Goal: Information Seeking & Learning: Learn about a topic

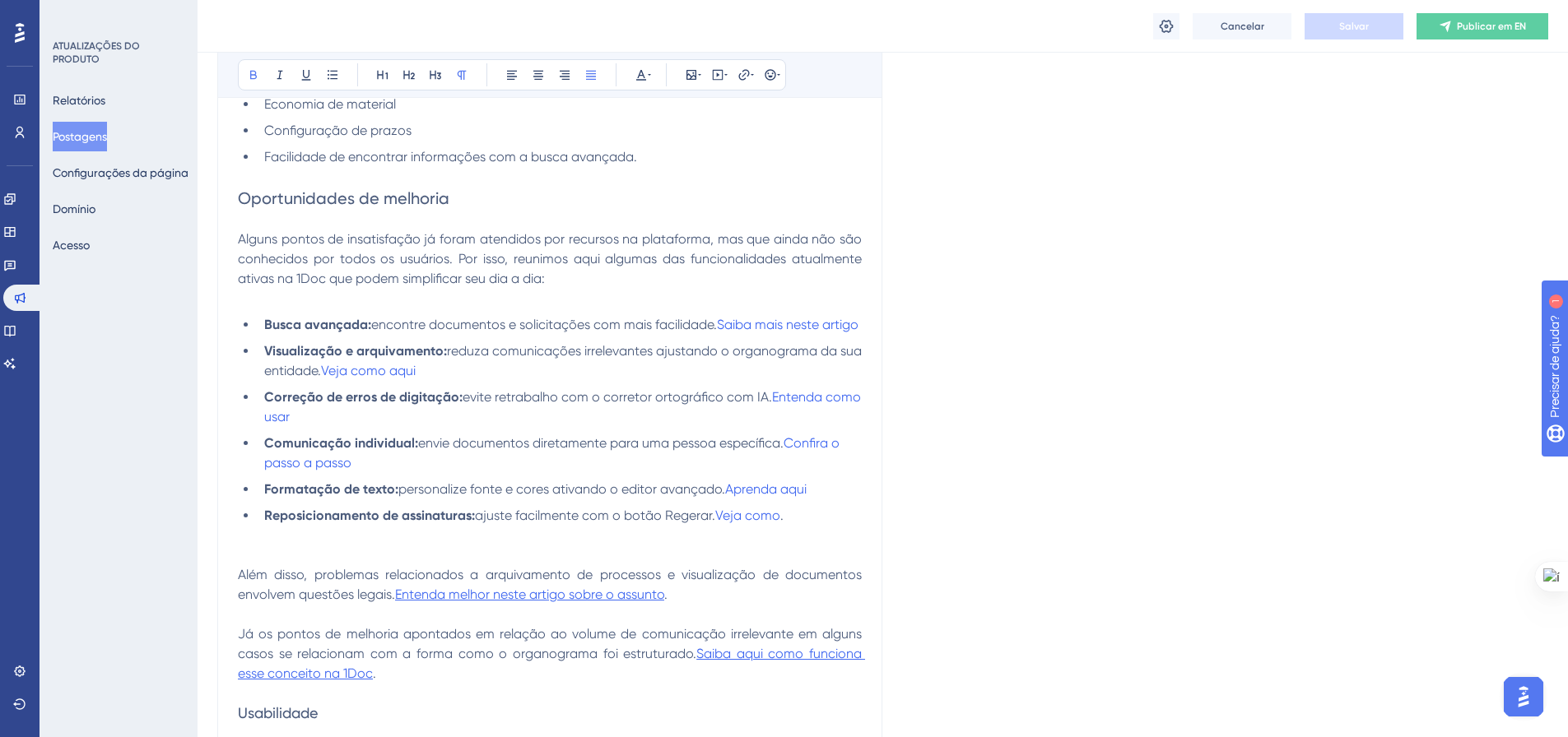
scroll to position [943, 0]
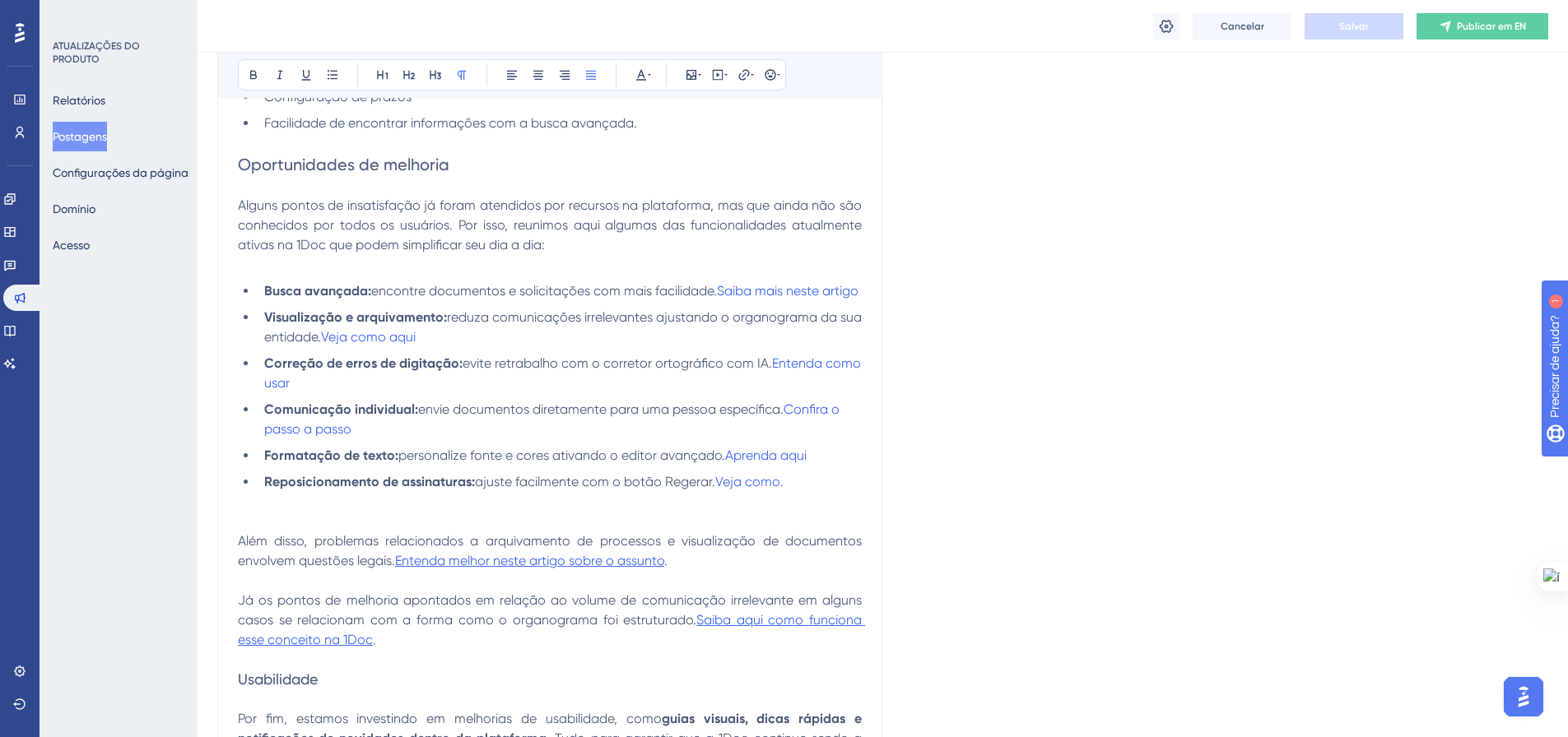
drag, startPoint x: 487, startPoint y: 564, endPoint x: 868, endPoint y: 565, distance: 381.0
click at [868, 565] on div "Devolutiva pesquisa de satisfação (NPS) Audacioso itálico Sublinhado Ponto de b…" at bounding box center [549, 229] width 665 height 1318
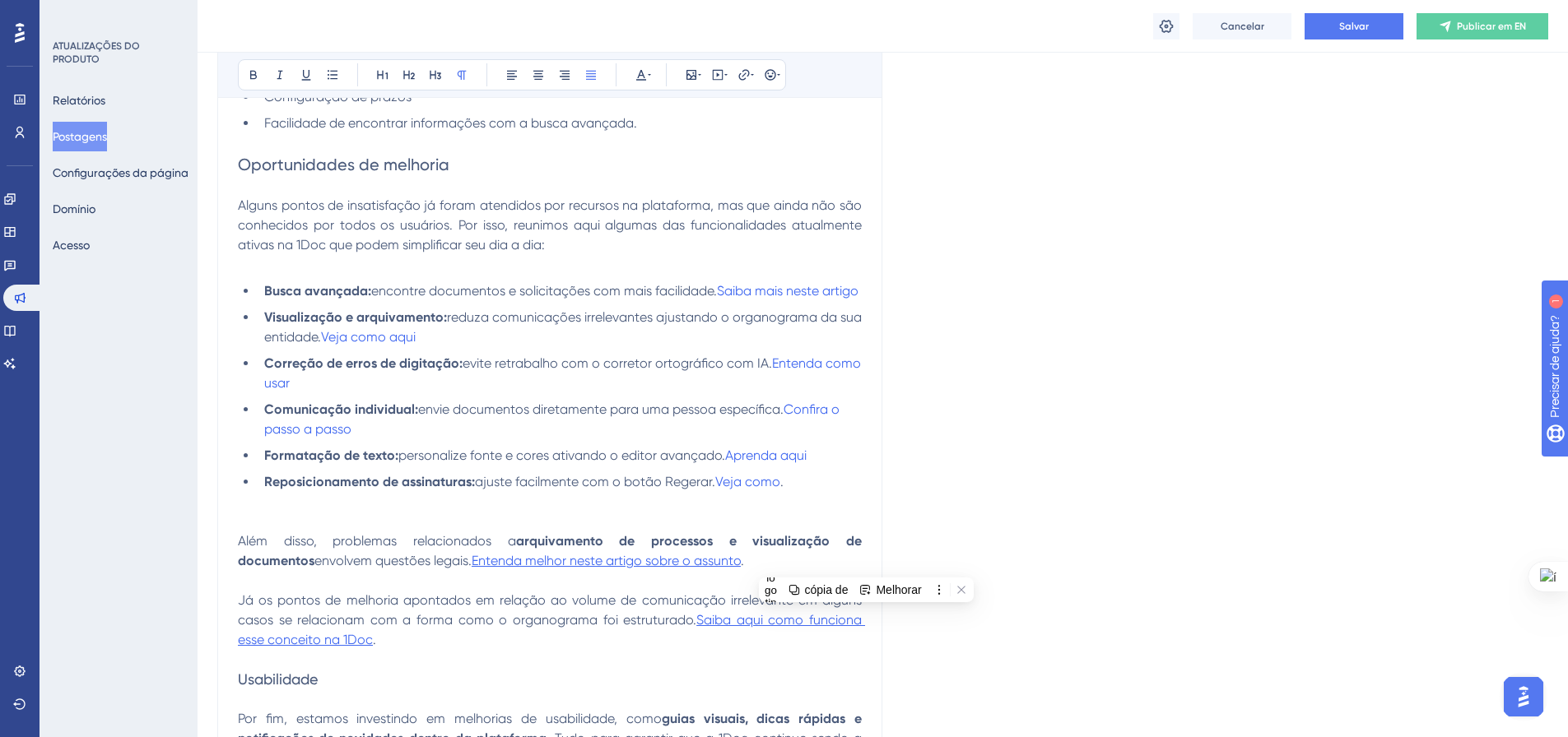
click at [422, 549] on span "Além disso, problemas relacionados a" at bounding box center [377, 540] width 278 height 16
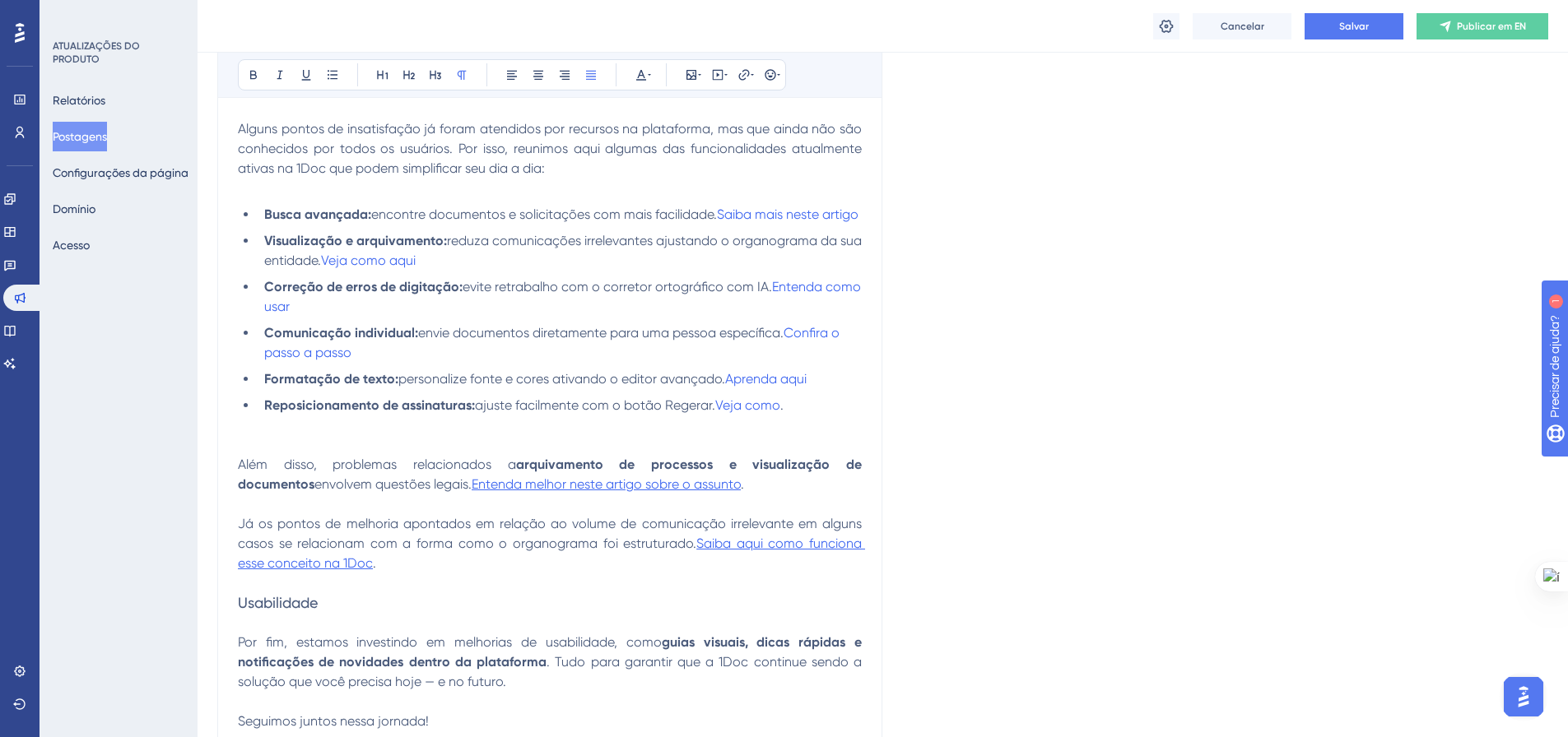
scroll to position [1025, 0]
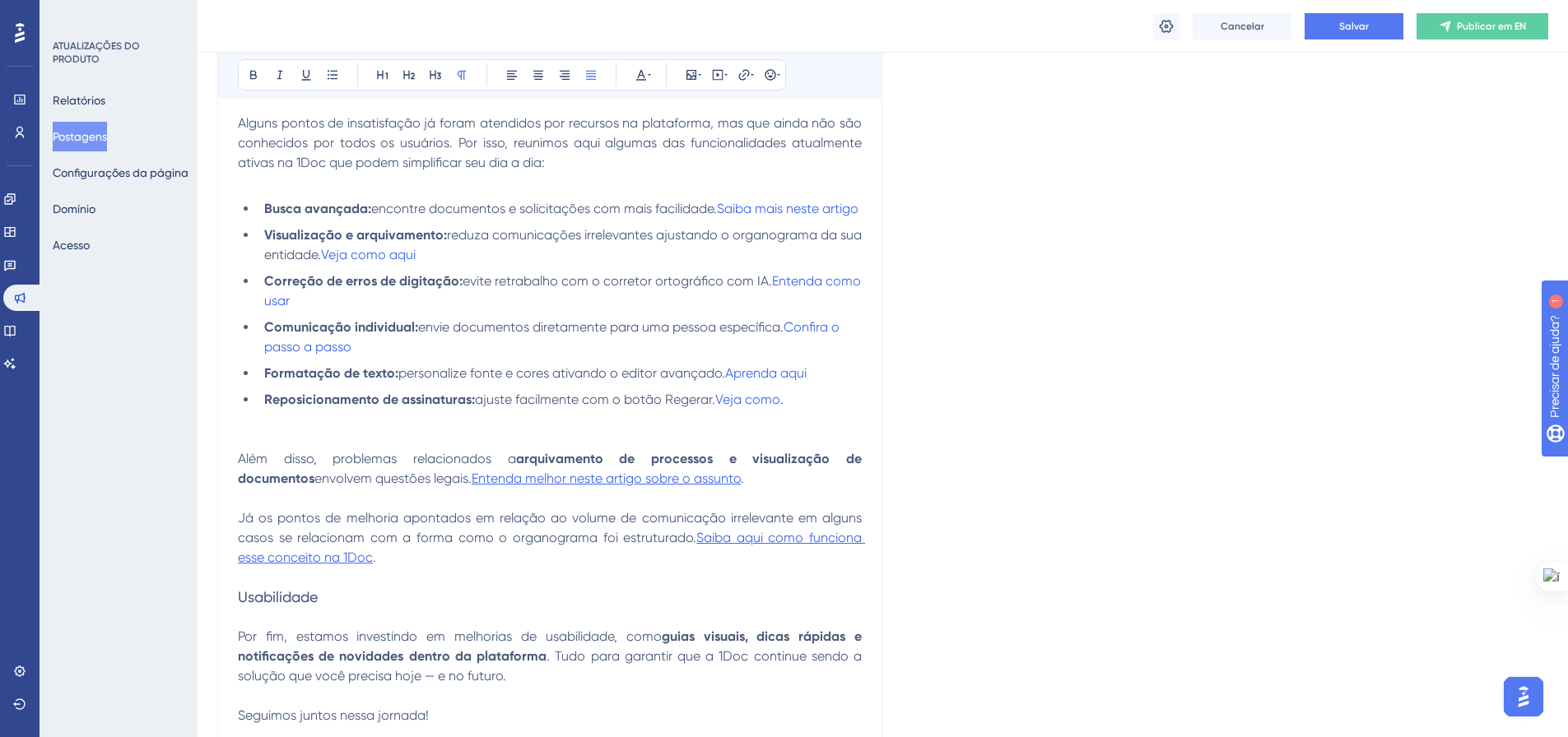
drag, startPoint x: 573, startPoint y: 540, endPoint x: 726, endPoint y: 536, distance: 153.1
click at [726, 536] on span "Já os pontos de melhoria apontados em relação ao volume de comunicação irreleva…" at bounding box center [552, 528] width 627 height 35
click at [775, 534] on span "Já os pontos de melhoria apontados em relação ao volume de comunicação irreleva…" at bounding box center [552, 528] width 627 height 35
drag, startPoint x: 726, startPoint y: 538, endPoint x: 623, endPoint y: 534, distance: 103.1
click at [623, 534] on span "Já os pontos de melhoria apontados em relação ao volume de comunicação irreleva…" at bounding box center [552, 528] width 627 height 35
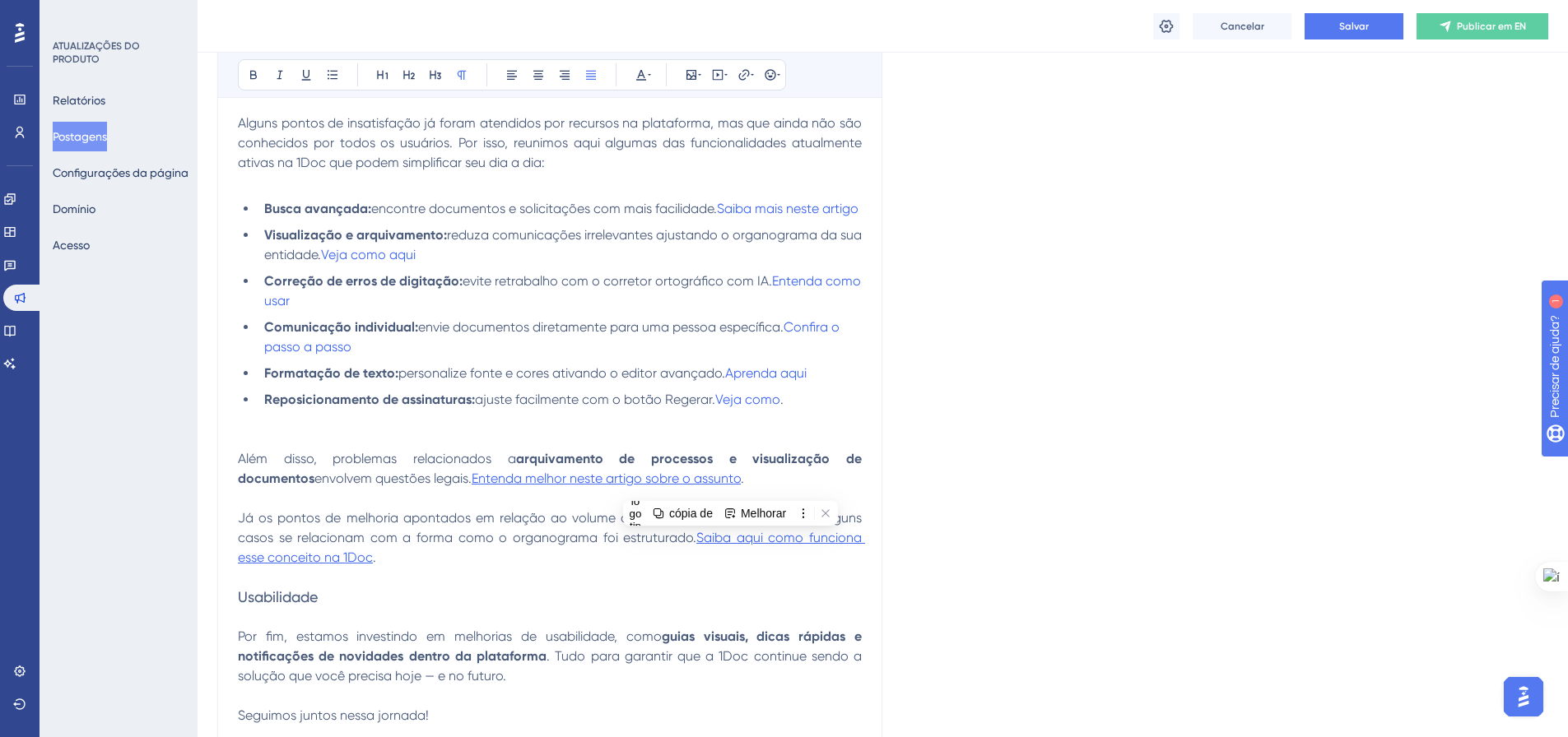
click at [798, 539] on span "Já os pontos de melhoria apontados em relação ao volume de comunicação irreleva…" at bounding box center [552, 528] width 627 height 35
click at [394, 545] on span "Já os pontos de melhoria apontados em relação ao volume de comunicação irreleva…" at bounding box center [552, 528] width 627 height 35
drag, startPoint x: 564, startPoint y: 537, endPoint x: 286, endPoint y: 564, distance: 279.3
click at [286, 545] on span "Já os pontos de melhoria apontados em relação ao volume de comunicação irreleva…" at bounding box center [552, 528] width 627 height 35
click at [547, 567] on p "Já os pontos de melhoria apontados em relação ao volume de comunicação irreleva…" at bounding box center [550, 538] width 624 height 59
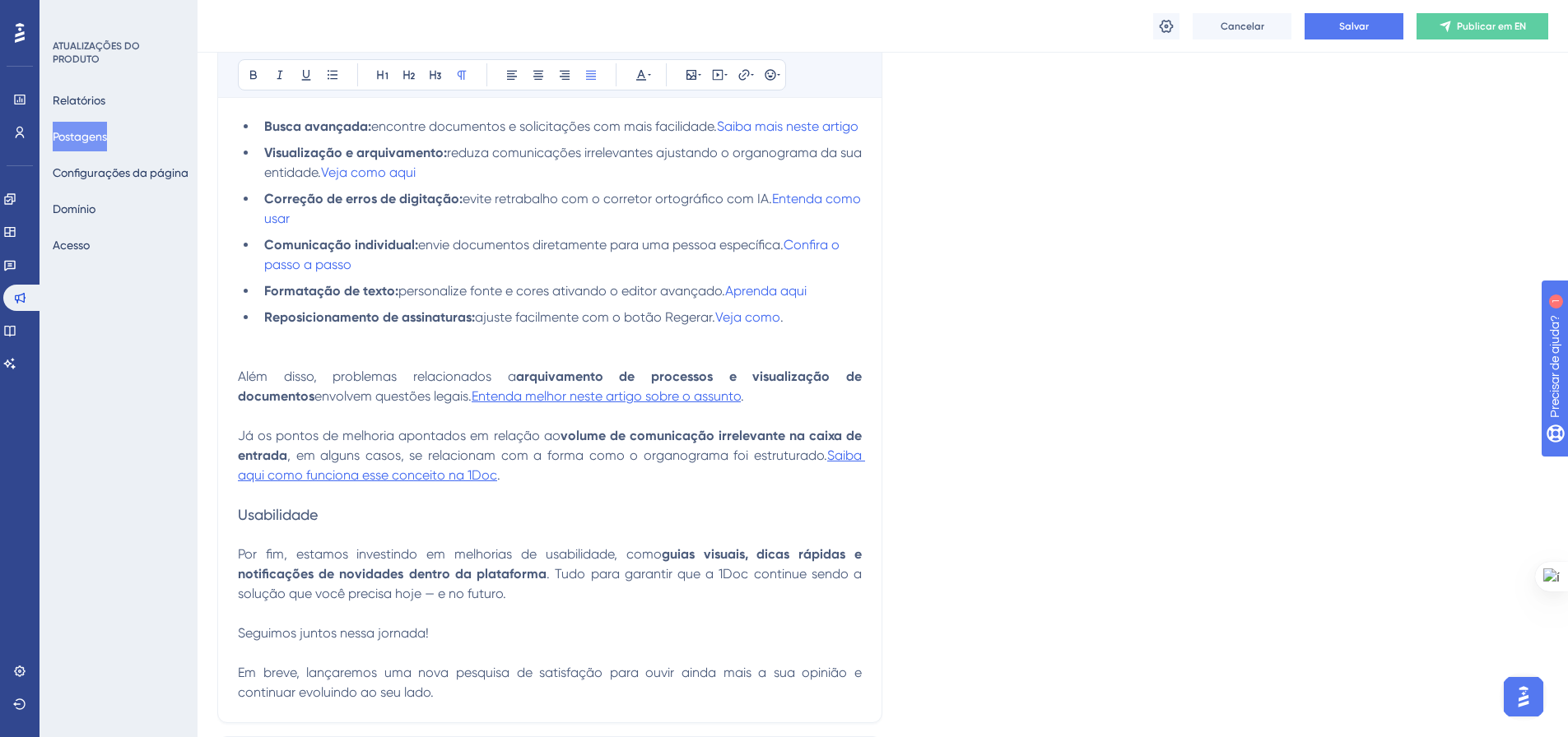
scroll to position [1189, 0]
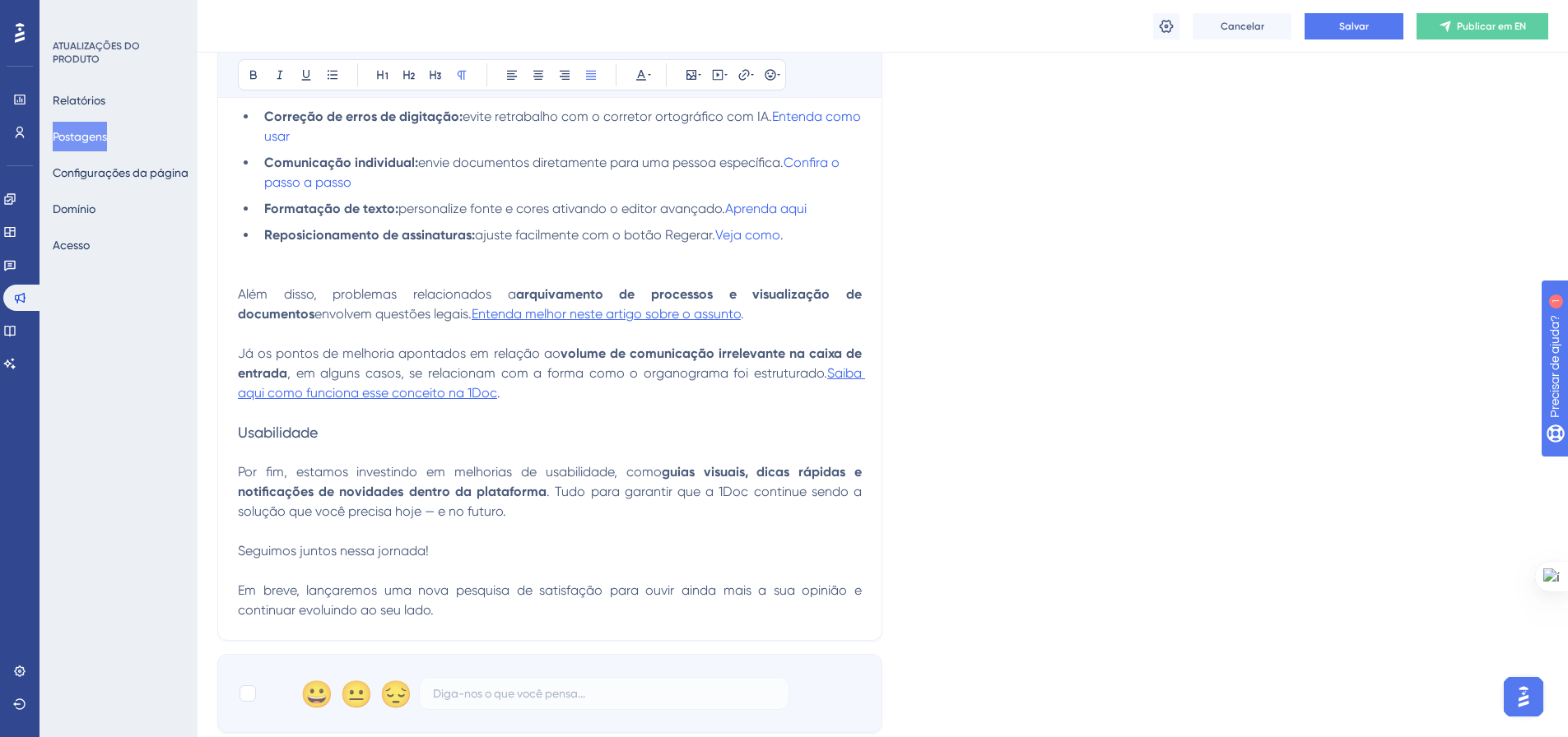
click at [450, 285] on p at bounding box center [550, 274] width 624 height 19
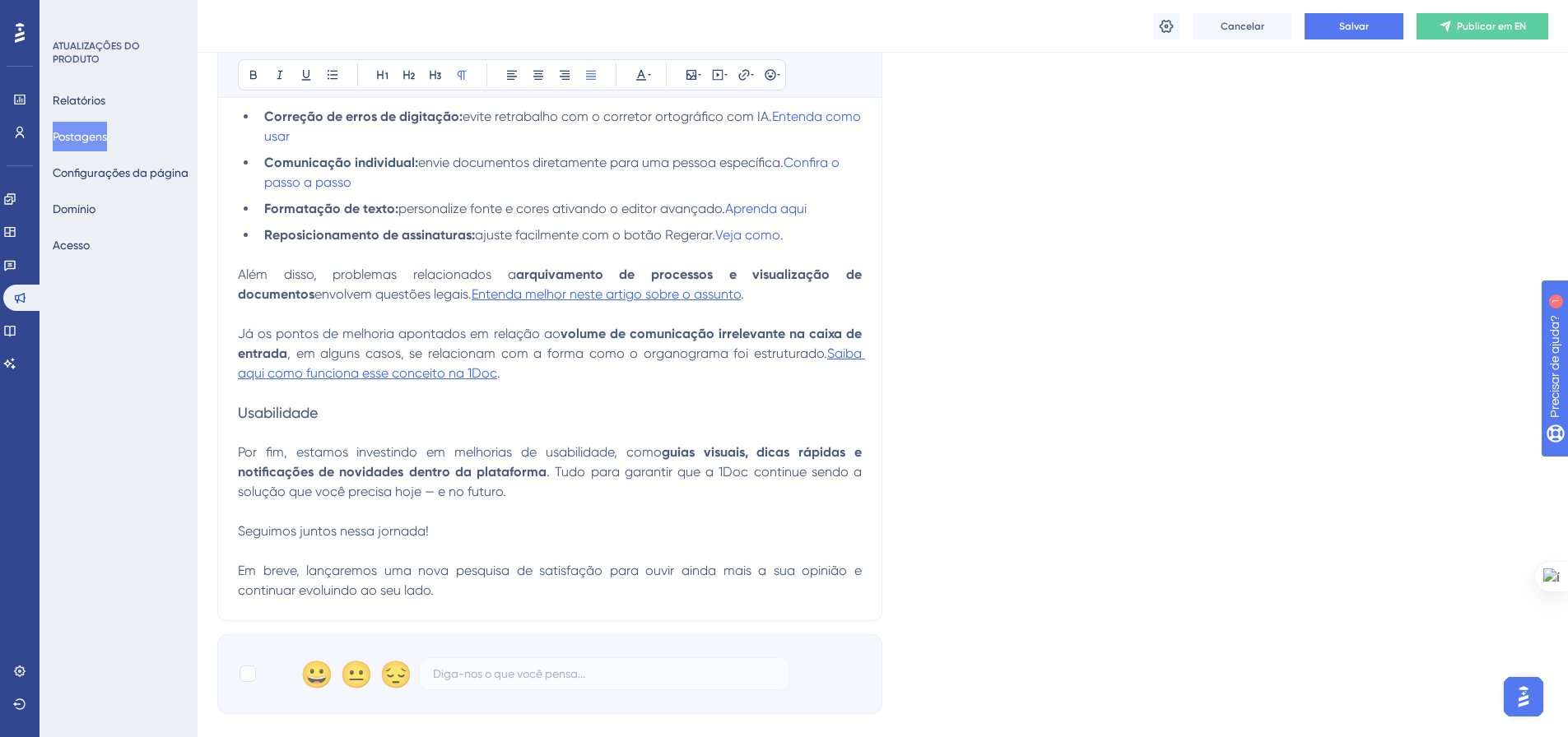
click at [660, 293] on strong "arquivamento de processos e visualização de documentos" at bounding box center [552, 284] width 627 height 35
drag, startPoint x: 866, startPoint y: 298, endPoint x: 822, endPoint y: 296, distance: 44.0
click at [861, 288] on strong "visualização de documentos" at bounding box center [552, 284] width 627 height 35
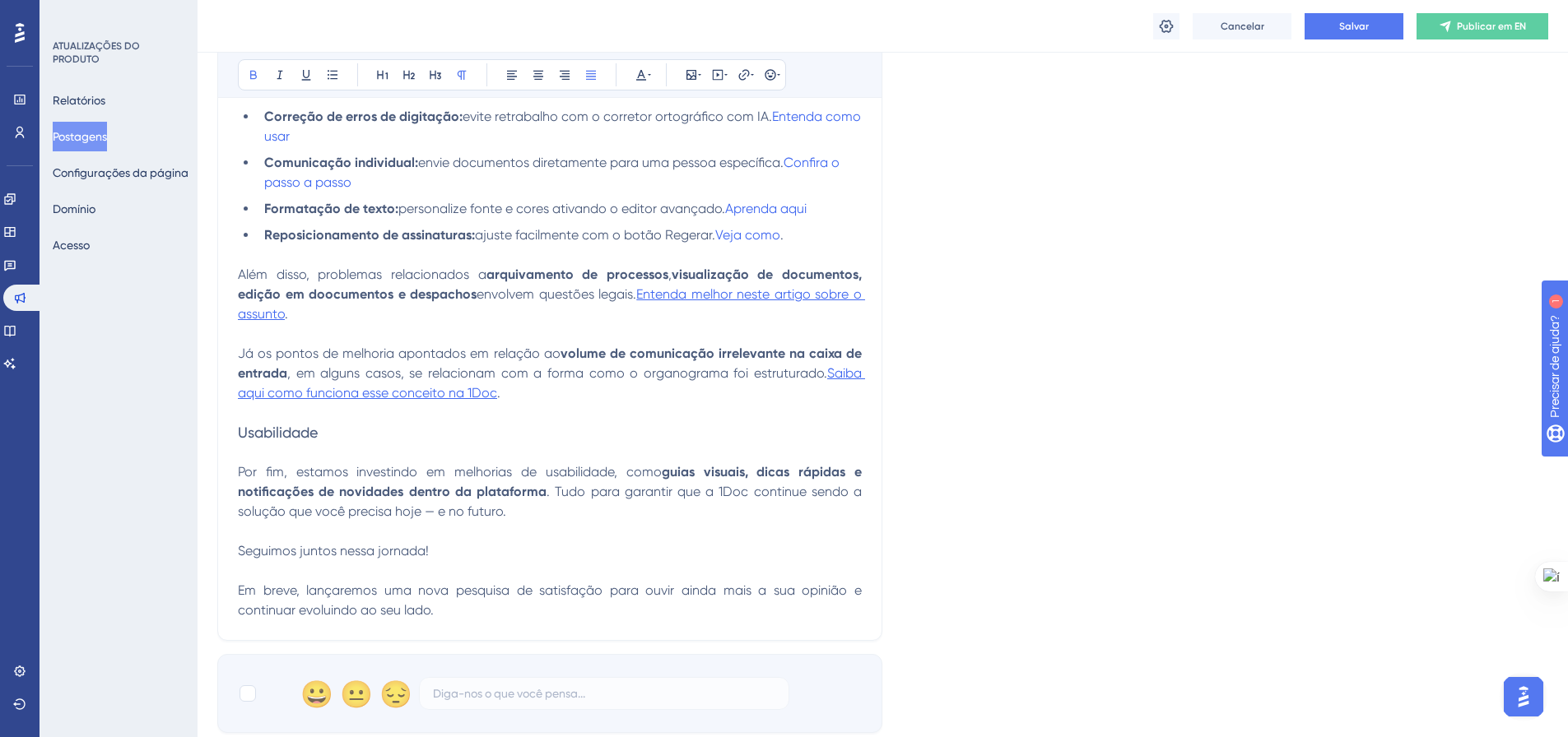
click at [286, 302] on strong "visualização de documentos, edição em doocumentos e despachos" at bounding box center [552, 284] width 627 height 35
click at [304, 302] on strong "visualização de documentos, edição porterior em doocumentos e despachos" at bounding box center [552, 284] width 627 height 35
click at [389, 302] on strong "visualização de documentos, edição posterior em doocumentos e despachos" at bounding box center [552, 284] width 627 height 35
click at [678, 290] on strong "visualização de documentos, edição posterior em documentos e despachos" at bounding box center [552, 284] width 627 height 35
click at [774, 297] on strong "marcação de "não lido", visualização de documentos, edição posterior em documen…" at bounding box center [552, 284] width 627 height 35
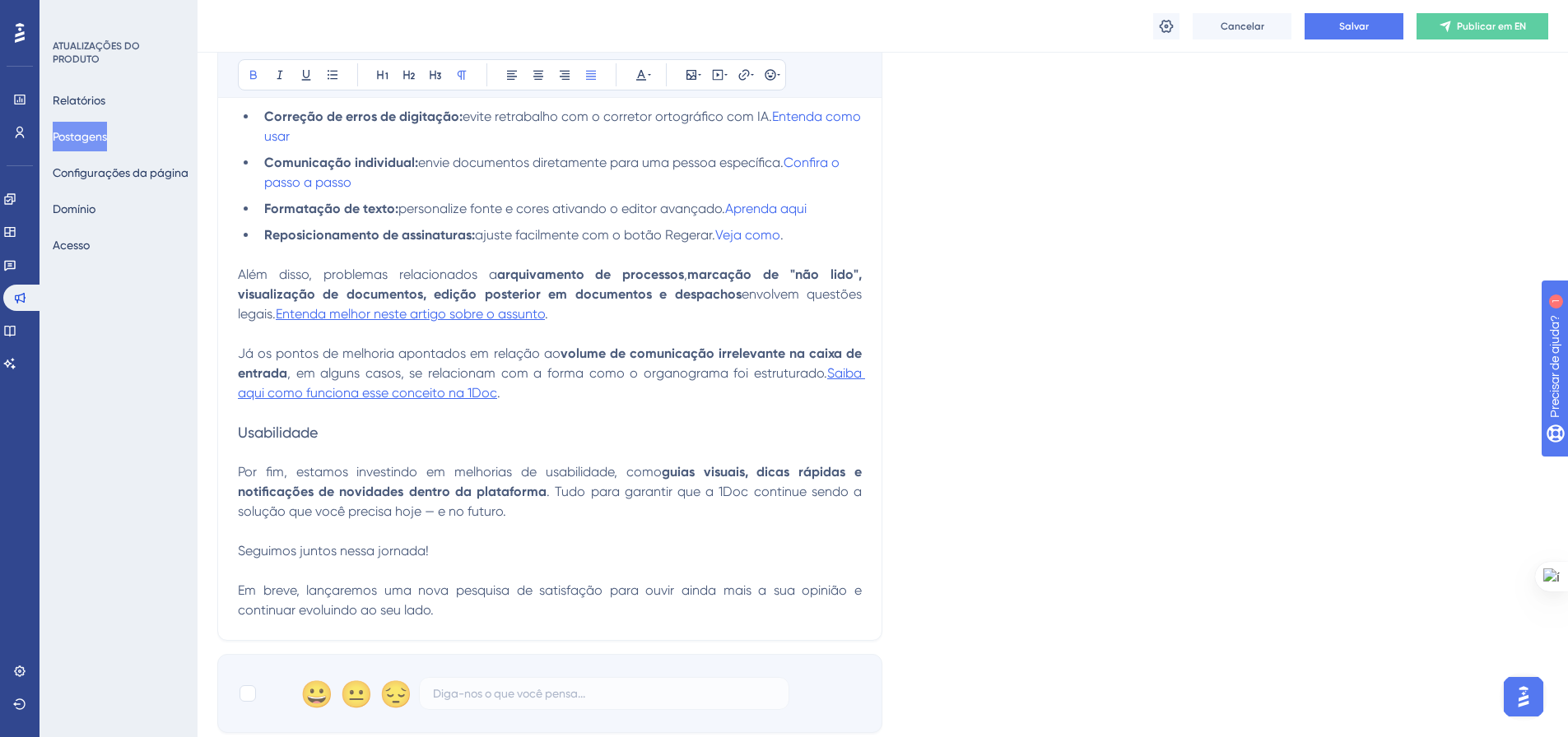
click at [774, 297] on strong "marcação de "não lido", visualização de documentos, edição posterior em documen…" at bounding box center [552, 284] width 627 height 35
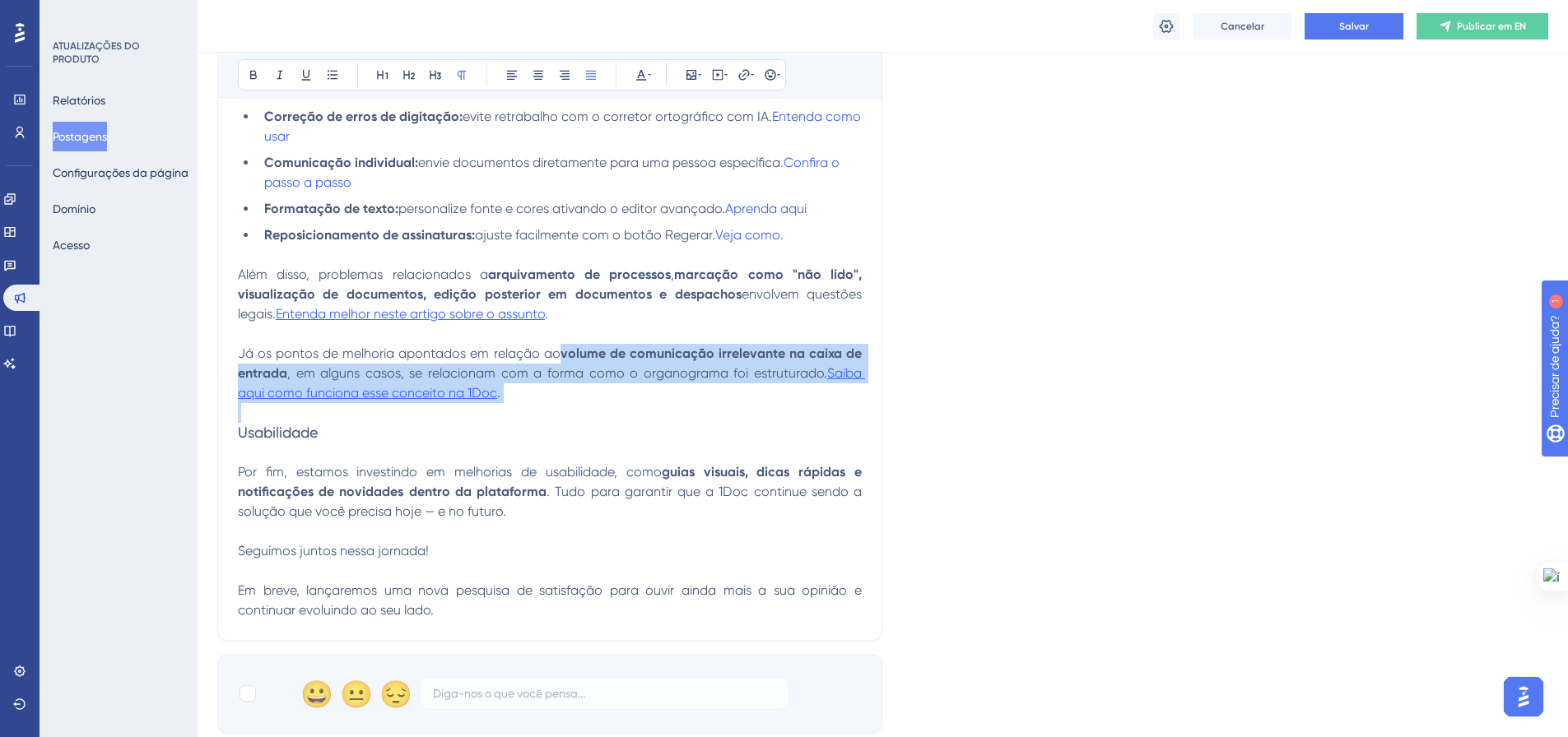
drag, startPoint x: 528, startPoint y: 424, endPoint x: 564, endPoint y: 376, distance: 60.0
click at [564, 376] on div "Recentemente, realizamos uma pesquisa de NPS dentro da plataforma, convidando o…" at bounding box center [550, 41] width 624 height 1158
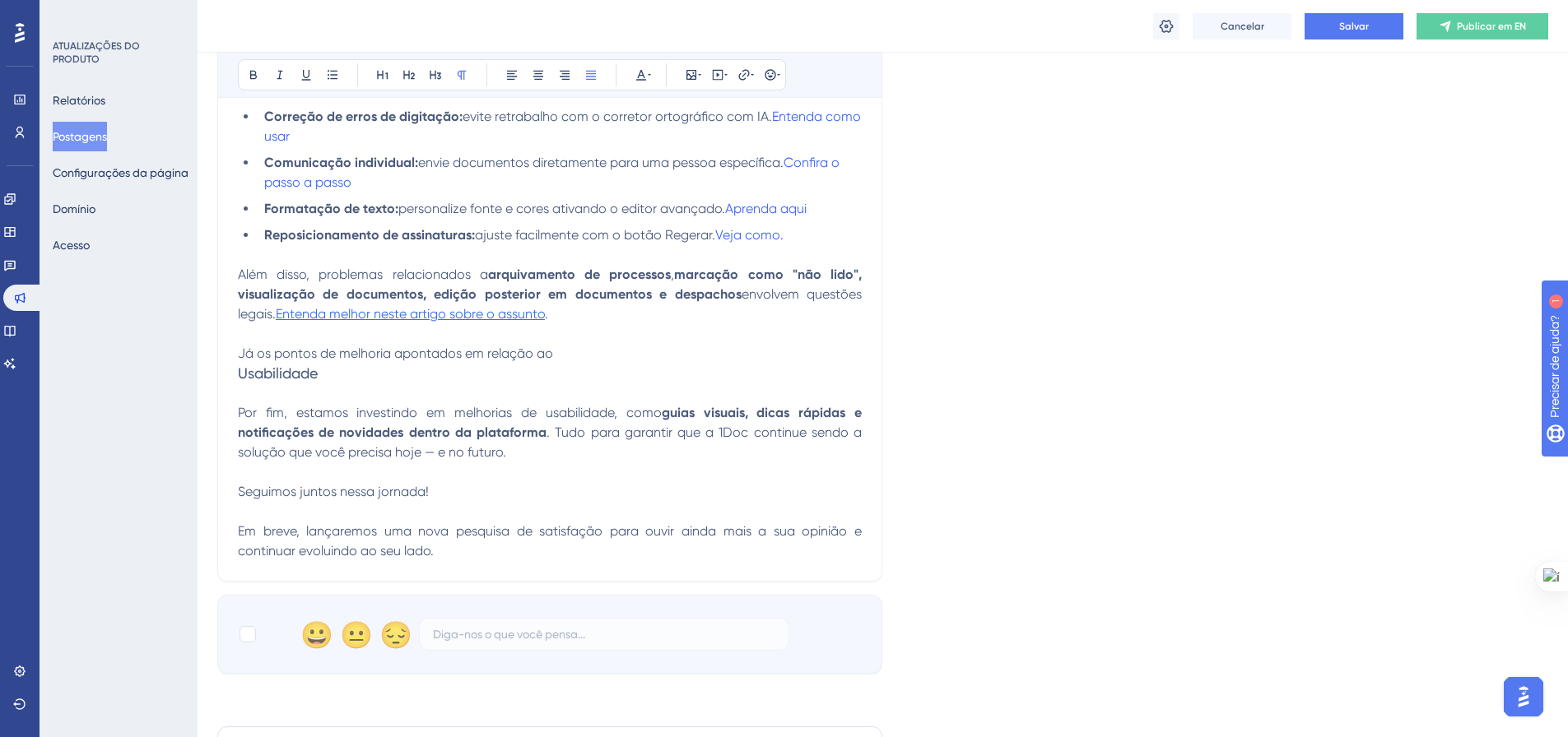
click at [816, 218] on li "Formatação de texto: personalize fonte e cores ativando o editor avançado. Apre…" at bounding box center [559, 208] width 604 height 19
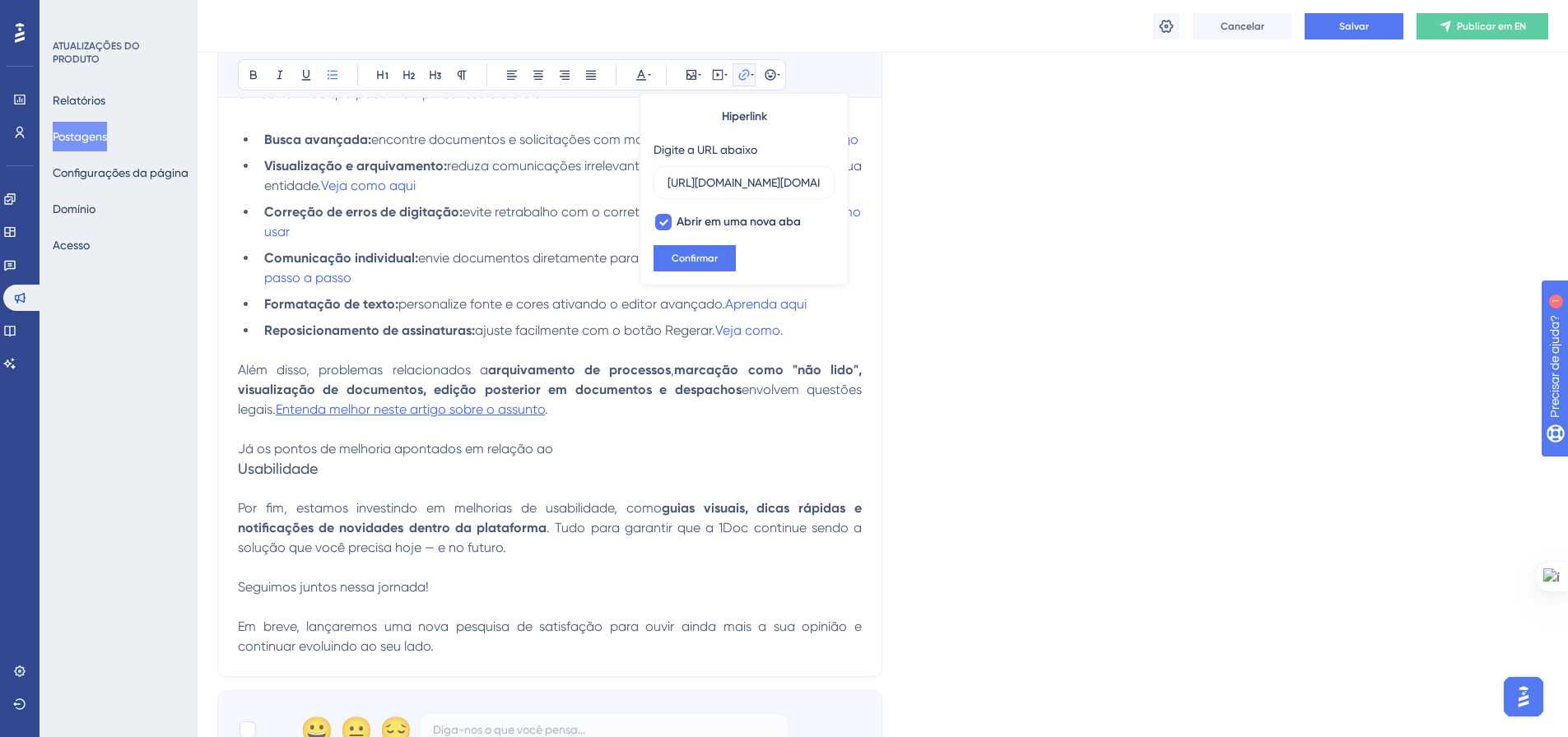
scroll to position [1025, 0]
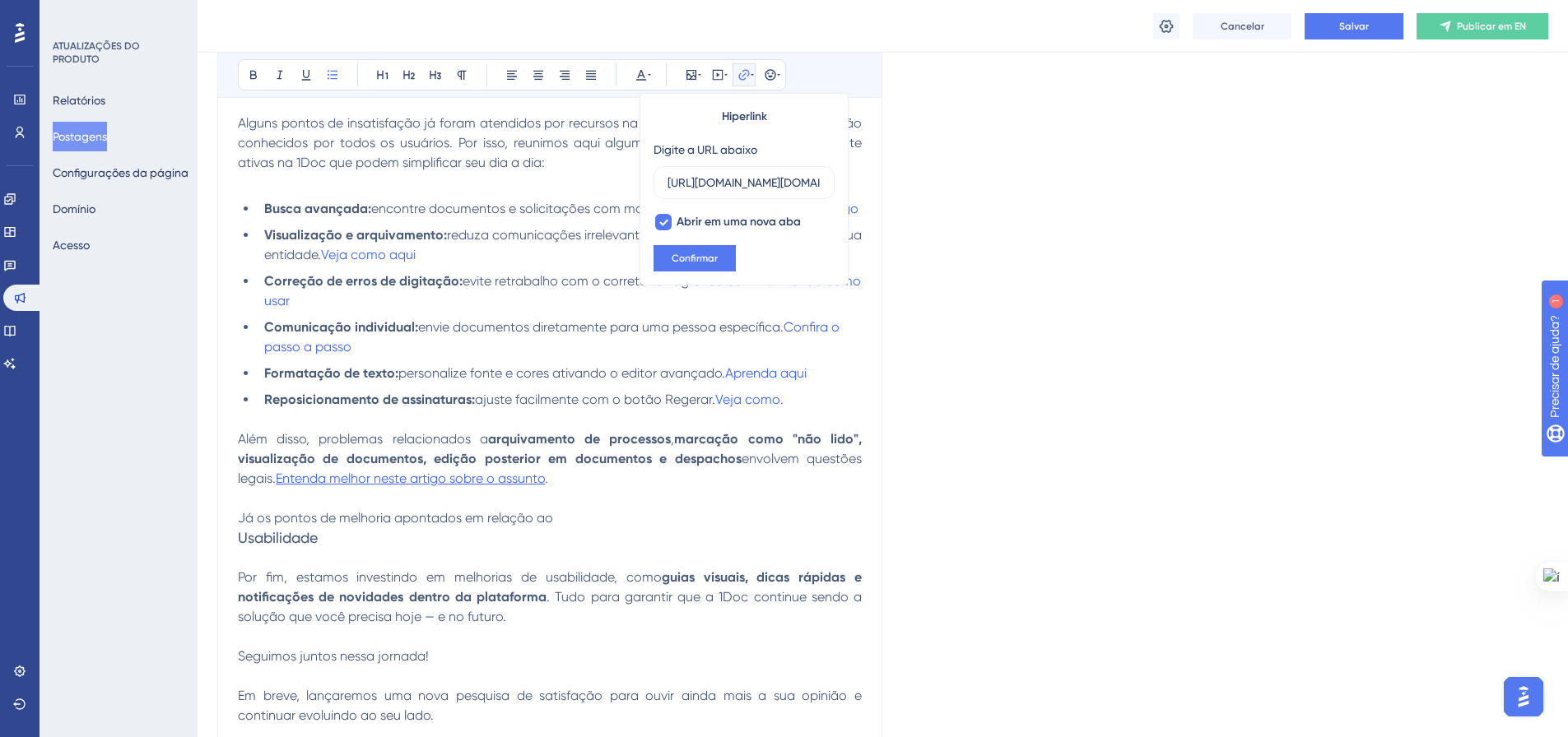
click at [463, 265] on li "Visualização e arquivamento: reduza comunicações irrelevantes ajustando o organ…" at bounding box center [559, 245] width 604 height 39
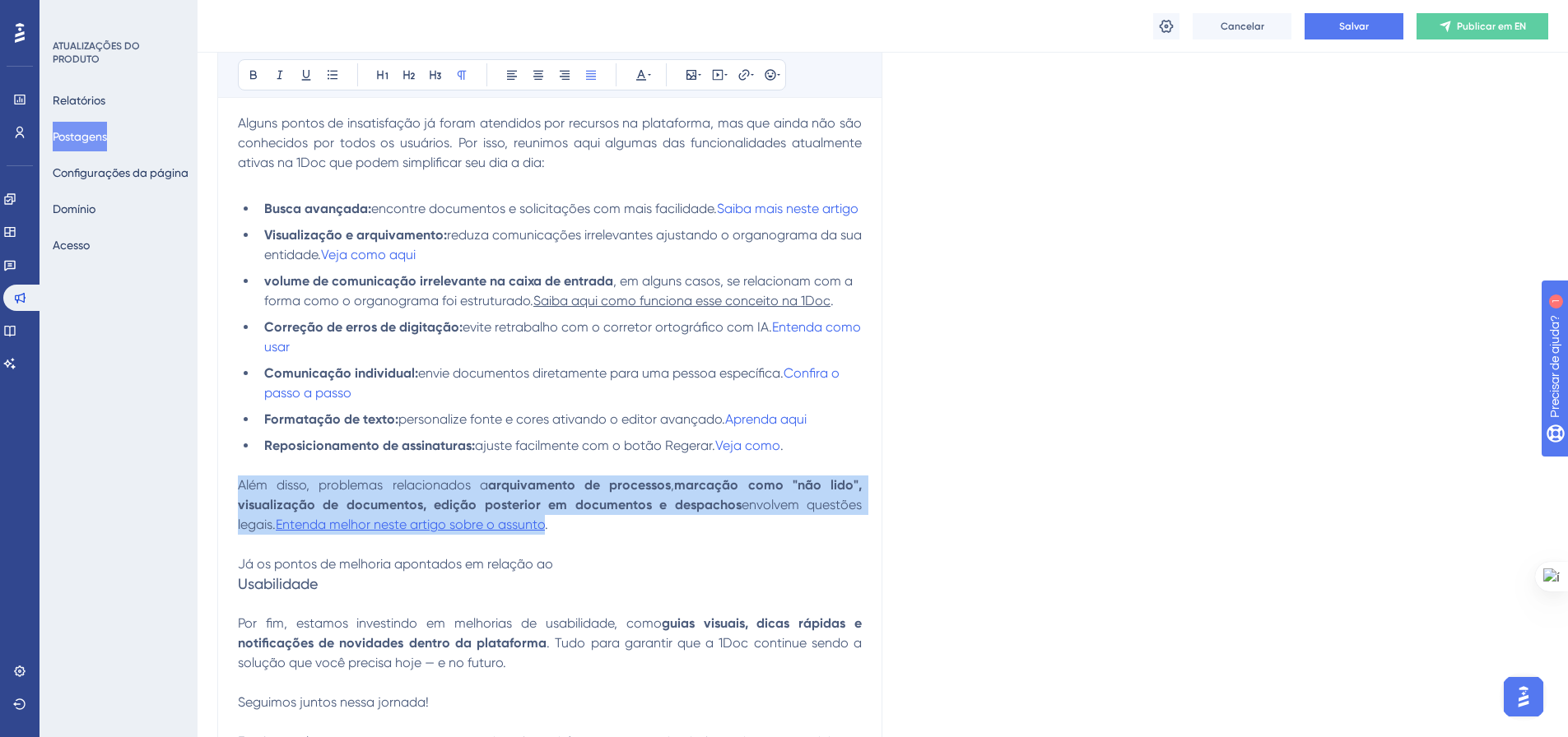
drag, startPoint x: 524, startPoint y: 550, endPoint x: 231, endPoint y: 513, distance: 295.3
click at [231, 513] on div "Devolutiva pesquisa de satisfação (NPS) Audacioso itálico Sublinhado Ponto de b…" at bounding box center [549, 140] width 665 height 1304
drag, startPoint x: 565, startPoint y: 585, endPoint x: 230, endPoint y: 512, distance: 342.9
click at [230, 512] on div "Devolutiva pesquisa de satisfação (NPS) Audacioso itálico Sublinhado Ponto de b…" at bounding box center [549, 140] width 665 height 1304
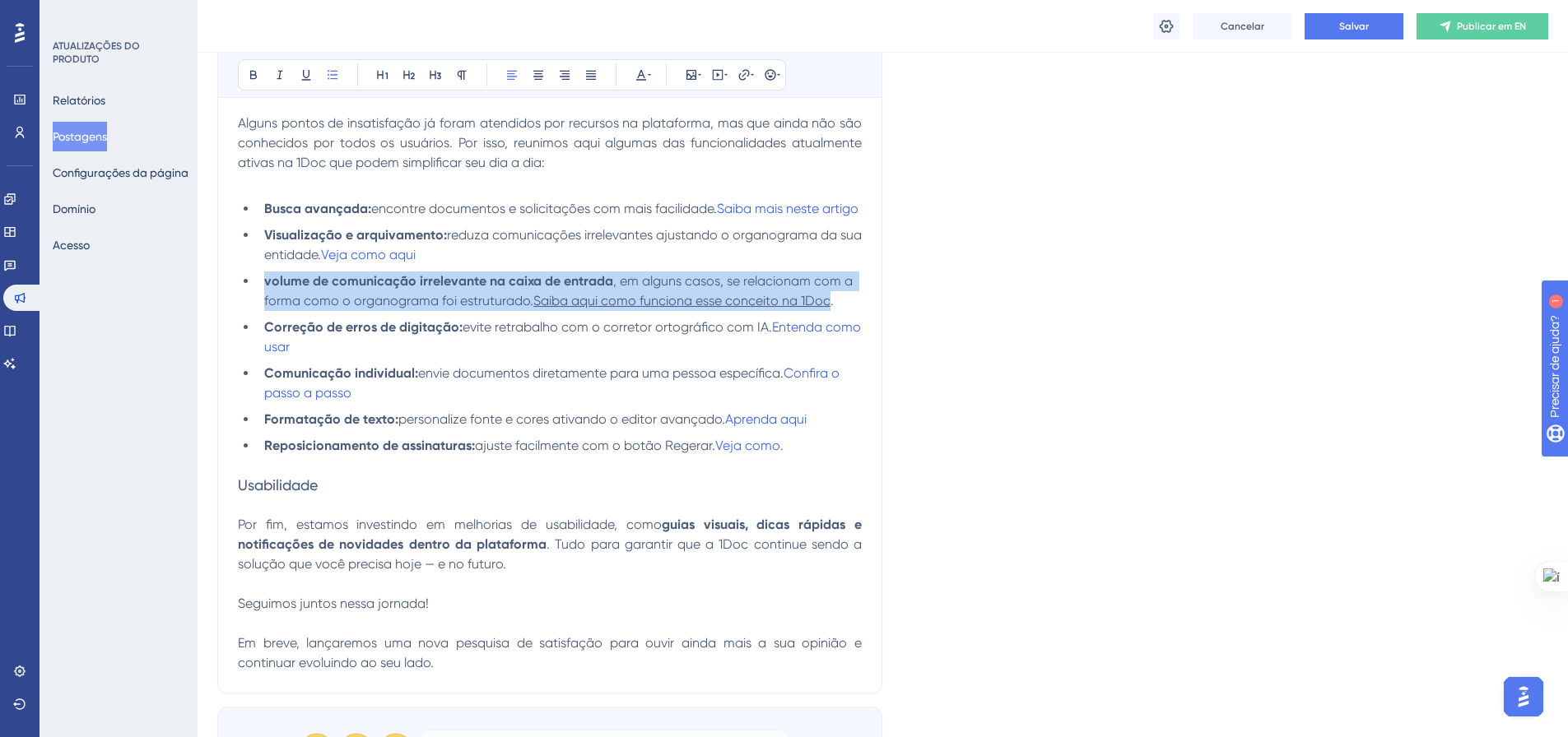
drag, startPoint x: 842, startPoint y: 322, endPoint x: 261, endPoint y: 308, distance: 581.2
click at [261, 308] on li "volume de comunicação irrelevante na caixa de entrada , em alguns casos, se rel…" at bounding box center [559, 291] width 604 height 39
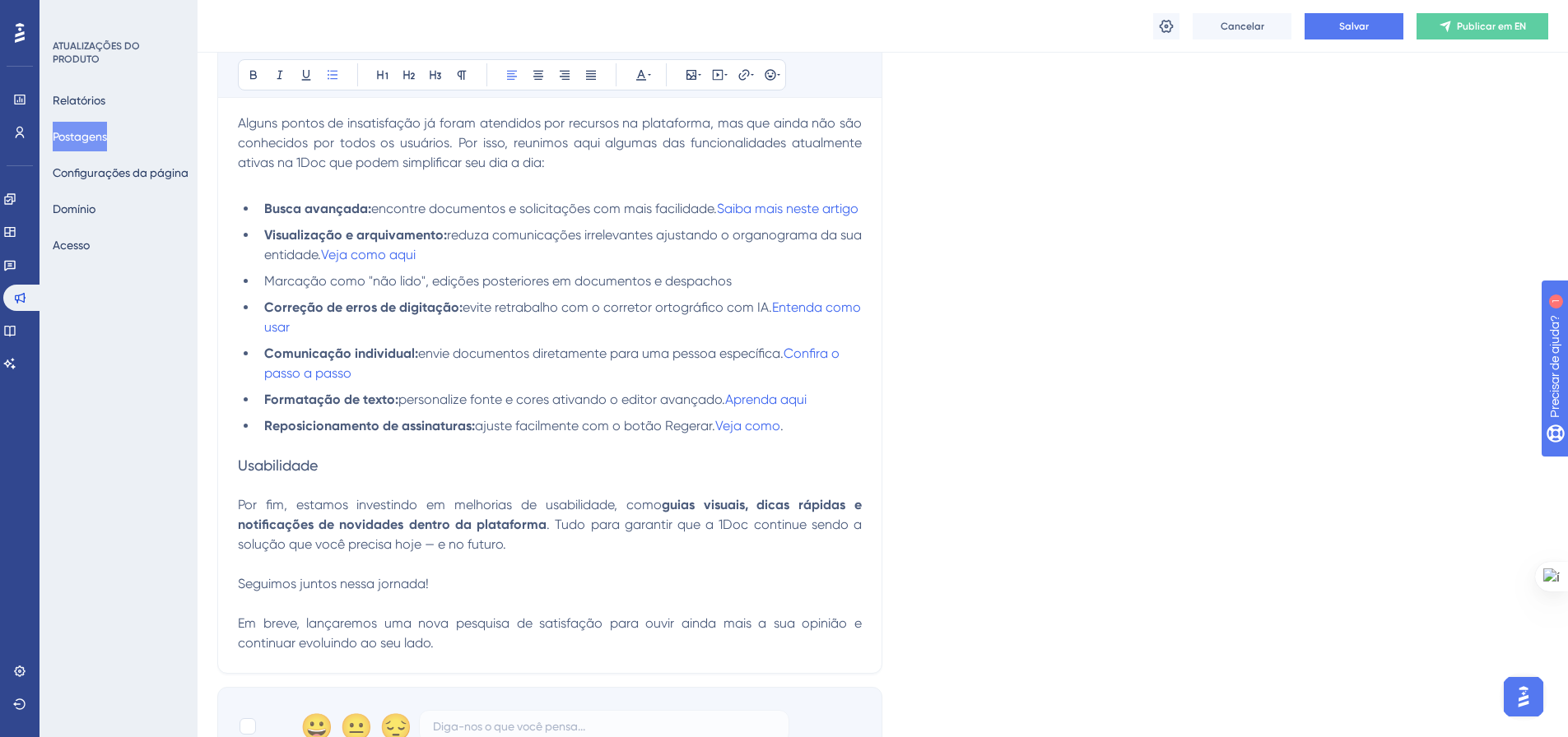
click at [435, 289] on span "Marcação como "não lido", edições posteriores em documentos e despachos" at bounding box center [498, 281] width 467 height 16
click at [432, 289] on span "Marcação como "não lido", edições posteriores em documentos e despachos" at bounding box center [498, 281] width 467 height 16
drag, startPoint x: 524, startPoint y: 303, endPoint x: 422, endPoint y: 309, distance: 102.2
click at [422, 291] on li "Marcação como "não lido", visualização de edições posteriores em documentos e d…" at bounding box center [559, 281] width 604 height 19
click at [745, 291] on li "Marcação como "não lido" e edições posteriores em documentos e despachos" at bounding box center [559, 281] width 604 height 19
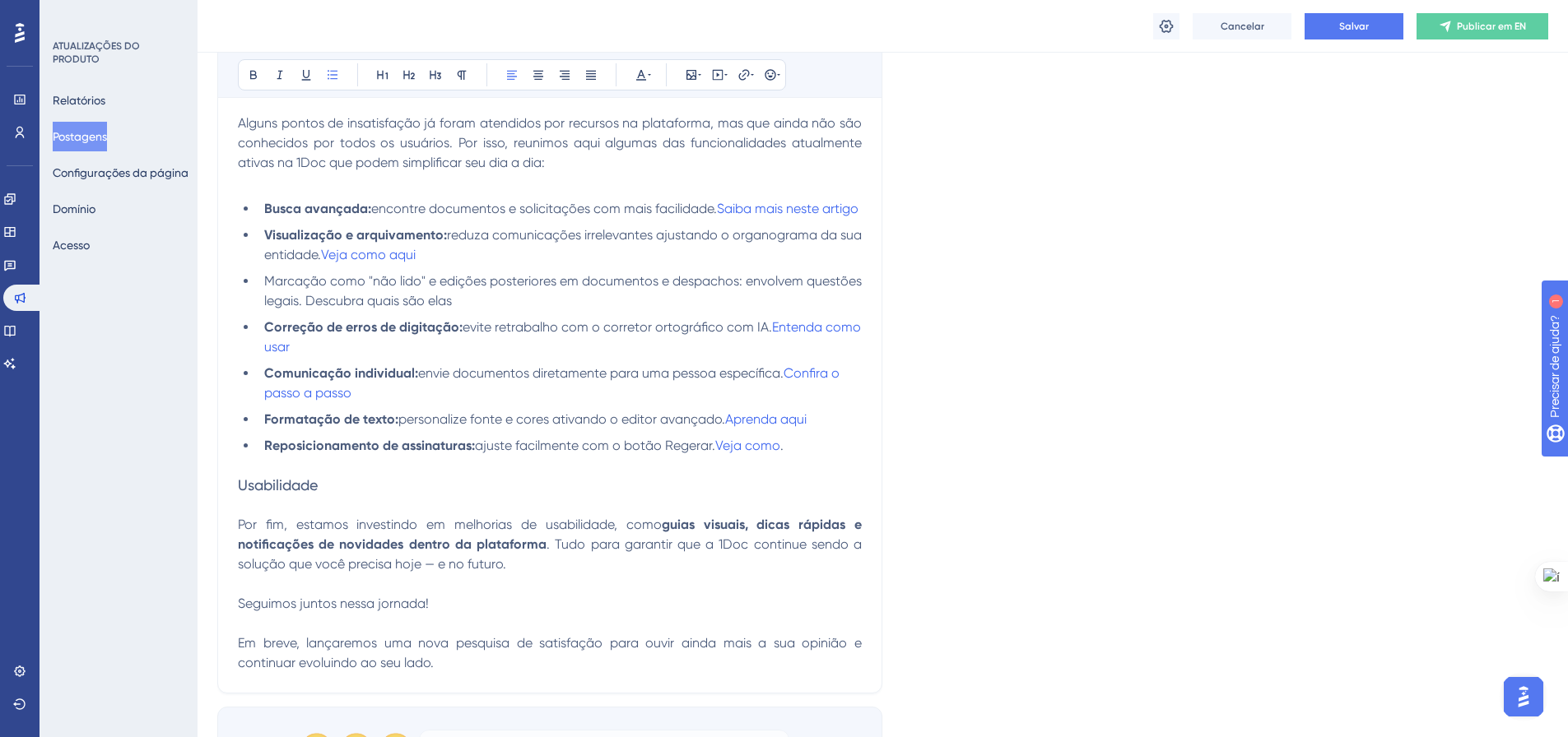
drag, startPoint x: 536, startPoint y: 297, endPoint x: 264, endPoint y: 302, distance: 272.0
click at [264, 301] on span "Marcação como "não lido" e edições posteriores em documentos e despachos: envol…" at bounding box center [564, 291] width 601 height 35
click at [633, 334] on span "evite retrabalho com o corretor ortográfico com IA." at bounding box center [617, 327] width 309 height 16
drag, startPoint x: 524, startPoint y: 316, endPoint x: 367, endPoint y: 320, distance: 157.1
click at [367, 311] on li "Marcação como "não lido" e edições posteriores em documentos e despachos: envol…" at bounding box center [559, 291] width 604 height 39
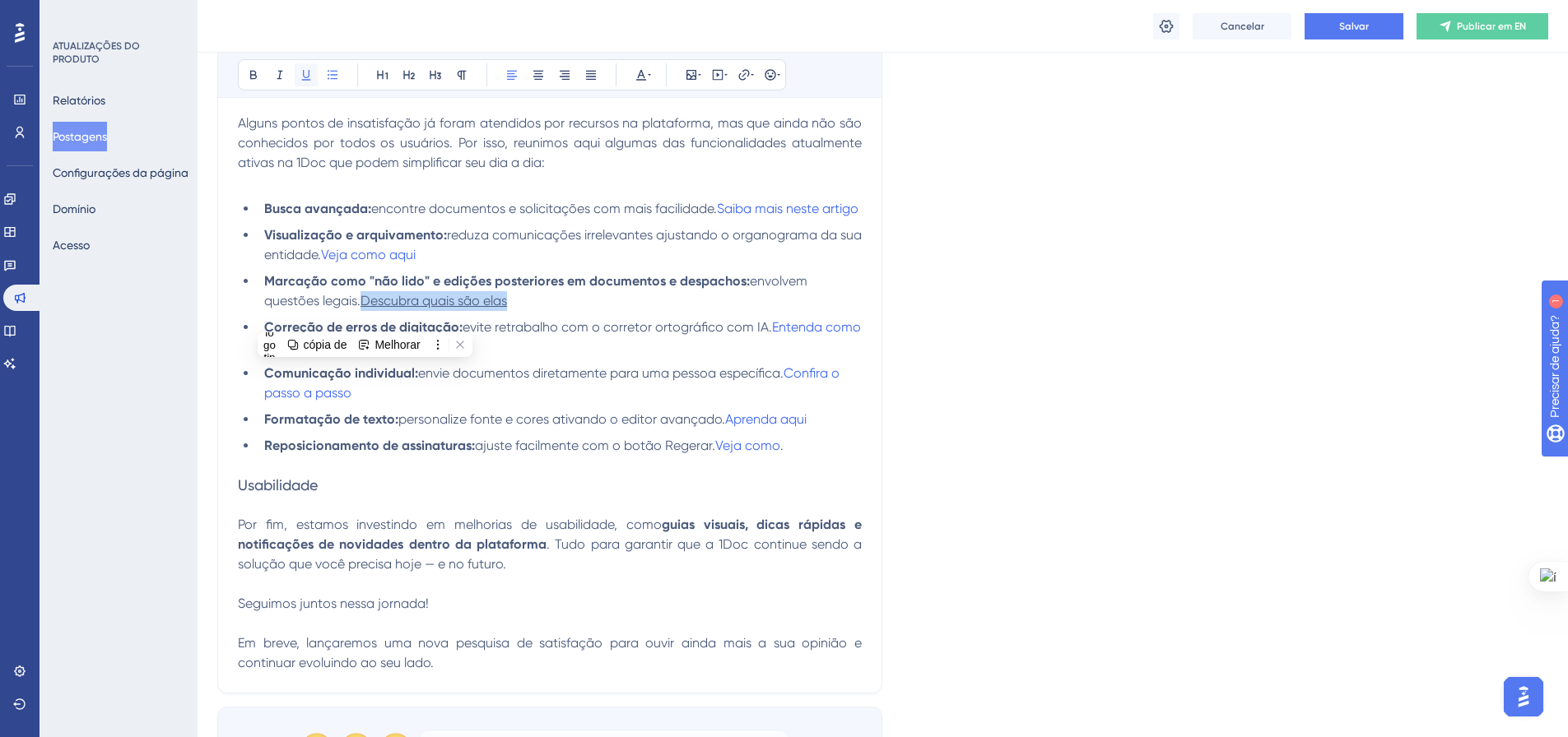
click at [304, 76] on icon at bounding box center [306, 75] width 9 height 11
click at [648, 75] on icon at bounding box center [649, 75] width 3 height 13
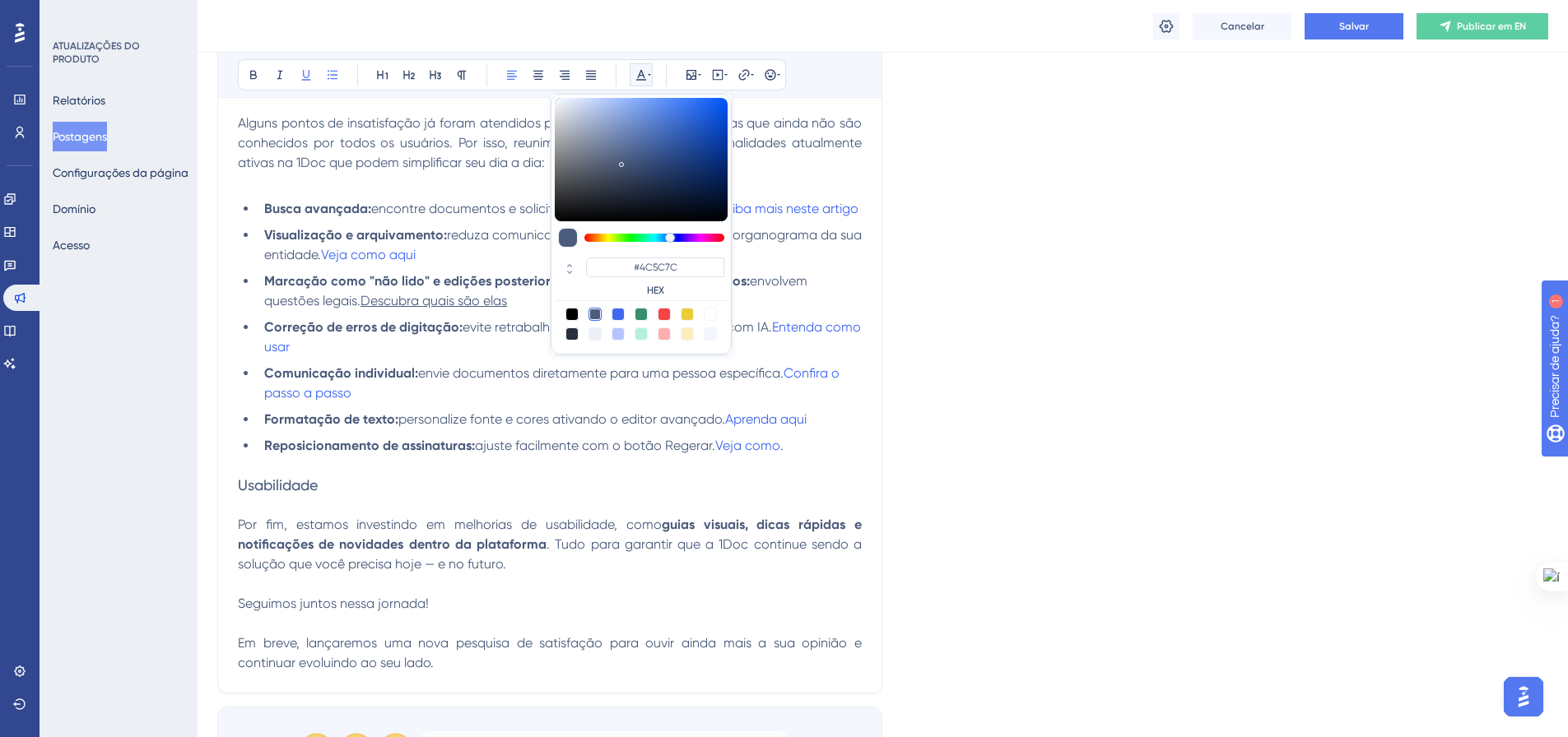
drag, startPoint x: 618, startPoint y: 313, endPoint x: 611, endPoint y: 322, distance: 11.4
click at [617, 313] on div at bounding box center [618, 314] width 13 height 13
type input "#4169F0"
click at [467, 357] on li "Correção de erros de digitação: evite retrabalho com o corretor ortográfico com…" at bounding box center [559, 337] width 604 height 39
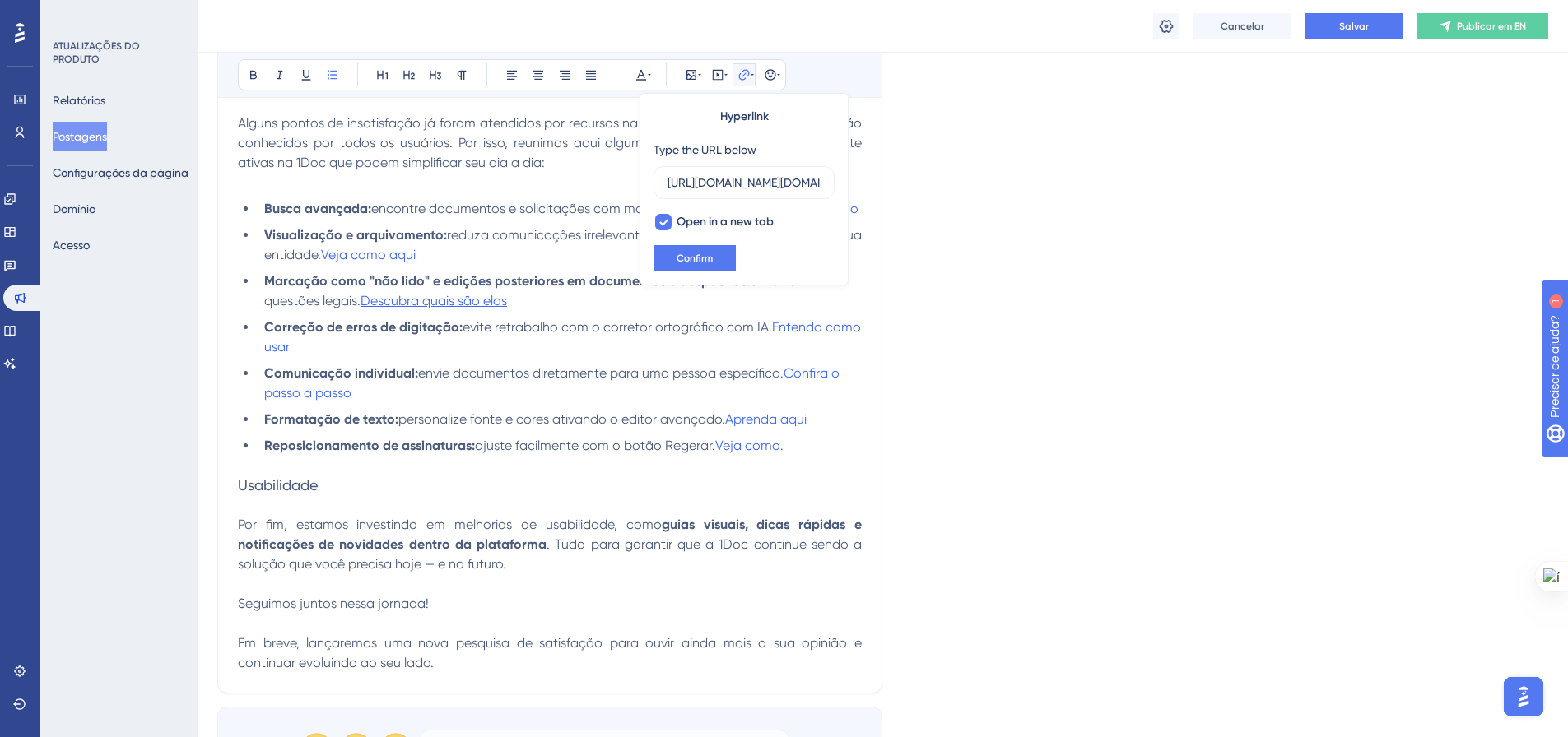
scroll to position [0, 0]
click at [556, 289] on strong "Marcação como "não lido" e edições posteriores em documentos e despachos:" at bounding box center [506, 281] width 485 height 16
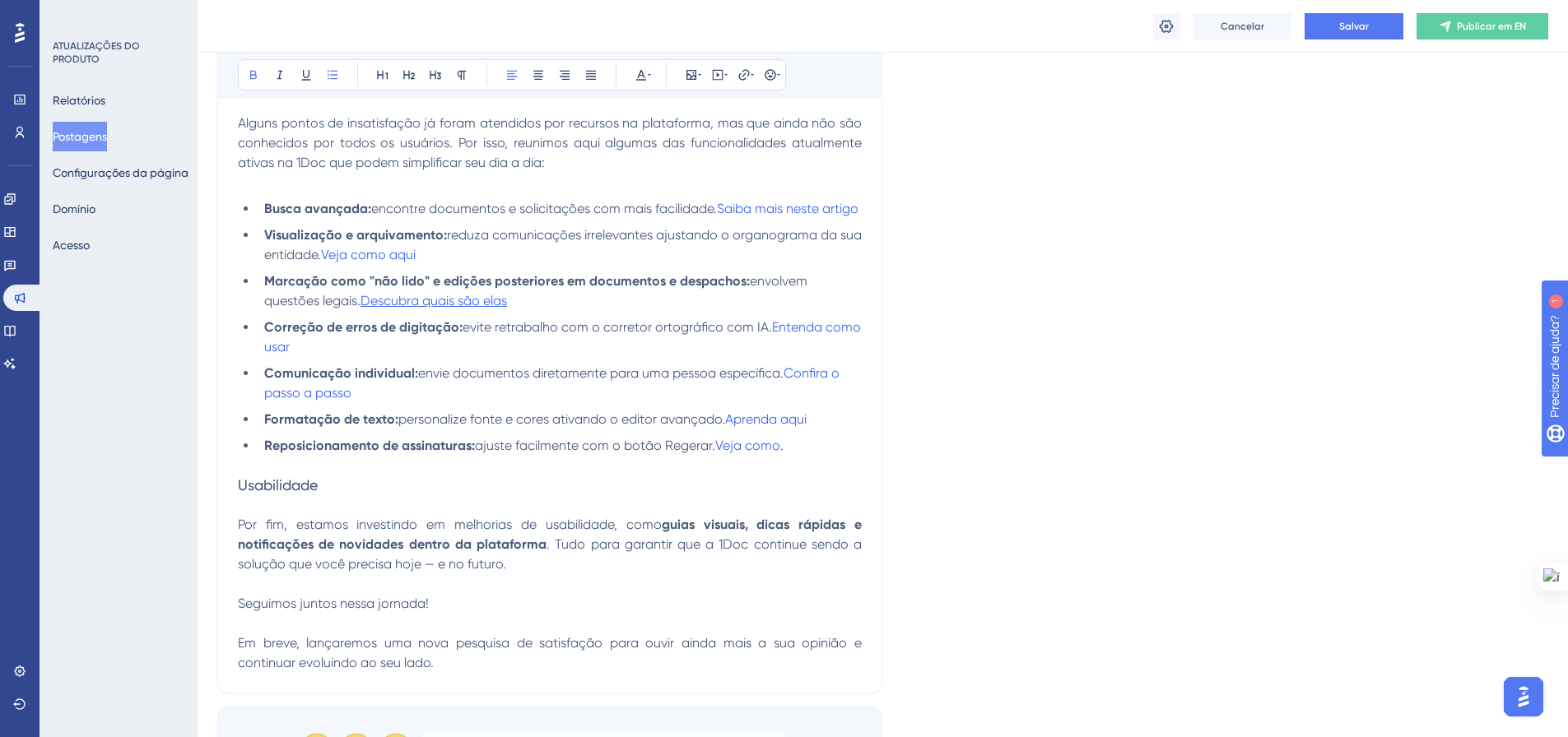
click at [510, 289] on strong "Marcação como "não lido" e edições posteriores em documentos e despachos:" at bounding box center [506, 281] width 485 height 16
click at [738, 289] on strong "Marcação como "não lido" e edições posteriores em documentos e despachos:" at bounding box center [506, 281] width 485 height 16
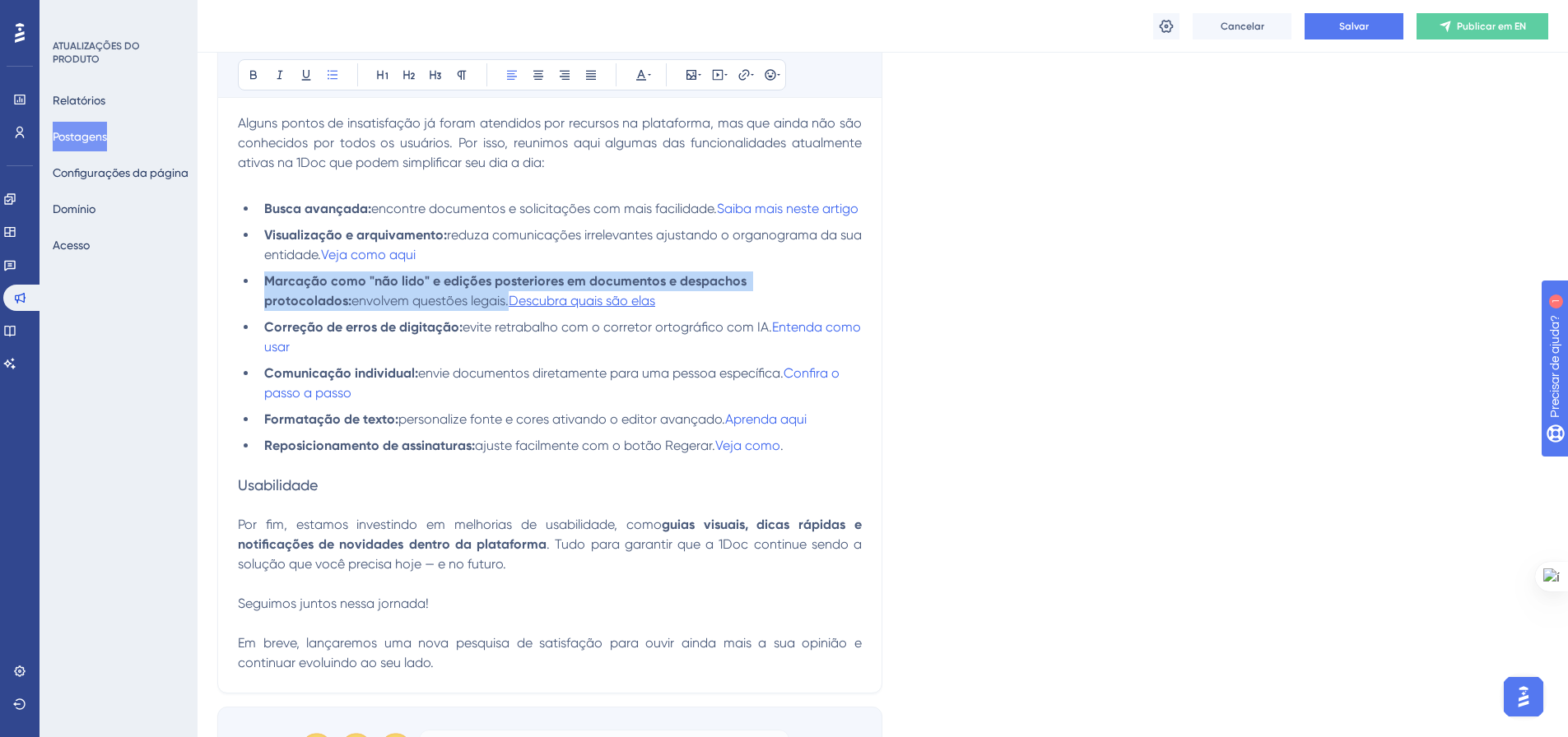
drag, startPoint x: 613, startPoint y: 317, endPoint x: 267, endPoint y: 295, distance: 346.7
click at [267, 295] on li "Marcação como "não lido" e edições posteriores em documentos e despachos protoc…" at bounding box center [559, 291] width 604 height 39
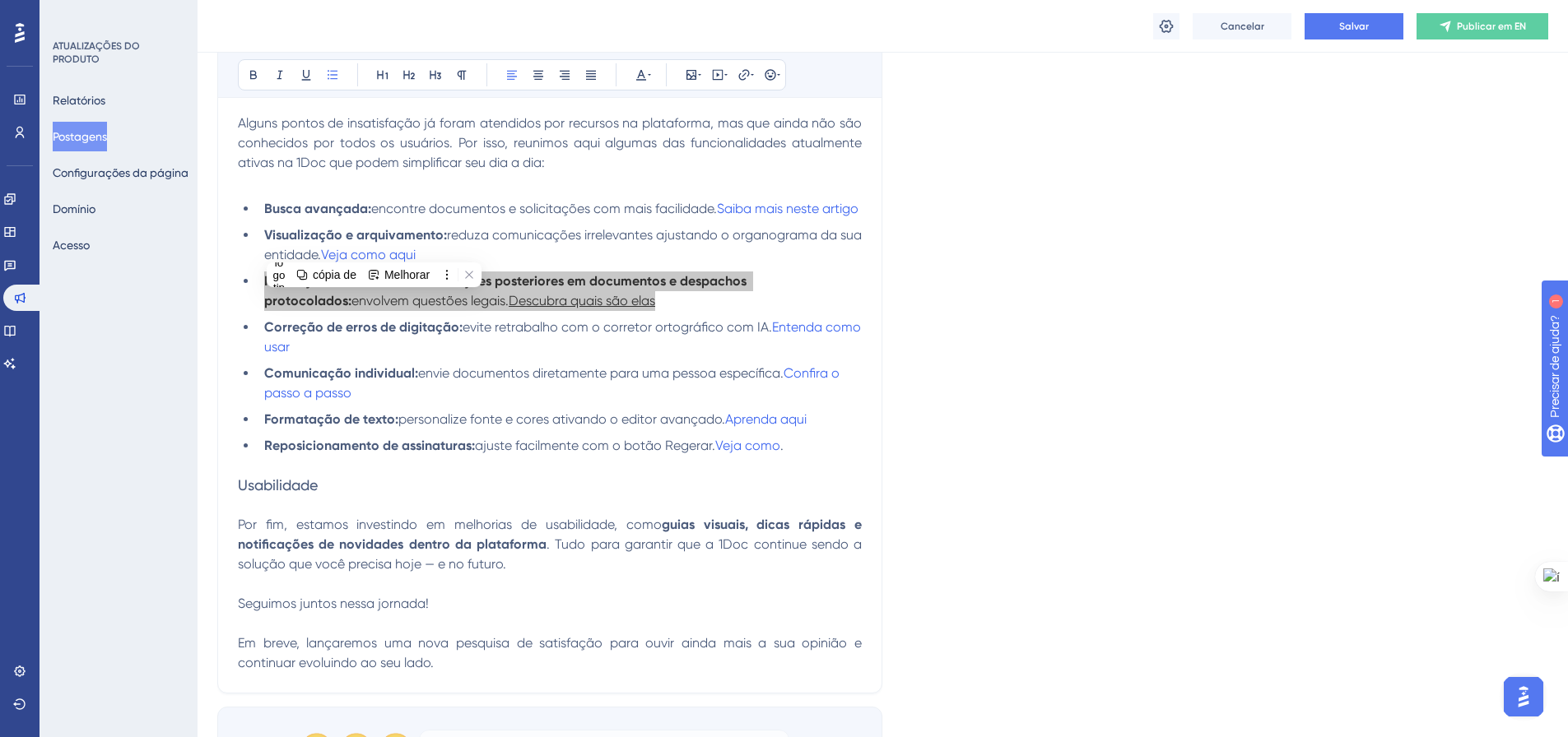
scroll to position [1025, 0]
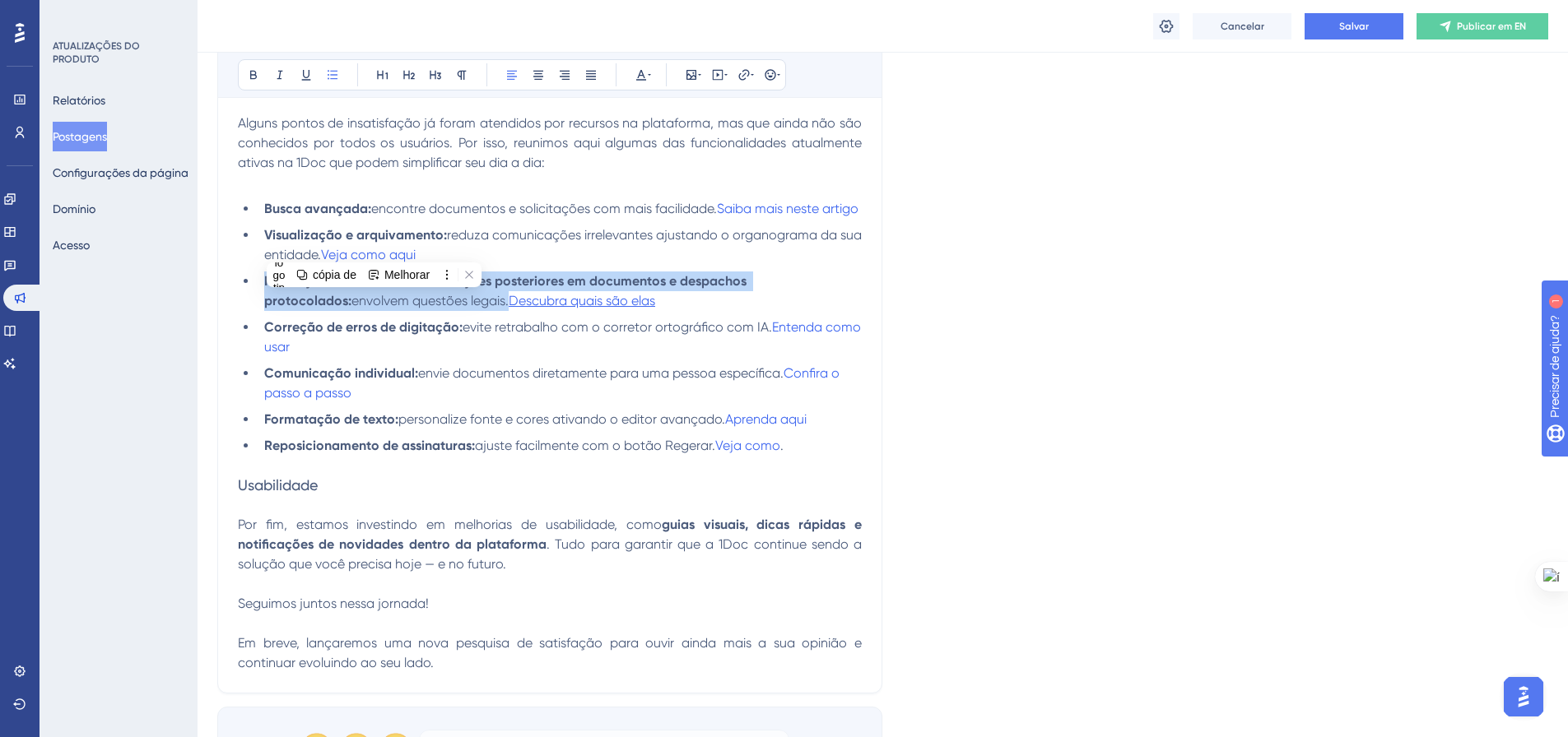
click at [741, 256] on span "reduza comunicações irrelevantes ajustando o organograma da sua entidade." at bounding box center [564, 245] width 601 height 35
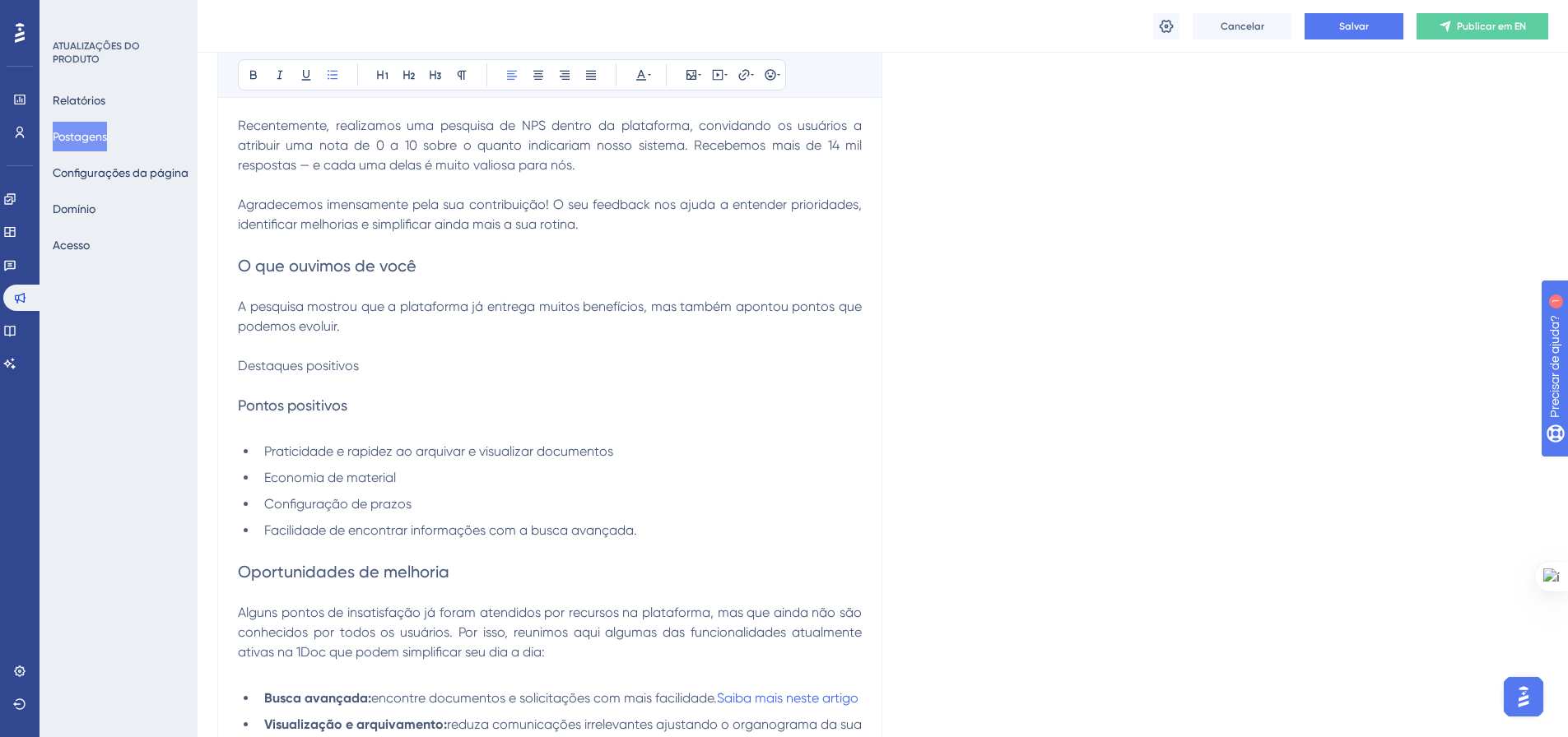
scroll to position [538, 0]
click at [1561, 92] on div "Desempenho Usuários Noivado Widgets Opinião Atualizações de produtos Base de co…" at bounding box center [883, 536] width 1370 height 2148
click at [1312, 23] on button "Salvar" at bounding box center [1353, 26] width 98 height 26
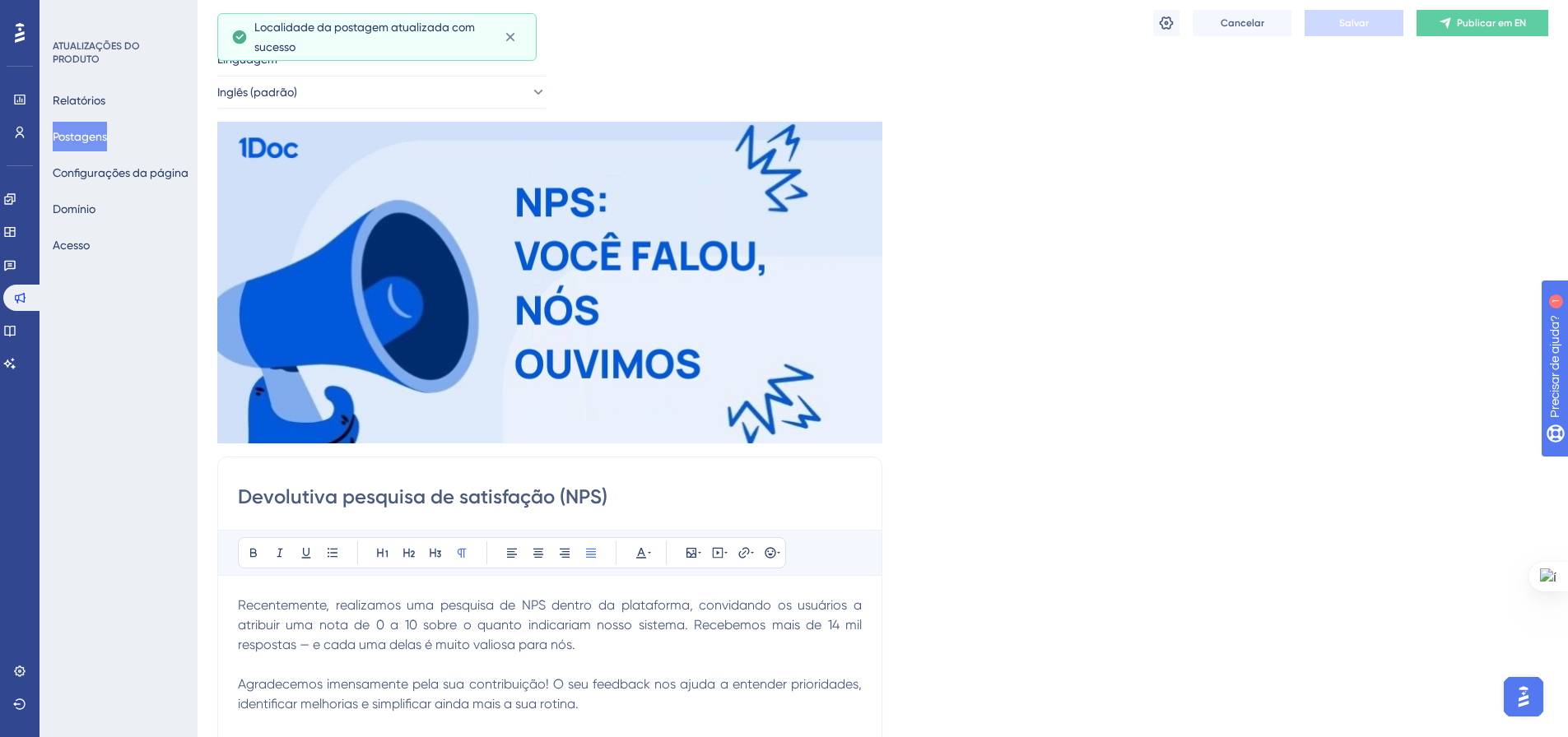
scroll to position [0, 13]
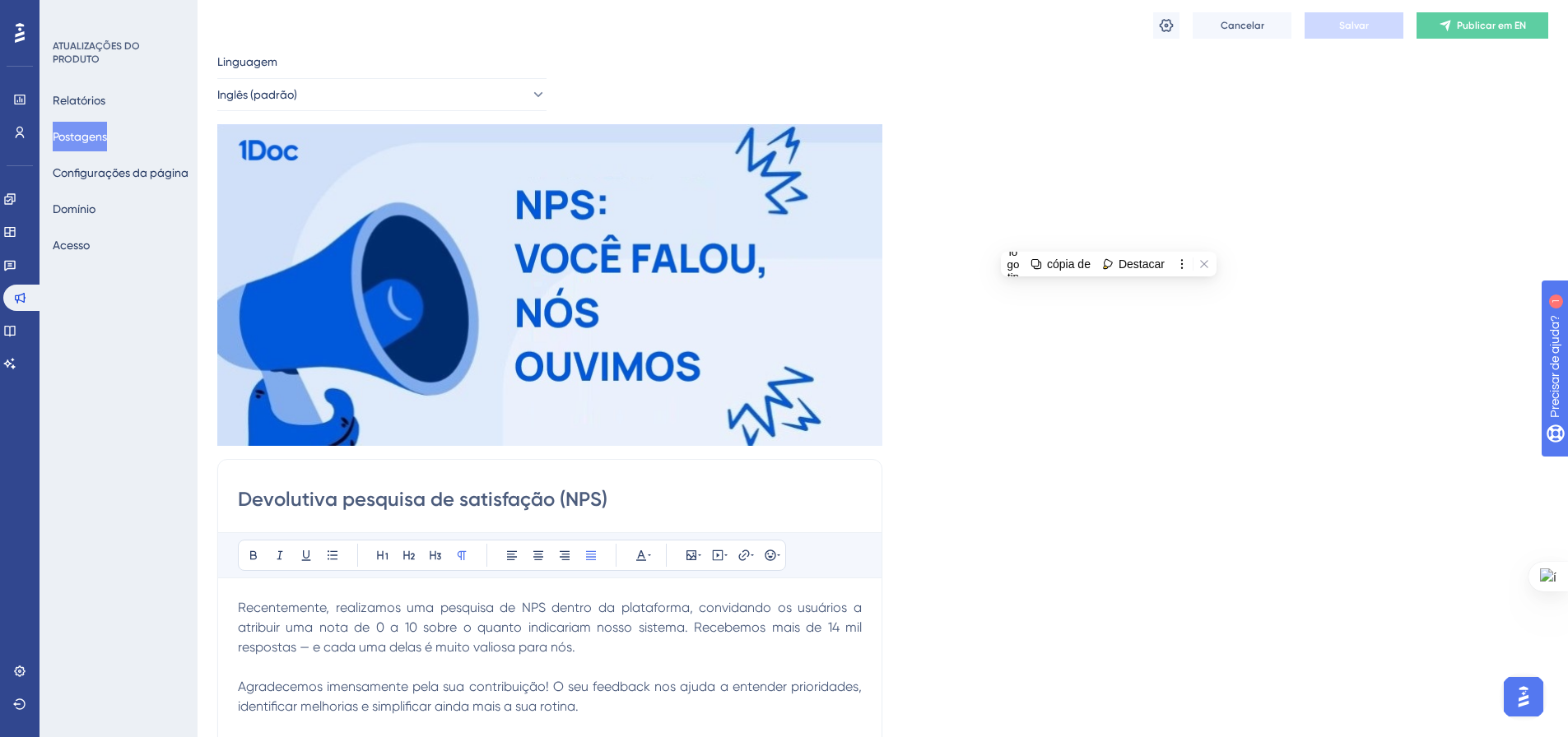
scroll to position [82, 13]
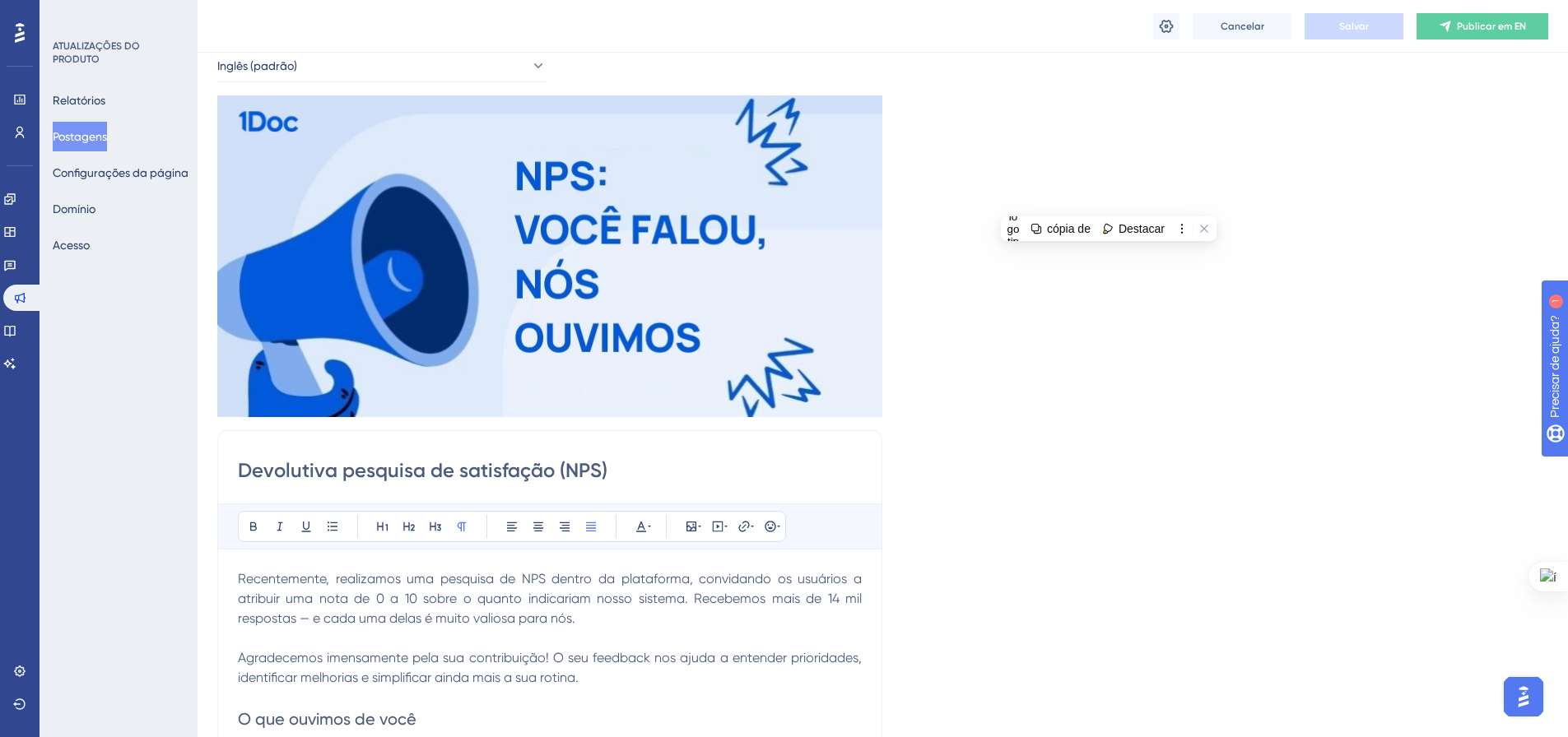
click at [651, 612] on p "Recentemente, realizamos uma pesquisa de NPS dentro da plataforma, convidando o…" at bounding box center [550, 598] width 624 height 59
click at [16, 199] on icon at bounding box center [10, 199] width 13 height 13
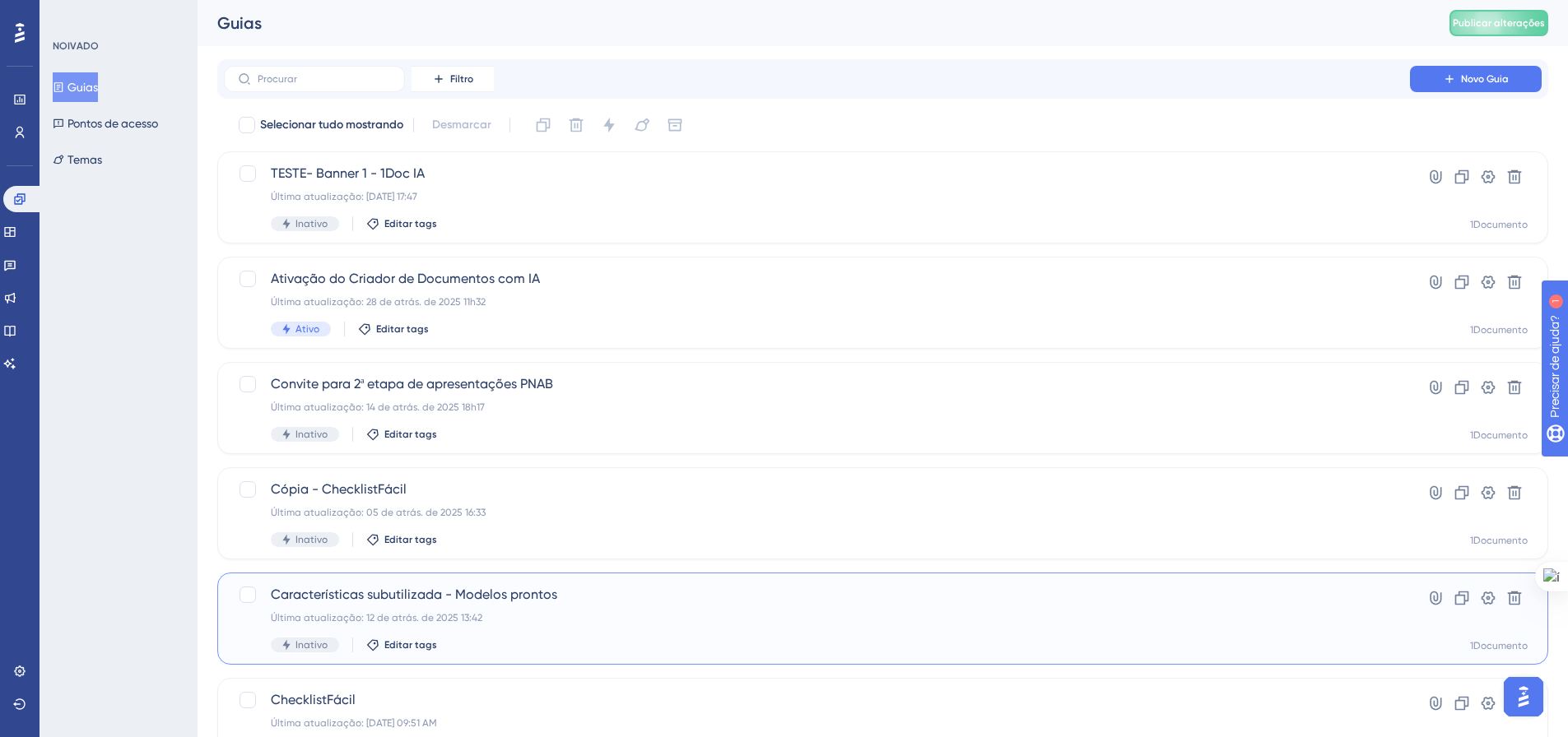
click at [411, 601] on font "Características subutilizada - Modelos prontos" at bounding box center [414, 594] width 287 height 16
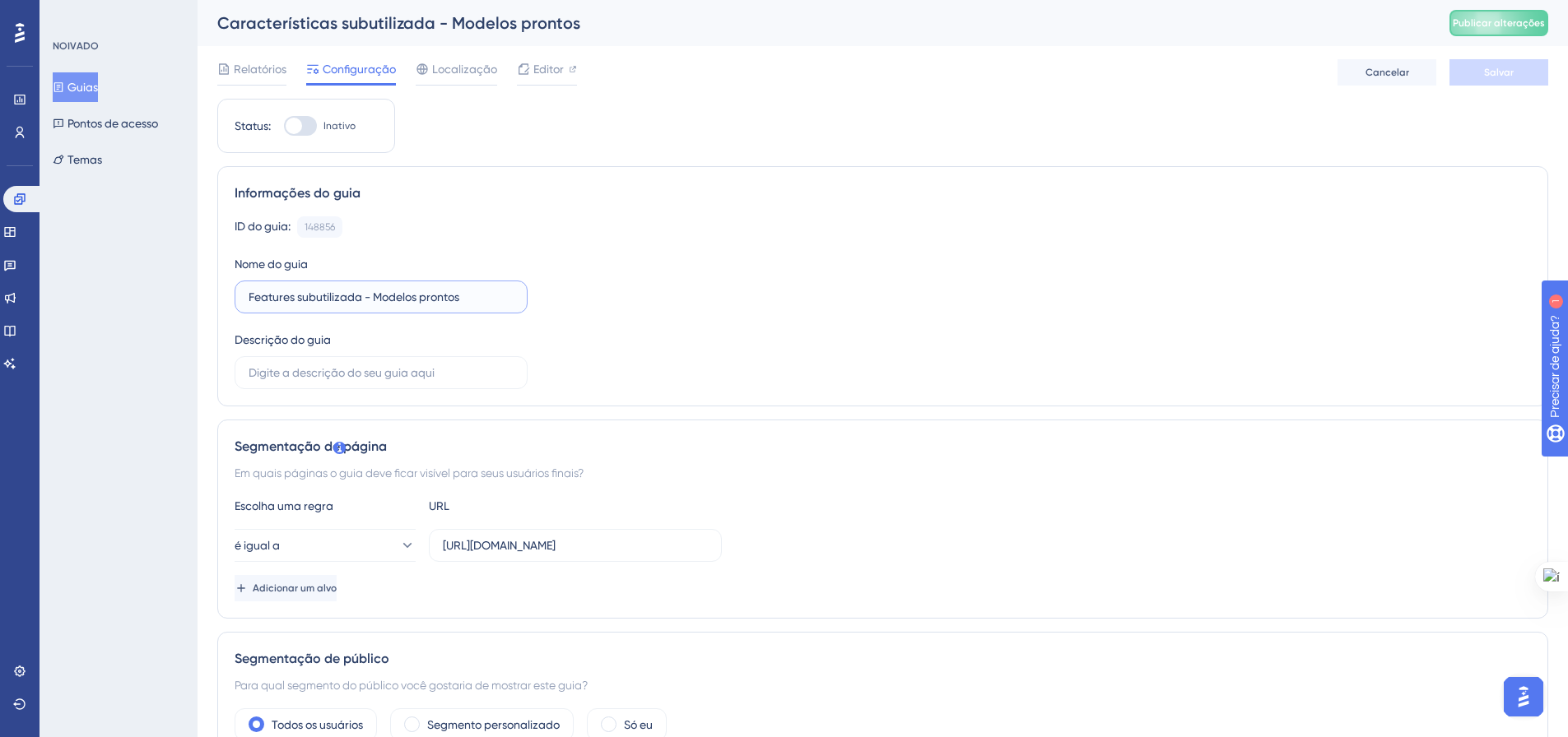
drag, startPoint x: 490, startPoint y: 297, endPoint x: 240, endPoint y: 297, distance: 250.0
click at [240, 297] on label "Features subutilizada - Modelos prontos" at bounding box center [381, 297] width 293 height 33
type input "Devolutiva NPS"
click at [600, 340] on div "ID do guia: 148856 Cópia Nome do guia Devolutiva NPS Descrição do guia" at bounding box center [883, 303] width 1296 height 173
click at [473, 365] on input "text" at bounding box center [381, 373] width 265 height 18
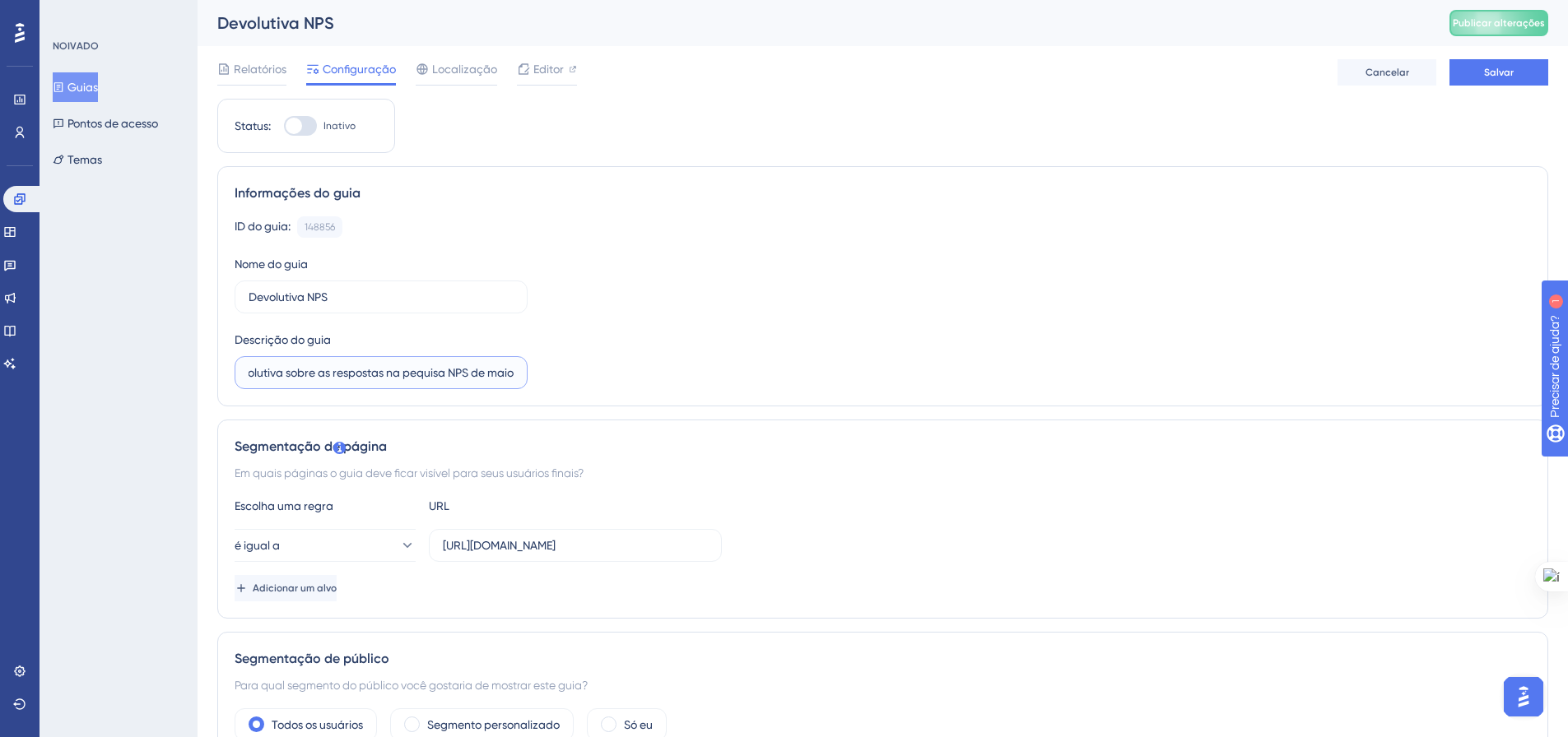
type input "Devolutiva sobre as respostas na pequisa NPS de maio"
click at [448, 76] on span "Localização" at bounding box center [464, 68] width 65 height 19
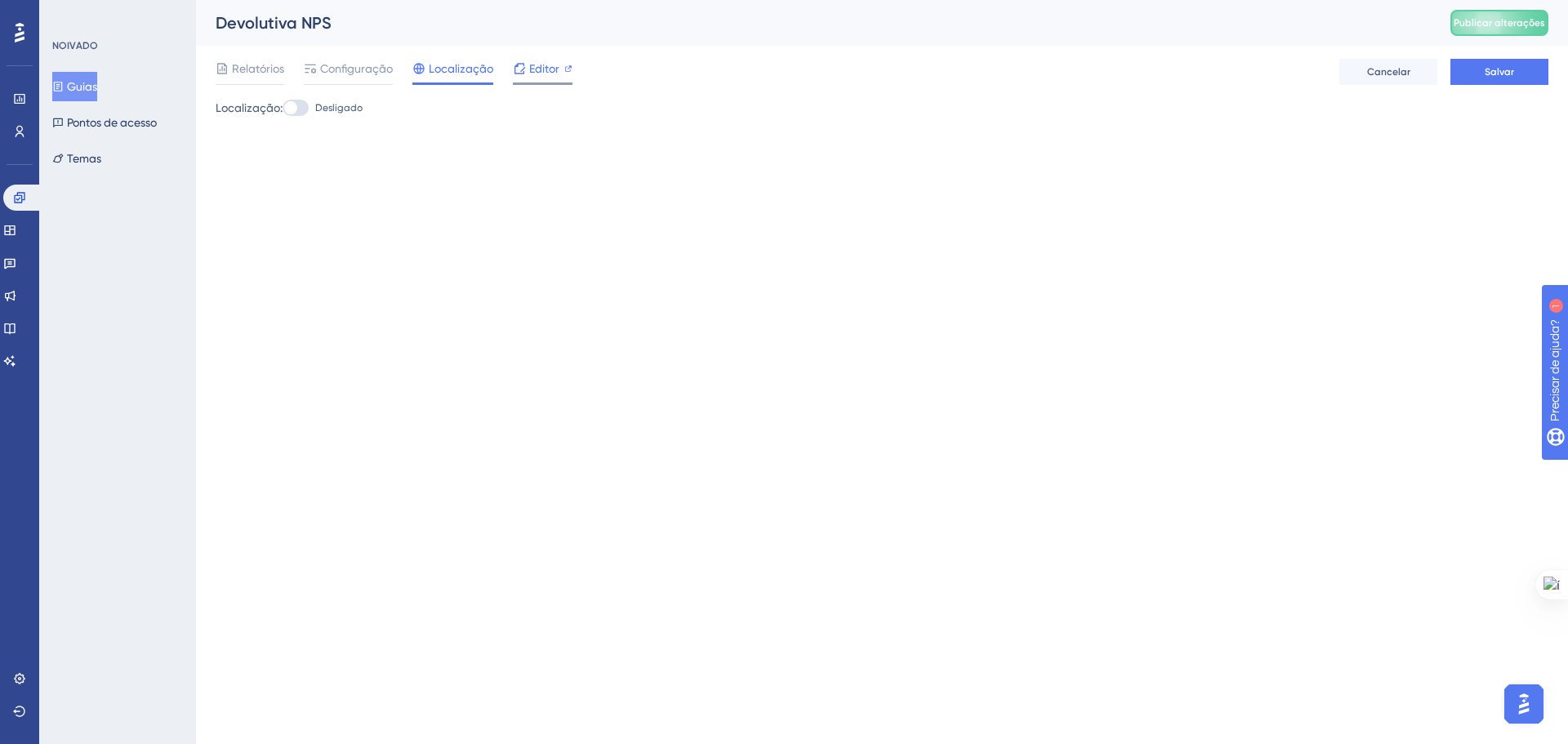
click at [554, 60] on span "Editor" at bounding box center [544, 68] width 30 height 19
click at [526, 67] on div "Editor" at bounding box center [542, 68] width 59 height 19
click at [240, 66] on font "Relatórios" at bounding box center [258, 68] width 53 height 13
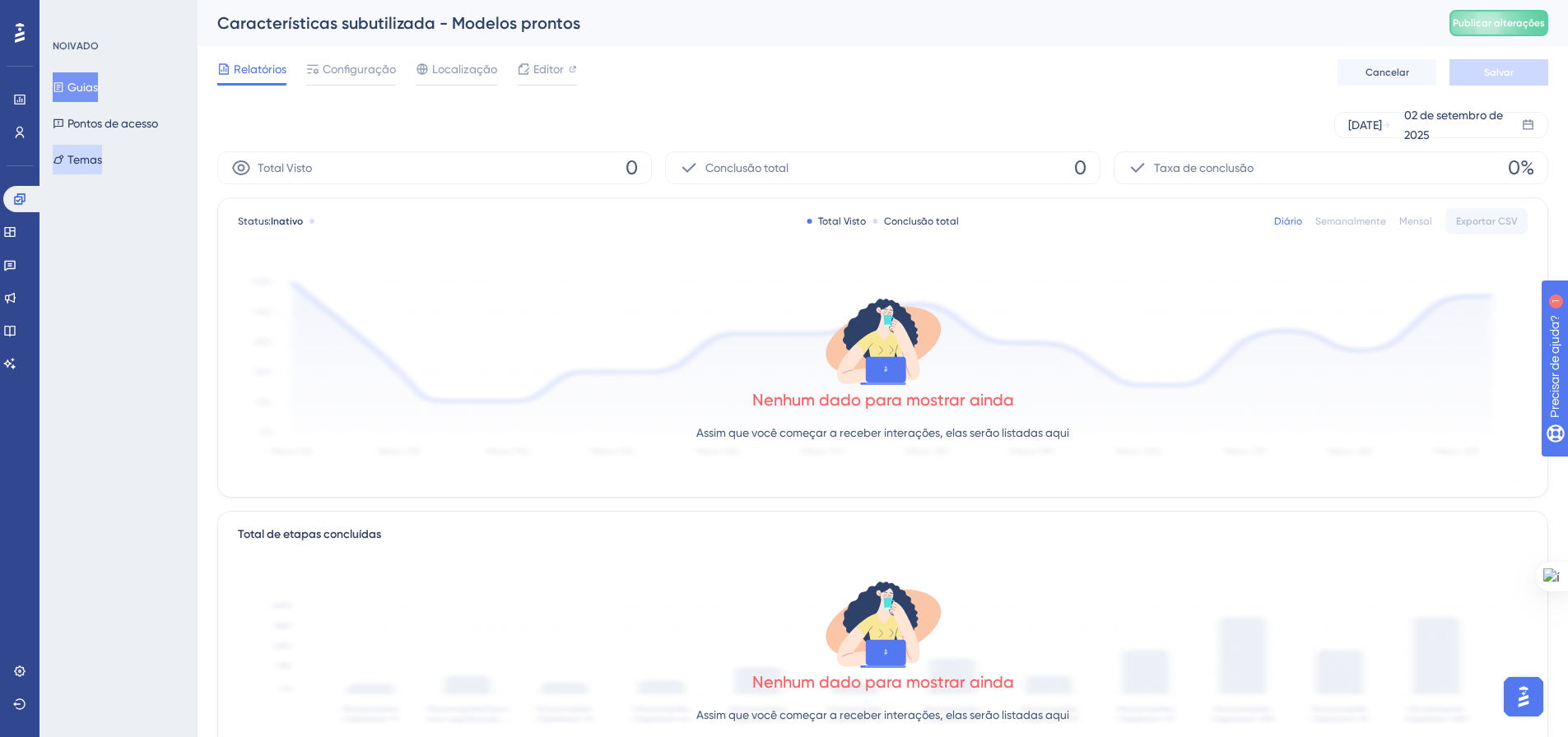
drag, startPoint x: 99, startPoint y: 163, endPoint x: 103, endPoint y: 182, distance: 19.4
click at [99, 162] on font "Temas" at bounding box center [84, 160] width 34 height 13
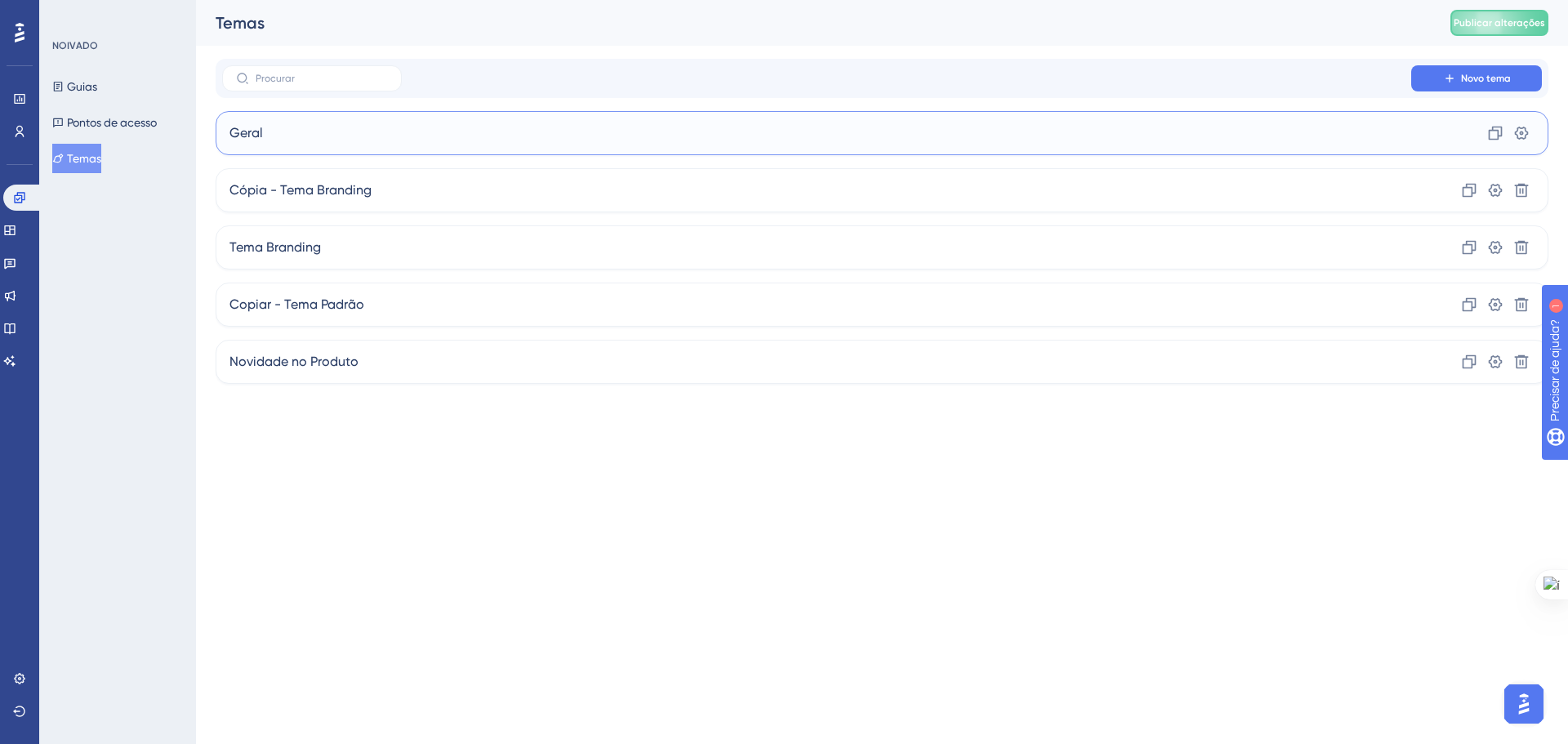
click at [348, 139] on div "Geral Clone Configurações" at bounding box center [881, 133] width 1333 height 44
click at [606, 245] on div "Tema Branding Clone Configurações Excluir" at bounding box center [881, 247] width 1333 height 44
click at [489, 370] on div "Novidade no Produto Clone Configurações Excluir" at bounding box center [881, 361] width 1333 height 44
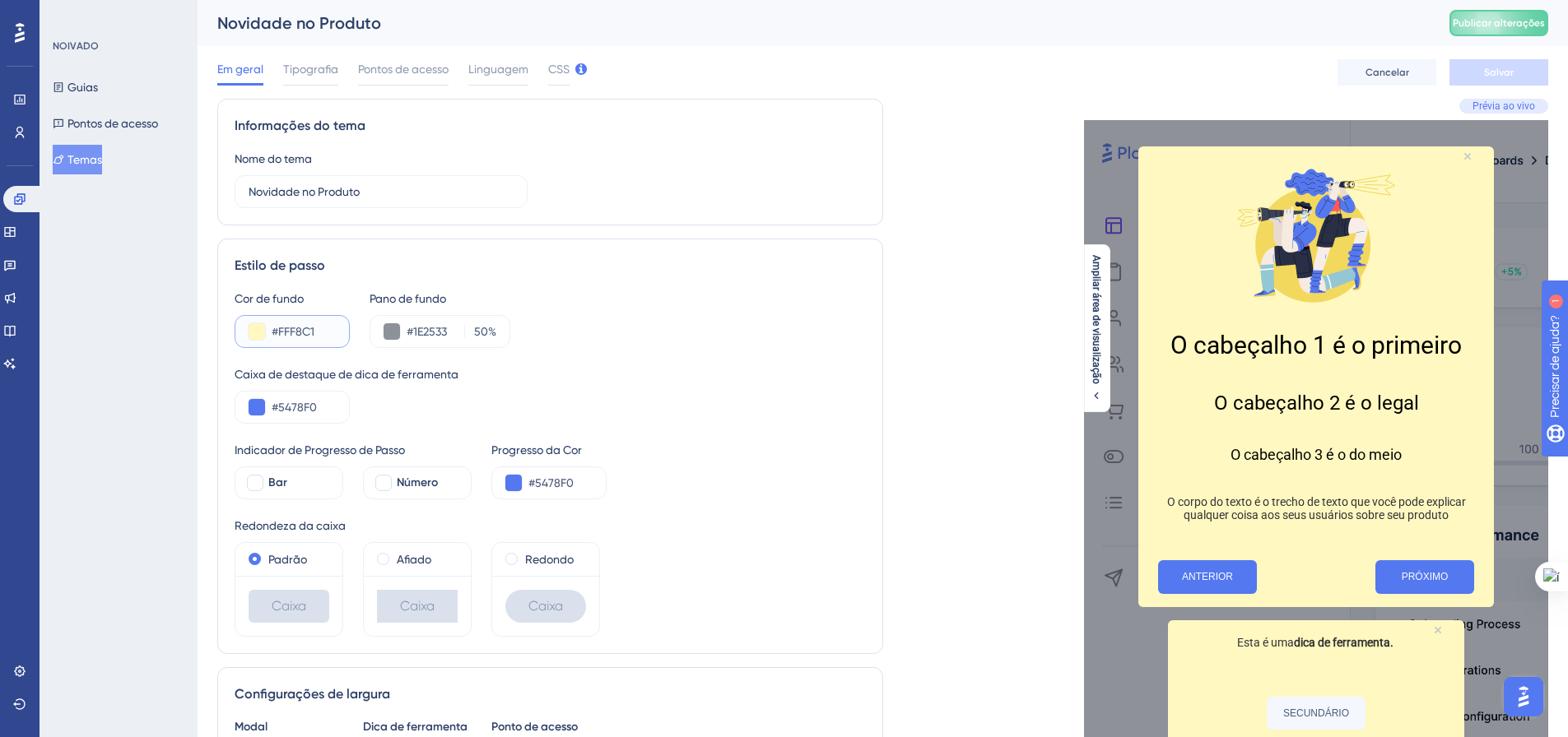
click at [290, 333] on input "#FFF8C1" at bounding box center [304, 331] width 64 height 19
drag, startPoint x: 317, startPoint y: 332, endPoint x: 293, endPoint y: 331, distance: 24.0
click at [293, 331] on input "#FFF8C1" at bounding box center [304, 331] width 64 height 19
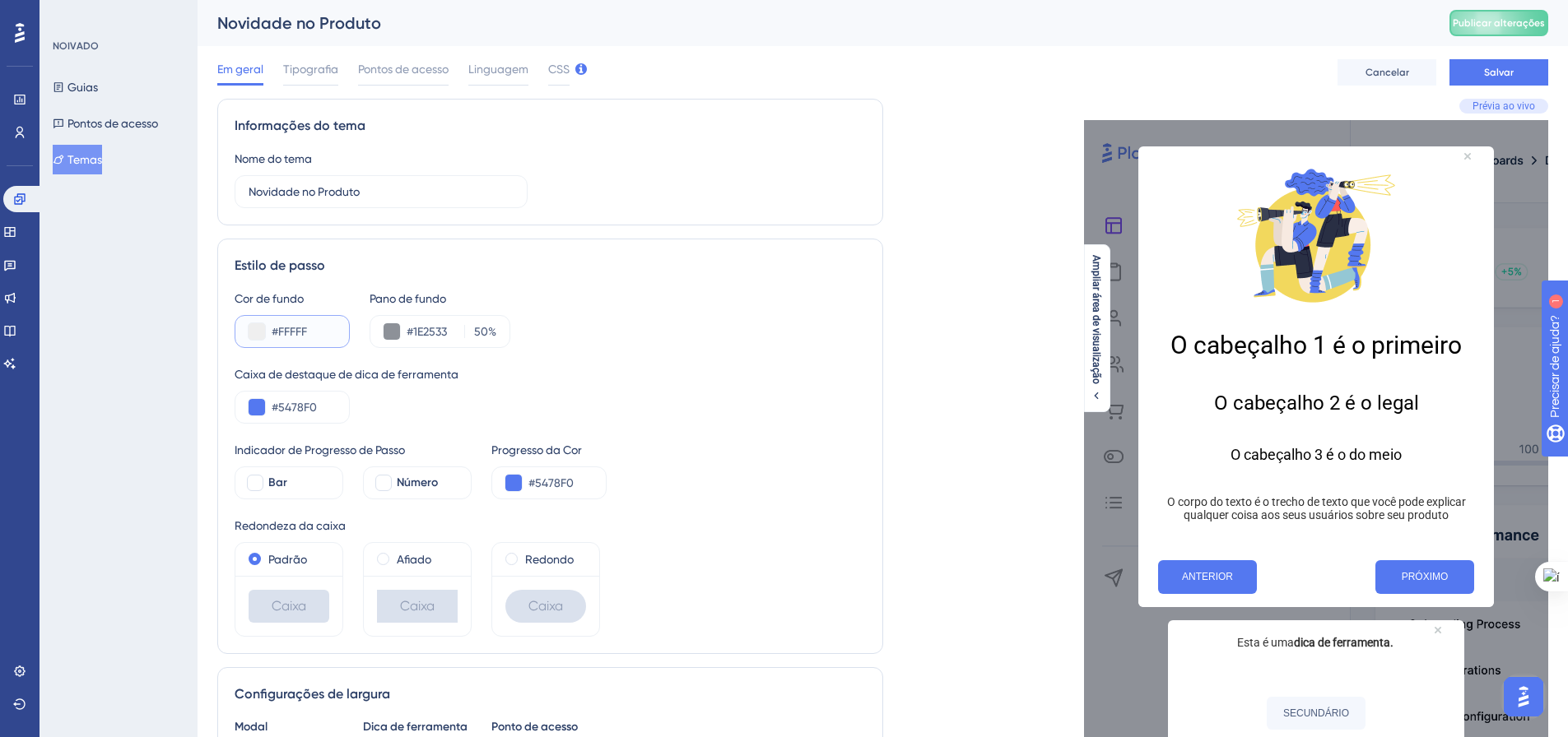
type input "#FFFFF"
click at [594, 357] on div "Cor de fundo #FFFFF Pano de fundo #1E2533 50 % Caixa de destaque de dica de fer…" at bounding box center [550, 463] width 631 height 348
click at [278, 405] on input "#5478F0" at bounding box center [304, 407] width 64 height 19
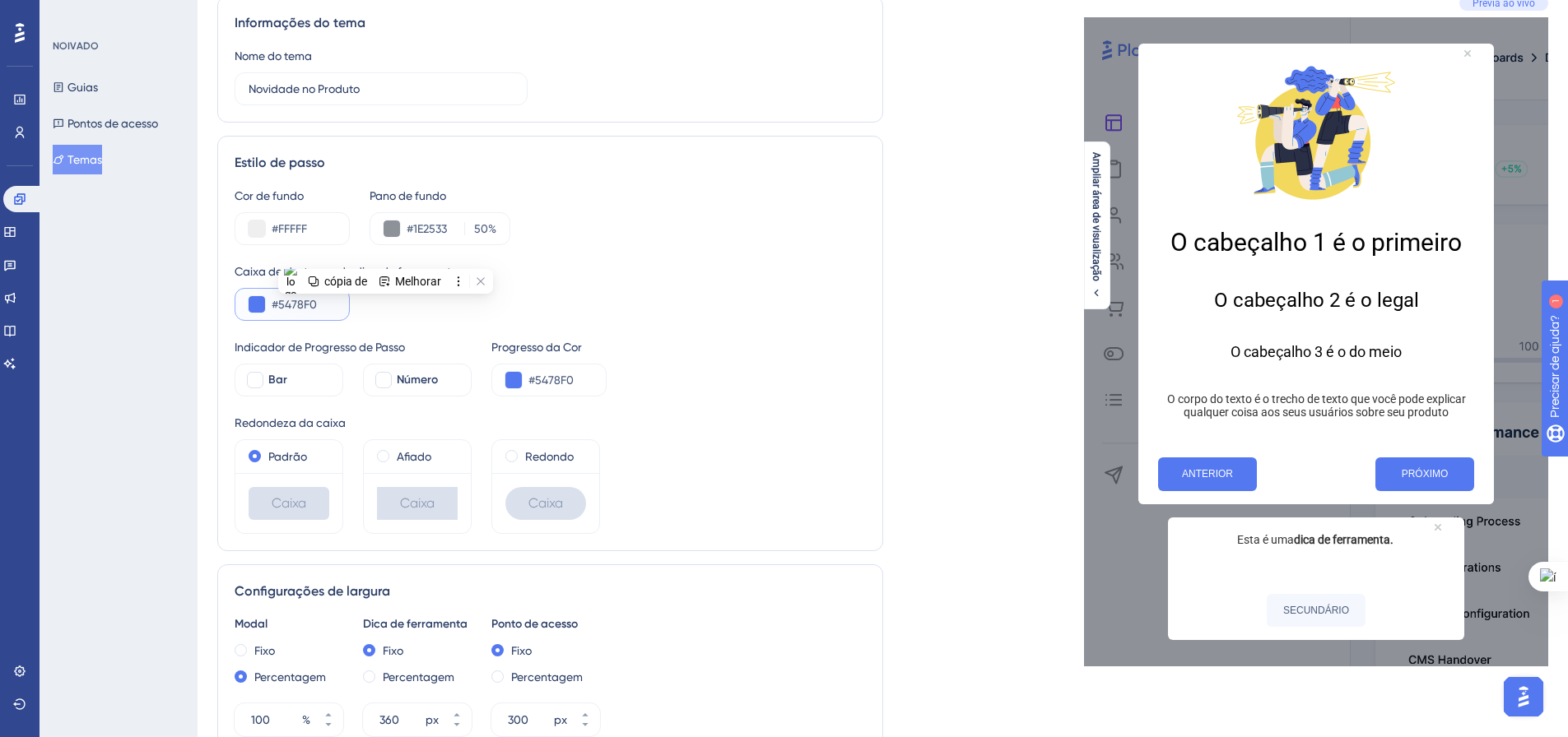
scroll to position [576, 0]
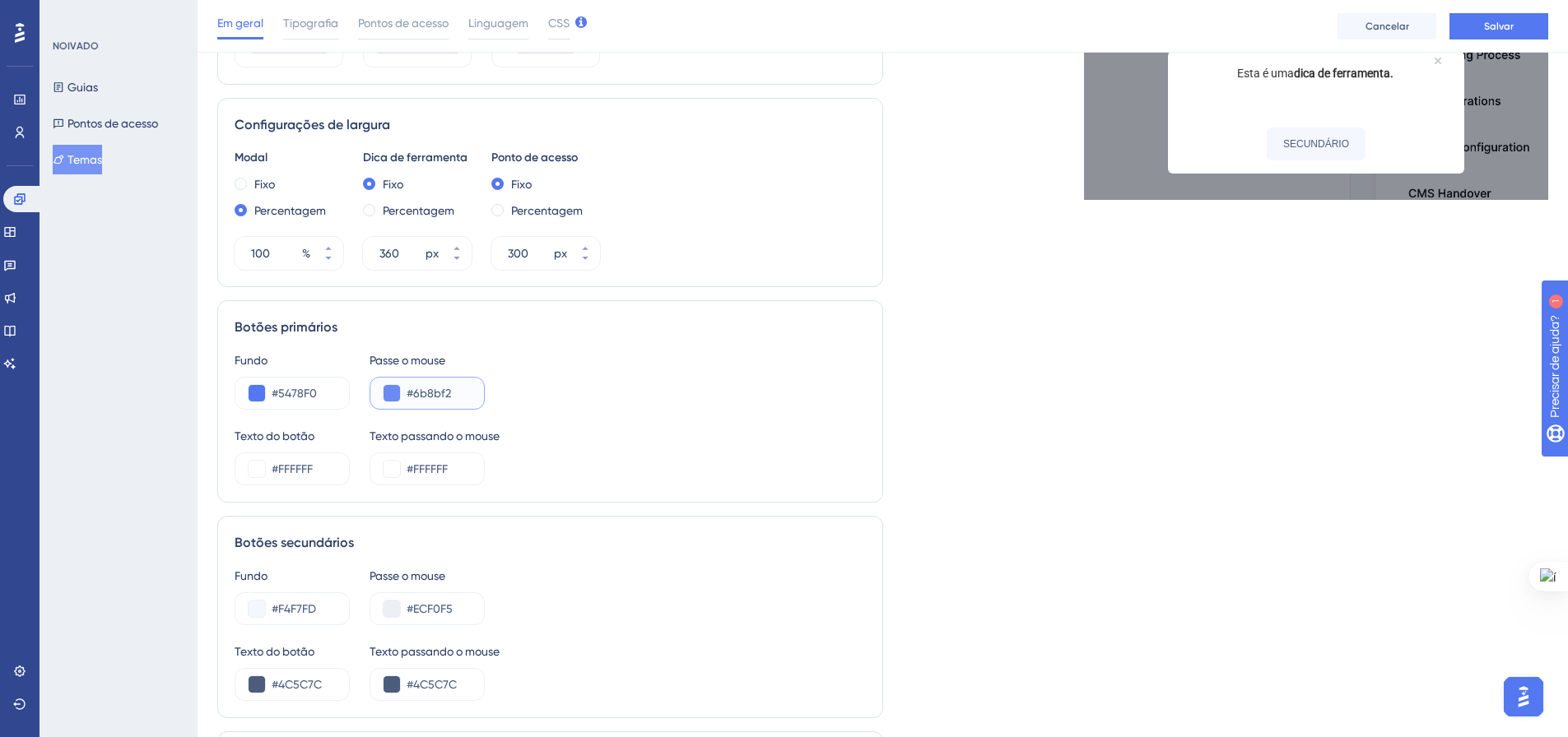
drag, startPoint x: 457, startPoint y: 393, endPoint x: 425, endPoint y: 397, distance: 32.2
click at [410, 396] on input "#6b8bf2" at bounding box center [439, 392] width 64 height 19
click at [659, 250] on div "Modal Fixo Percentagem 100 % Dica de ferramenta Fixo Percentagem 360 px Ponto d…" at bounding box center [550, 208] width 631 height 122
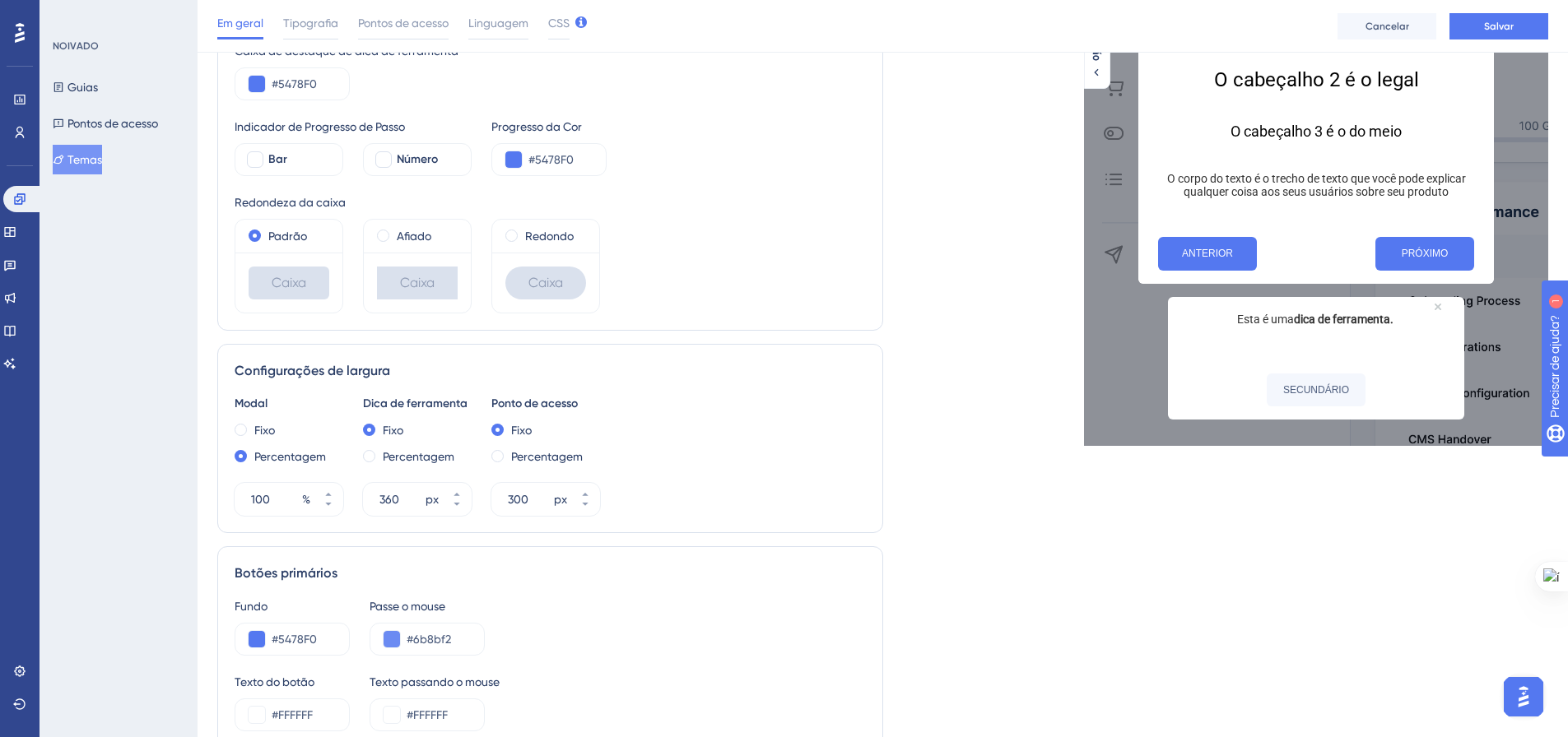
scroll to position [329, 0]
drag, startPoint x: 569, startPoint y: 161, endPoint x: 533, endPoint y: 161, distance: 36.0
click at [533, 161] on input "#5478F0" at bounding box center [560, 160] width 64 height 19
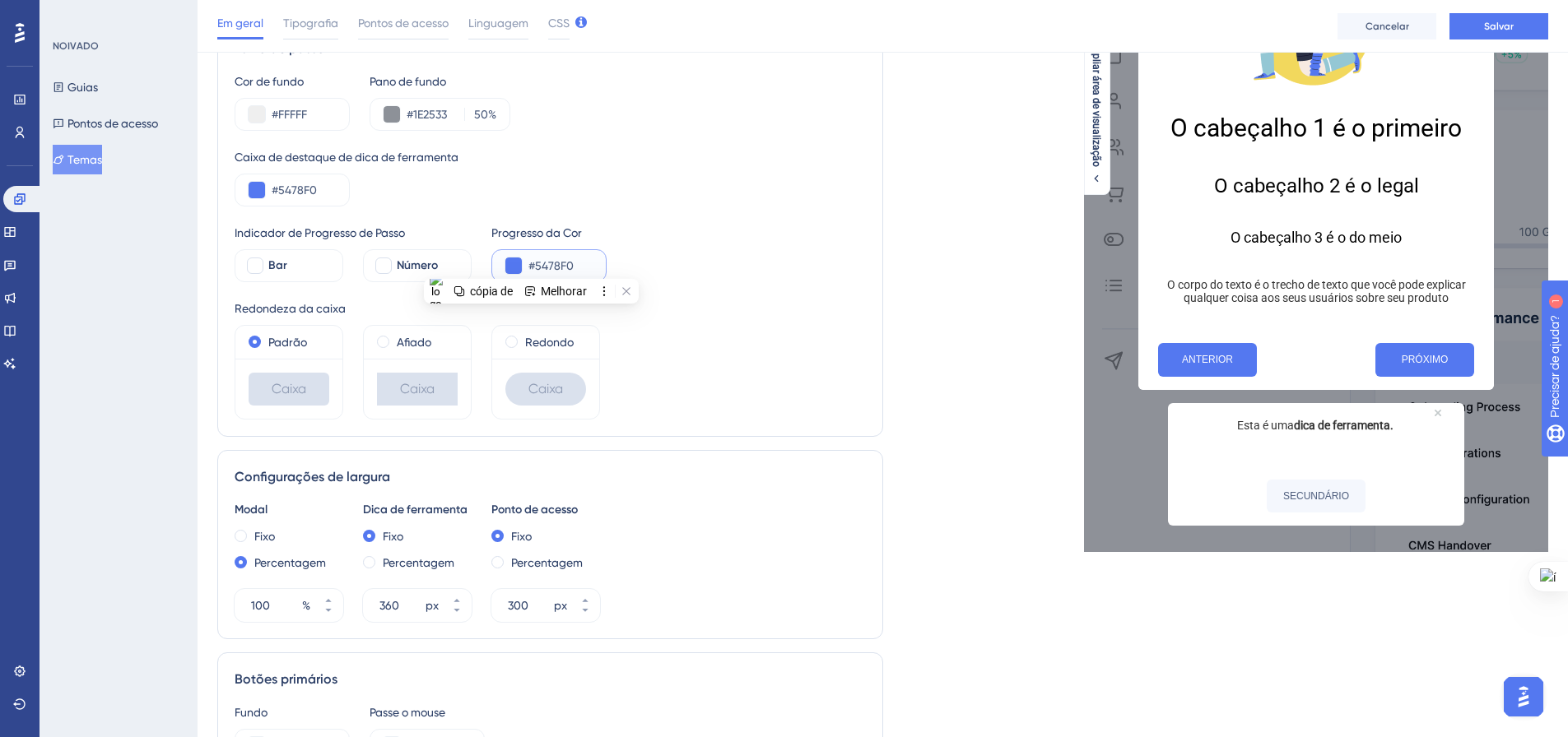
scroll to position [165, 0]
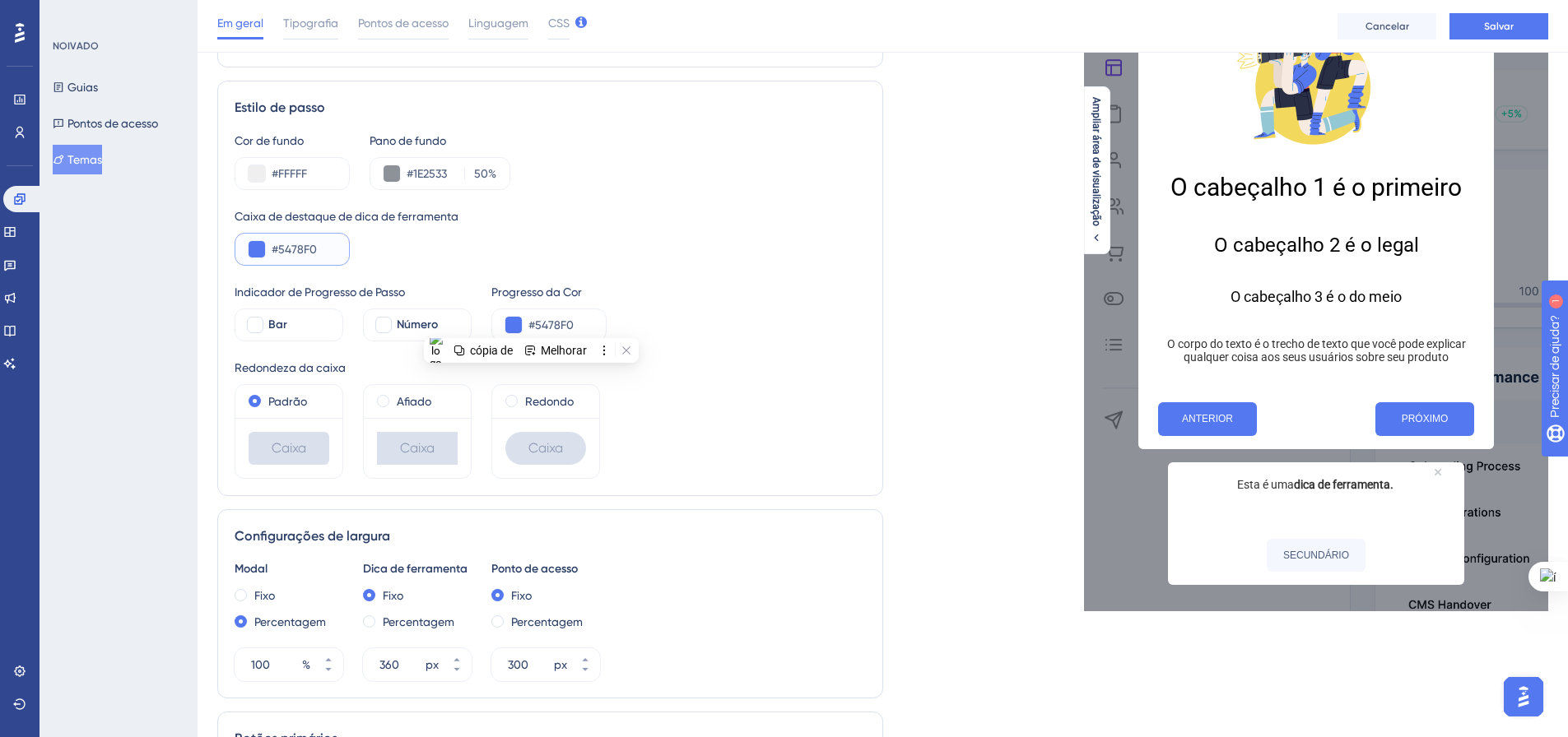
click at [314, 247] on input "#5478F0" at bounding box center [304, 249] width 64 height 19
drag, startPoint x: 320, startPoint y: 246, endPoint x: 277, endPoint y: 247, distance: 43.0
click at [277, 247] on input "#5478F0" at bounding box center [304, 249] width 64 height 19
paste input "0058DB"
type input "#0058DB"
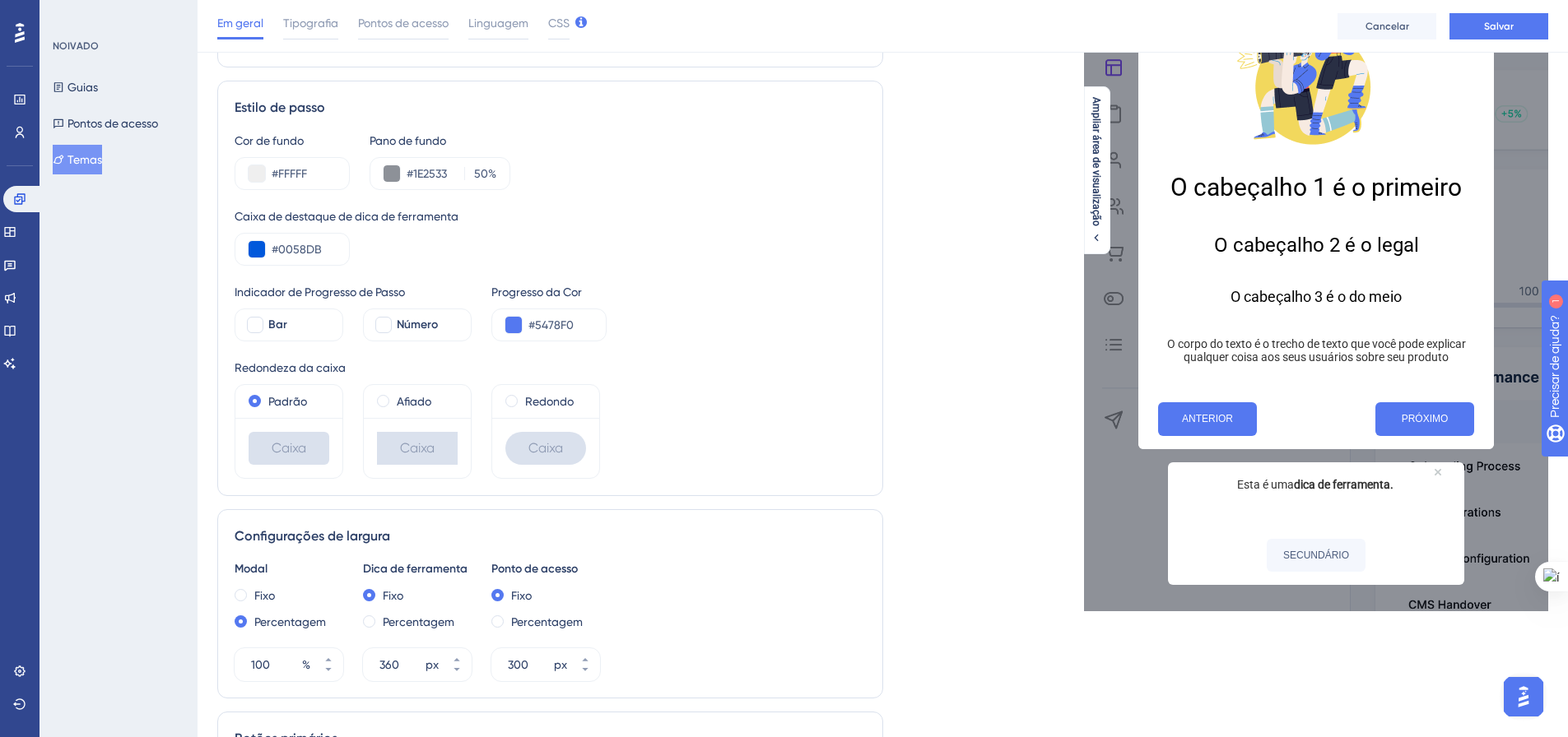
click at [677, 208] on div "Caixa de destaque de dica de ferramenta" at bounding box center [550, 216] width 631 height 19
drag, startPoint x: 576, startPoint y: 322, endPoint x: 538, endPoint y: 325, distance: 38.1
click at [536, 324] on input "#5478F0" at bounding box center [560, 324] width 64 height 19
paste input "0058DB"
type input "#0058DB"
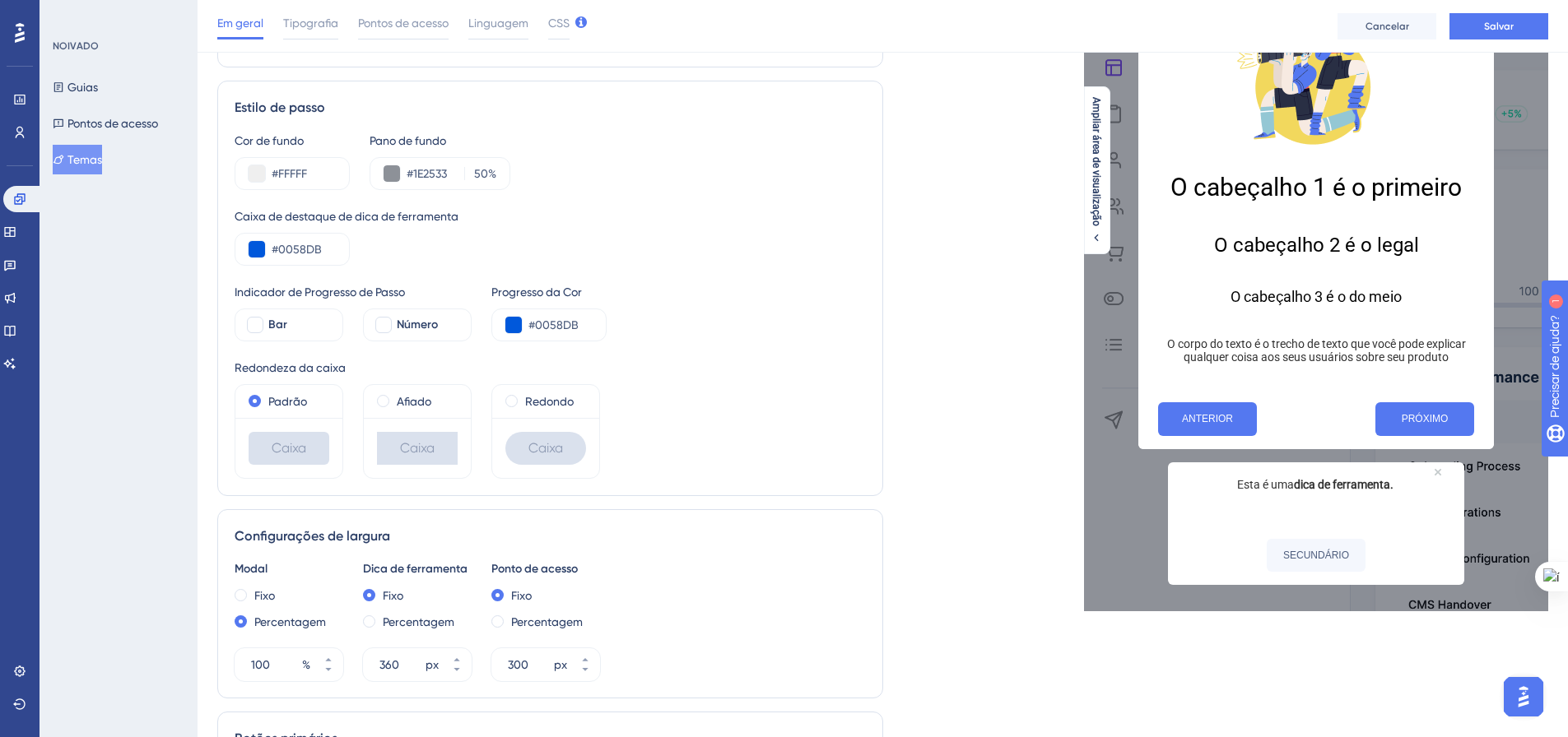
click at [763, 267] on div "Cor de fundo #FFFFF Pano de fundo #1E2533 50 % Caixa de destaque de dica de fer…" at bounding box center [550, 305] width 631 height 348
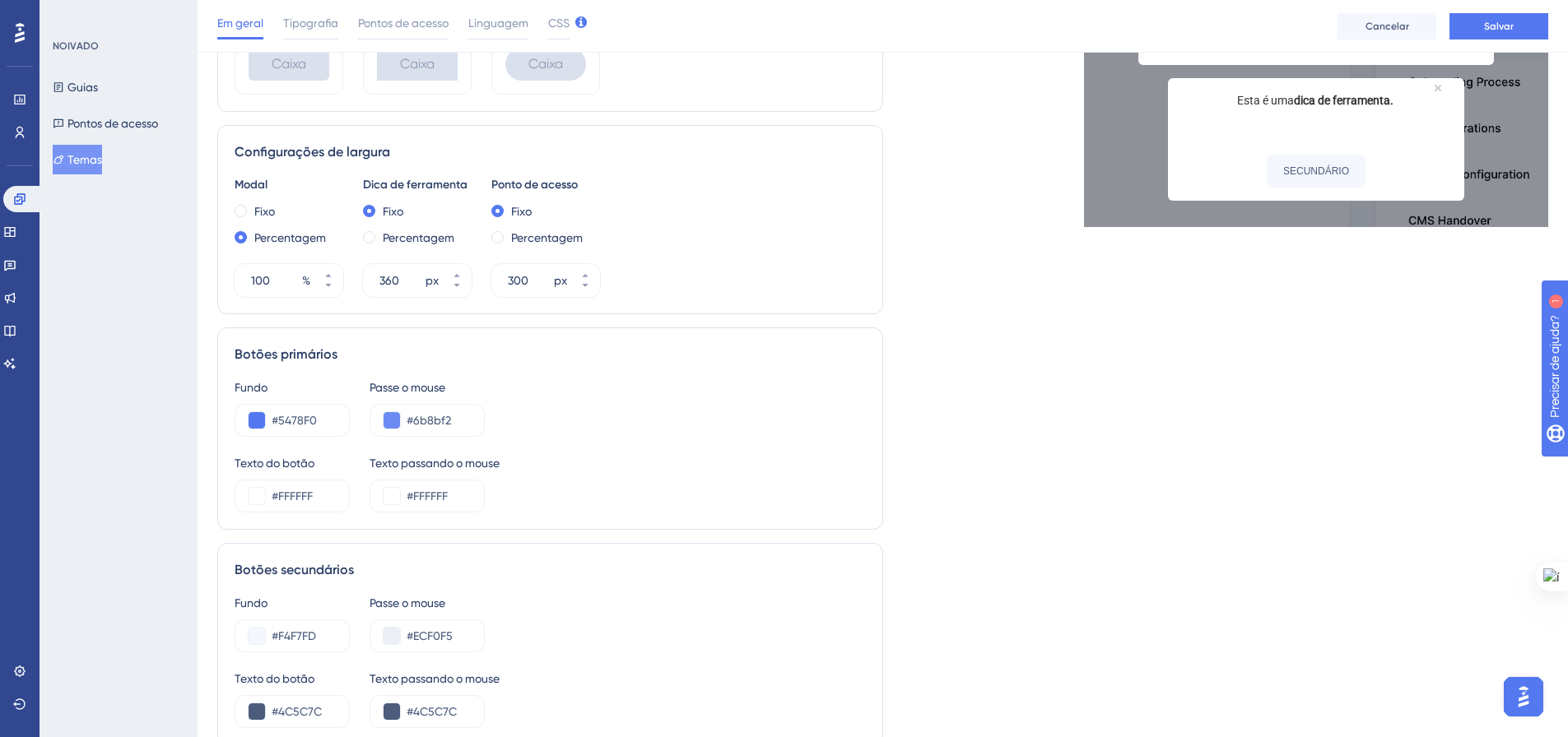
scroll to position [658, 0]
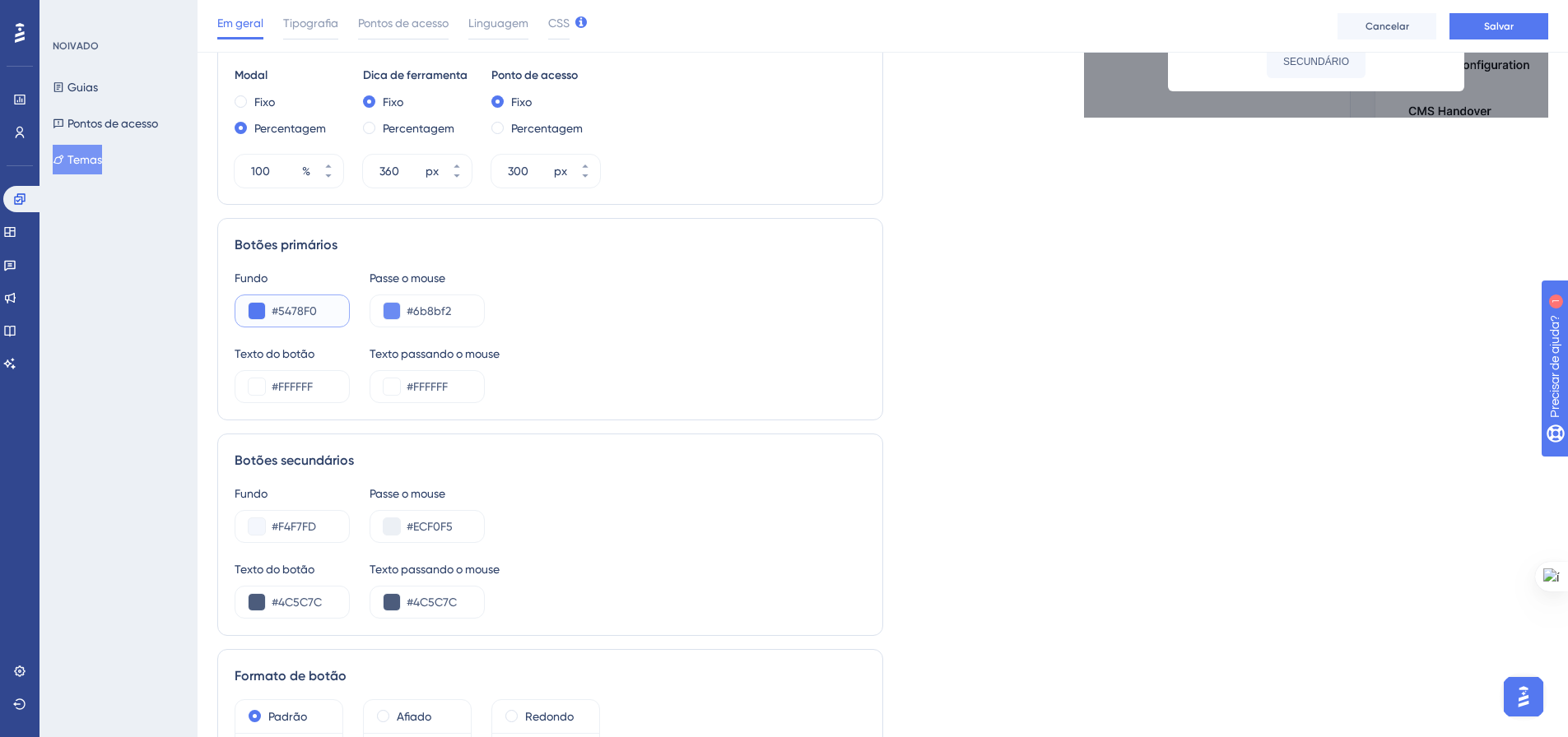
drag, startPoint x: 330, startPoint y: 311, endPoint x: 278, endPoint y: 313, distance: 52.0
click at [278, 313] on input "#5478F0" at bounding box center [304, 310] width 64 height 19
drag, startPoint x: 462, startPoint y: 314, endPoint x: 410, endPoint y: 313, distance: 52.0
click at [410, 313] on input "#6b8bf2" at bounding box center [439, 310] width 64 height 19
paste input "0058DB"
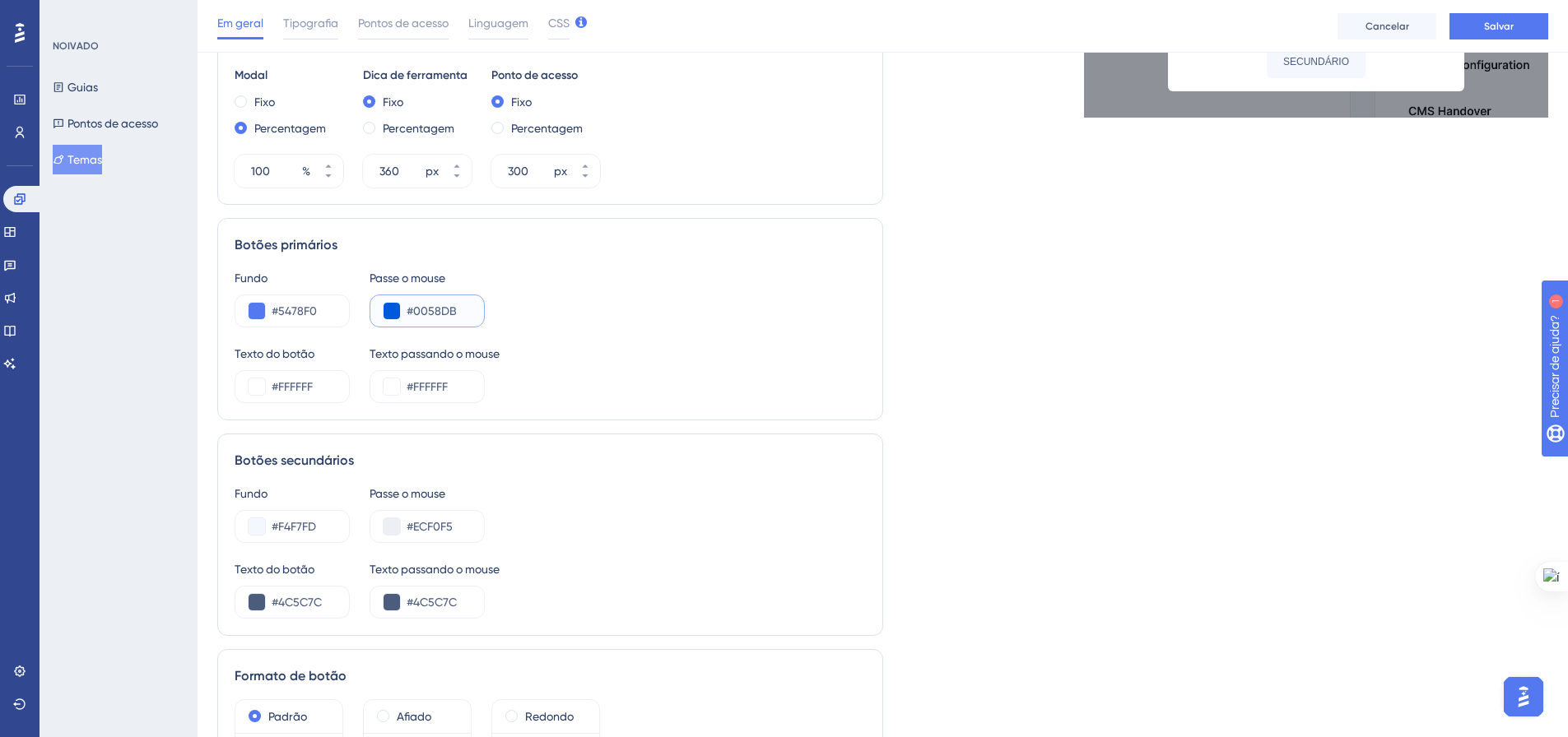
type input "#0058DB"
click at [546, 314] on div "Fundo #5478F0 Passe o mouse #0058DB" at bounding box center [550, 297] width 631 height 59
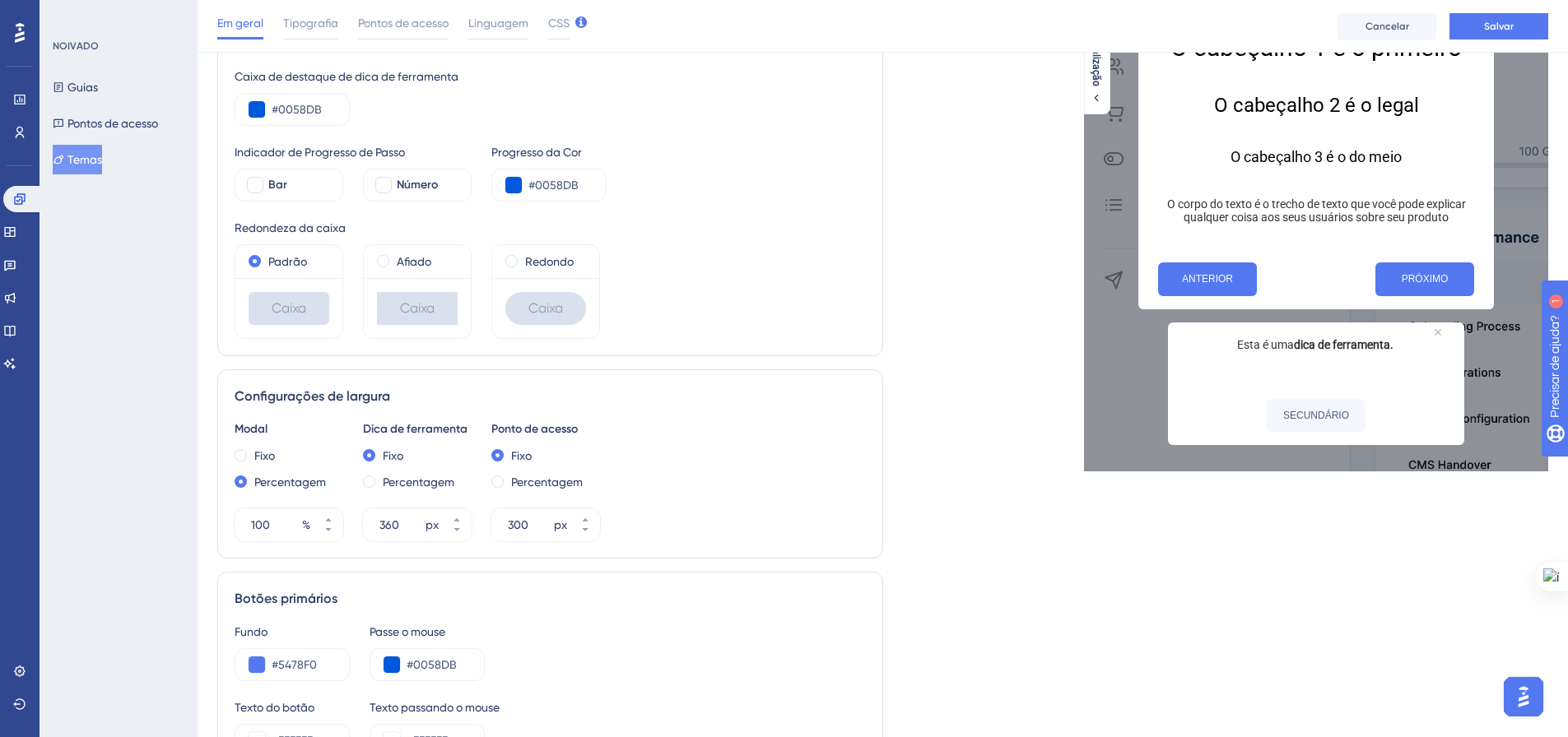
scroll to position [0, 0]
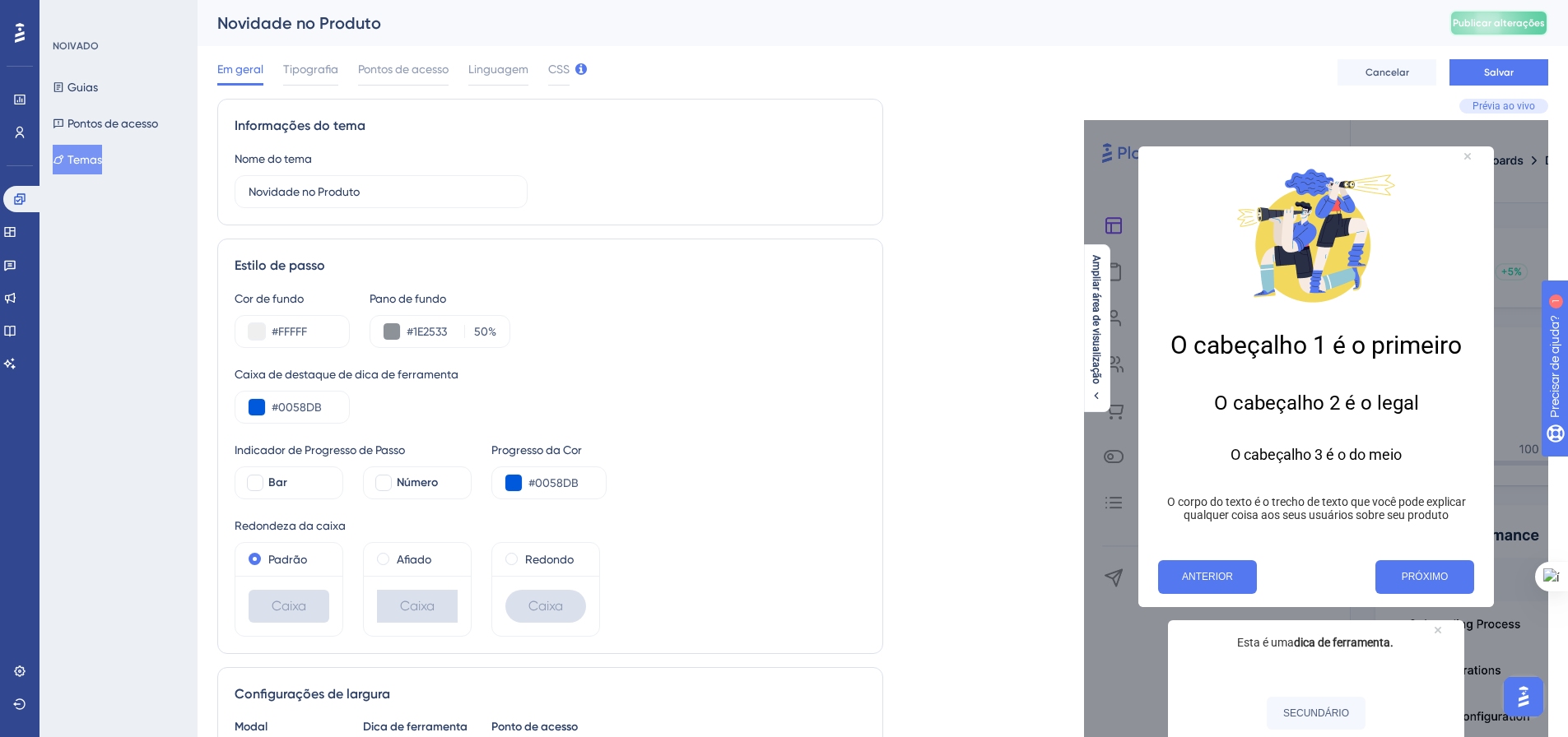
click at [1492, 18] on font "Publicar alterações" at bounding box center [1499, 24] width 92 height 12
click at [63, 87] on icon at bounding box center [59, 87] width 9 height 10
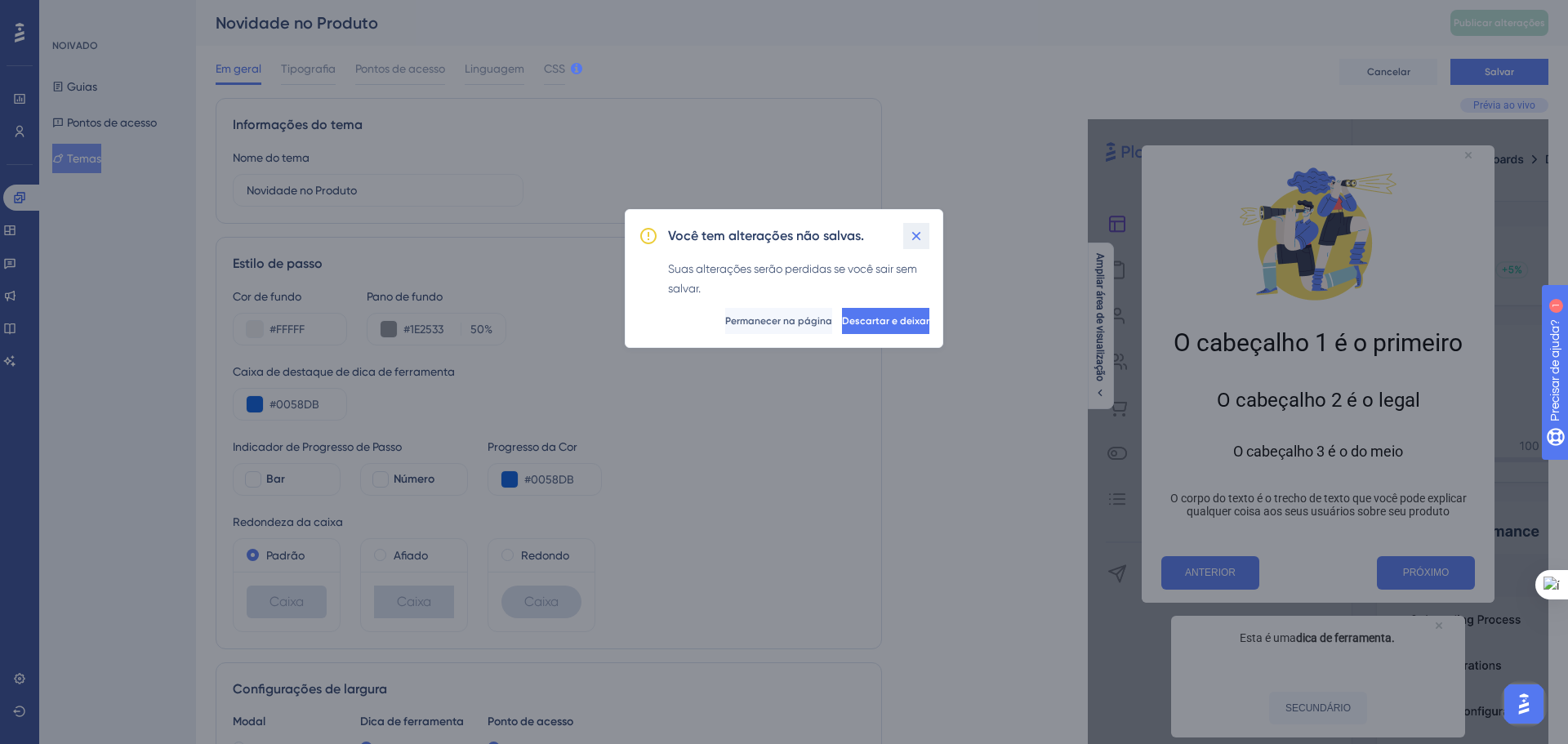
click at [909, 240] on icon at bounding box center [916, 236] width 17 height 17
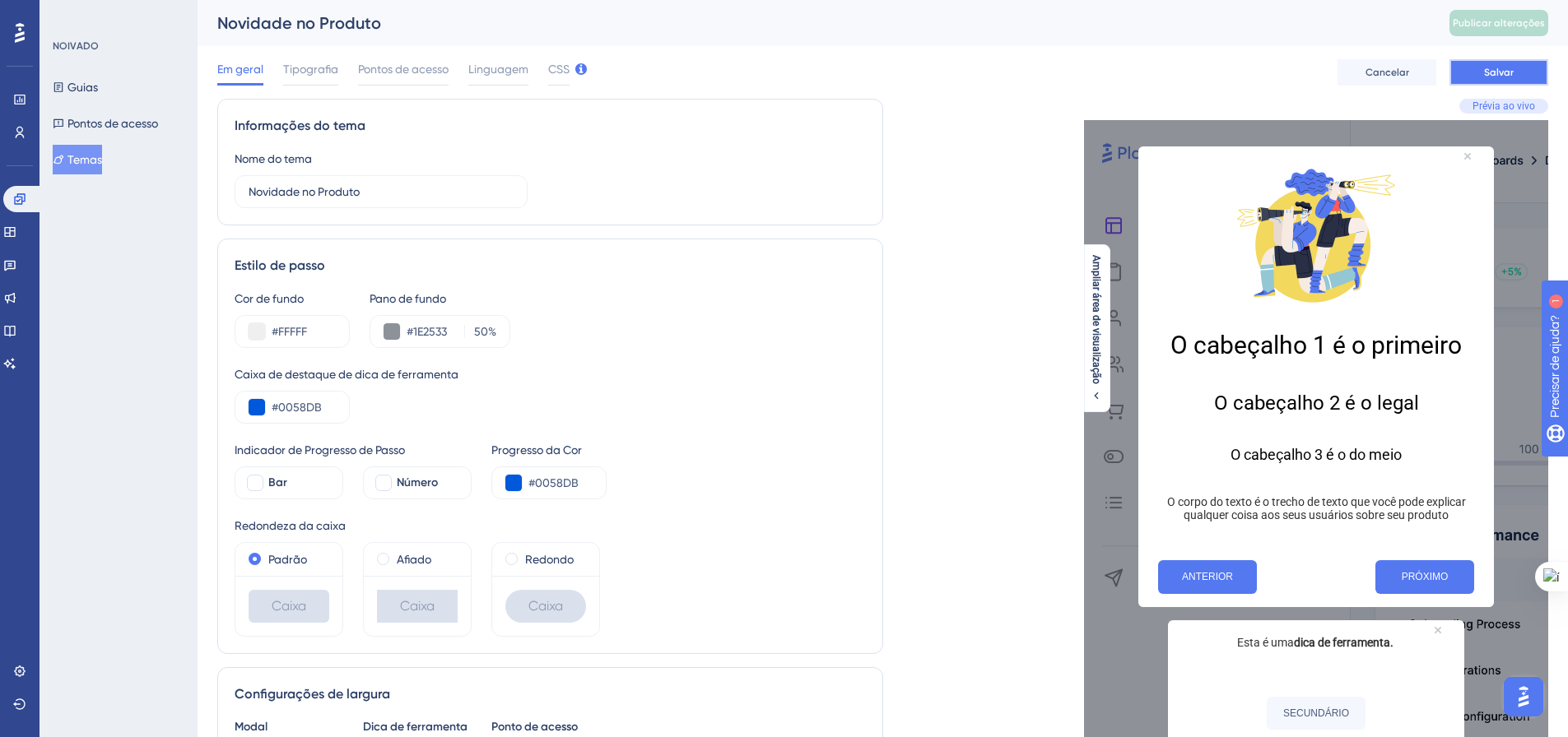
click at [1481, 75] on button "Salvar" at bounding box center [1498, 71] width 98 height 26
drag, startPoint x: 84, startPoint y: 92, endPoint x: 210, endPoint y: 211, distance: 173.3
click at [84, 92] on font "Guias" at bounding box center [82, 87] width 30 height 13
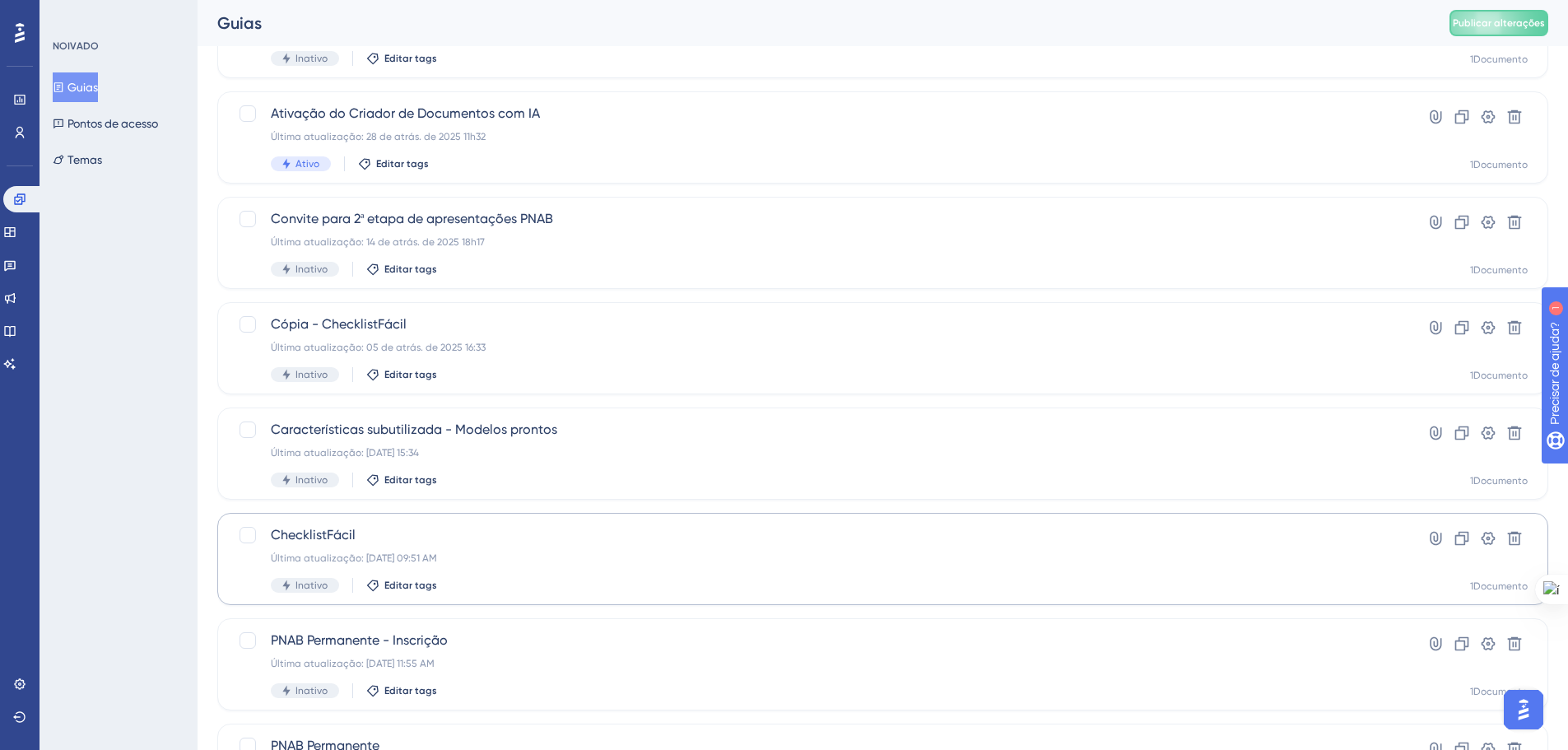
scroll to position [165, 0]
click at [448, 433] on font "Características subutilizada - Modelos prontos" at bounding box center [414, 430] width 287 height 16
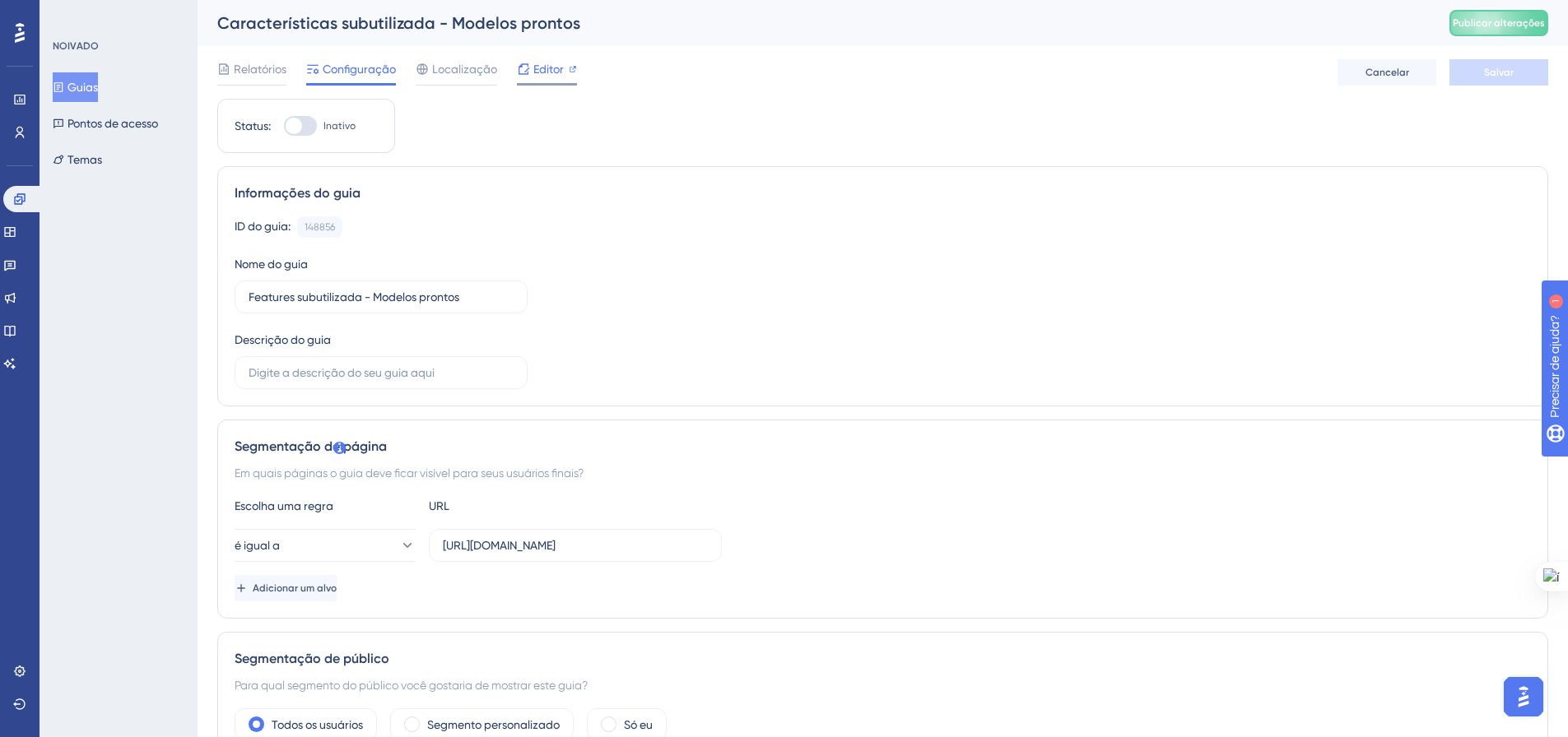
click at [530, 72] on div "Editor" at bounding box center [546, 68] width 60 height 19
click at [402, 212] on div "Informações do guia ID do guia: 148856 Cópia Nome do guia Features subutilizada…" at bounding box center [882, 287] width 1331 height 240
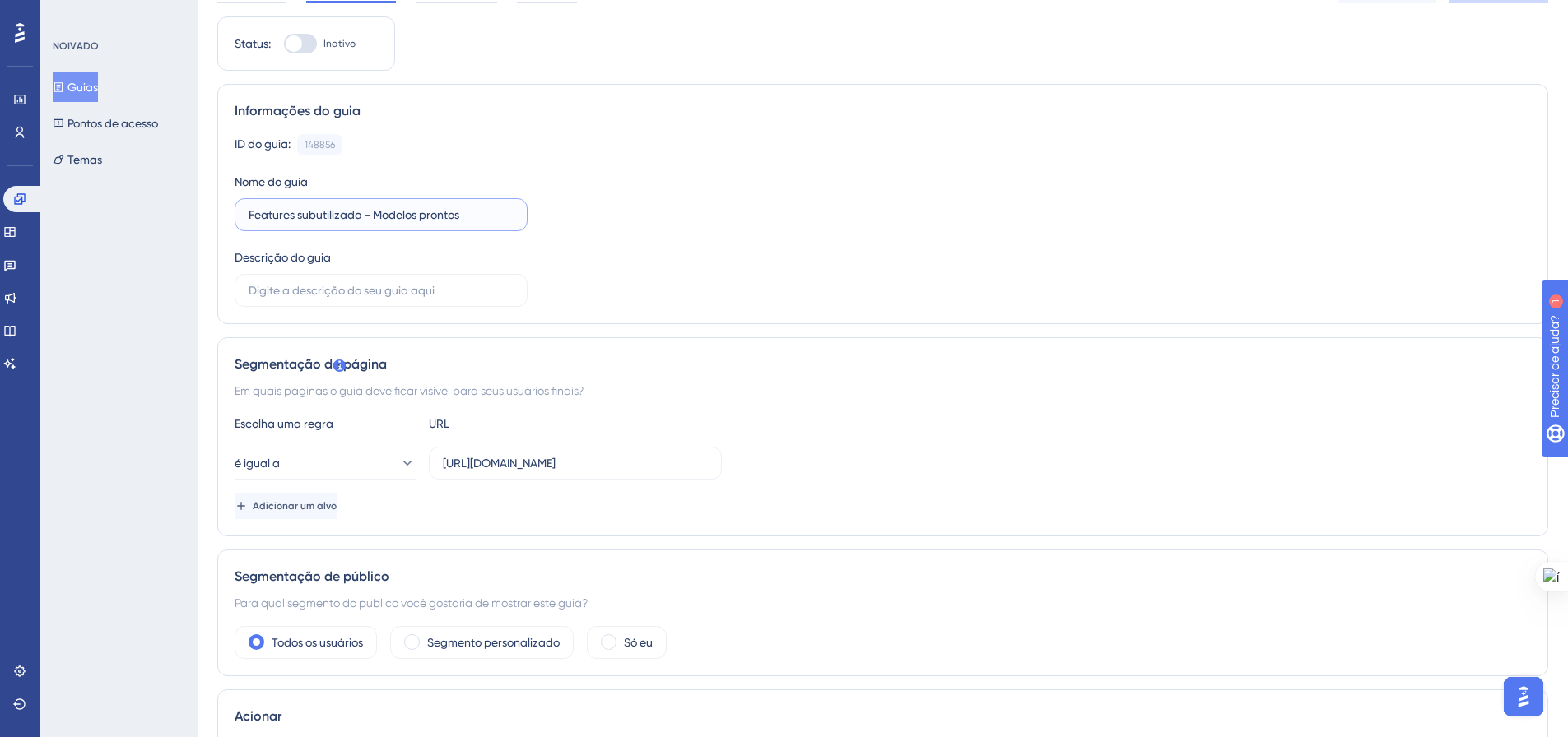
click at [435, 219] on input "Features subutilizada - Modelos prontos" at bounding box center [381, 215] width 265 height 18
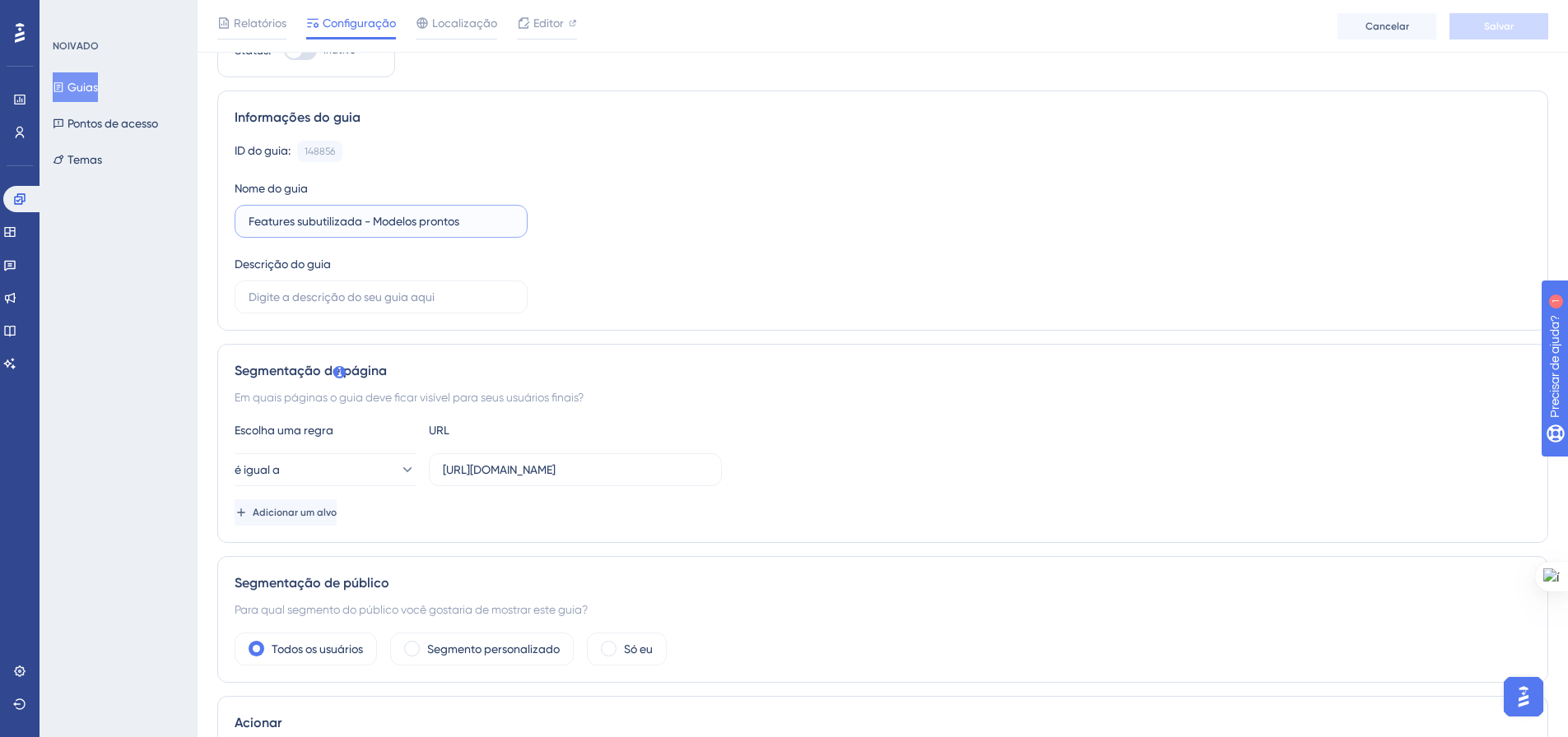
drag, startPoint x: 464, startPoint y: 221, endPoint x: 247, endPoint y: 218, distance: 217.0
click at [247, 218] on label "Features subutilizada - Modelos prontos" at bounding box center [381, 221] width 293 height 33
type input "d"
type input "Devolutiva NPS"
click at [261, 300] on input "text" at bounding box center [381, 297] width 265 height 18
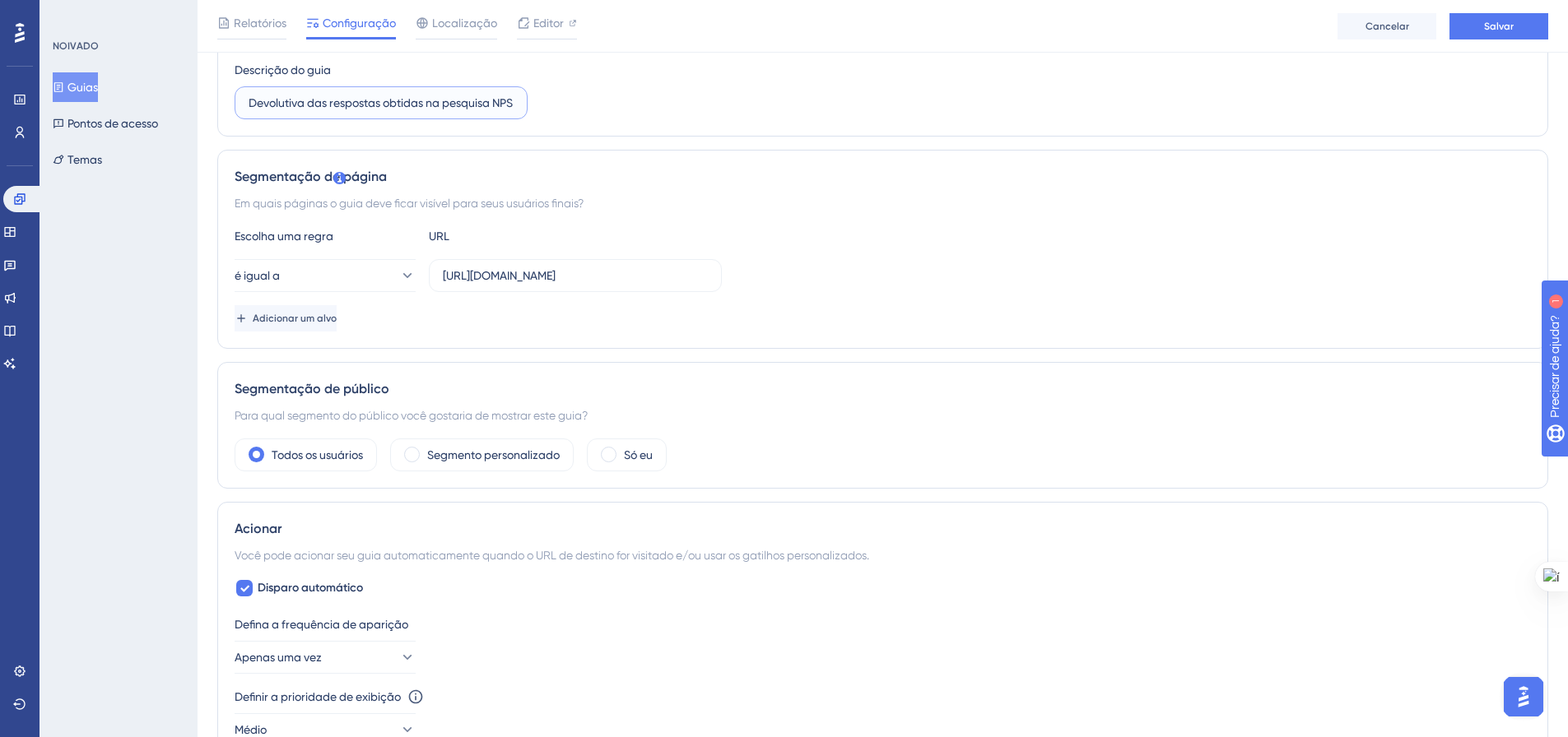
scroll to position [0, 0]
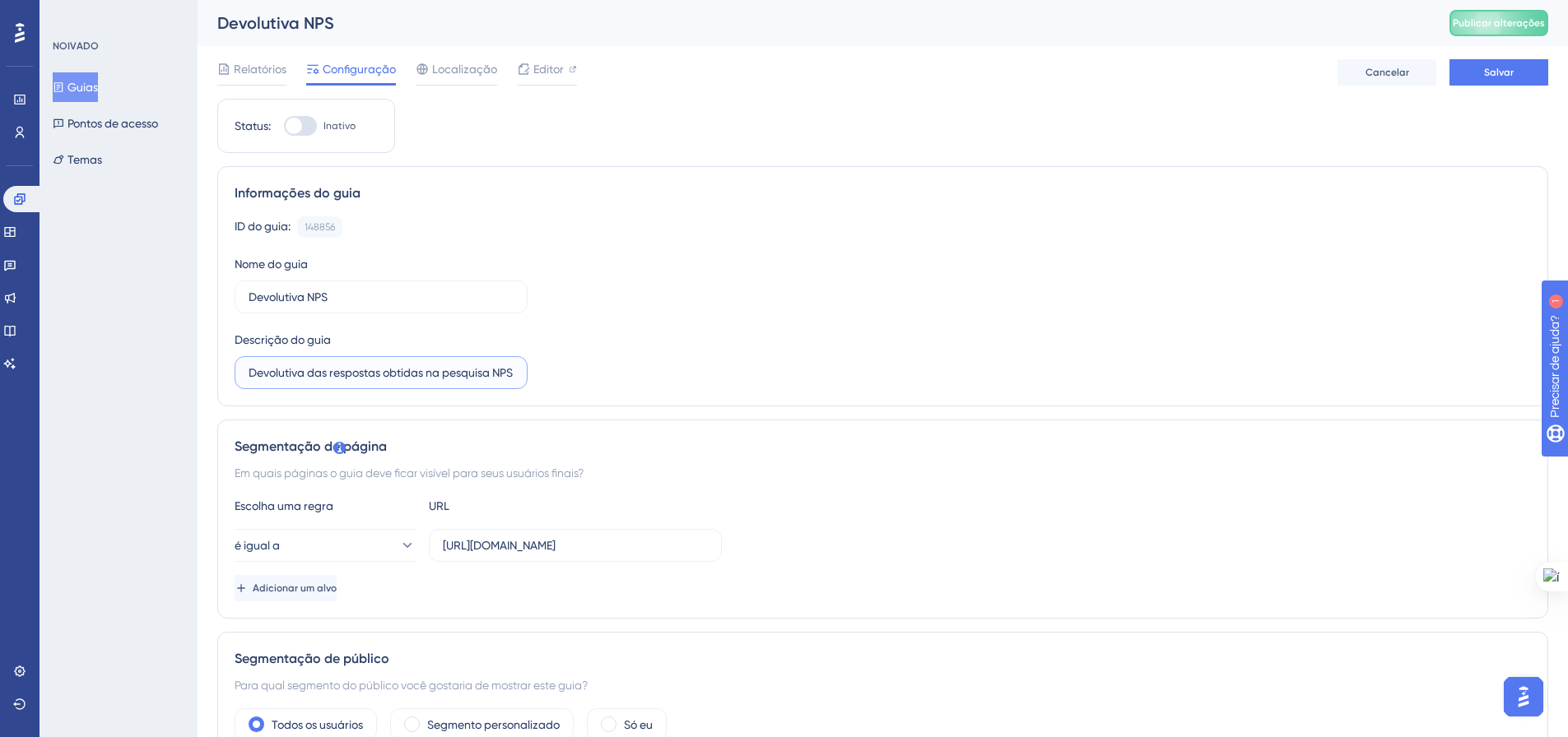
type input "Devolutiva das respostas obtidas na pesquisa NPS"
click at [1499, 58] on div "Relatórios Configuração Localização Editor Cancelar Salvar" at bounding box center [882, 72] width 1331 height 53
click at [1499, 59] on button "Salvar" at bounding box center [1498, 71] width 98 height 26
click at [507, 32] on icon at bounding box center [510, 30] width 17 height 17
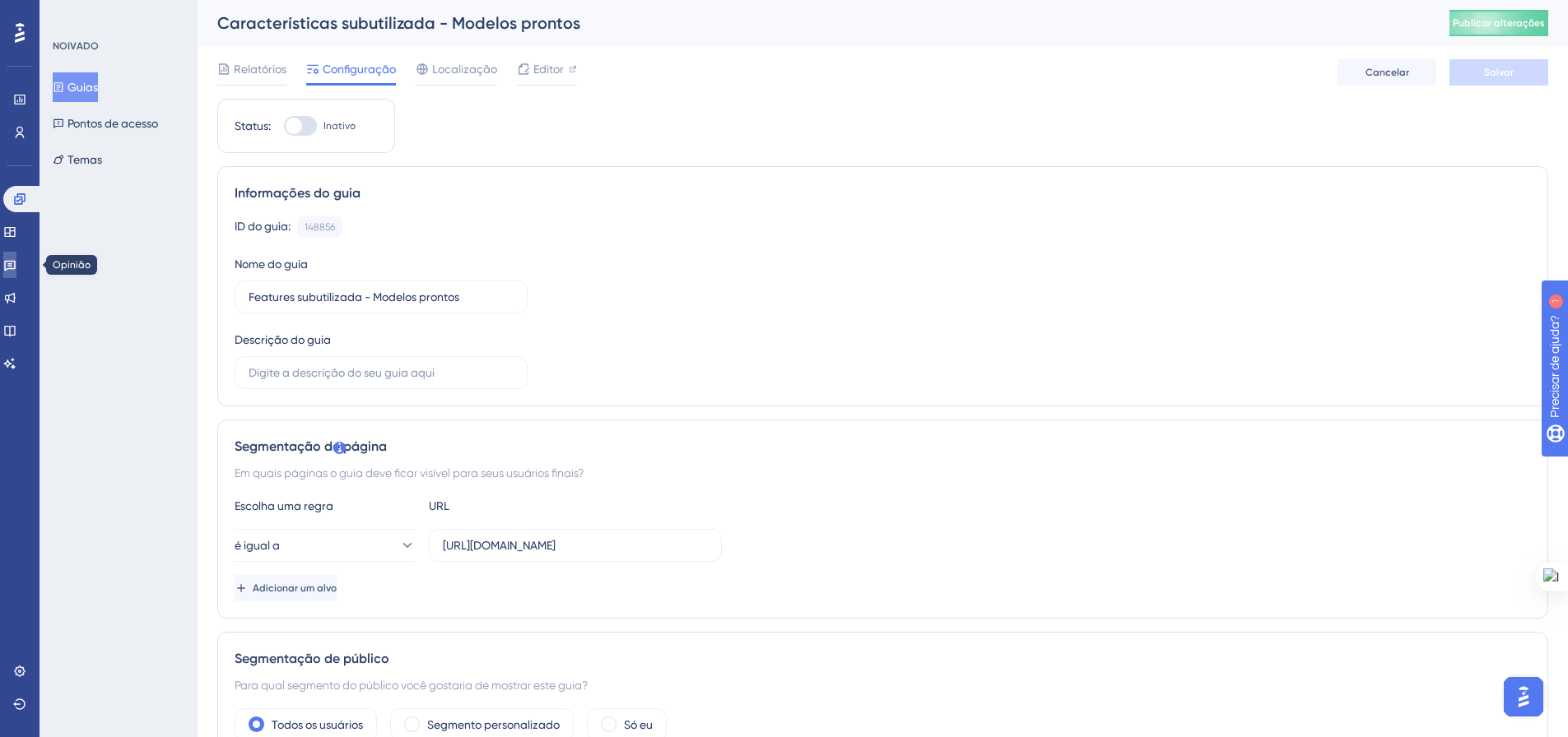
click at [17, 272] on link at bounding box center [10, 265] width 13 height 26
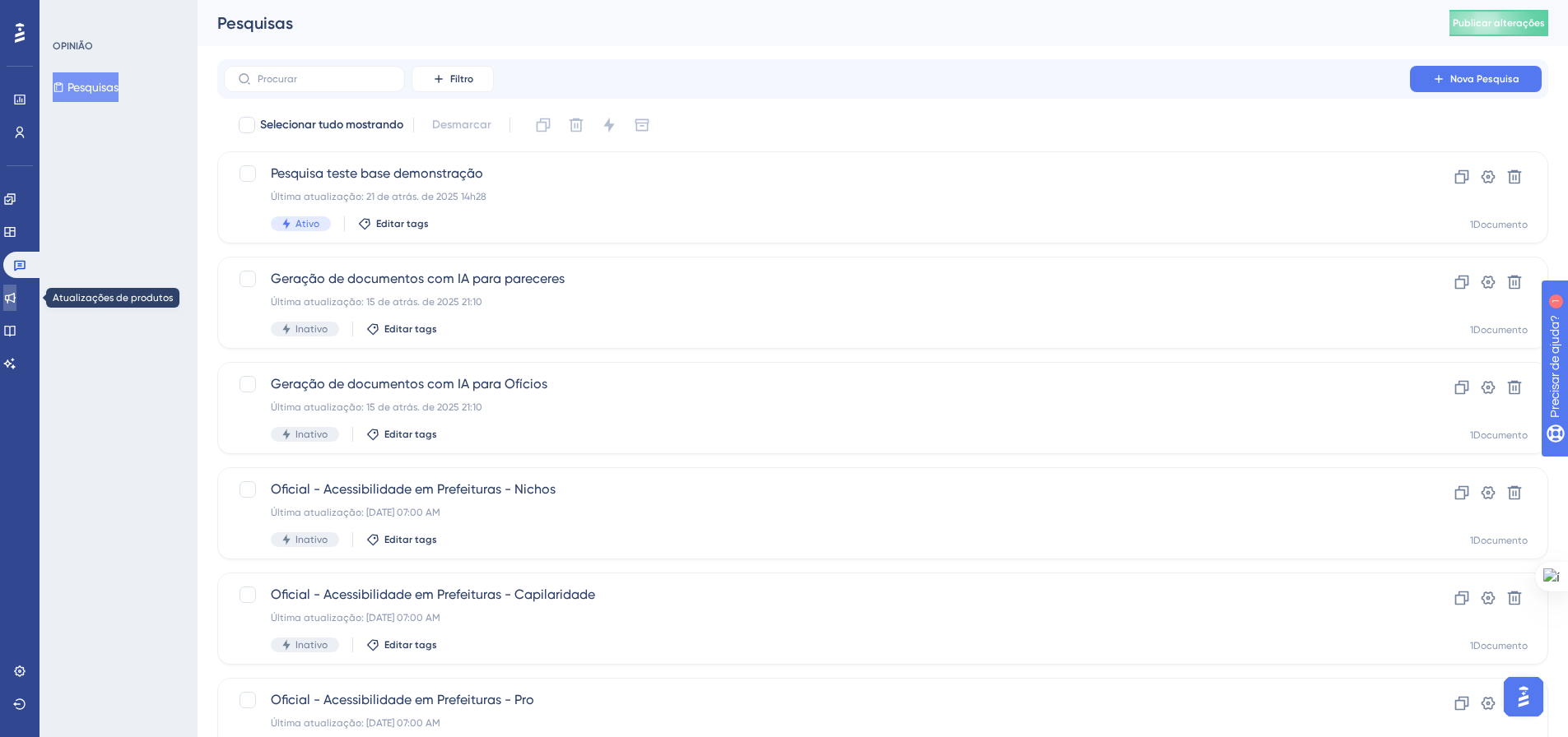
click at [17, 286] on link at bounding box center [10, 297] width 13 height 26
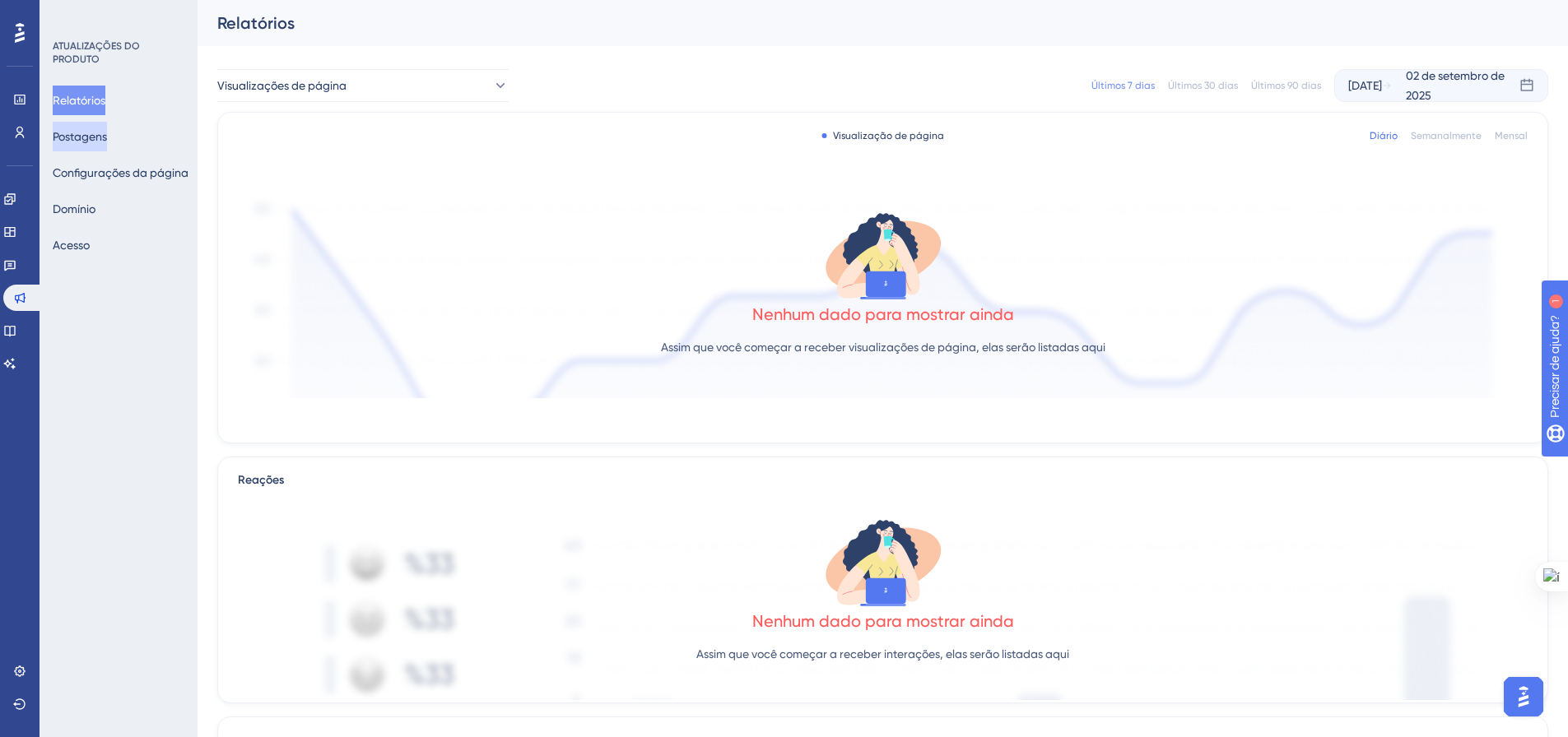
click at [91, 129] on font "Postagens" at bounding box center [80, 136] width 55 height 19
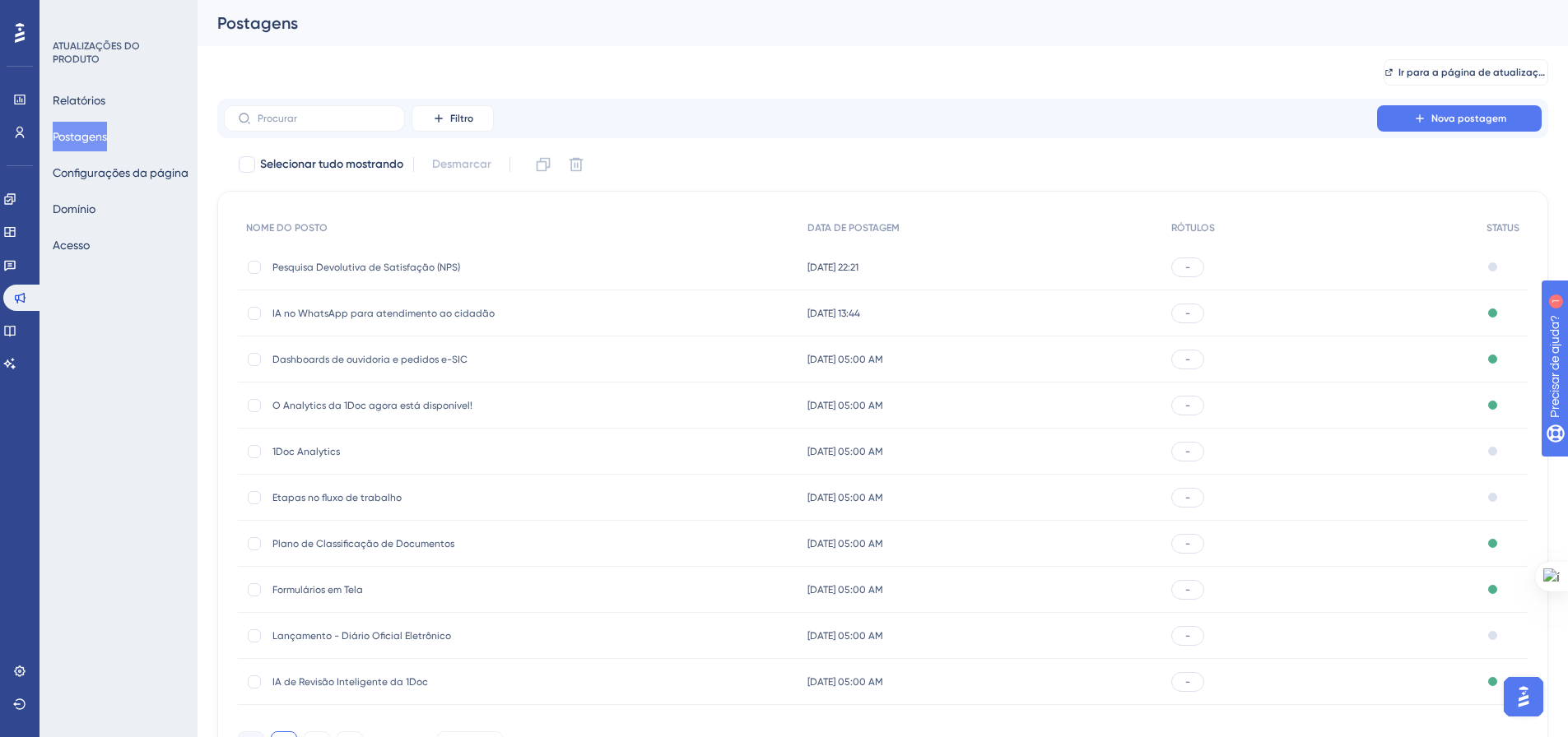
click at [408, 265] on font "Pesquisa Devolutiva de Satisfação (NPS)" at bounding box center [366, 267] width 187 height 12
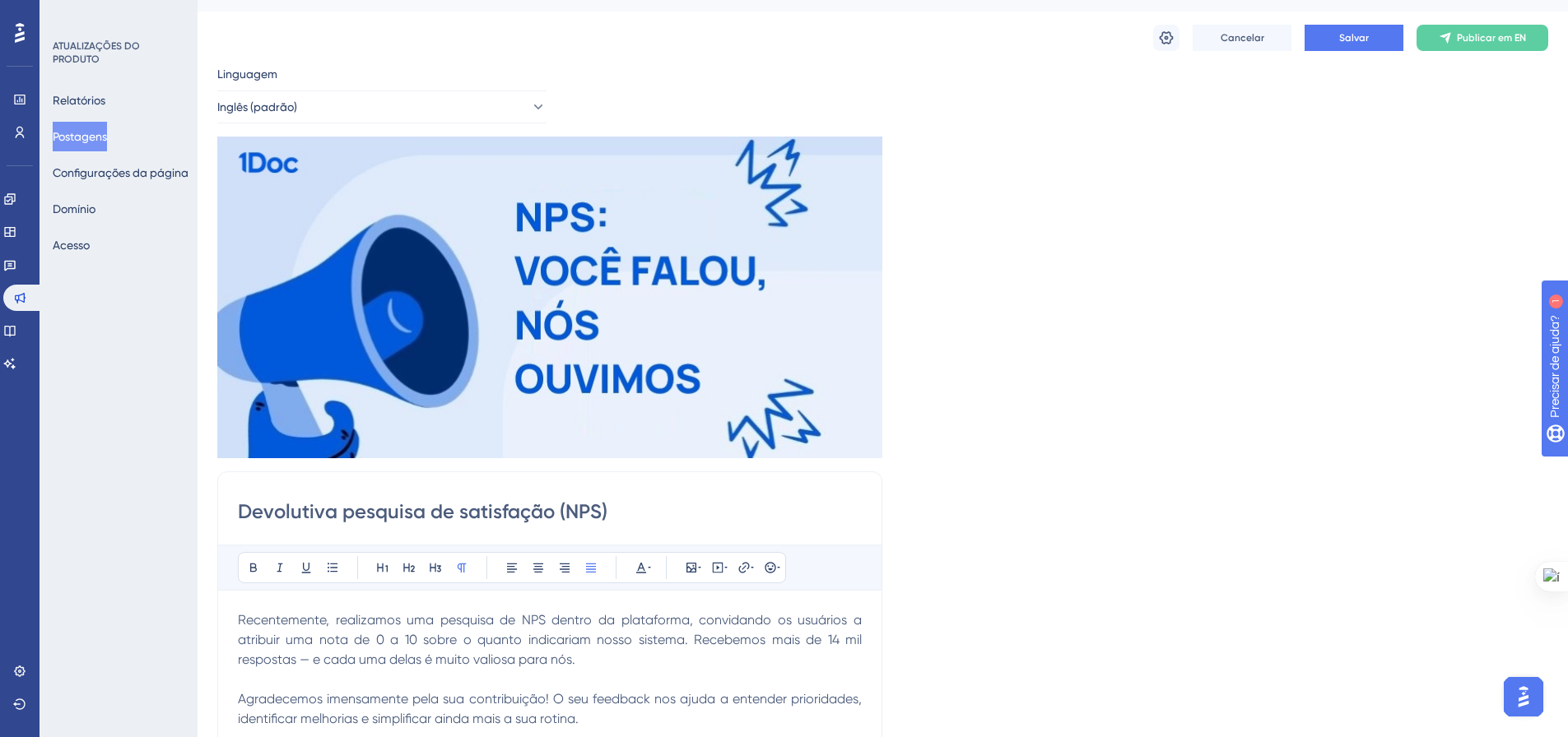
scroll to position [117, 0]
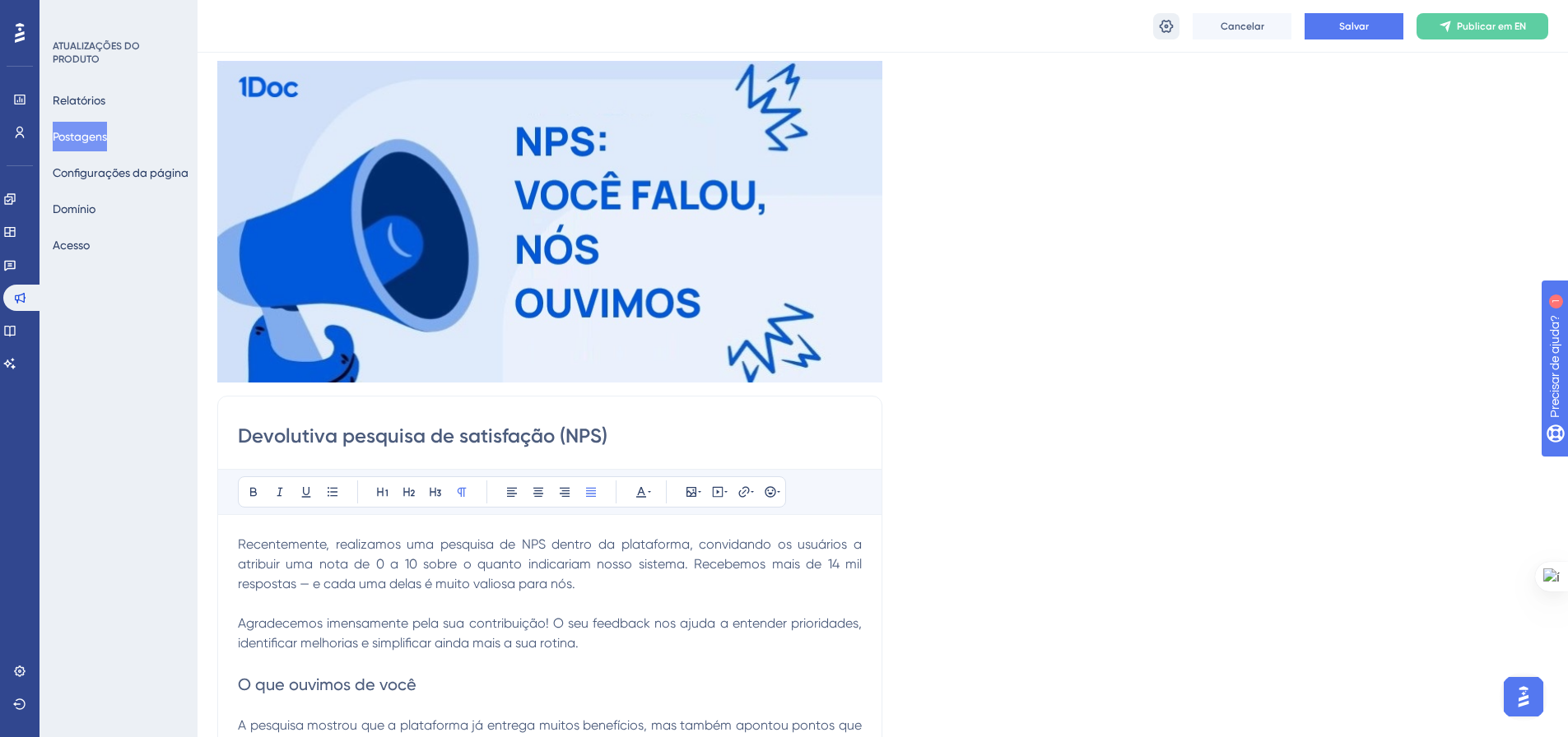
click at [1162, 27] on icon at bounding box center [1166, 27] width 17 height 17
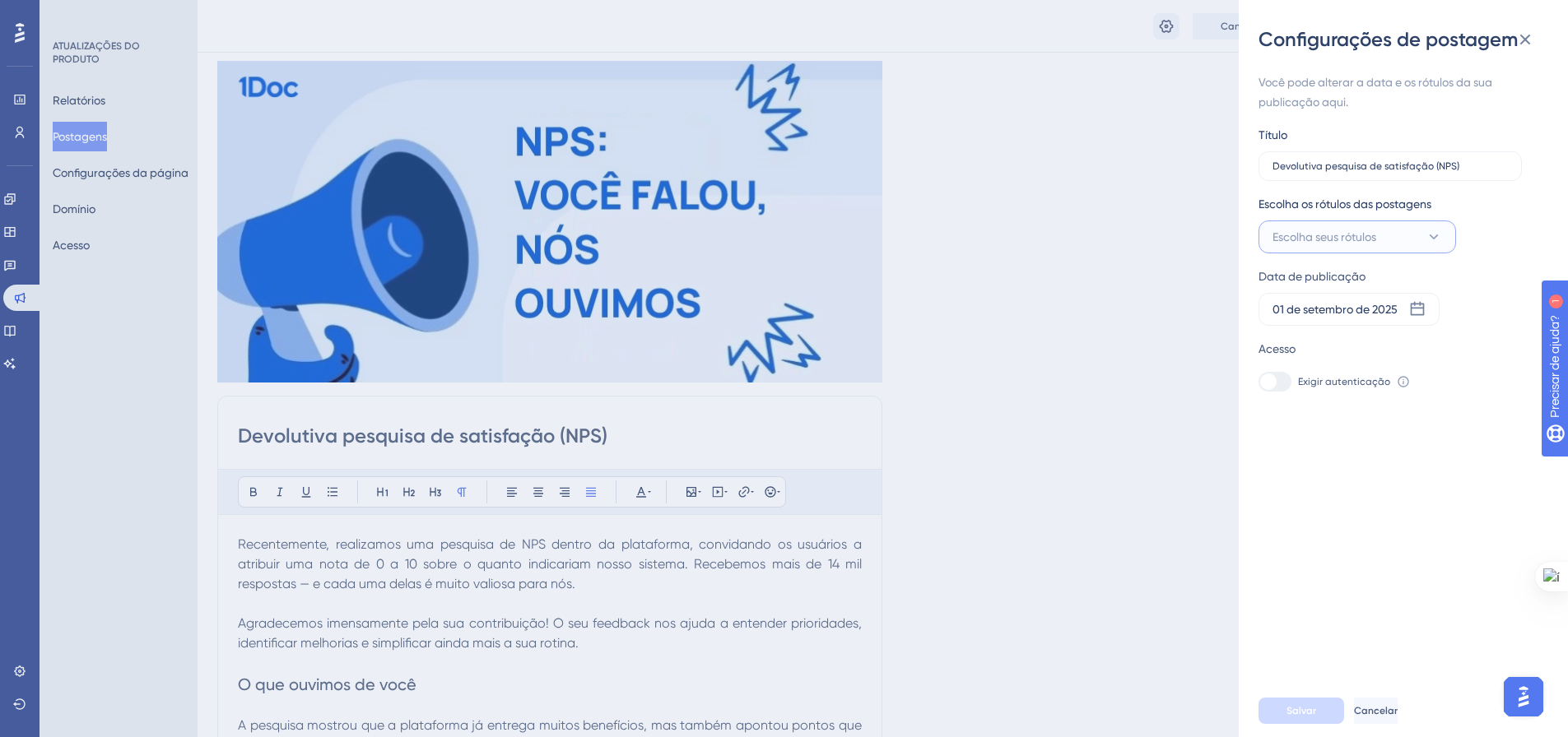
click at [1343, 226] on button "Escolha seus rótulos" at bounding box center [1357, 236] width 198 height 33
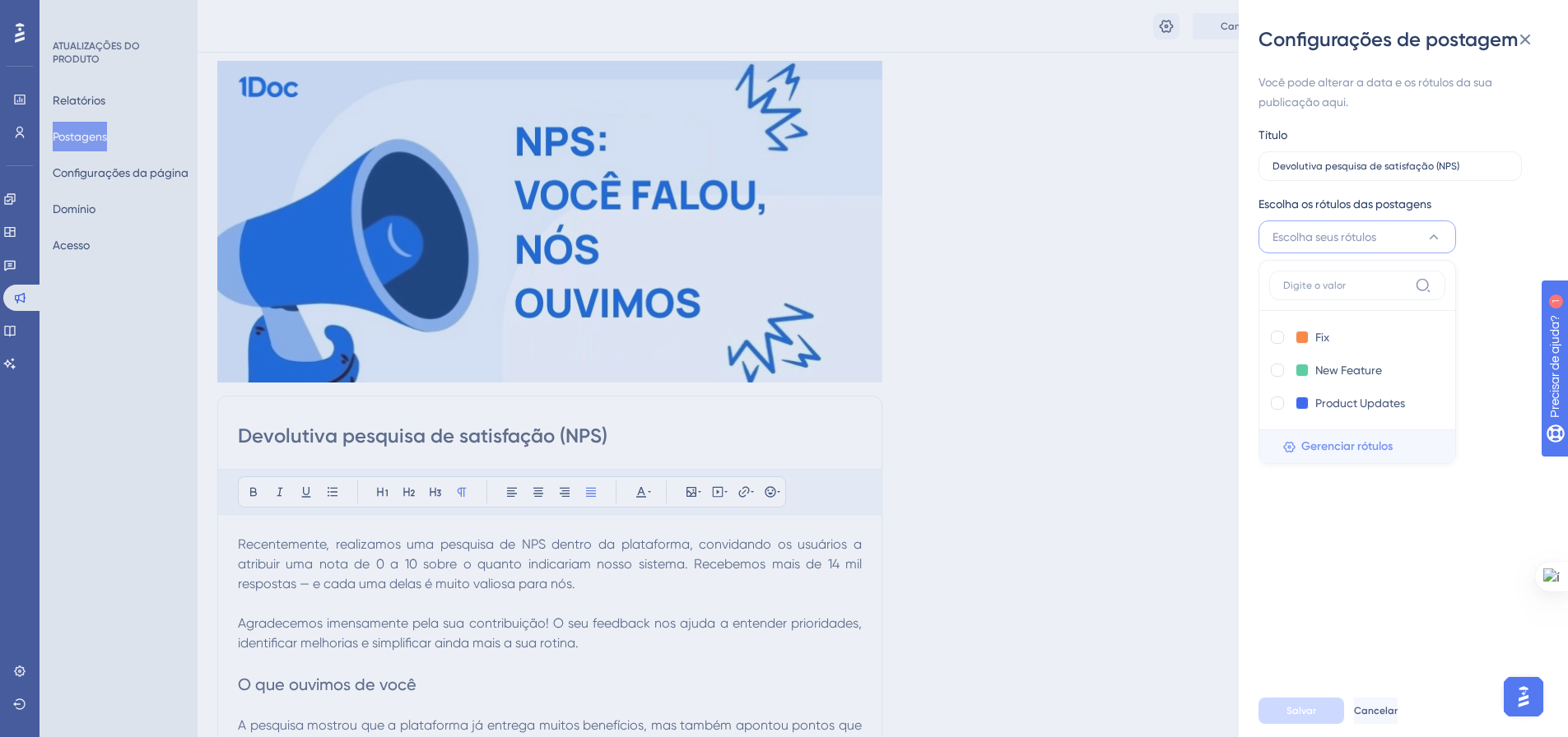
click at [1370, 446] on font "Gerenciar rótulos" at bounding box center [1346, 446] width 92 height 14
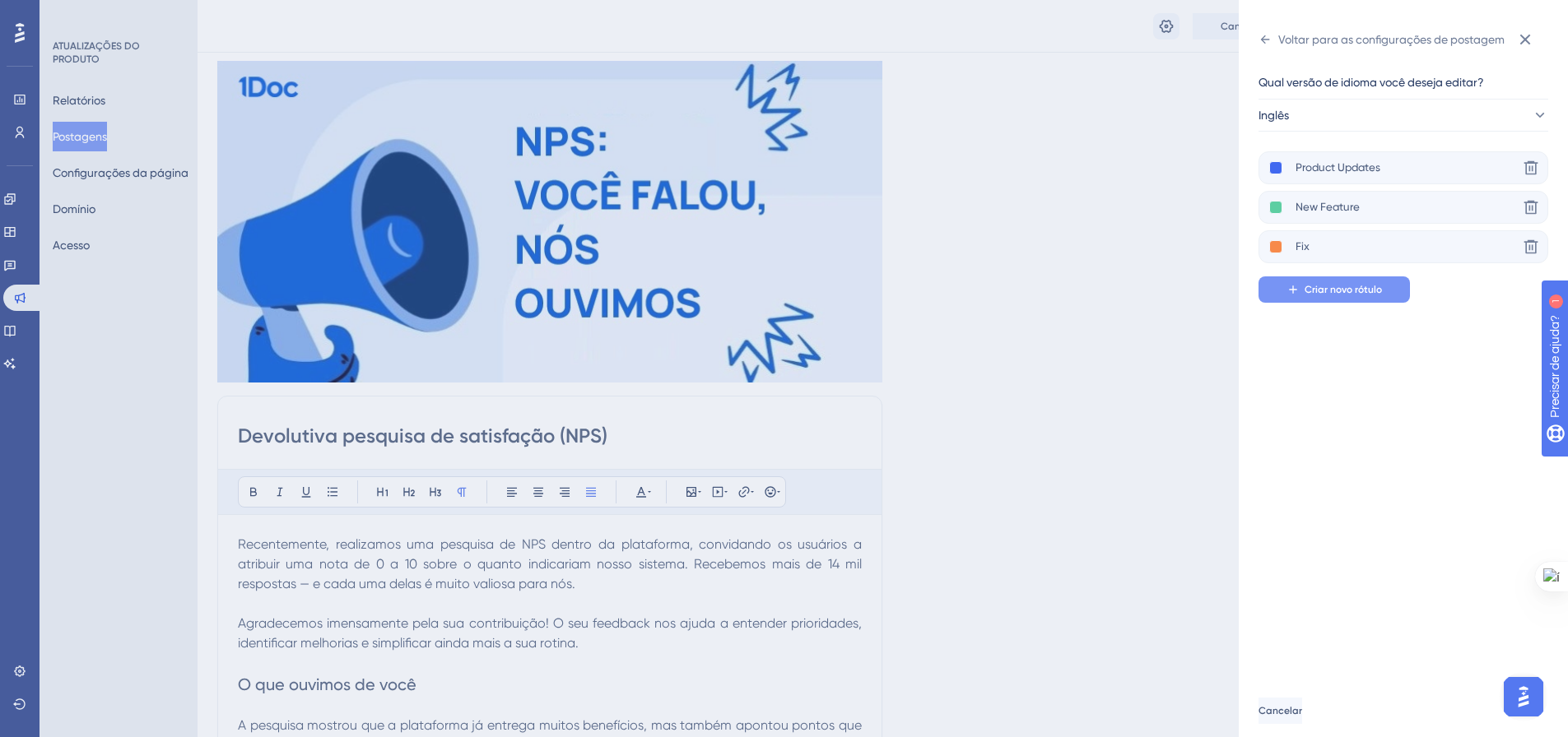
click at [1323, 294] on span "Criar novo rótulo" at bounding box center [1343, 290] width 77 height 13
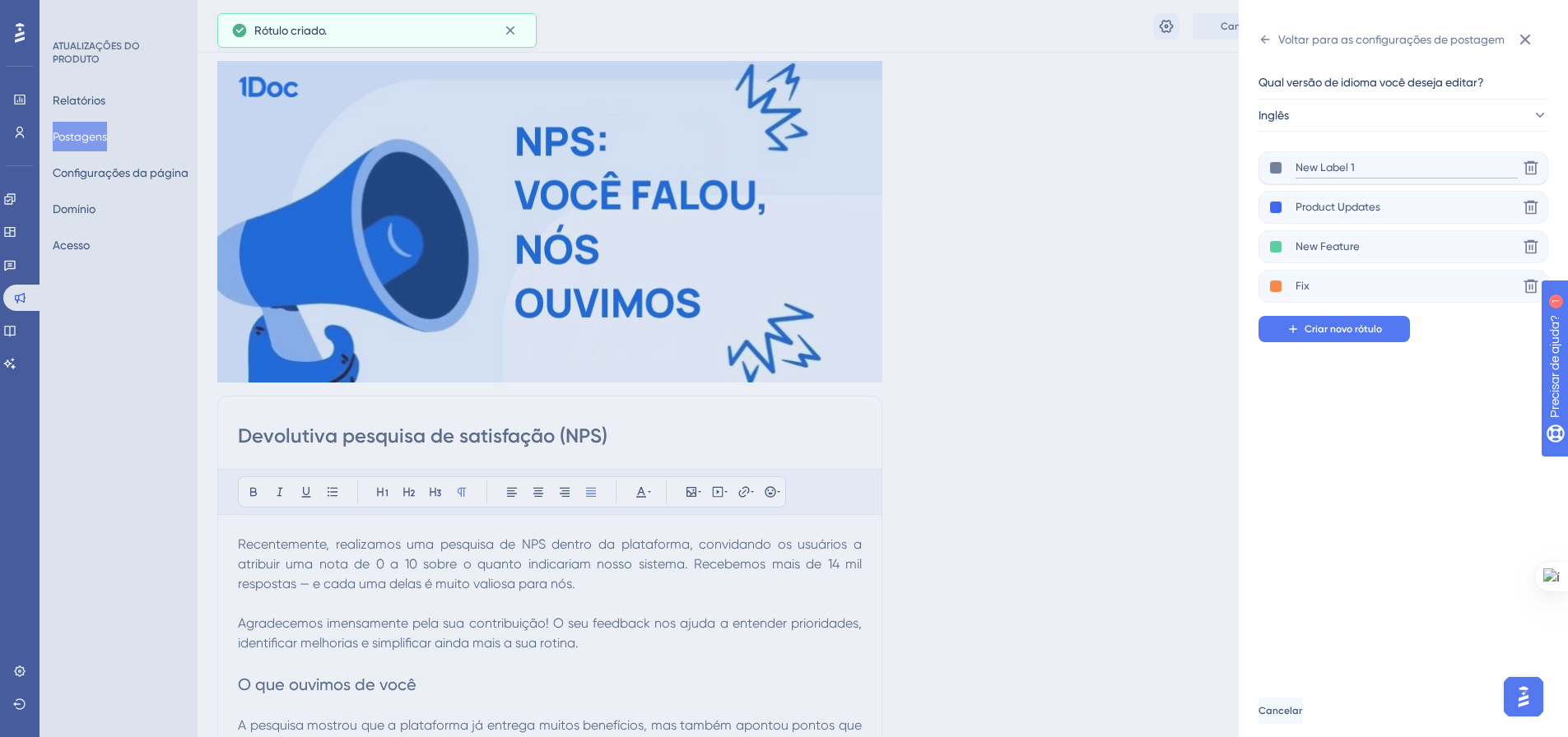
click at [1301, 167] on input "New Label 1" at bounding box center [1407, 168] width 222 height 20
drag, startPoint x: 1354, startPoint y: 164, endPoint x: 1291, endPoint y: 164, distance: 63.0
click at [1291, 164] on div "New Label 1" at bounding box center [1393, 168] width 249 height 20
click at [1301, 166] on input "New Label 1" at bounding box center [1407, 168] width 222 height 20
drag, startPoint x: 1297, startPoint y: 162, endPoint x: 1372, endPoint y: 170, distance: 75.4
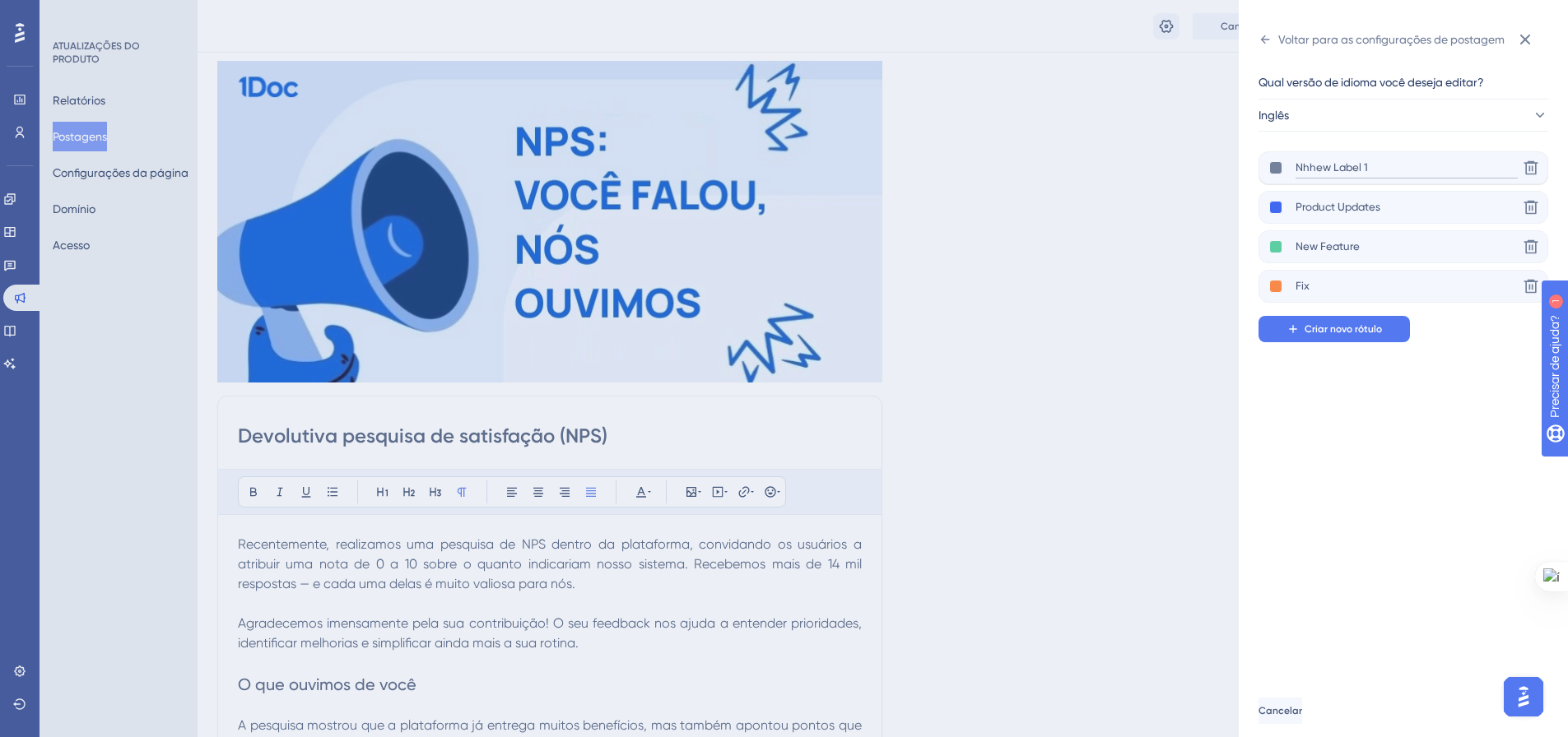
click at [1372, 170] on input "Nhhew Label 1" at bounding box center [1407, 168] width 222 height 20
type input "Devolutiva NPS"
click at [1354, 327] on font "Criar novo rótulo" at bounding box center [1343, 329] width 77 height 12
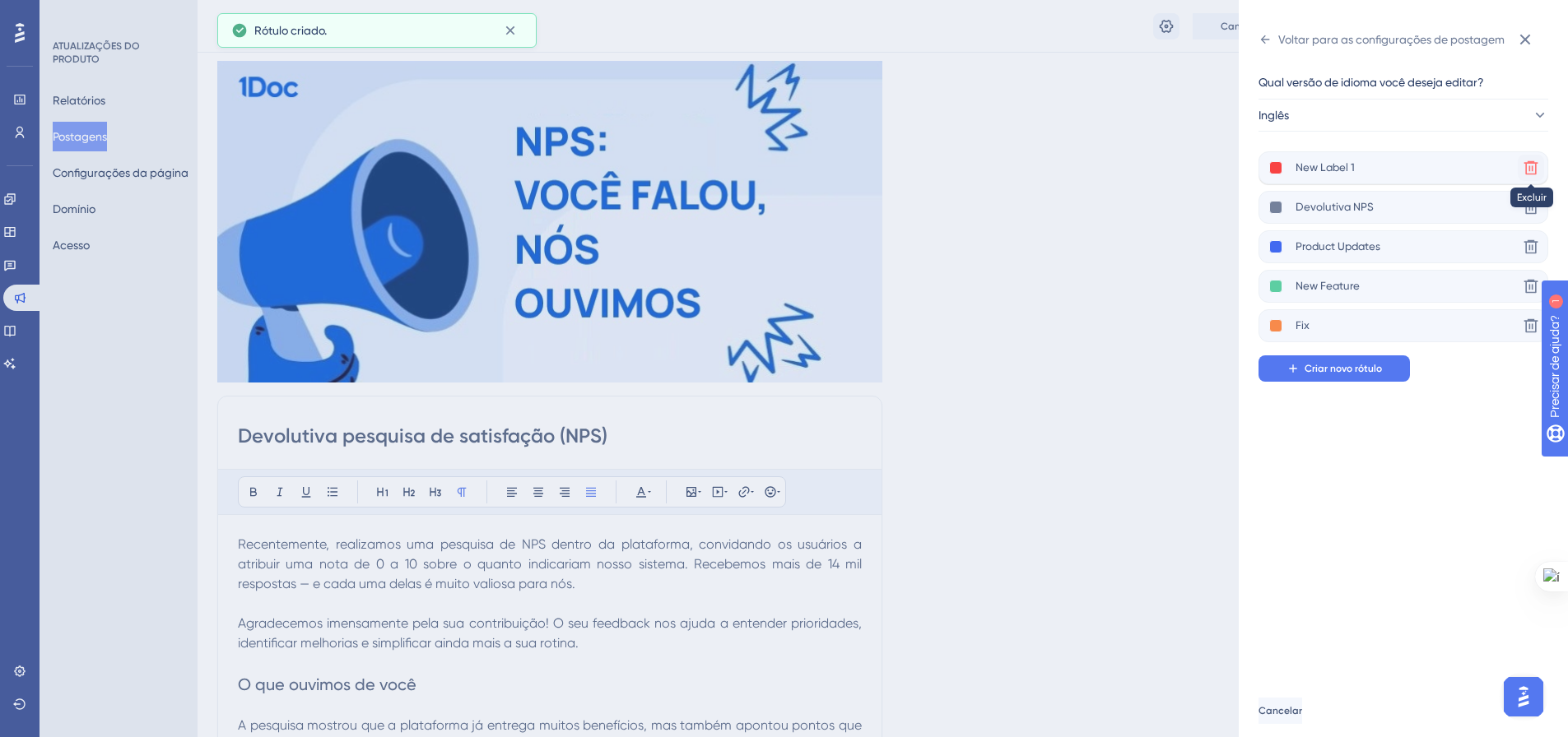
click at [1529, 166] on icon at bounding box center [1531, 168] width 14 height 14
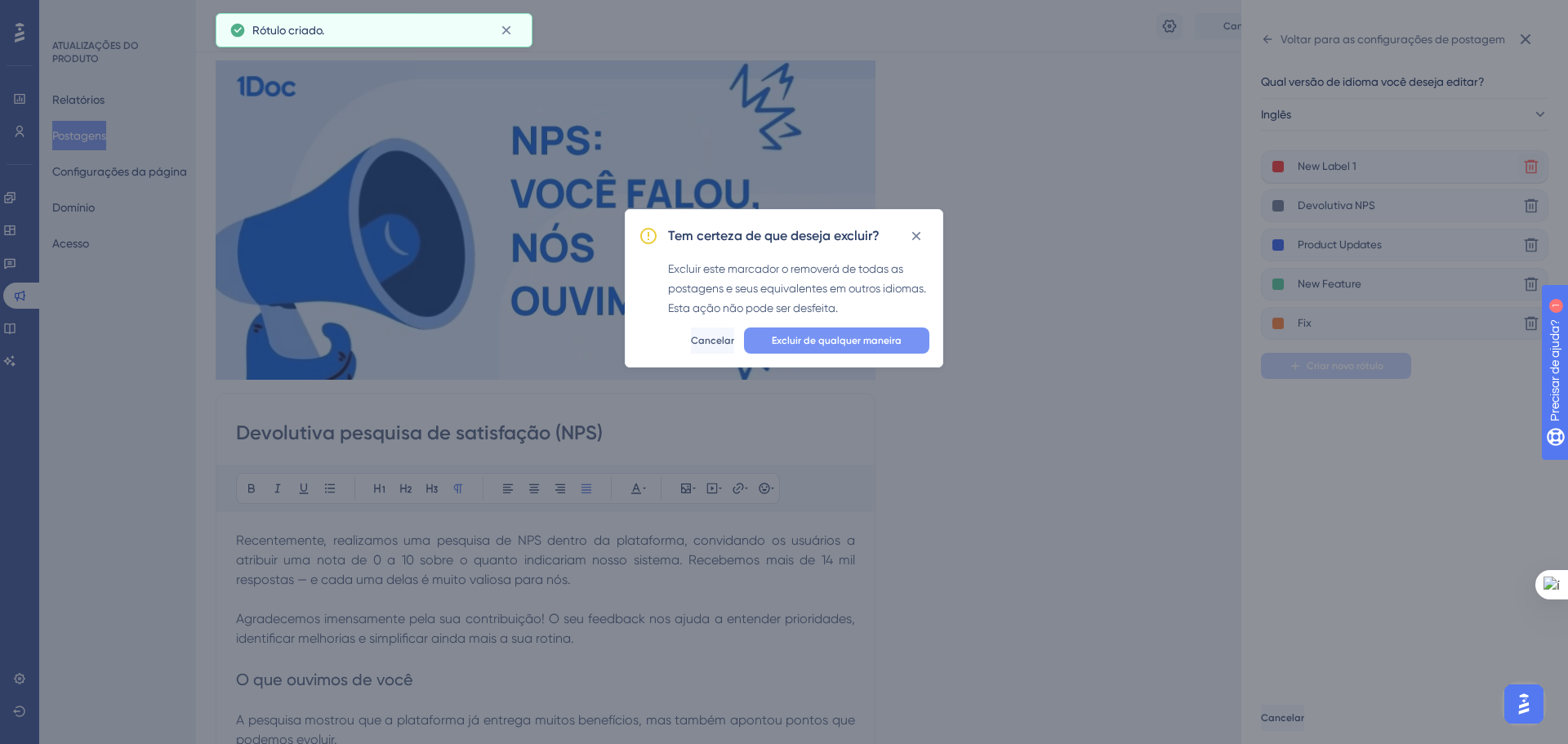
click at [828, 344] on font "Excluir de qualquer maneira" at bounding box center [837, 340] width 130 height 12
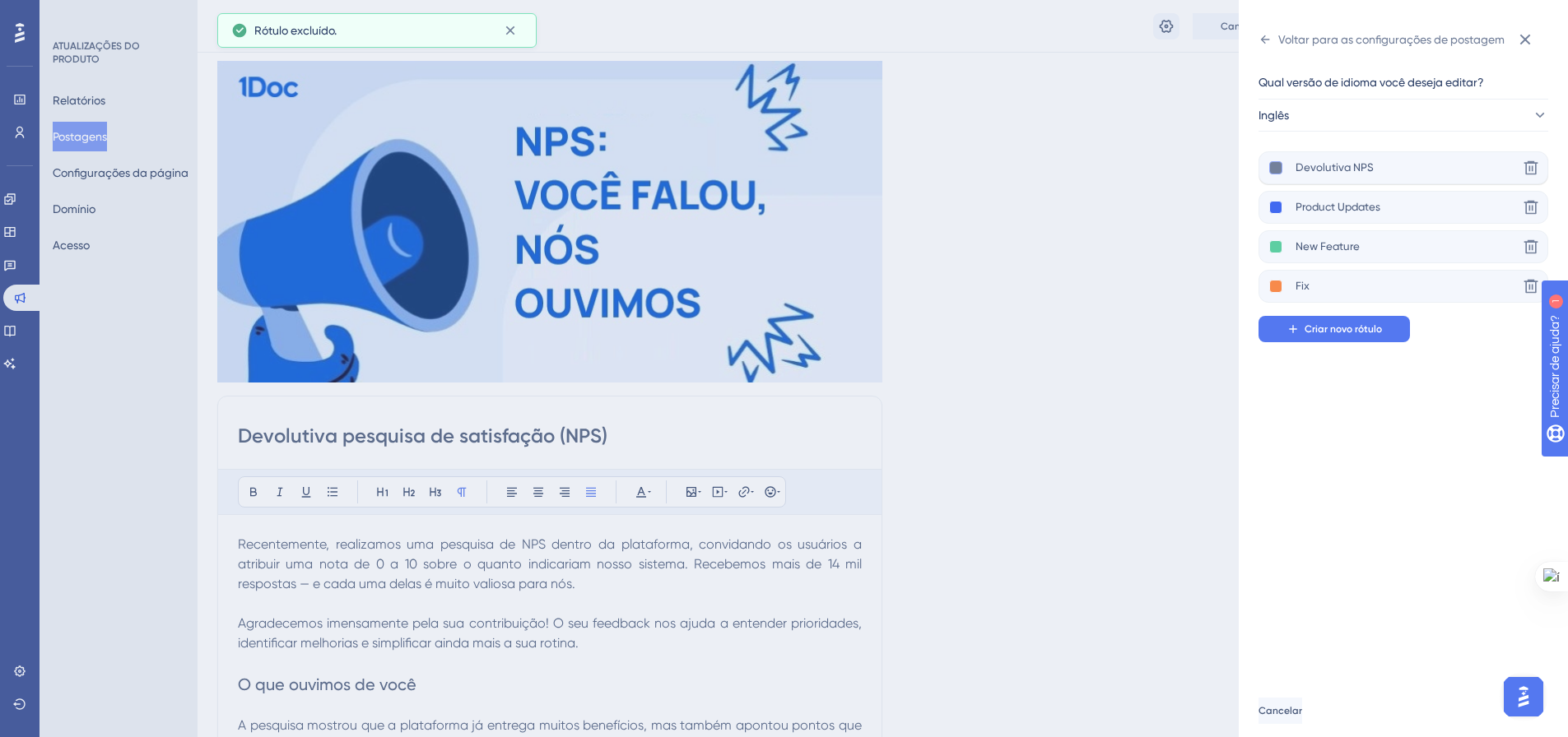
click at [1276, 168] on button at bounding box center [1275, 168] width 13 height 13
click at [1338, 217] on div at bounding box center [1338, 220] width 13 height 13
click at [1416, 415] on div "Qual versão de idioma você deseja editar? Inglês Devolutiva NPS Excluir Product…" at bounding box center [1410, 369] width 303 height 632
click at [1274, 166] on button at bounding box center [1275, 168] width 13 height 13
click at [1293, 217] on div at bounding box center [1289, 220] width 13 height 13
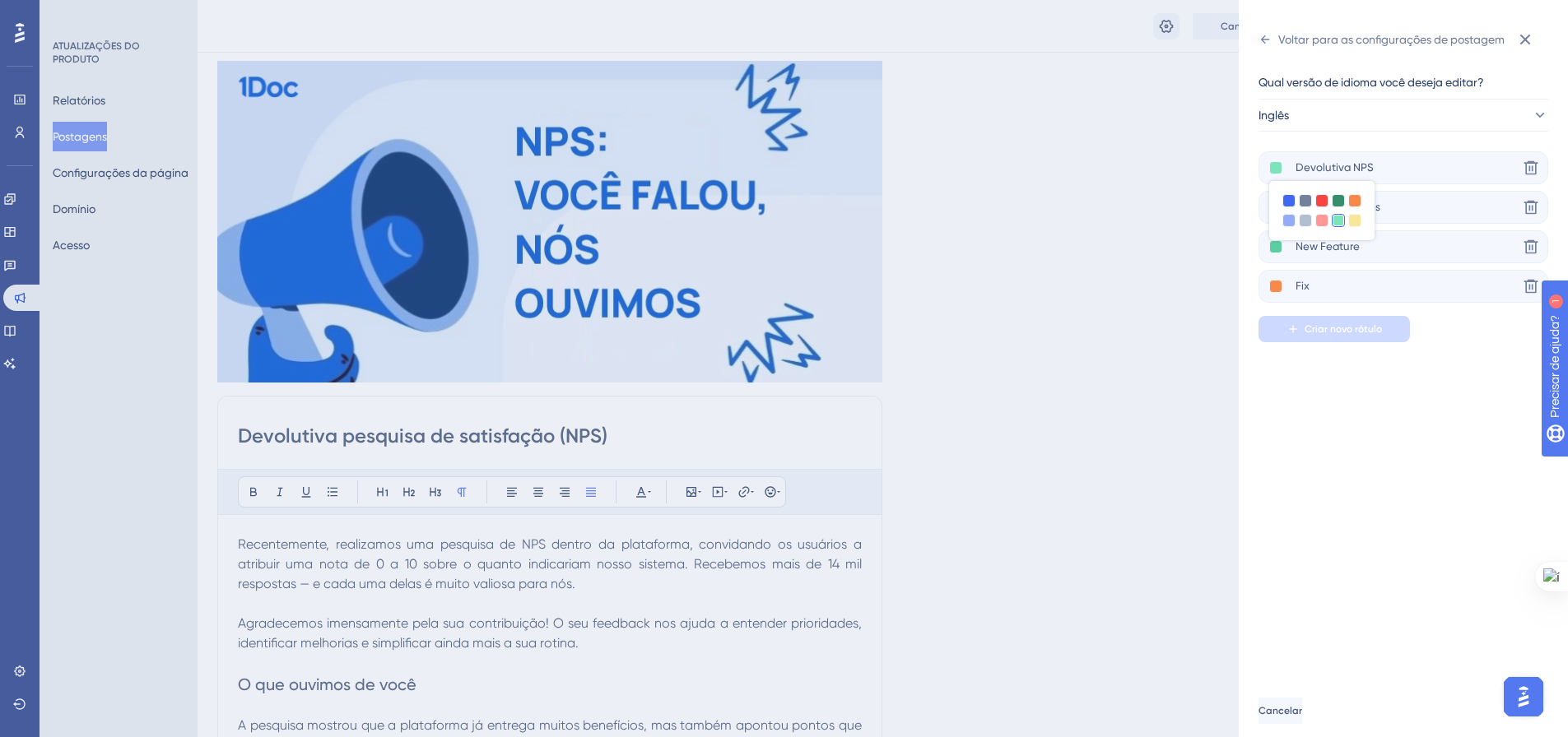
click at [1361, 423] on div "Qual versão de idioma você deseja editar? Inglês Devolutiva NPS Excluir Product…" at bounding box center [1410, 369] width 303 height 632
click at [1290, 222] on div at bounding box center [1289, 220] width 13 height 13
click at [1470, 342] on div "Qual versão de idioma você deseja editar? Inglês Devolutiva NPS Excluir Product…" at bounding box center [1410, 369] width 303 height 632
click at [1364, 166] on input "Devolutiva NPS" at bounding box center [1407, 168] width 222 height 20
click at [1265, 44] on icon at bounding box center [1265, 39] width 13 height 13
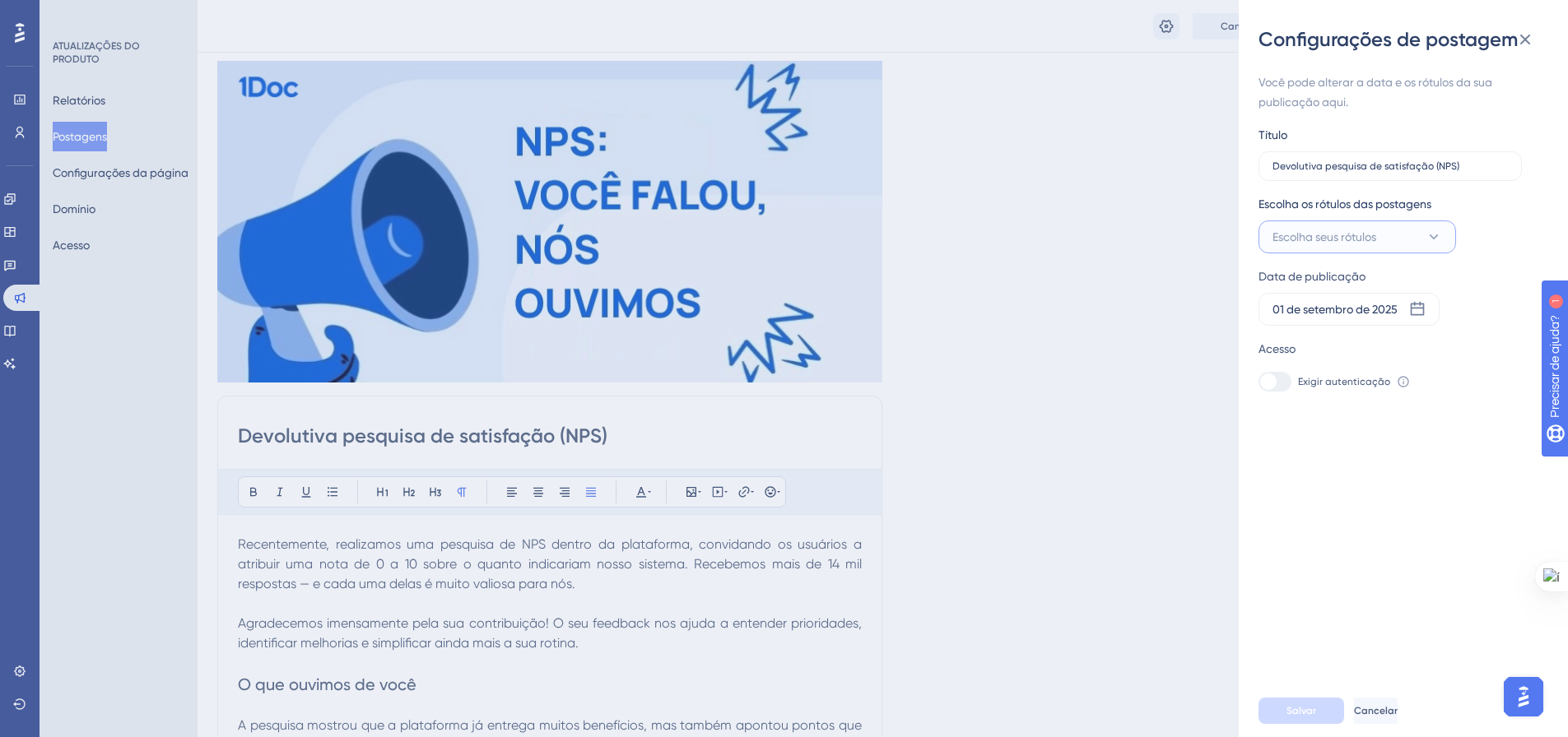
click at [1418, 237] on button "Escolha seus rótulos" at bounding box center [1357, 236] width 198 height 33
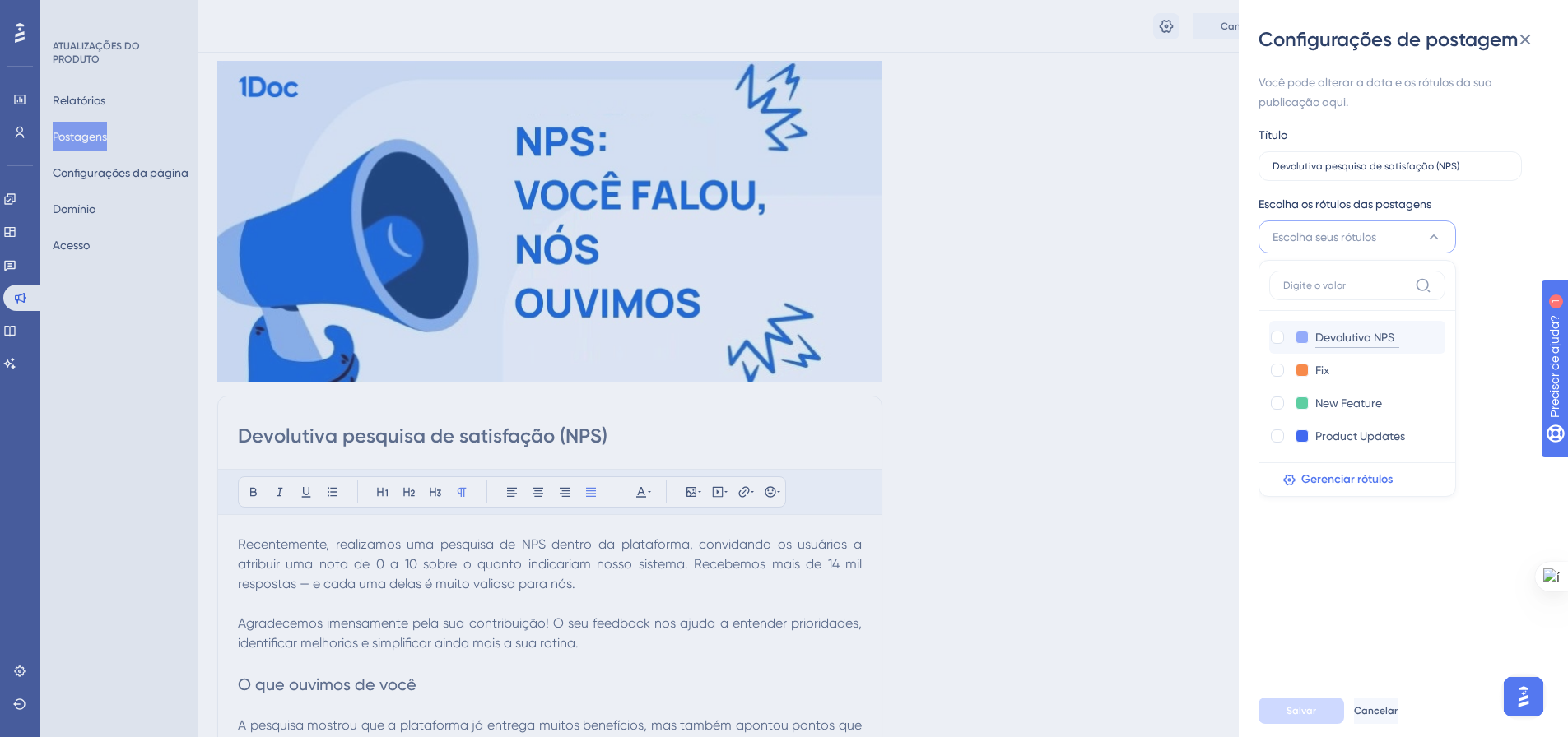
click at [1356, 333] on input "Devolutiva NPS" at bounding box center [1357, 338] width 84 height 20
click at [1273, 339] on div at bounding box center [1277, 337] width 13 height 13
checkbox input "true"
click at [1496, 194] on div "Escolha os rótulos das postagens Devolutiva NPS Devolutiva NPS Devolutiva NPS C…" at bounding box center [1396, 224] width 277 height 59
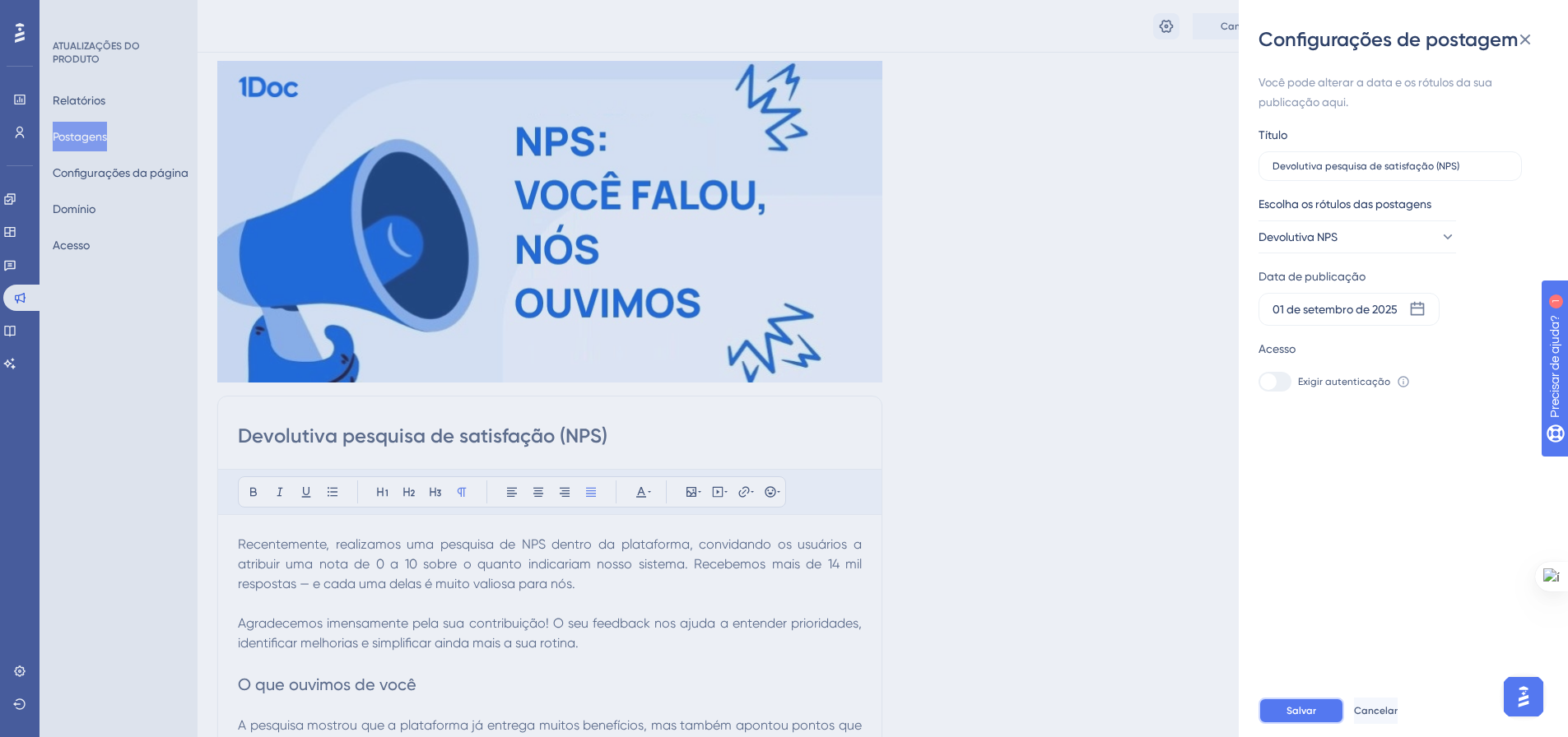
click at [1298, 724] on button "Salvar" at bounding box center [1301, 710] width 86 height 26
drag, startPoint x: 1520, startPoint y: 47, endPoint x: 1509, endPoint y: 51, distance: 11.7
click at [1520, 46] on icon at bounding box center [1524, 39] width 19 height 19
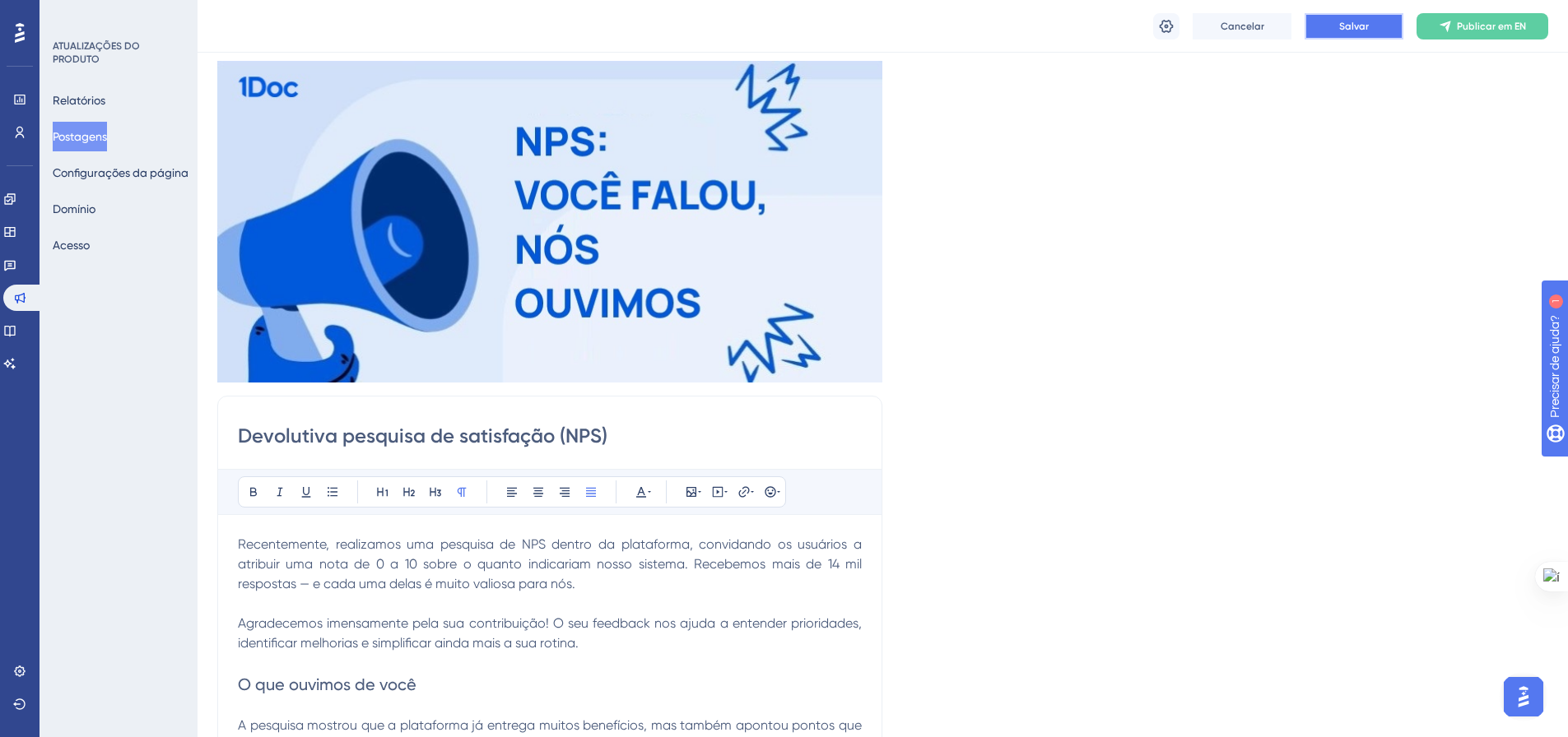
click at [1366, 34] on button "Salvar" at bounding box center [1353, 26] width 98 height 26
drag, startPoint x: 86, startPoint y: 132, endPoint x: 141, endPoint y: 267, distance: 145.8
click at [86, 132] on font "Postagens" at bounding box center [80, 137] width 55 height 13
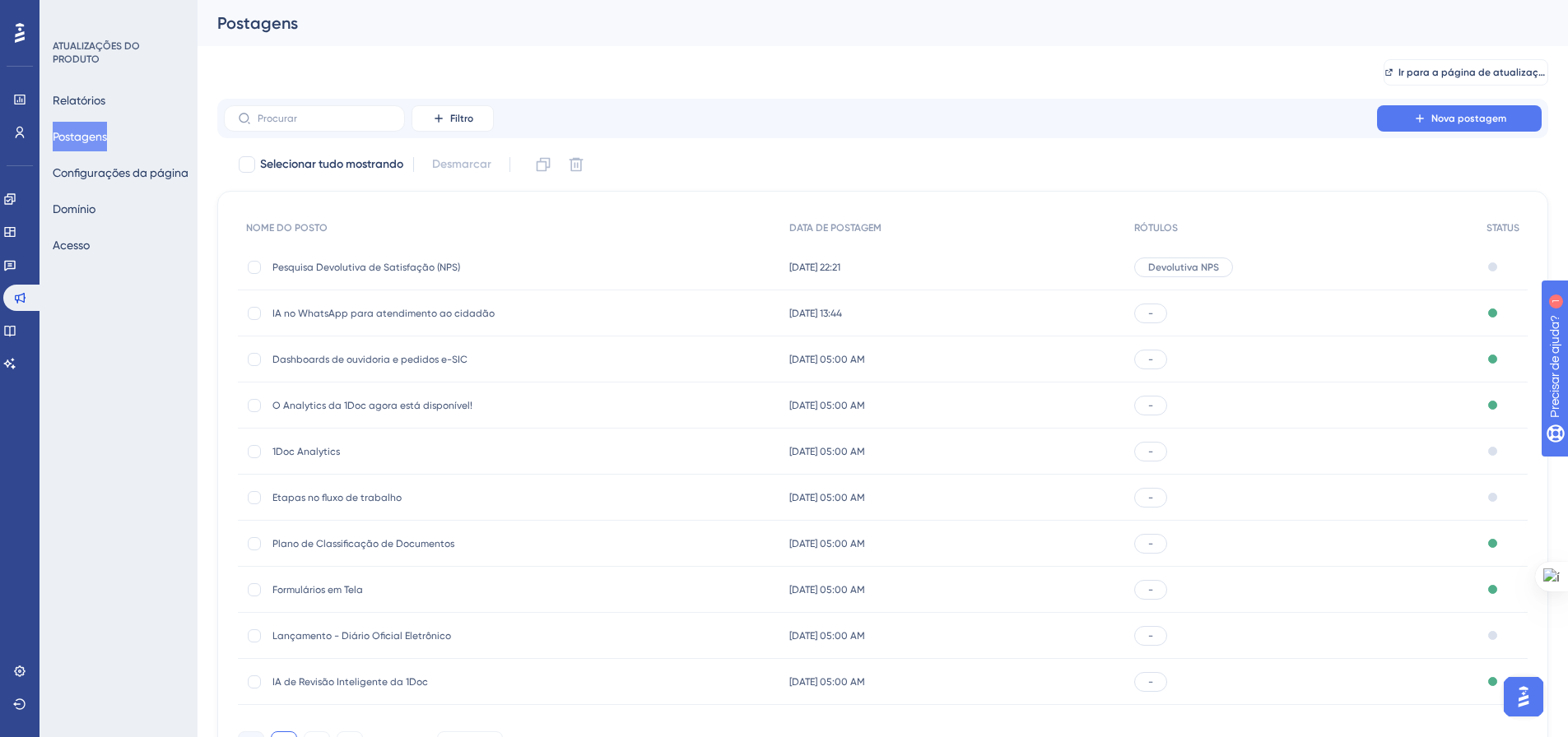
click at [372, 312] on font "IA no WhatsApp para atendimento ao cidadão" at bounding box center [383, 313] width 222 height 12
click at [394, 264] on font "Pesquisa Devolutiva de Satisfação (NPS)" at bounding box center [366, 267] width 187 height 12
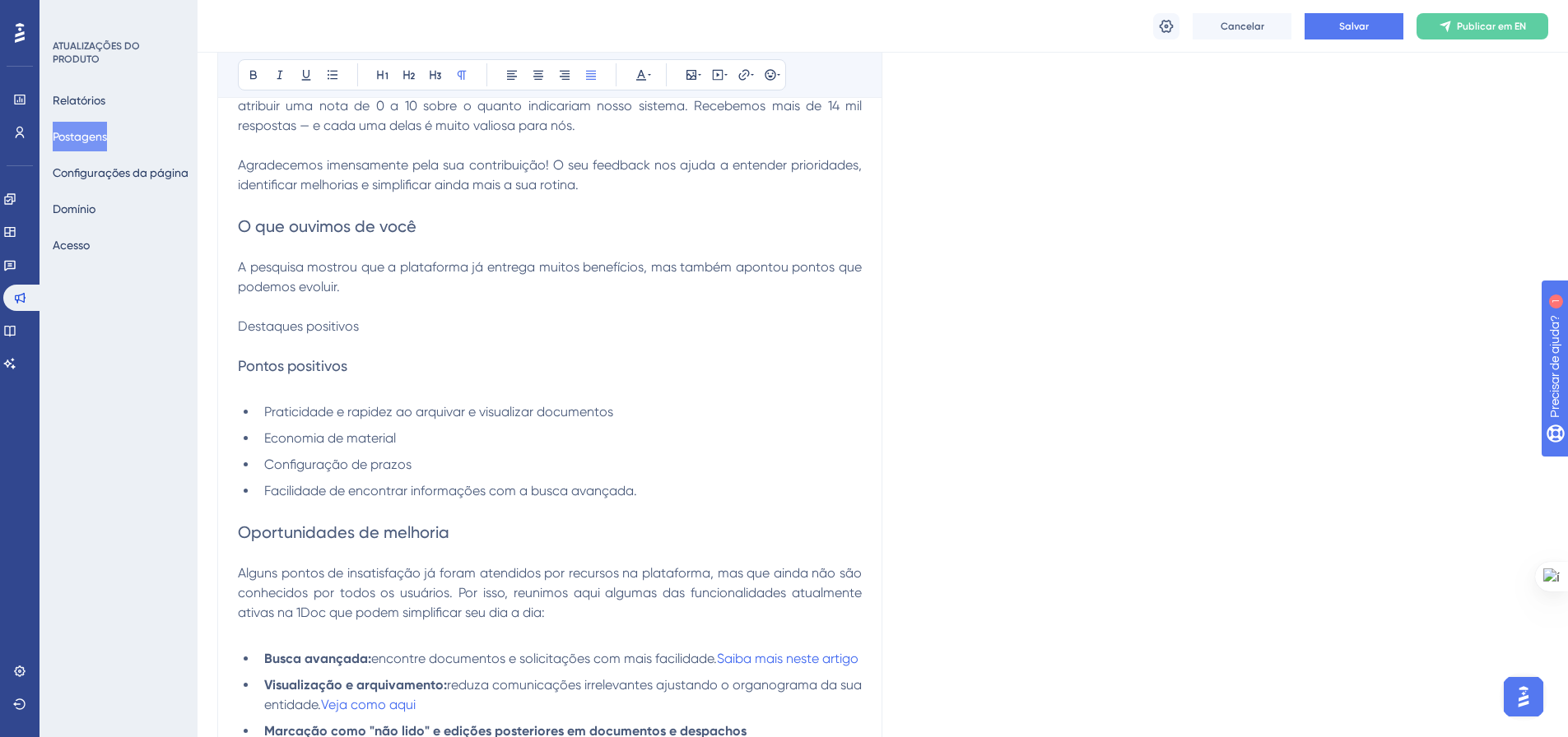
scroll to position [658, 0]
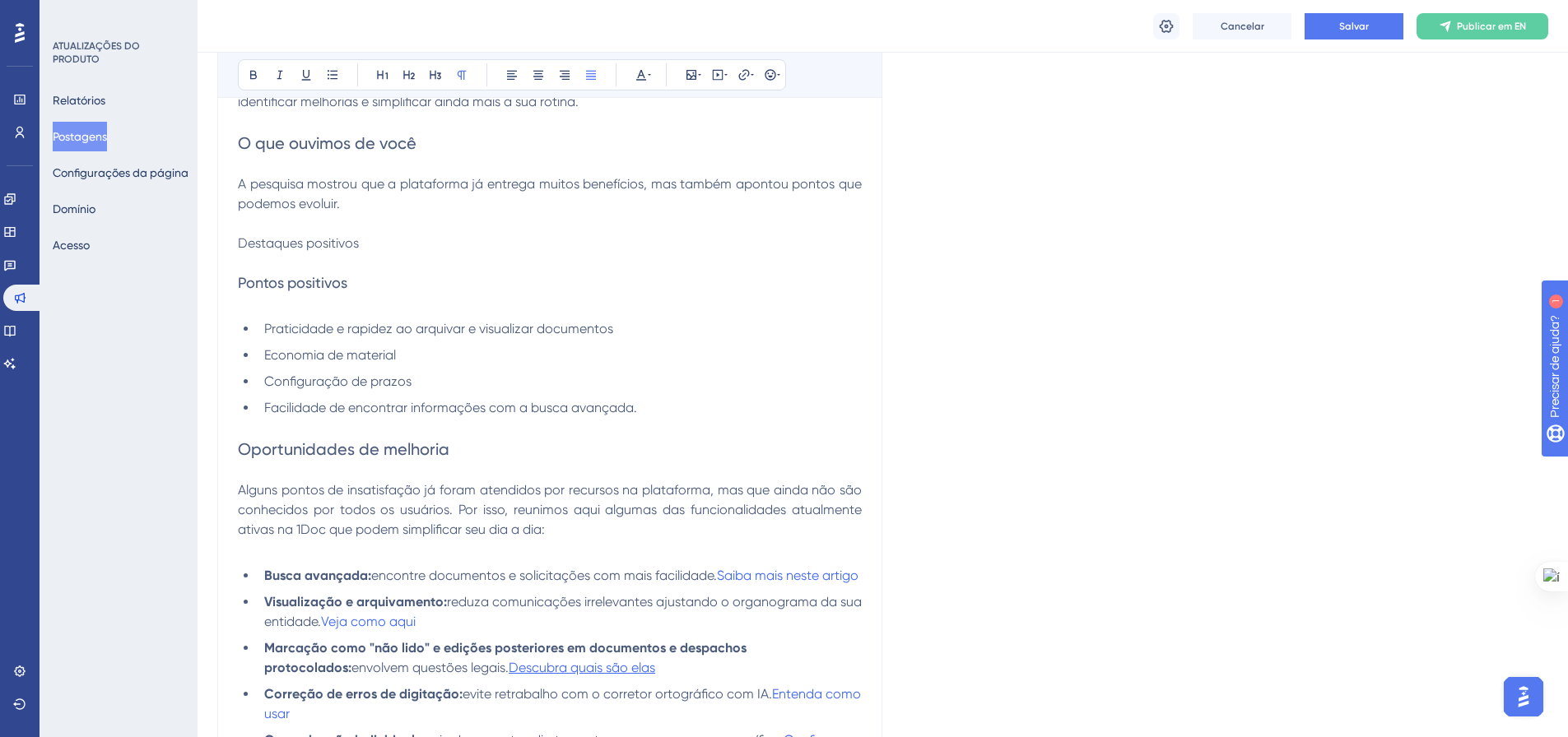
drag, startPoint x: 359, startPoint y: 243, endPoint x: 240, endPoint y: 254, distance: 119.5
click at [240, 246] on span "Destaques positivos" at bounding box center [298, 243] width 121 height 16
click at [409, 76] on icon at bounding box center [409, 75] width 12 height 9
drag, startPoint x: 330, startPoint y: 293, endPoint x: 240, endPoint y: 288, distance: 90.1
click at [240, 288] on h3 "Pontos positivos" at bounding box center [550, 286] width 624 height 19
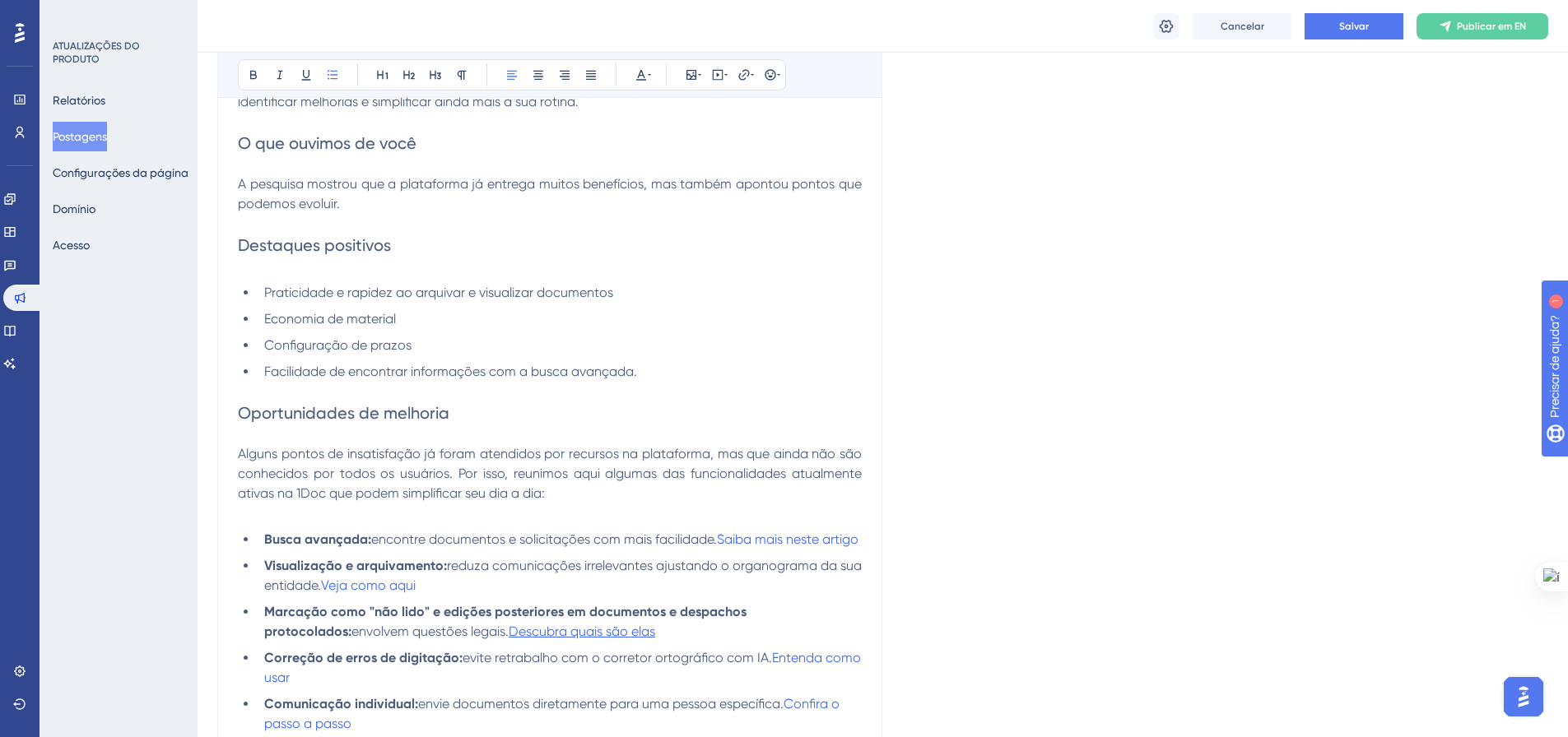
click at [499, 428] on p at bounding box center [550, 434] width 624 height 19
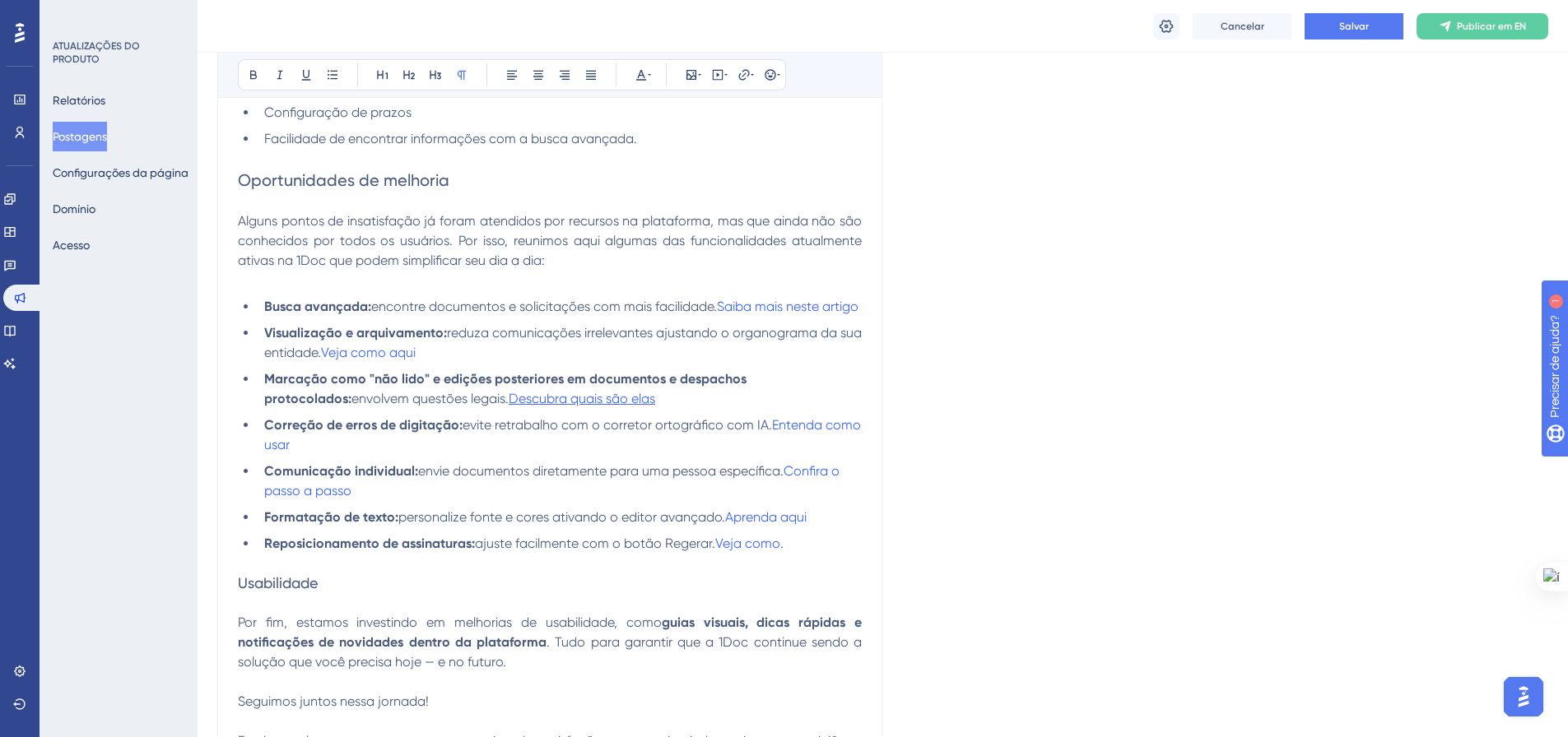
scroll to position [905, 0]
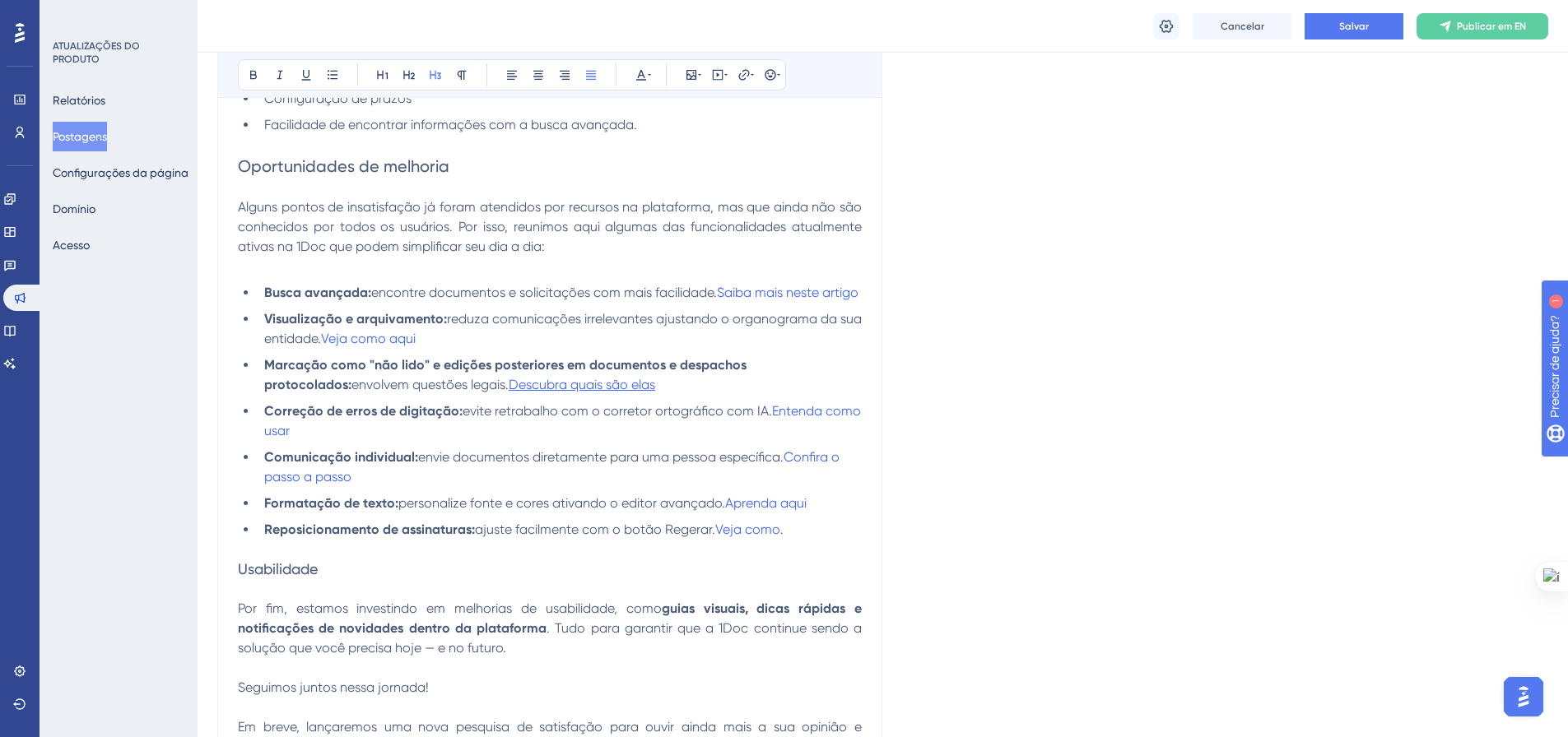
click at [330, 579] on h3 "Usabilidade" at bounding box center [550, 569] width 624 height 19
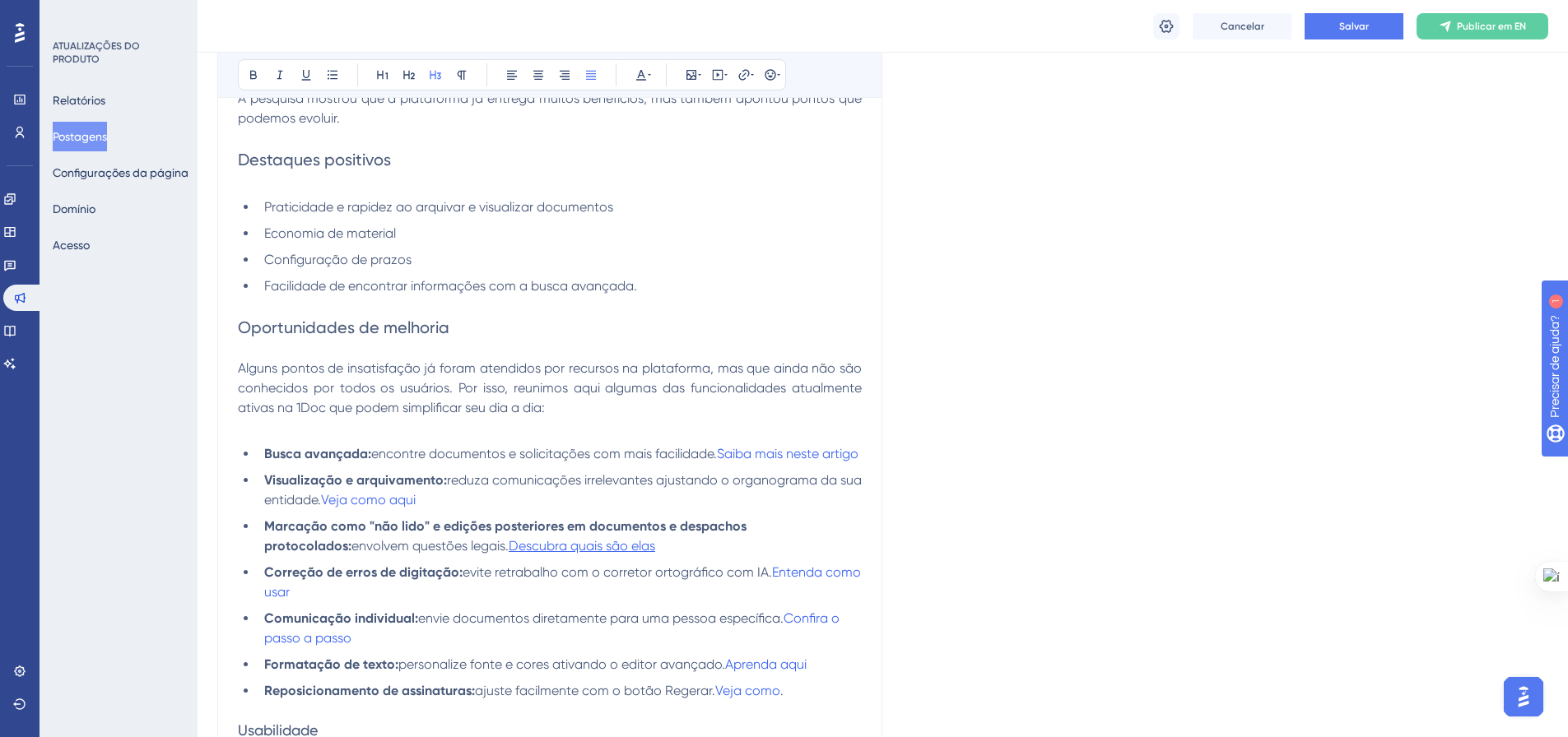
scroll to position [753, 0]
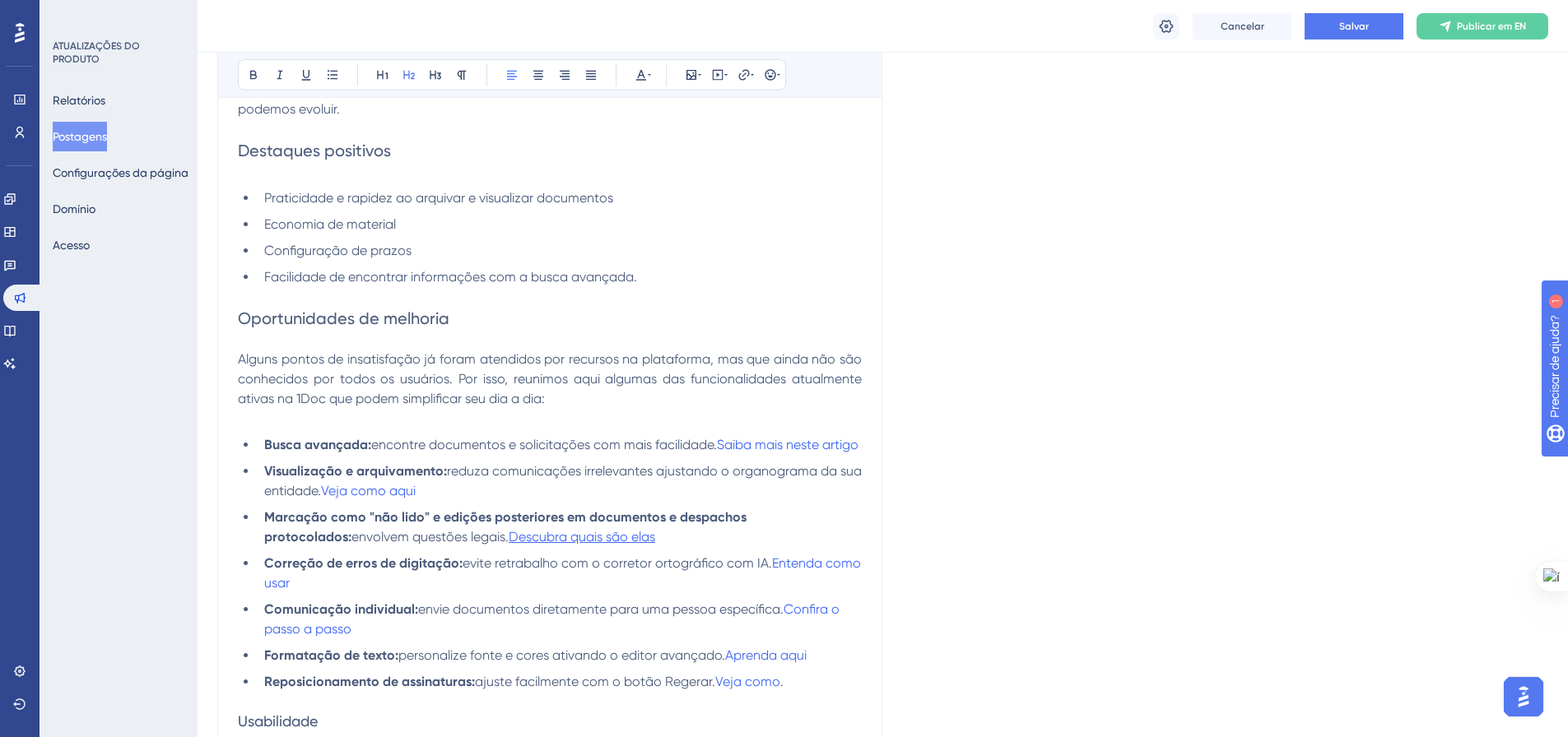
click at [454, 316] on h2 "Oportunidades de melhoria" at bounding box center [550, 318] width 624 height 23
click at [403, 157] on h2 "Destaques positivos" at bounding box center [550, 150] width 624 height 23
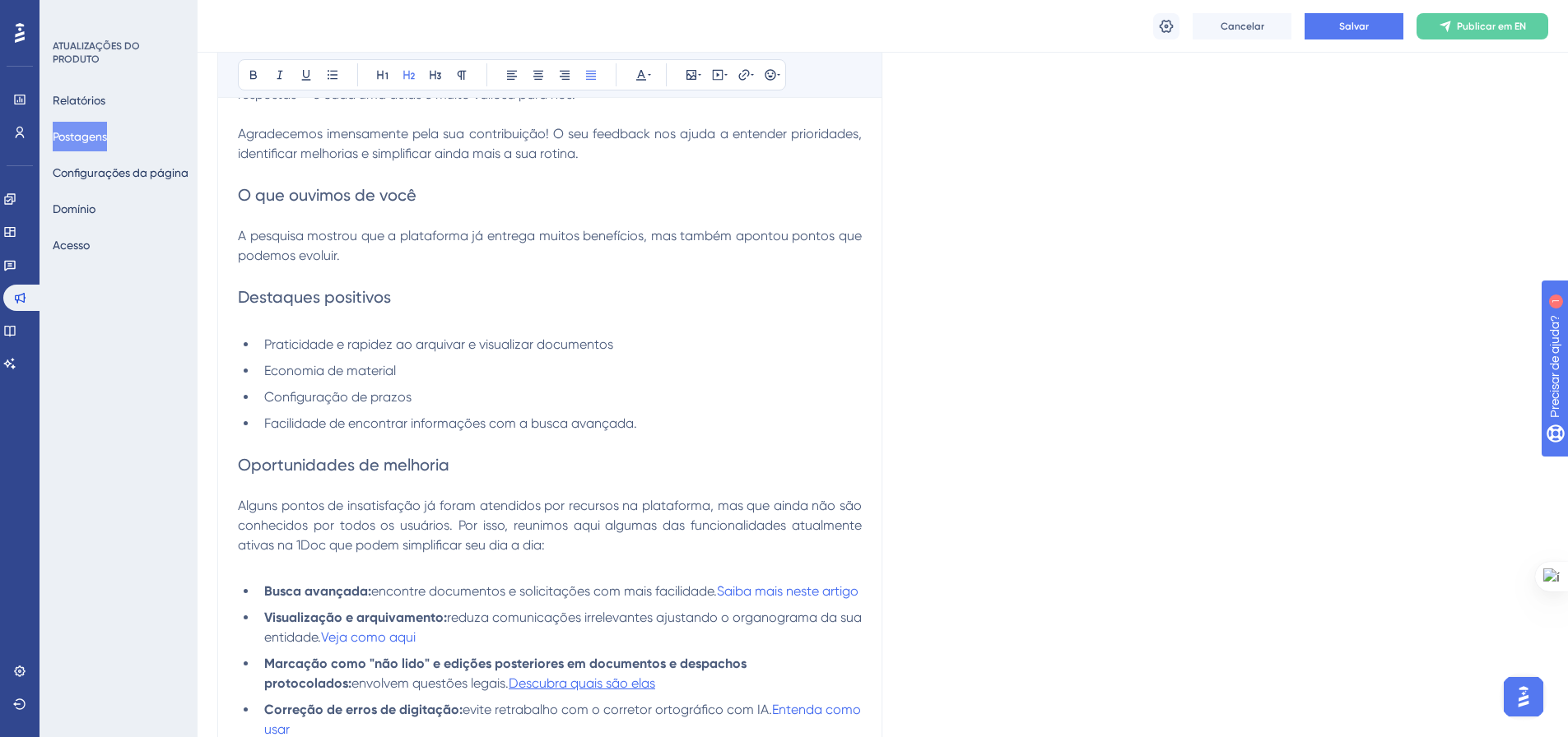
scroll to position [588, 0]
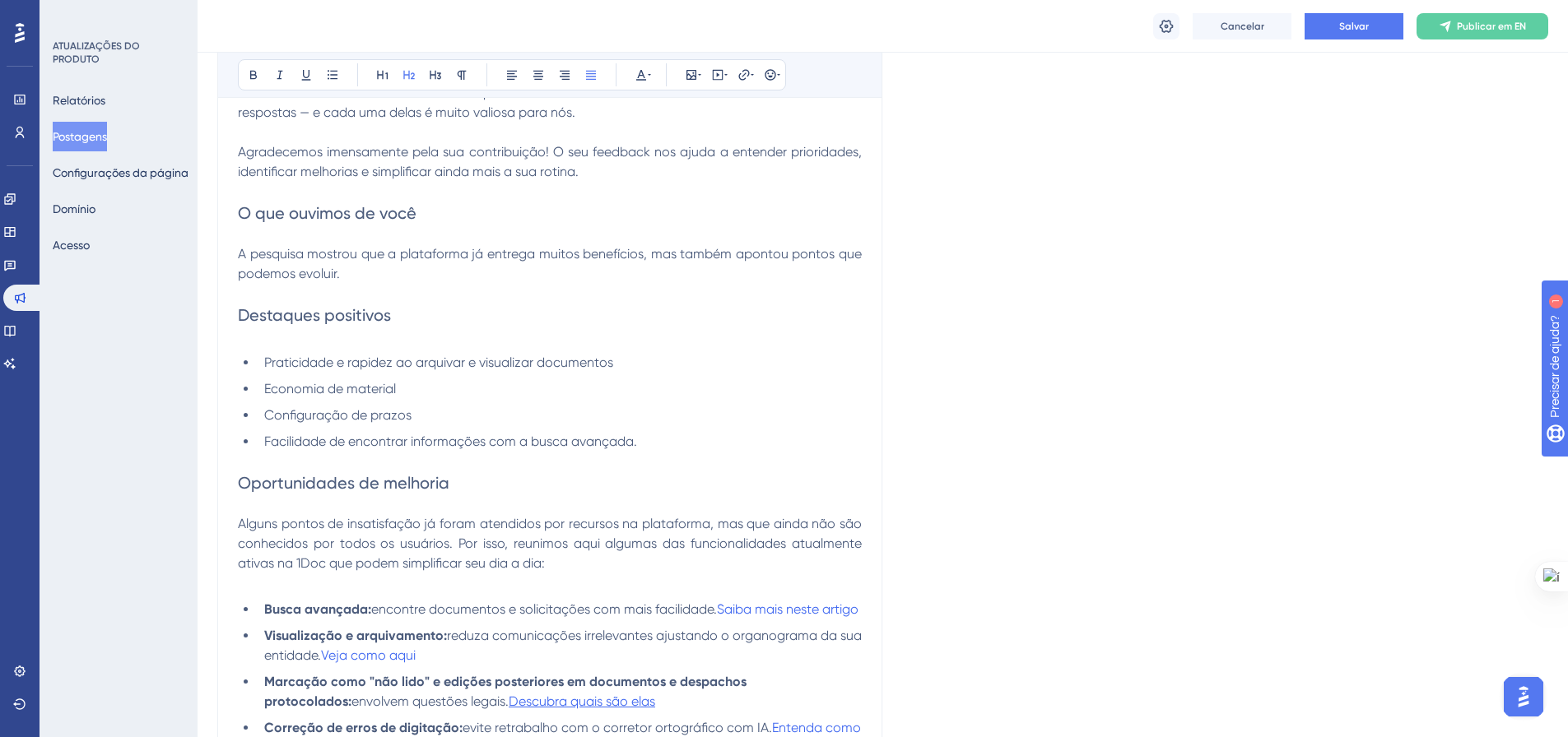
click at [436, 203] on h2 "O que ouvimos de você" at bounding box center [550, 213] width 624 height 23
click at [399, 329] on p at bounding box center [550, 336] width 624 height 19
click at [409, 312] on h2 "Destaques positivos" at bounding box center [550, 314] width 624 height 23
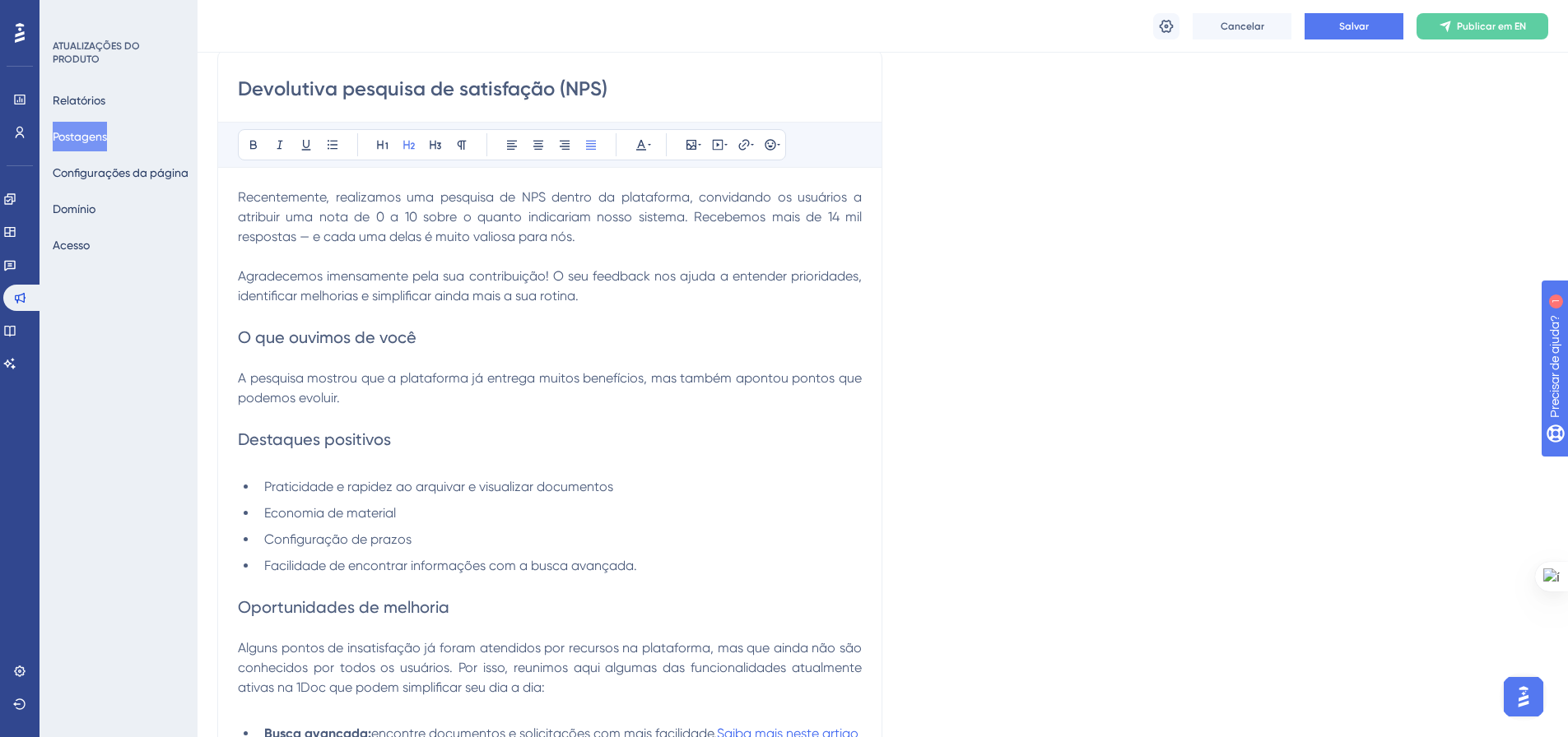
scroll to position [506, 0]
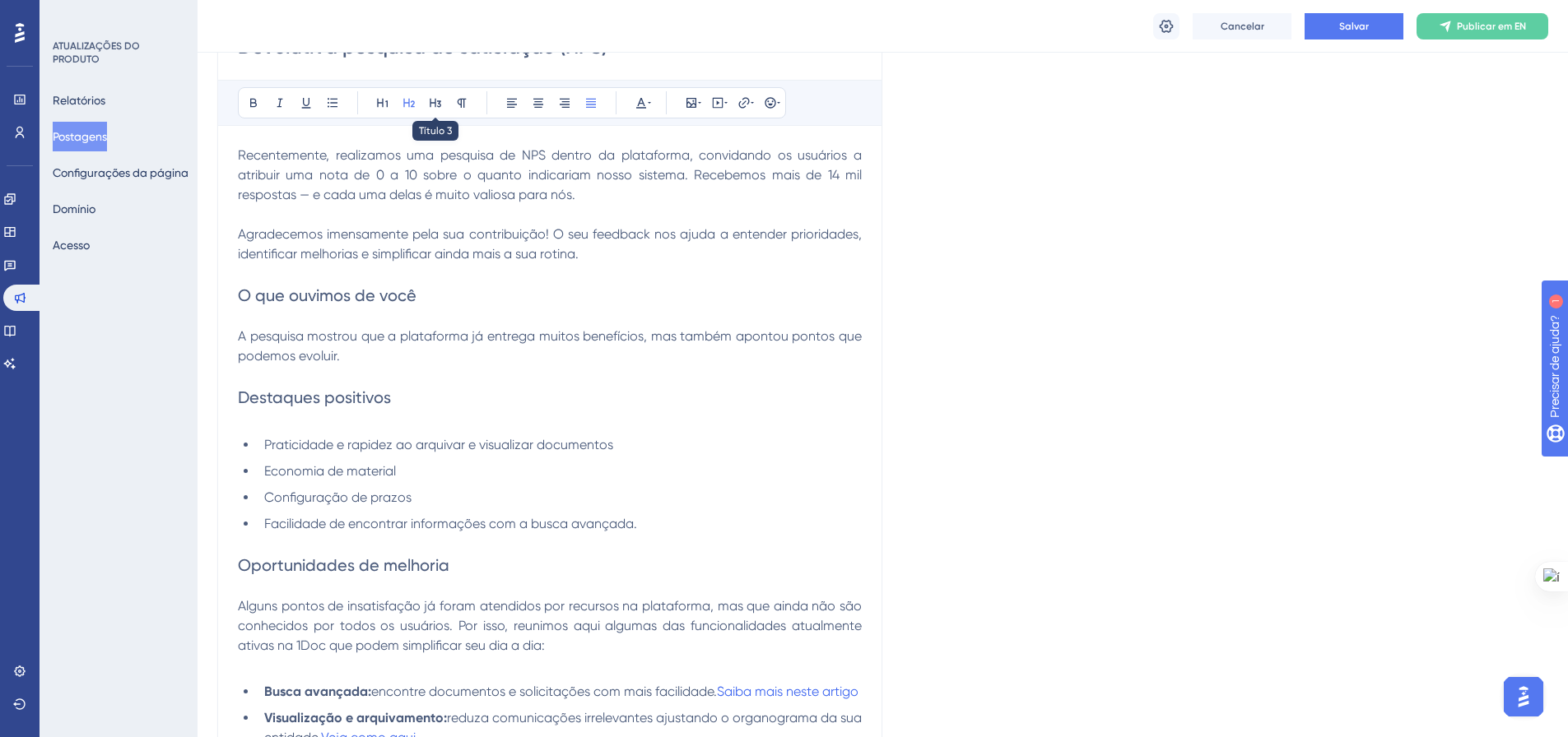
click at [430, 108] on icon at bounding box center [436, 103] width 13 height 13
click at [457, 567] on h2 "Oportunidades de melhoria" at bounding box center [550, 561] width 624 height 23
click at [442, 99] on button at bounding box center [435, 103] width 23 height 23
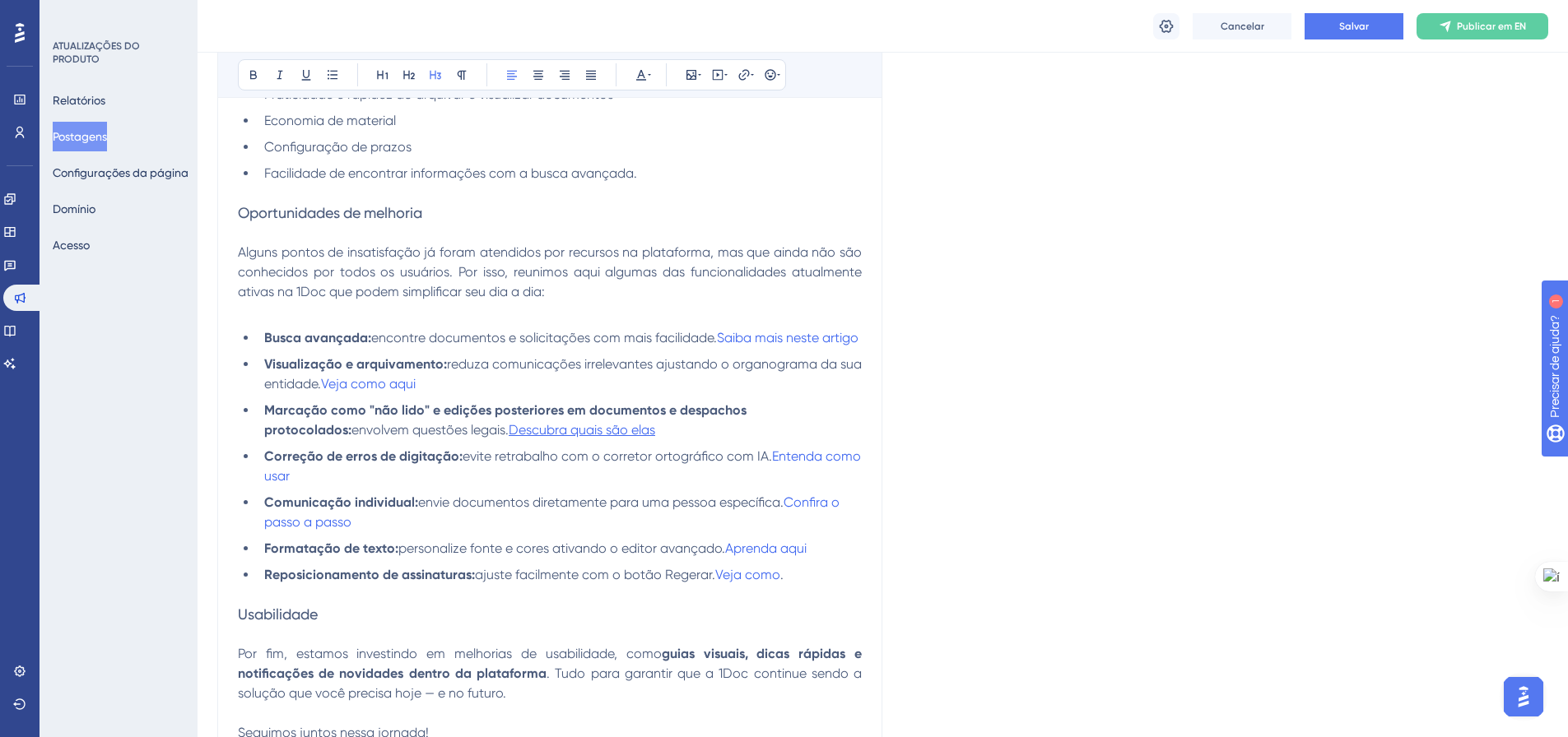
scroll to position [999, 0]
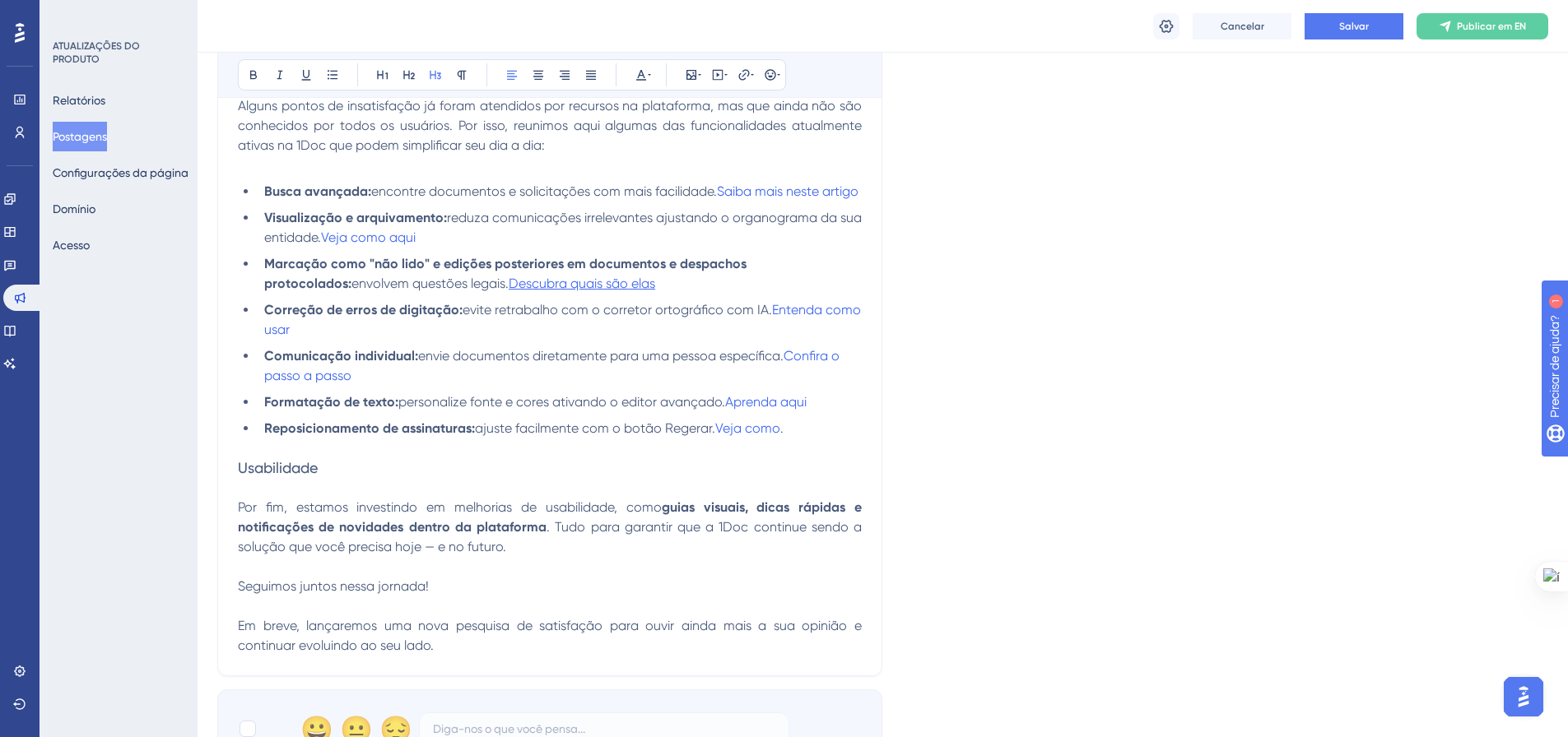
click at [320, 497] on p at bounding box center [550, 487] width 624 height 19
click at [336, 478] on h3 "Usabilidade" at bounding box center [550, 467] width 624 height 19
click at [436, 71] on icon at bounding box center [436, 75] width 13 height 13
click at [651, 478] on h3 "Usabilidade" at bounding box center [550, 467] width 624 height 19
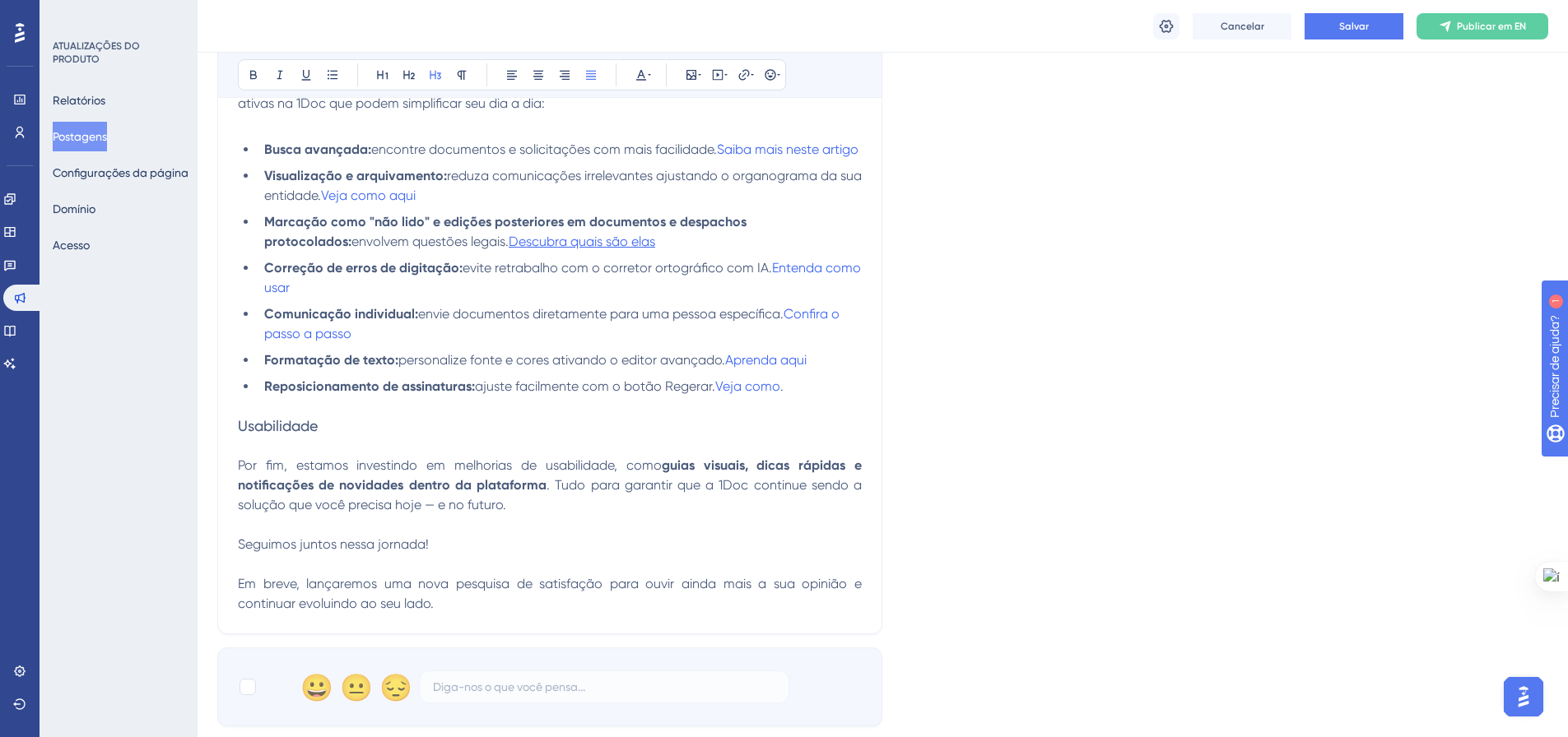
scroll to position [1082, 0]
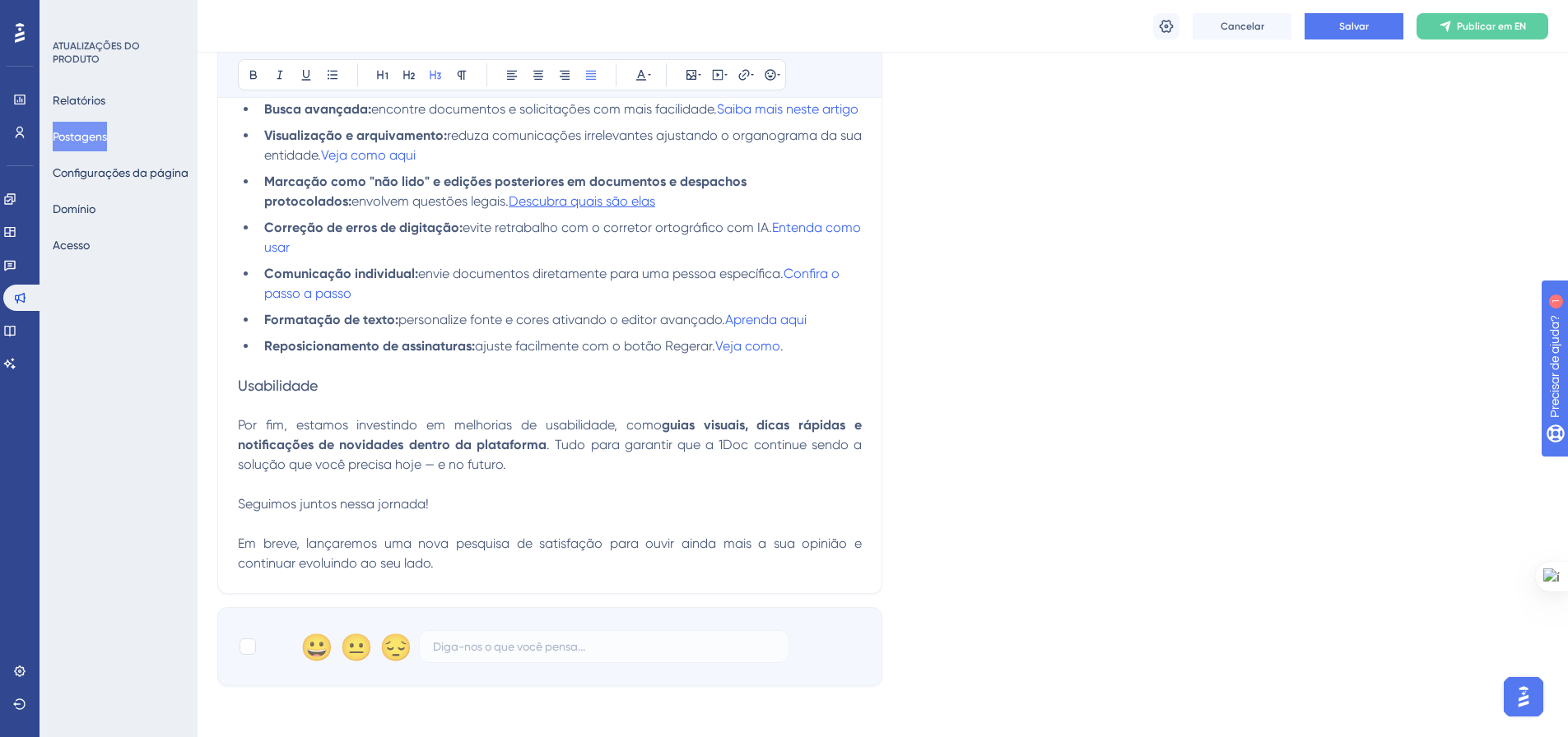
click at [520, 562] on span "Em breve, lançaremos uma nova pesquisa de satisfação para ouvir ainda mais a su…" at bounding box center [552, 553] width 627 height 35
drag, startPoint x: 499, startPoint y: 566, endPoint x: 561, endPoint y: 567, distance: 62.0
click at [561, 567] on span "Em breve, lançaremos uma nova pesquisa satisfação para ouvir ainda mais a sua o…" at bounding box center [552, 553] width 627 height 35
drag, startPoint x: 535, startPoint y: 566, endPoint x: 673, endPoint y: 569, distance: 138.0
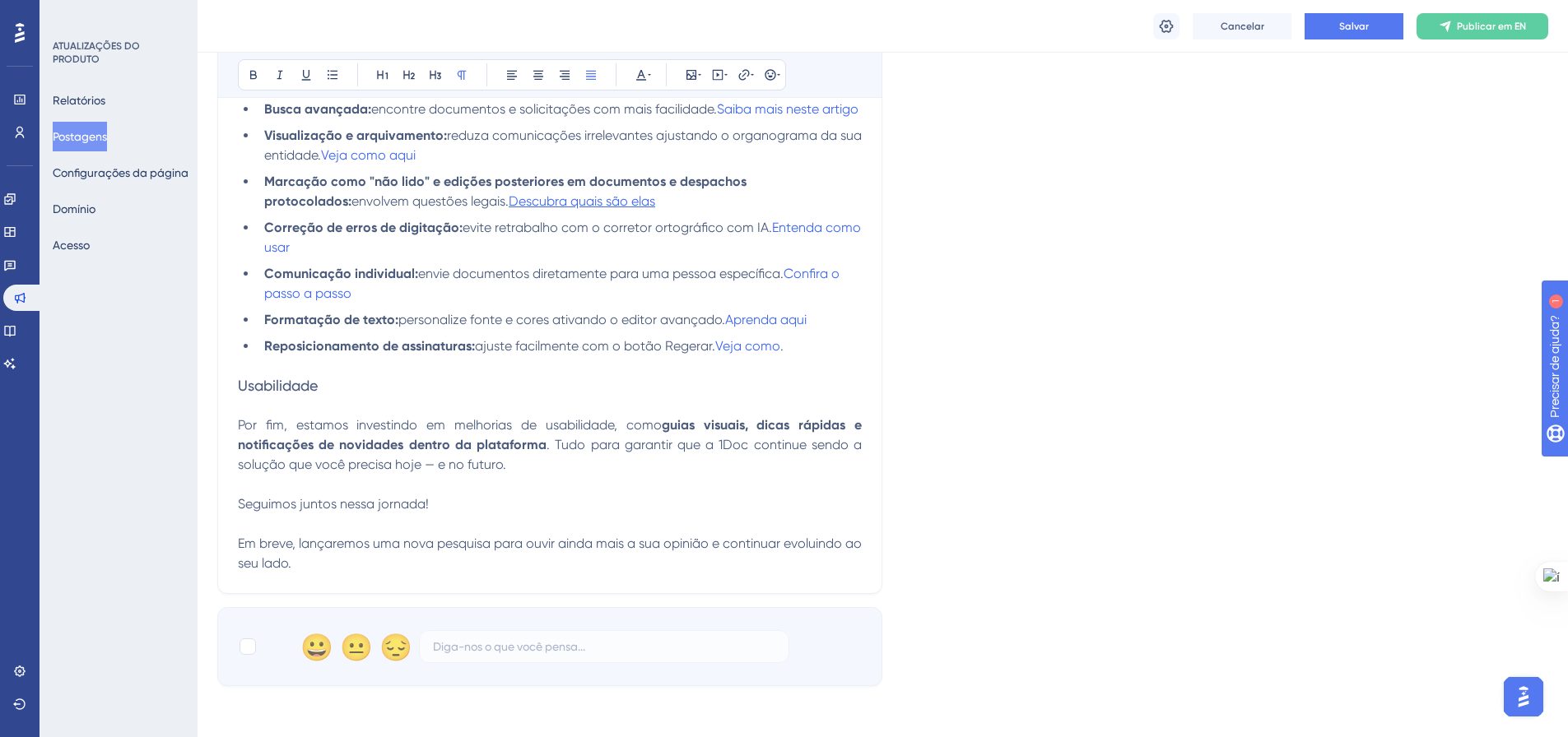
click at [673, 569] on span "Em breve, lançaremos uma nova pesquisa para ouvir ainda mais a sua opinião e co…" at bounding box center [552, 553] width 627 height 35
click at [733, 566] on span "Em breve, lançaremos uma nova pesquisa para continuar ouvindo sua opinião e con…" at bounding box center [552, 553] width 627 height 35
click at [733, 565] on span "Em breve, lançaremos uma nova pesquisa para continuar ouvindo sua opinião e con…" at bounding box center [552, 553] width 627 height 35
click at [238, 571] on span "Em breve, lançaremos uma nova pesquisa para continuar ouvindo sua opinião e seg…" at bounding box center [552, 553] width 627 height 35
click at [446, 514] on p "Seguimos juntos nessa jornada!" at bounding box center [550, 503] width 624 height 19
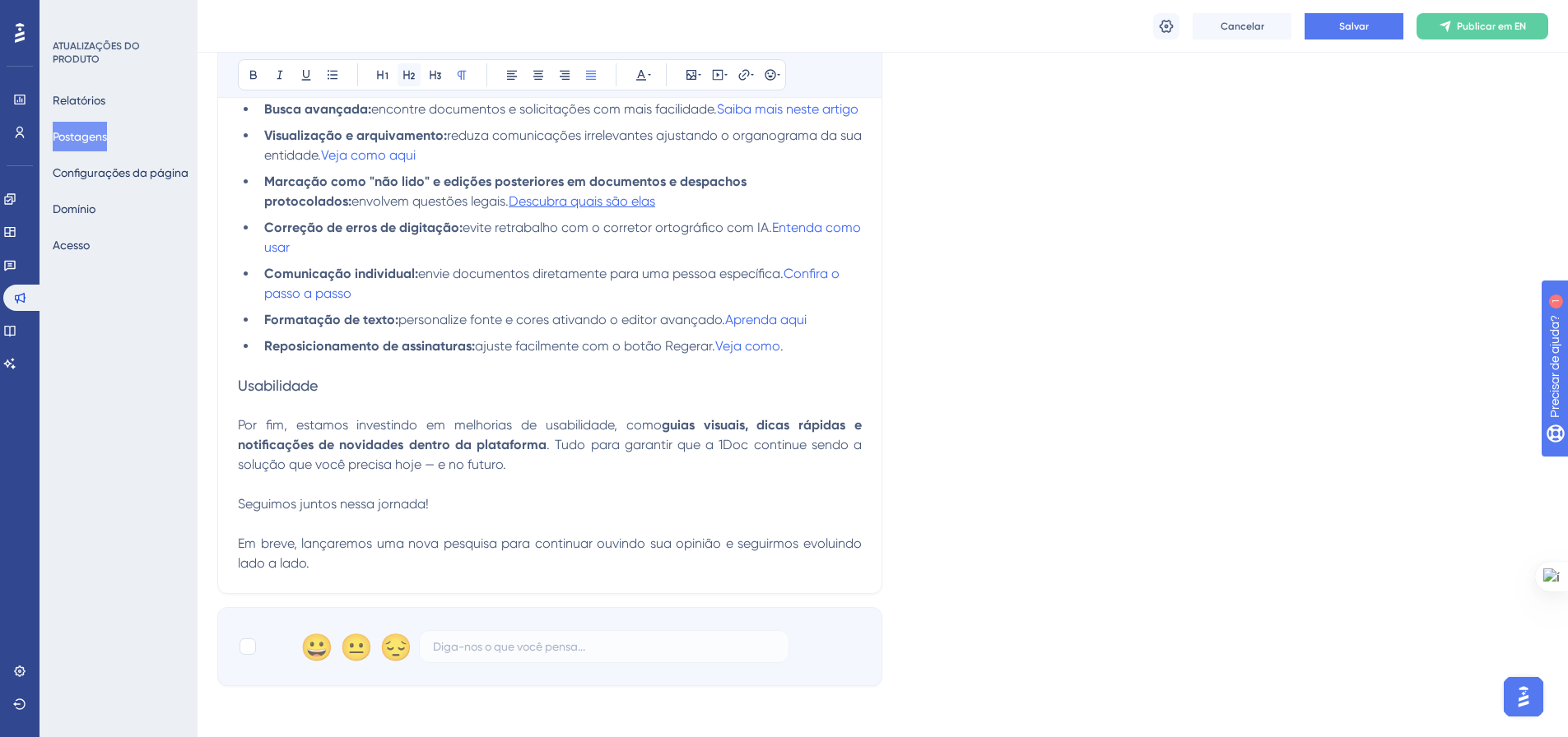
click at [404, 75] on icon at bounding box center [409, 75] width 13 height 13
click at [570, 475] on p "Por fim, estamos investindo em melhorias de usabilidade, como guias visuais, di…" at bounding box center [550, 445] width 624 height 59
click at [651, 569] on span "Em breve, lançaremos uma nova pesquisa para continuar ouvindo sua opinião e seg…" at bounding box center [552, 556] width 627 height 35
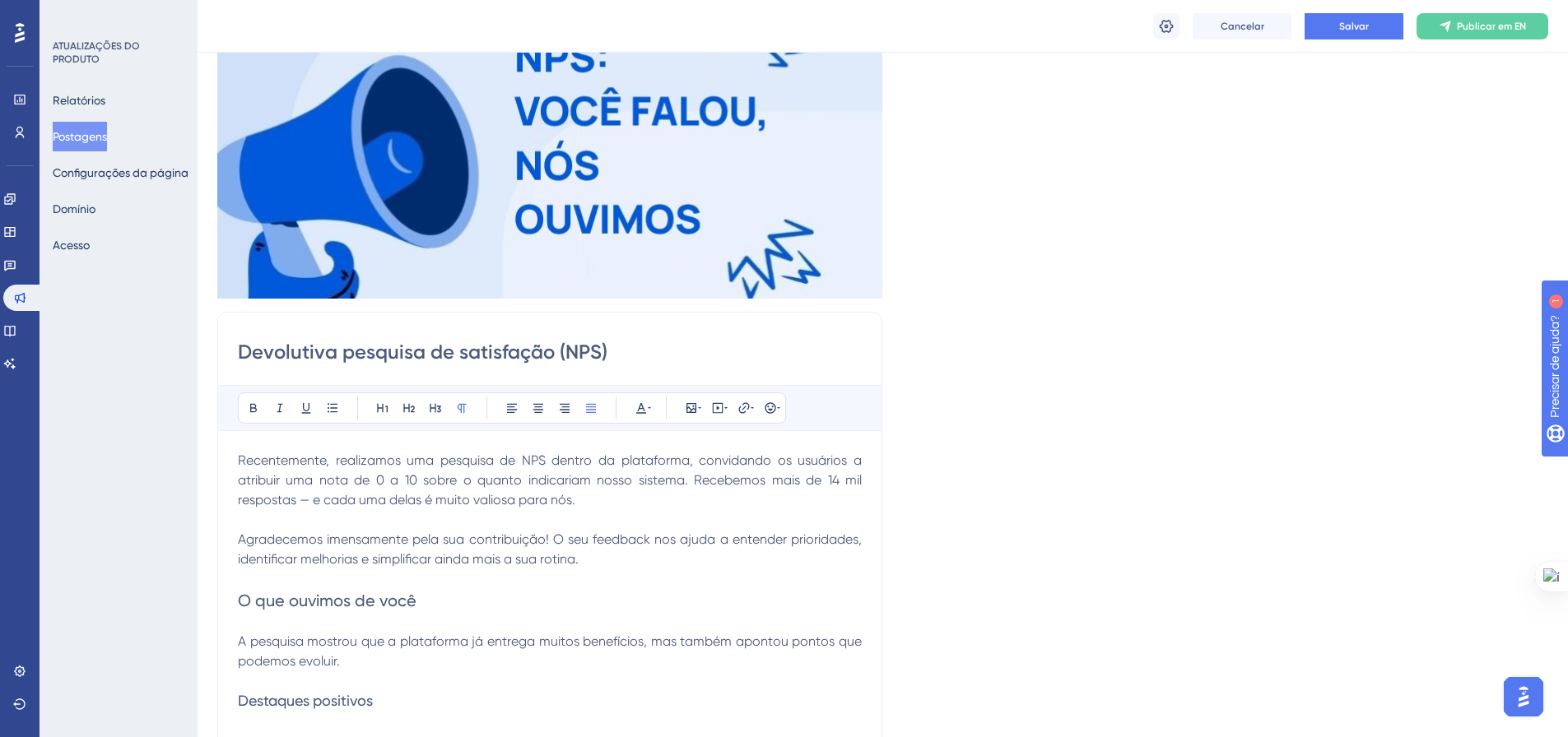
scroll to position [907, 0]
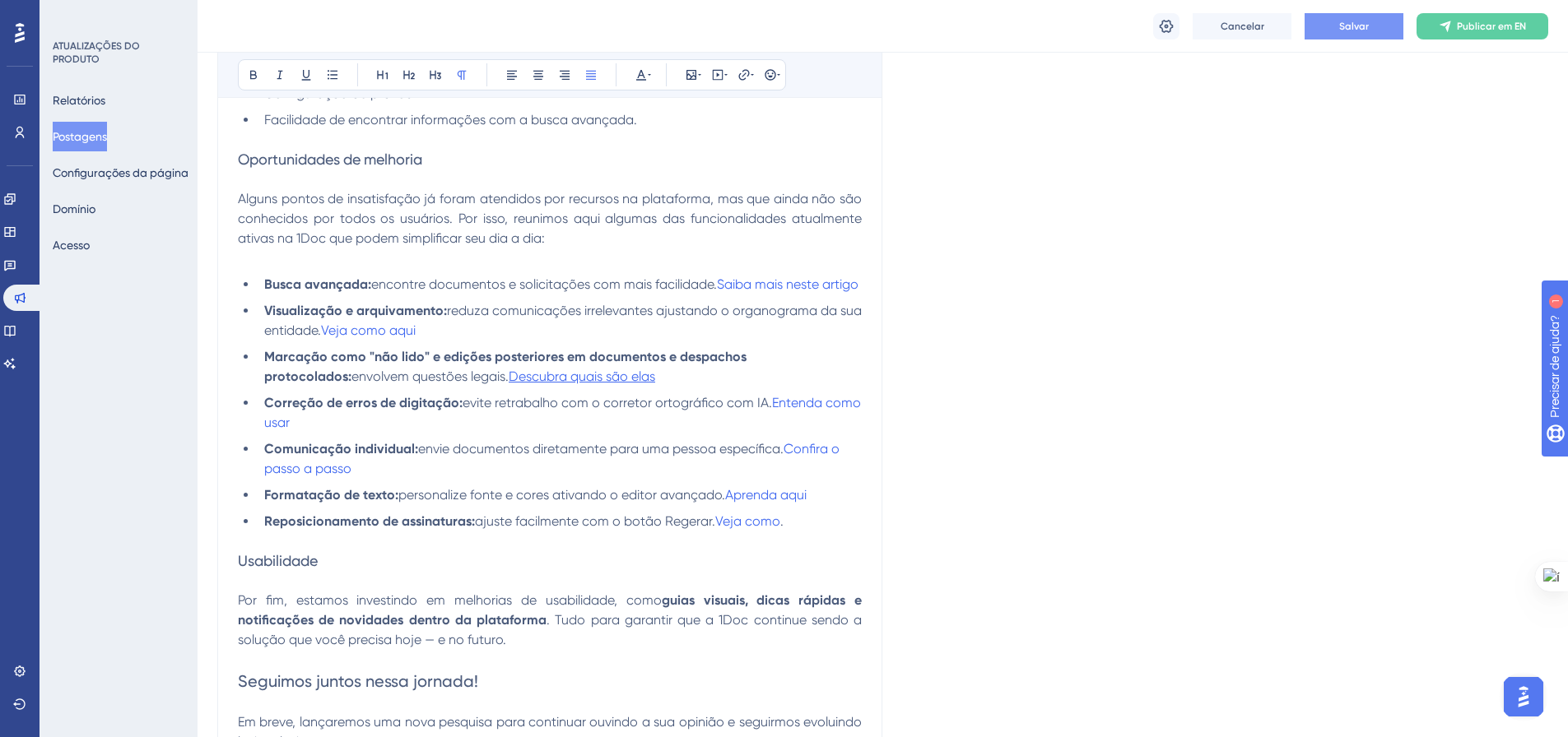
click at [1354, 34] on button "Salvar" at bounding box center [1353, 26] width 98 height 26
click at [546, 384] on span "Descubra quais são elas" at bounding box center [582, 376] width 146 height 16
drag, startPoint x: 571, startPoint y: 397, endPoint x: 429, endPoint y: 392, distance: 142.1
click at [509, 384] on span "Descubra quais são elas" at bounding box center [582, 376] width 146 height 16
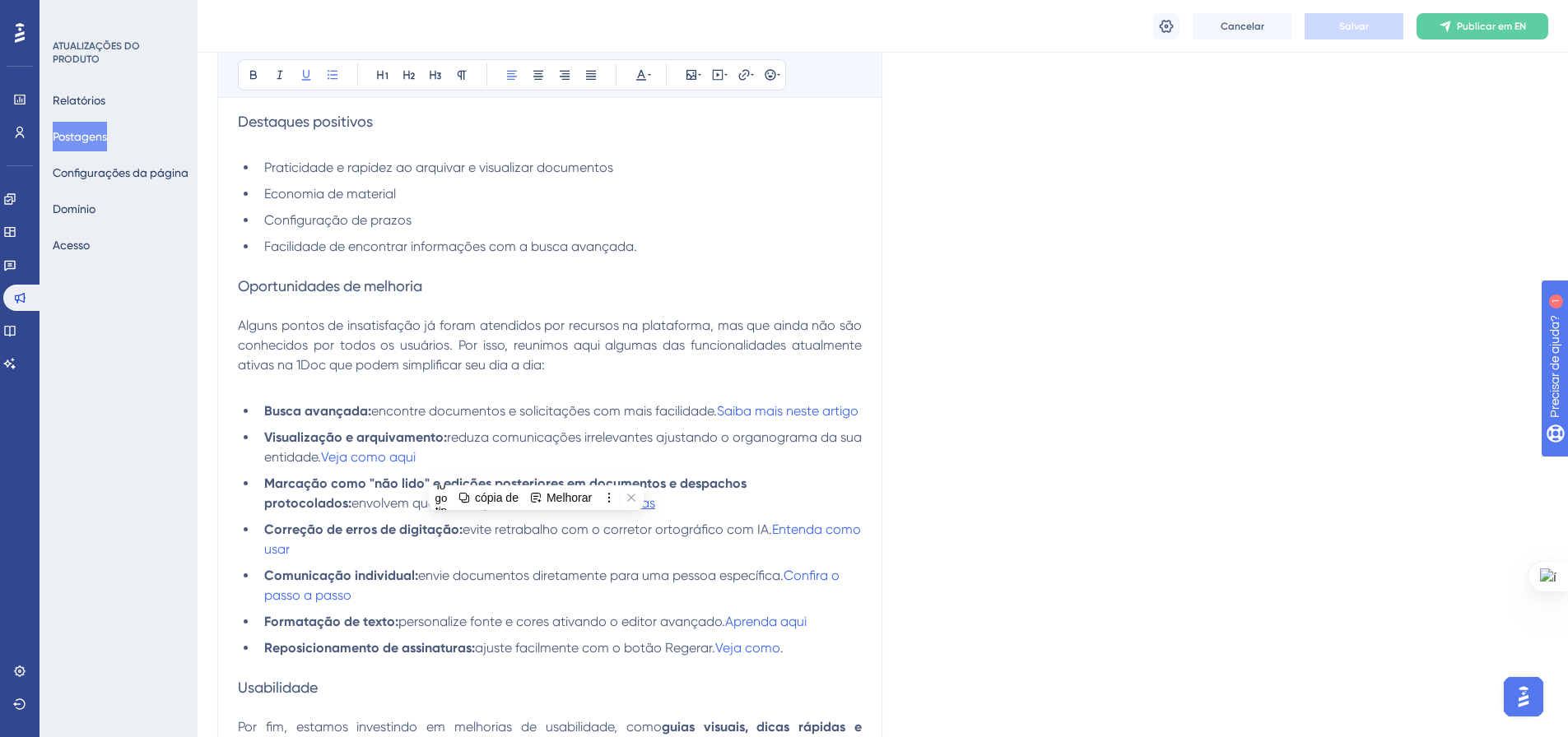
scroll to position [742, 0]
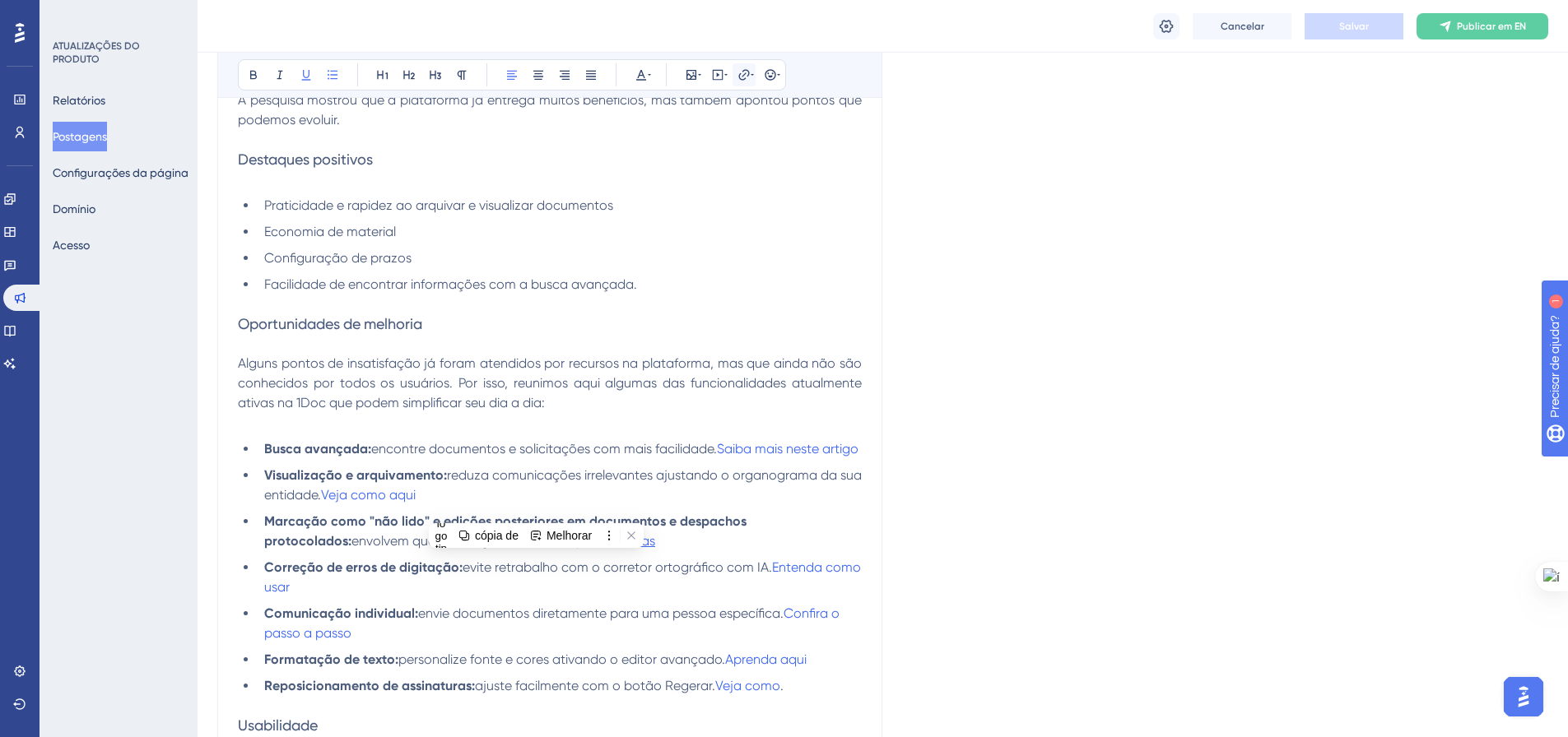
click at [742, 79] on icon at bounding box center [744, 75] width 13 height 13
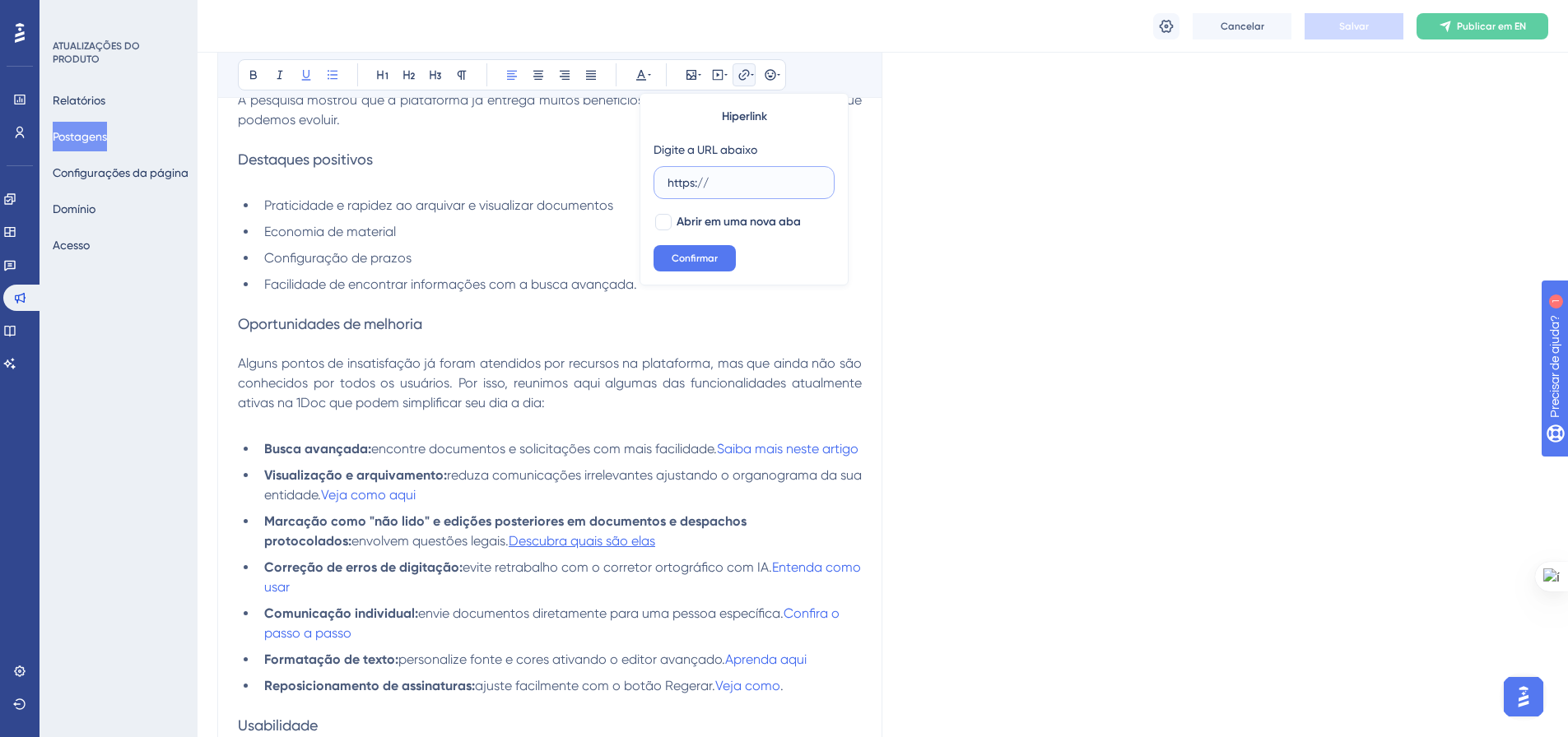
click at [714, 179] on input "https://" at bounding box center [744, 183] width 153 height 18
click at [721, 178] on input "https://" at bounding box center [744, 183] width 153 height 18
click at [721, 179] on input "https://" at bounding box center [744, 183] width 153 height 18
click at [721, 186] on input "https://" at bounding box center [744, 183] width 153 height 18
paste input "[URL][DOMAIN_NAME]"
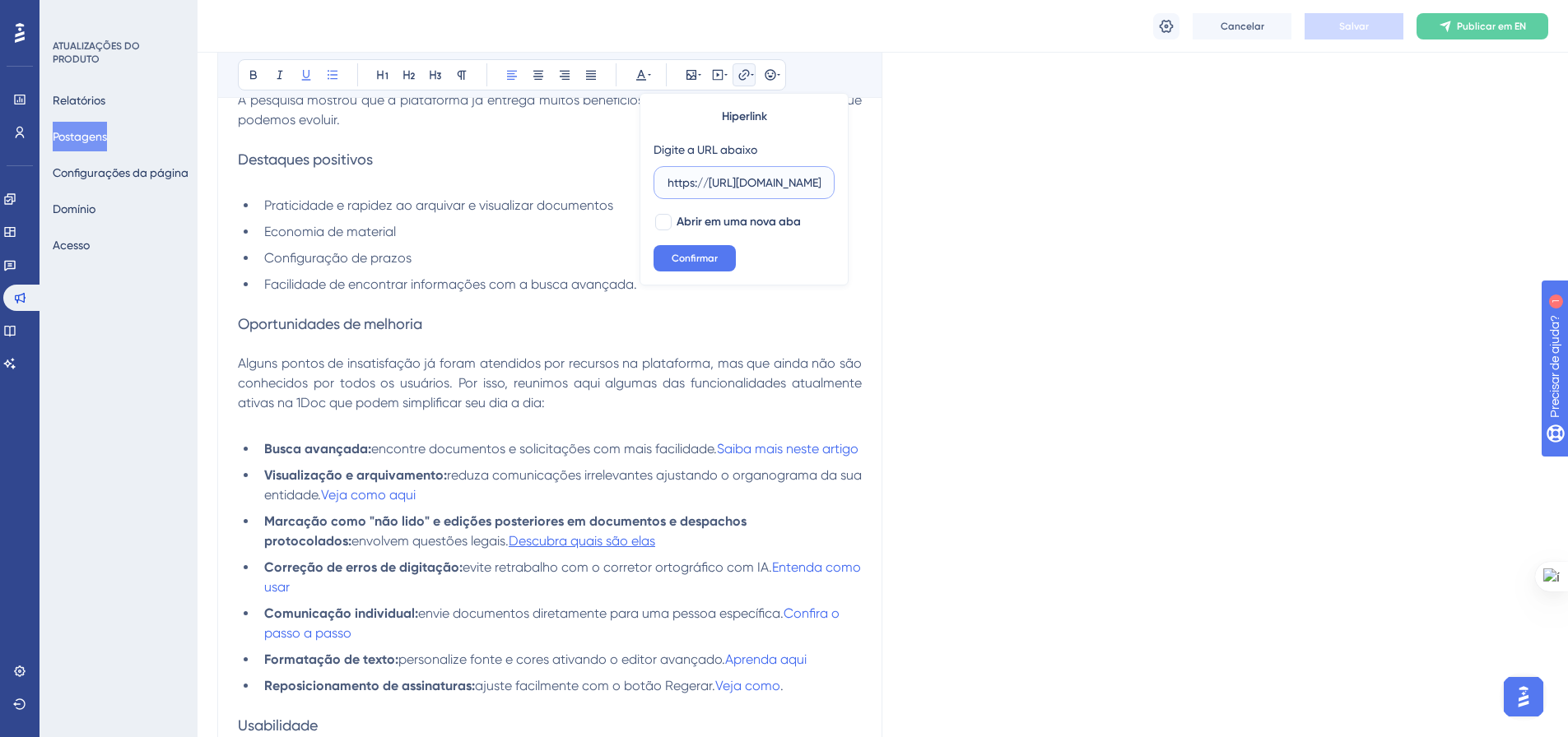
type input "https://[URL][DOMAIN_NAME]"
click at [771, 245] on div "Hiperlink Digite a URL abaixo https://[URL][DOMAIN_NAME] Abrir em uma nova aba …" at bounding box center [744, 189] width 209 height 192
click at [671, 218] on div at bounding box center [663, 222] width 17 height 17
checkbox input "true"
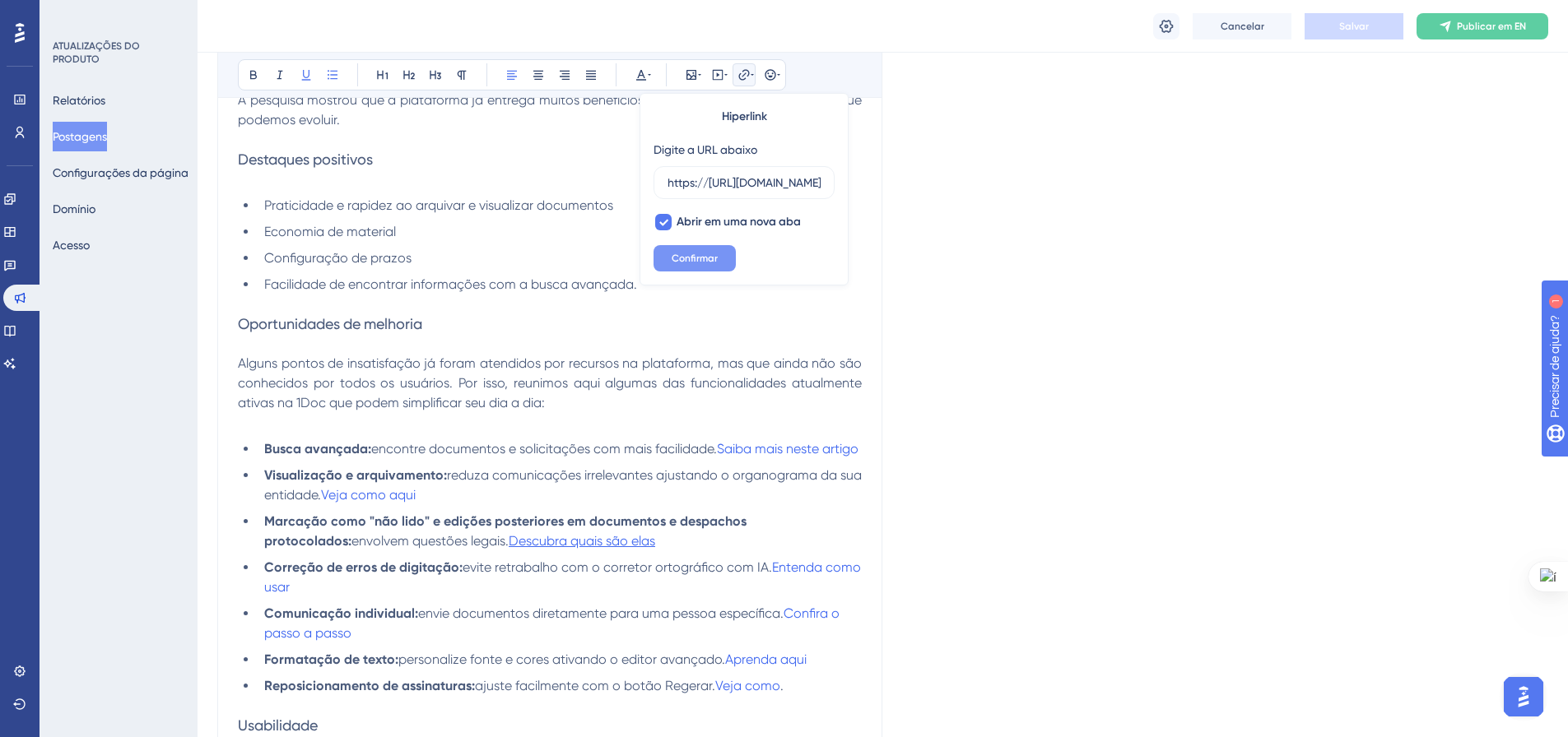
click at [687, 255] on font "Confirmar" at bounding box center [694, 258] width 46 height 12
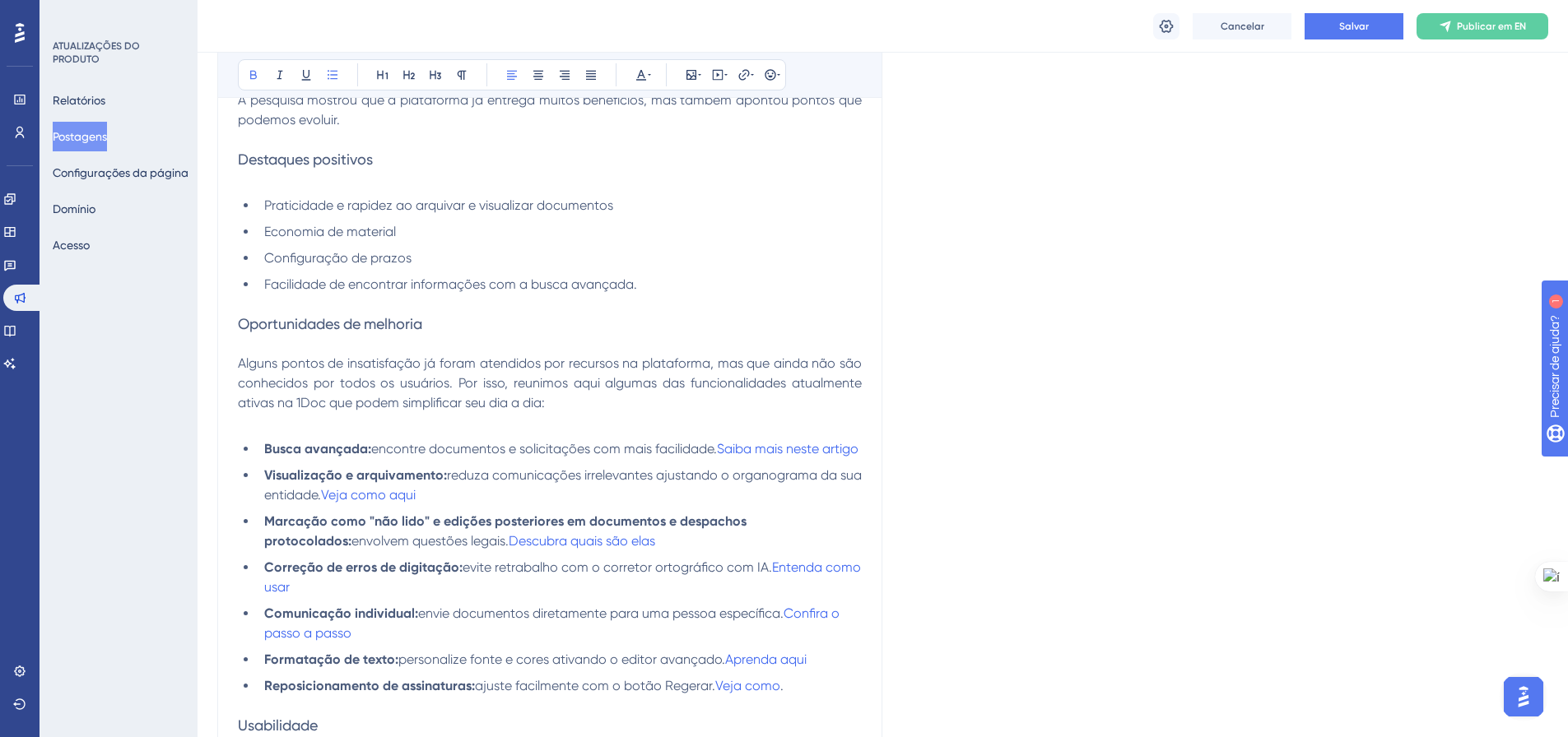
click at [620, 542] on strong "Marcação como "não lido" e edições posteriores em documentos e despachos protoc…" at bounding box center [506, 531] width 485 height 35
click at [382, 503] on span "Veja como aqui" at bounding box center [368, 494] width 95 height 16
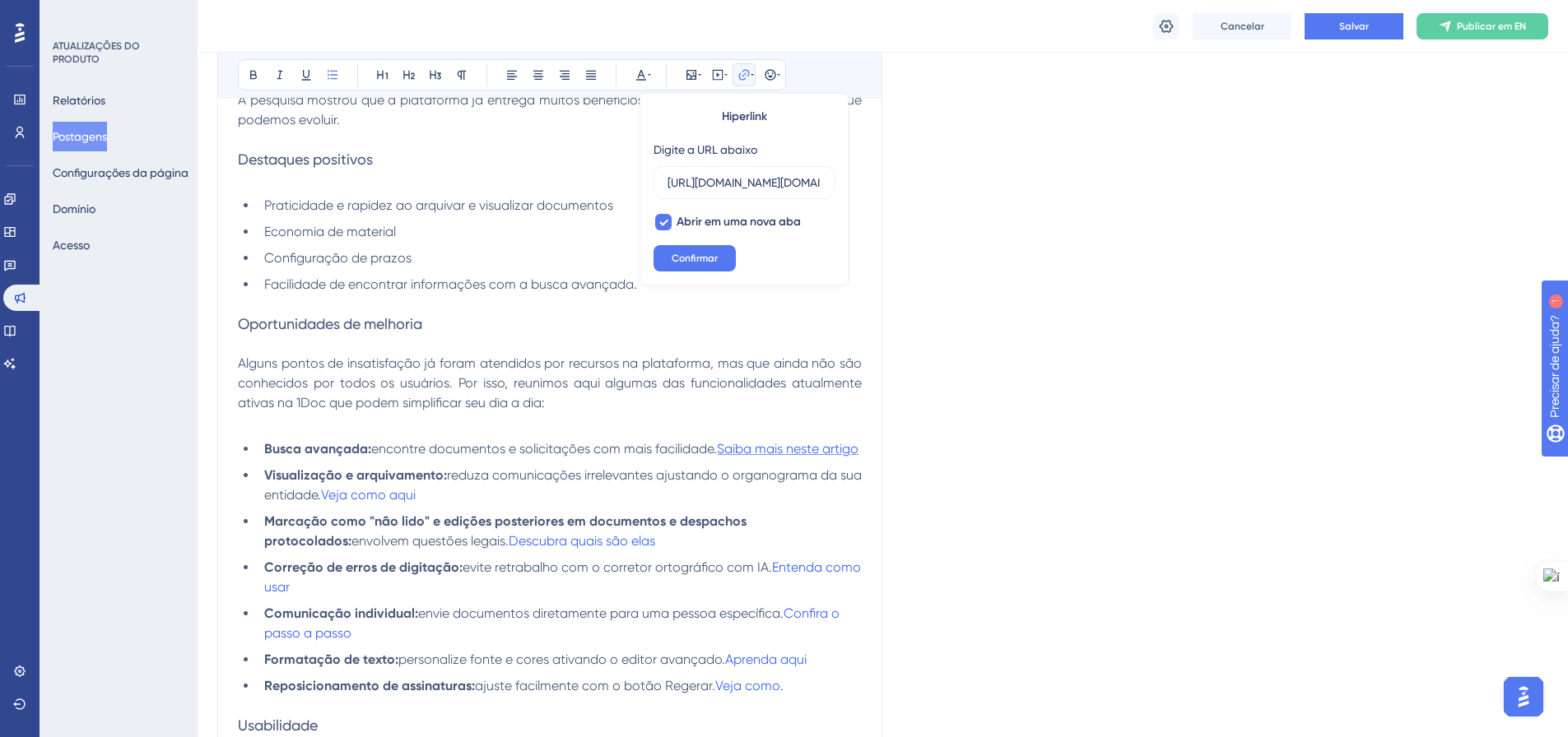
click at [793, 445] on span "Saiba mais neste artigo" at bounding box center [788, 449] width 141 height 16
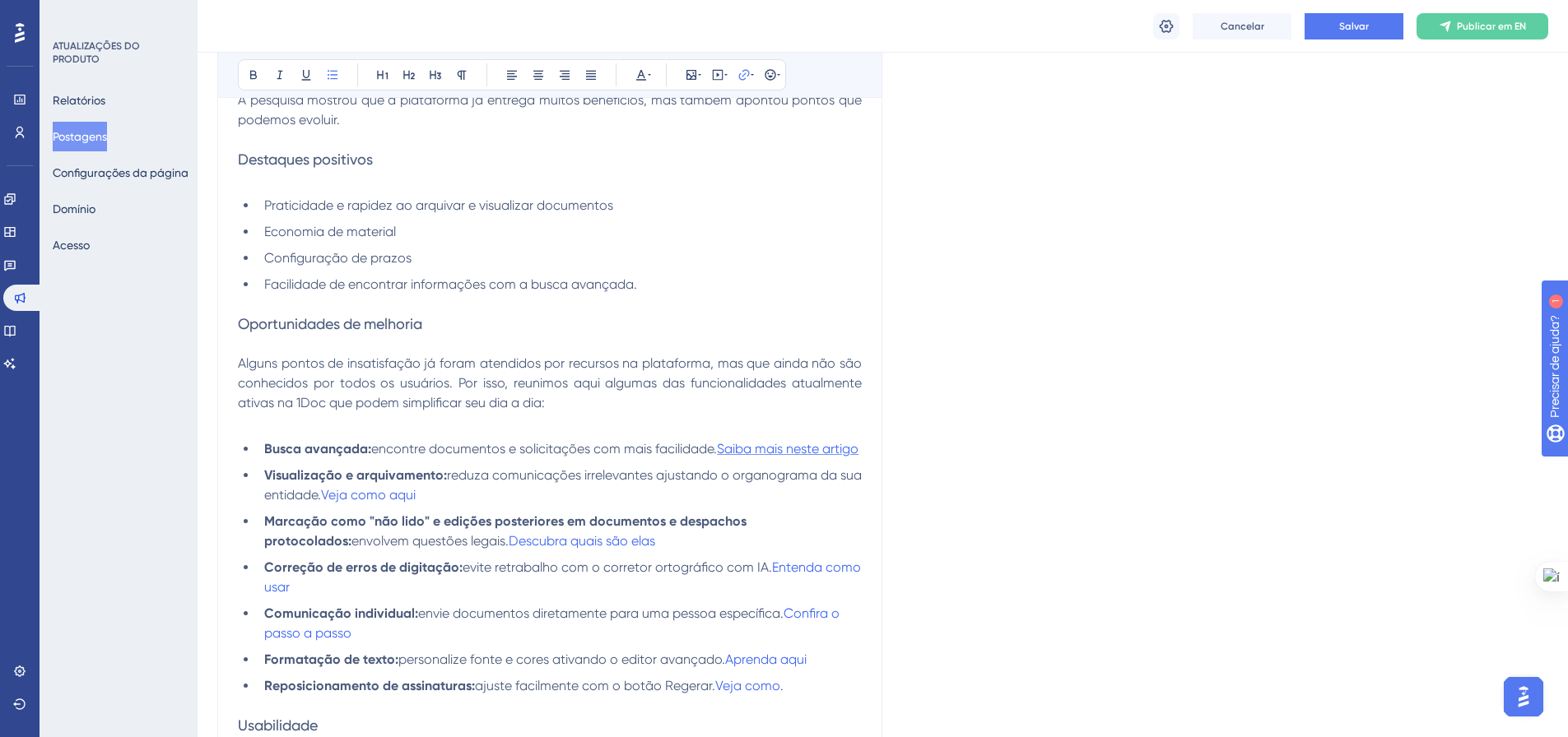
click at [781, 450] on span "Saiba mais neste artigo" at bounding box center [788, 449] width 141 height 16
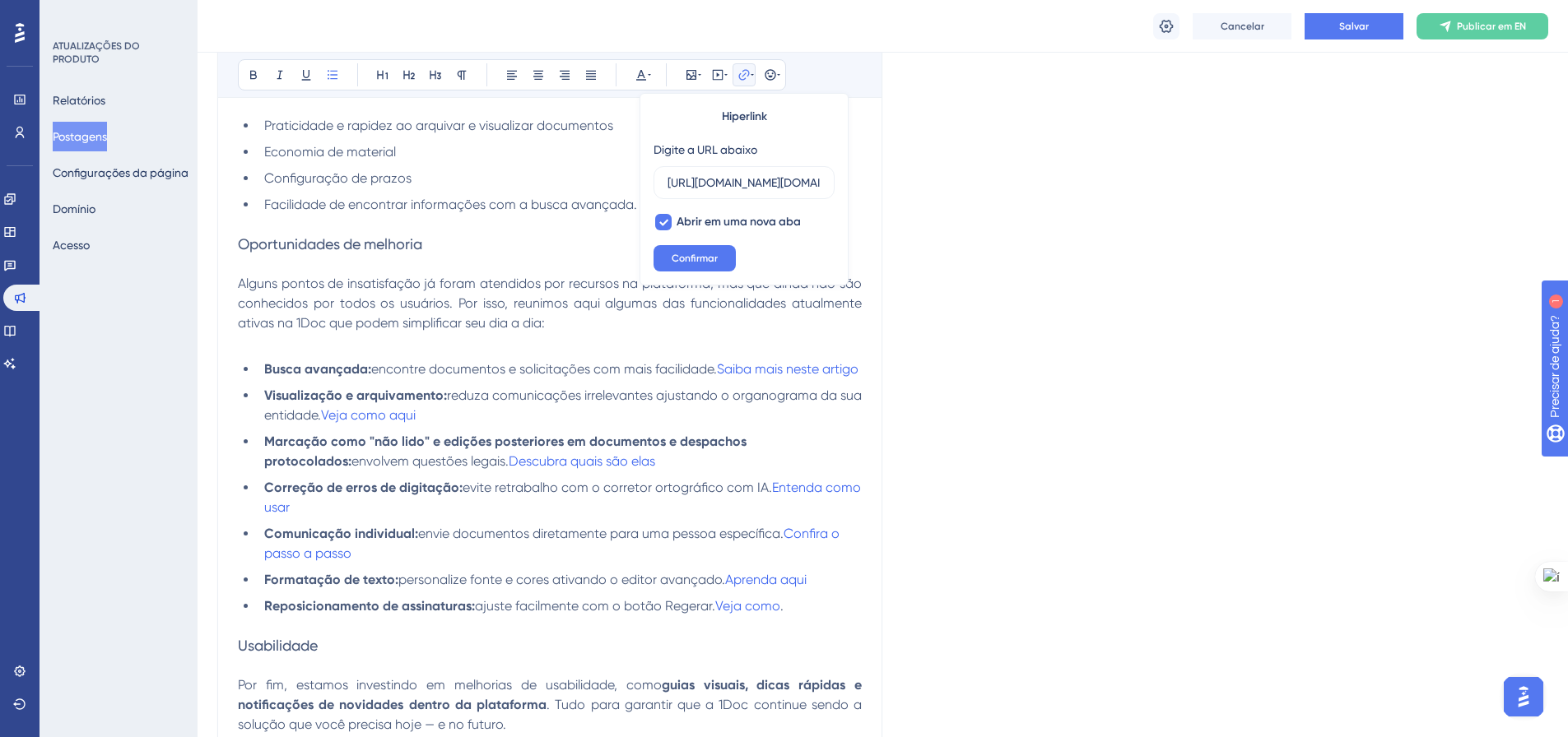
scroll to position [824, 0]
click at [796, 506] on span "Entenda como usar" at bounding box center [564, 495] width 600 height 35
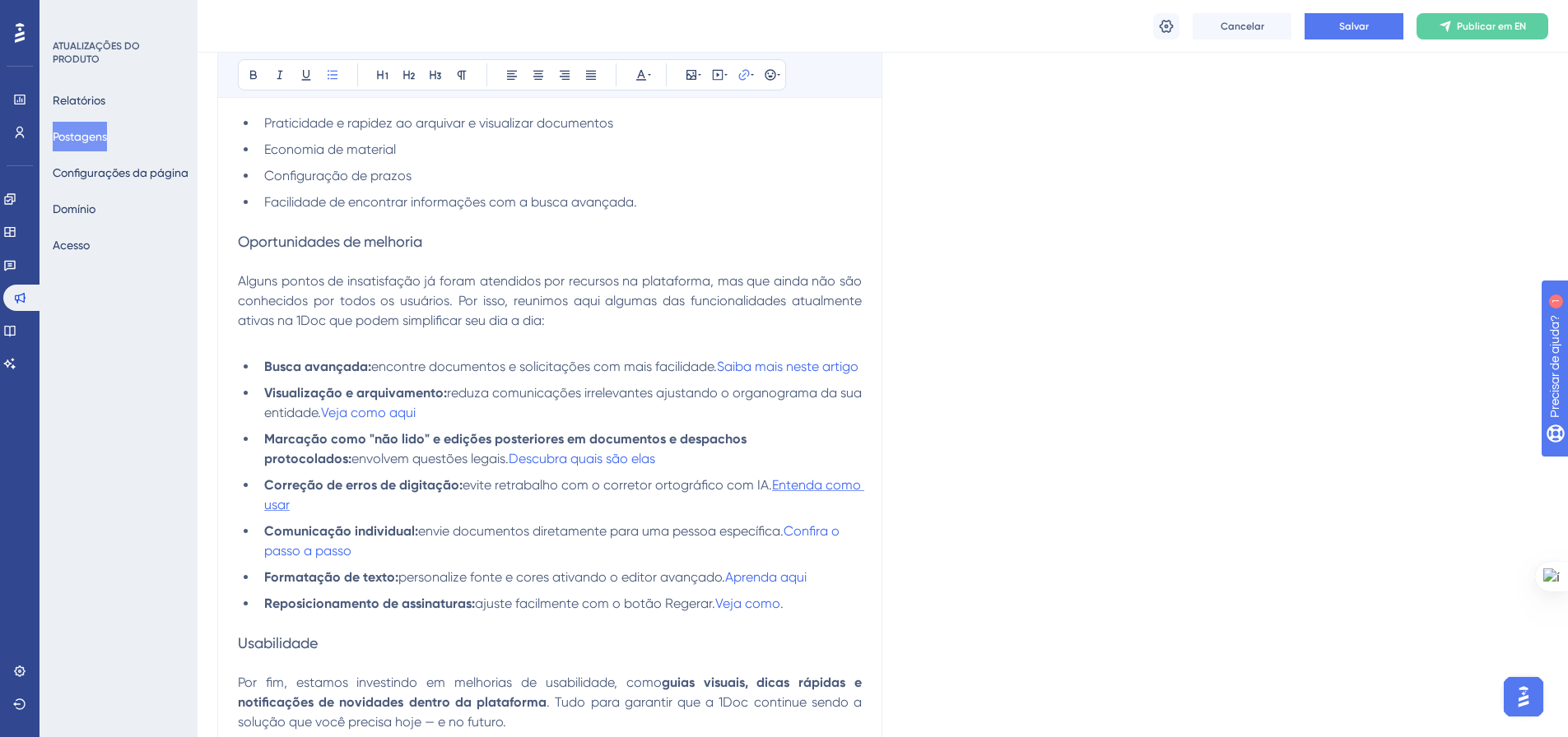
click at [796, 506] on span "Entenda como usar" at bounding box center [564, 495] width 600 height 35
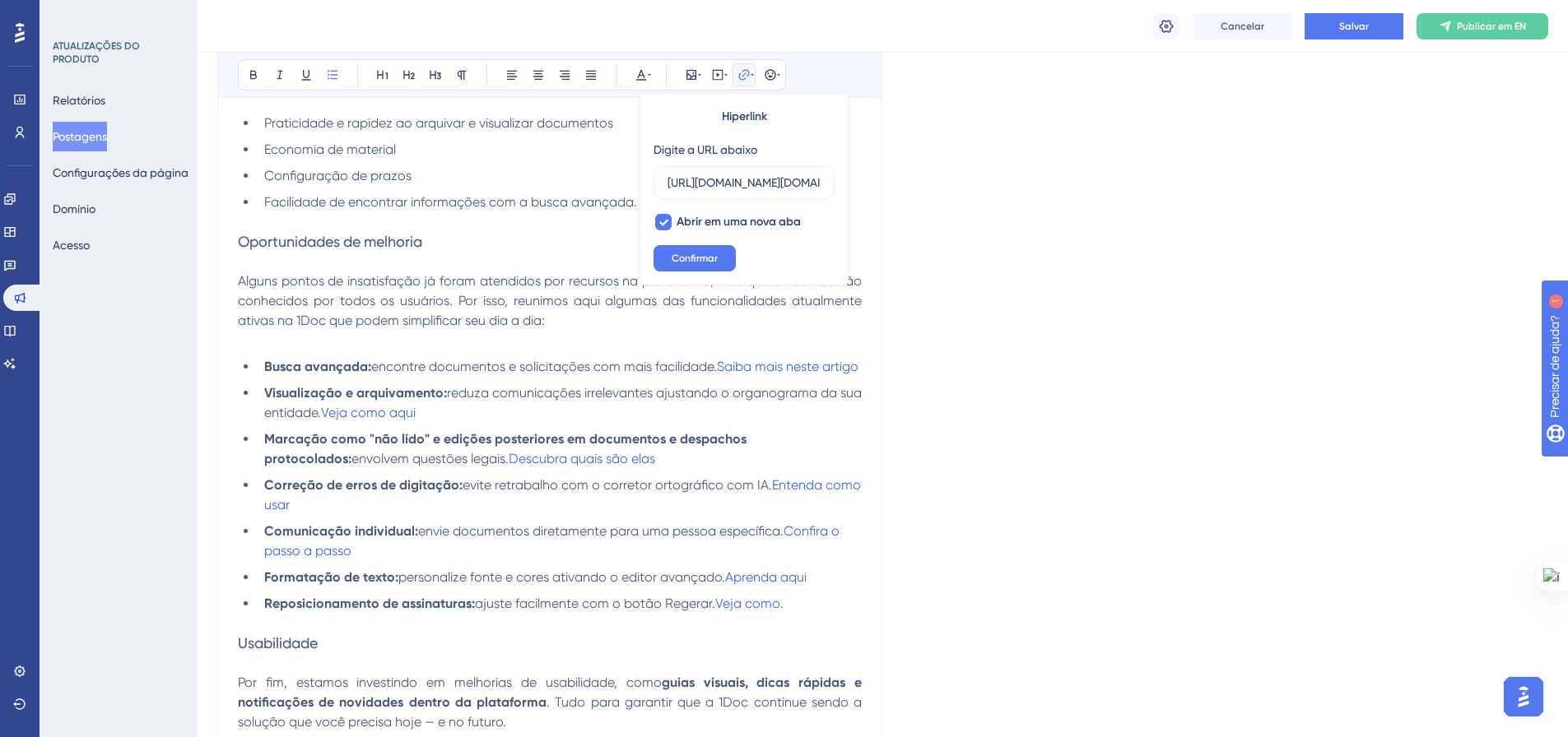
scroll to position [907, 0]
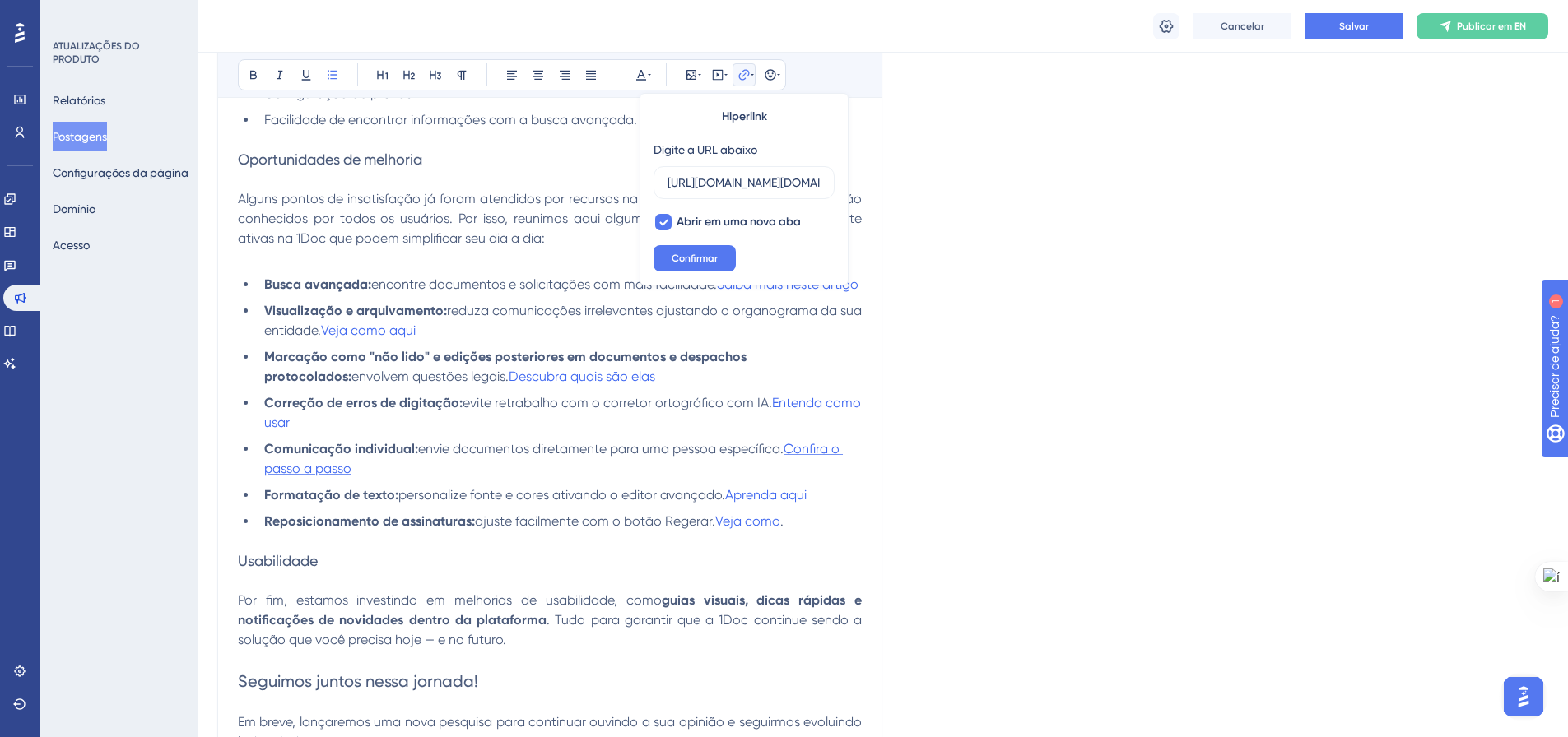
click at [312, 476] on span "Confira o passo a passo" at bounding box center [553, 459] width 578 height 35
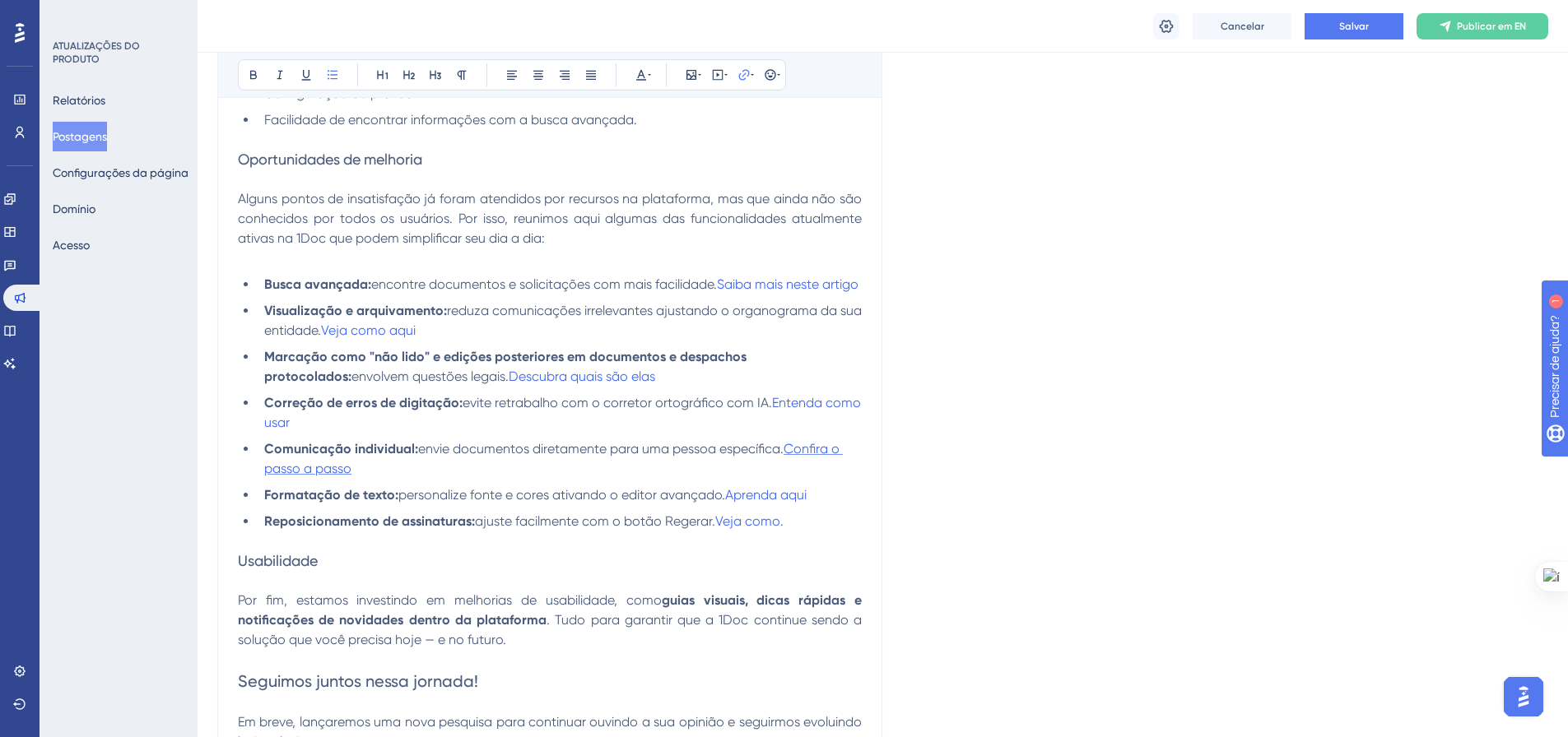
click at [312, 476] on span "Confira o passo a passo" at bounding box center [553, 459] width 578 height 35
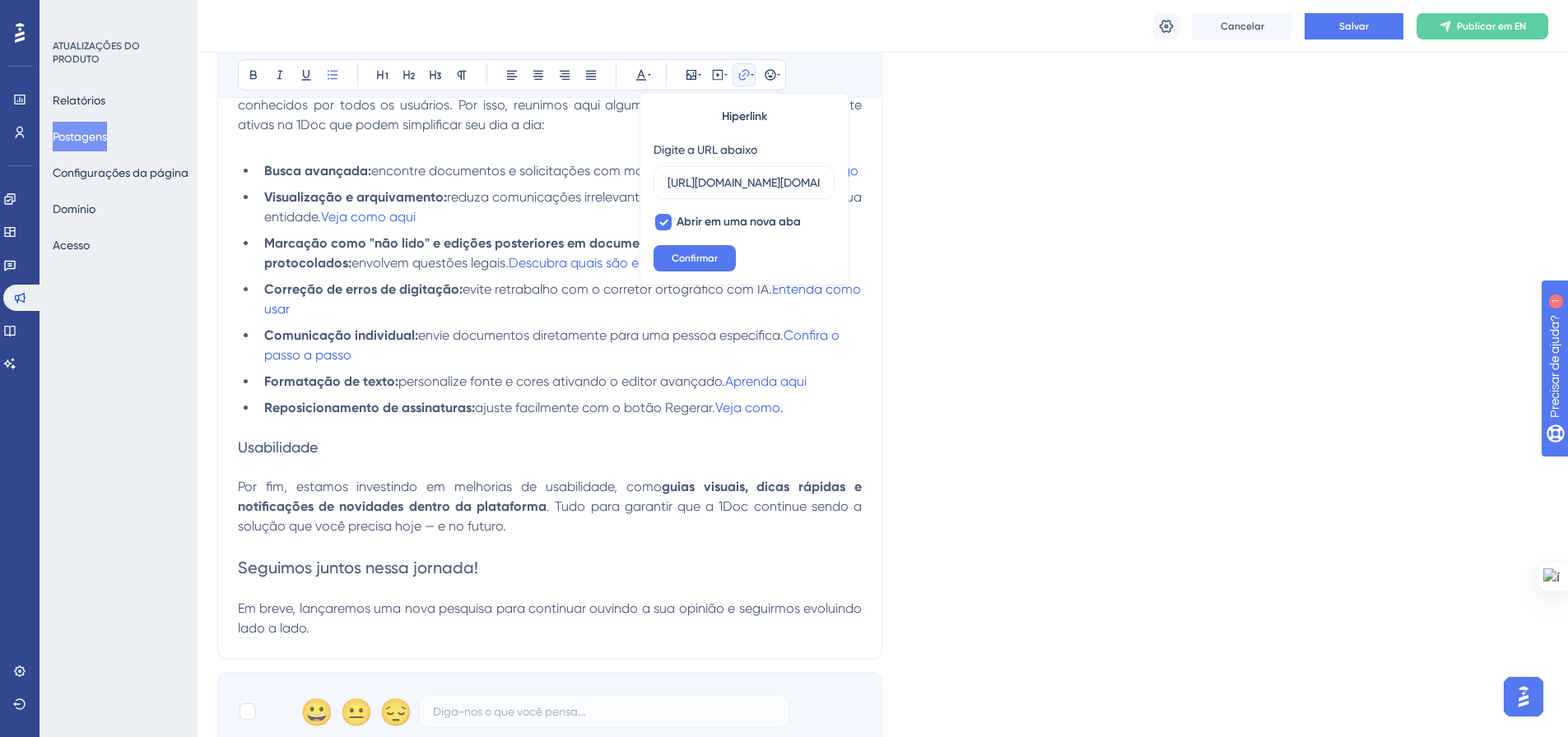
scroll to position [1071, 0]
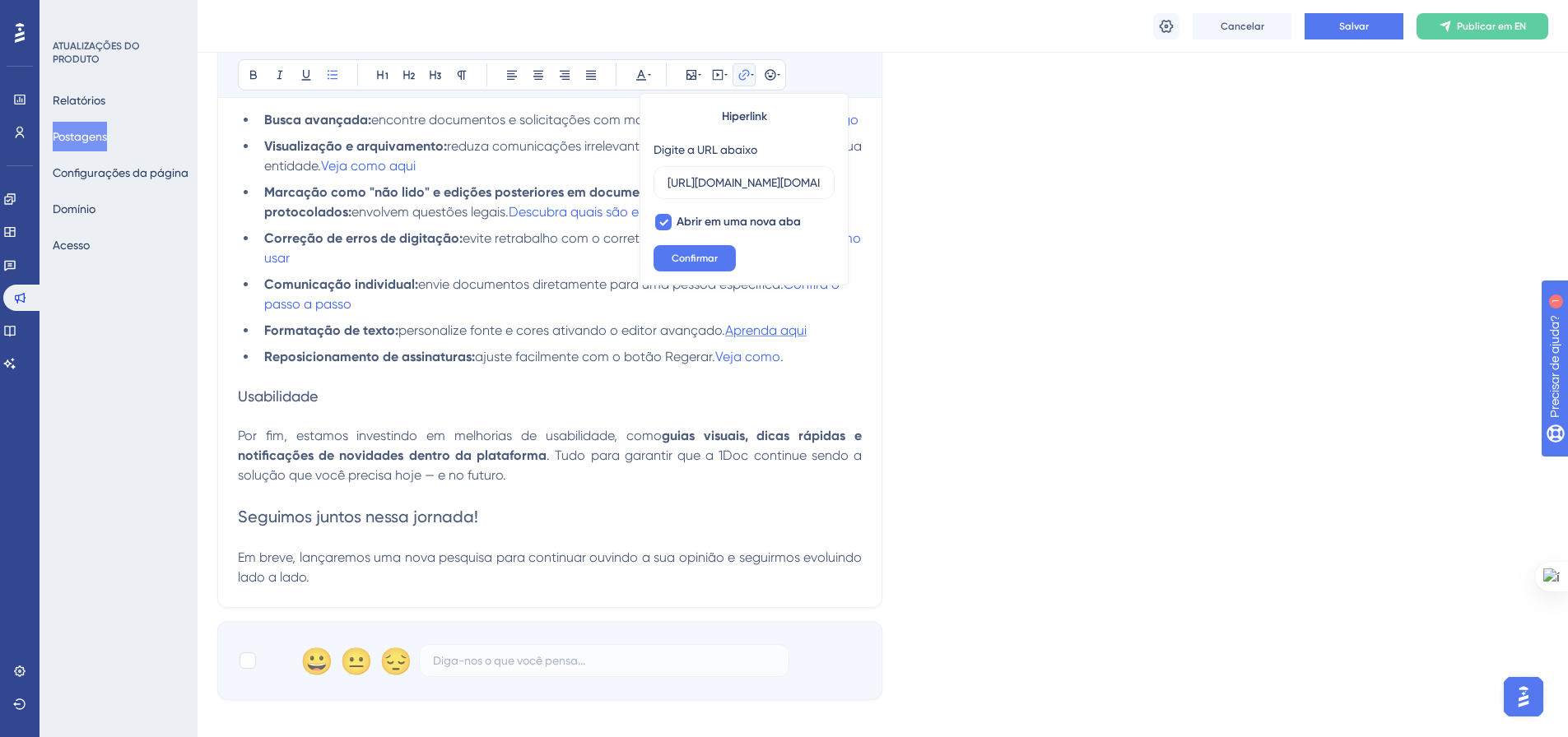
click at [750, 338] on span "Aprenda aqui" at bounding box center [765, 330] width 82 height 16
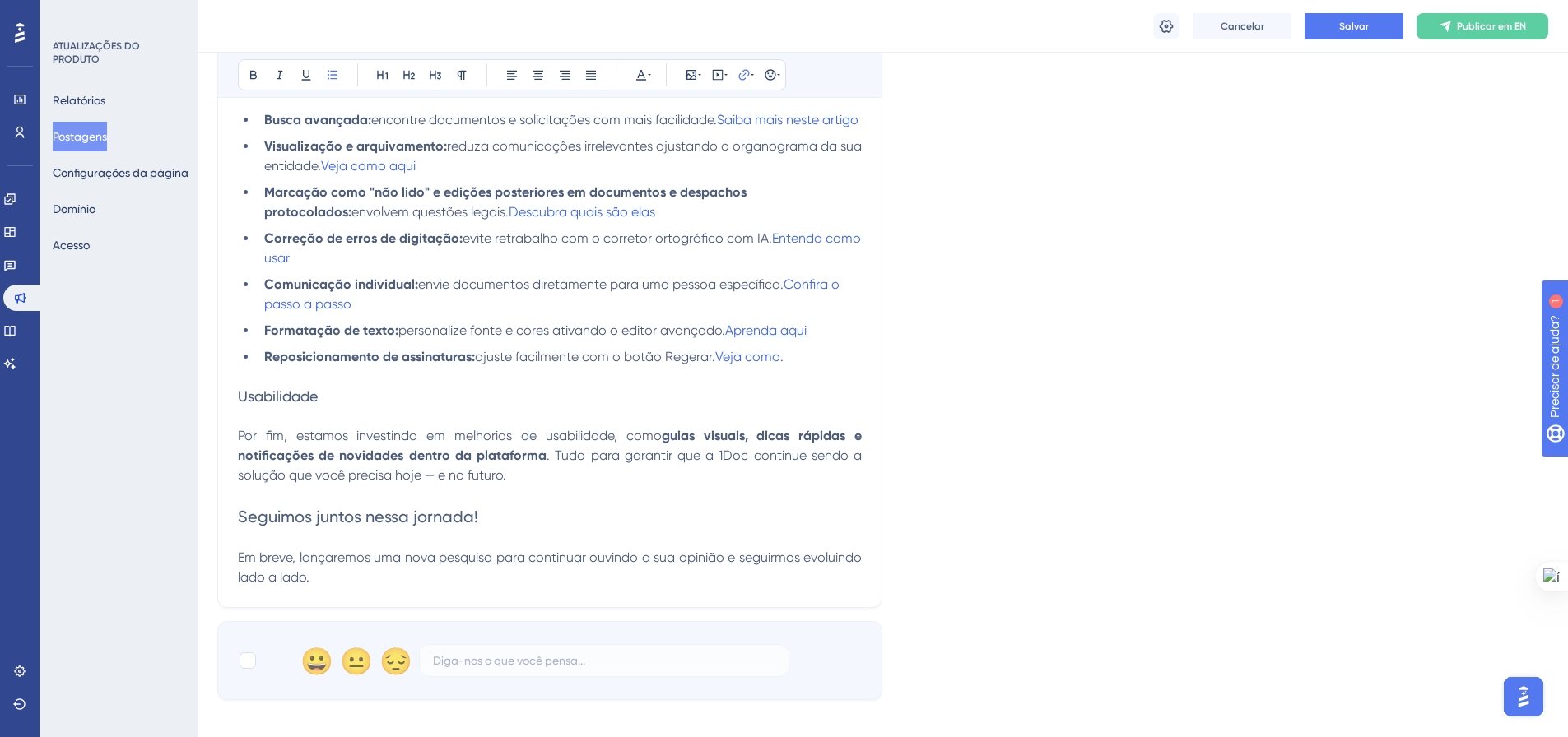
click at [750, 338] on span "Aprenda aqui" at bounding box center [765, 330] width 82 height 16
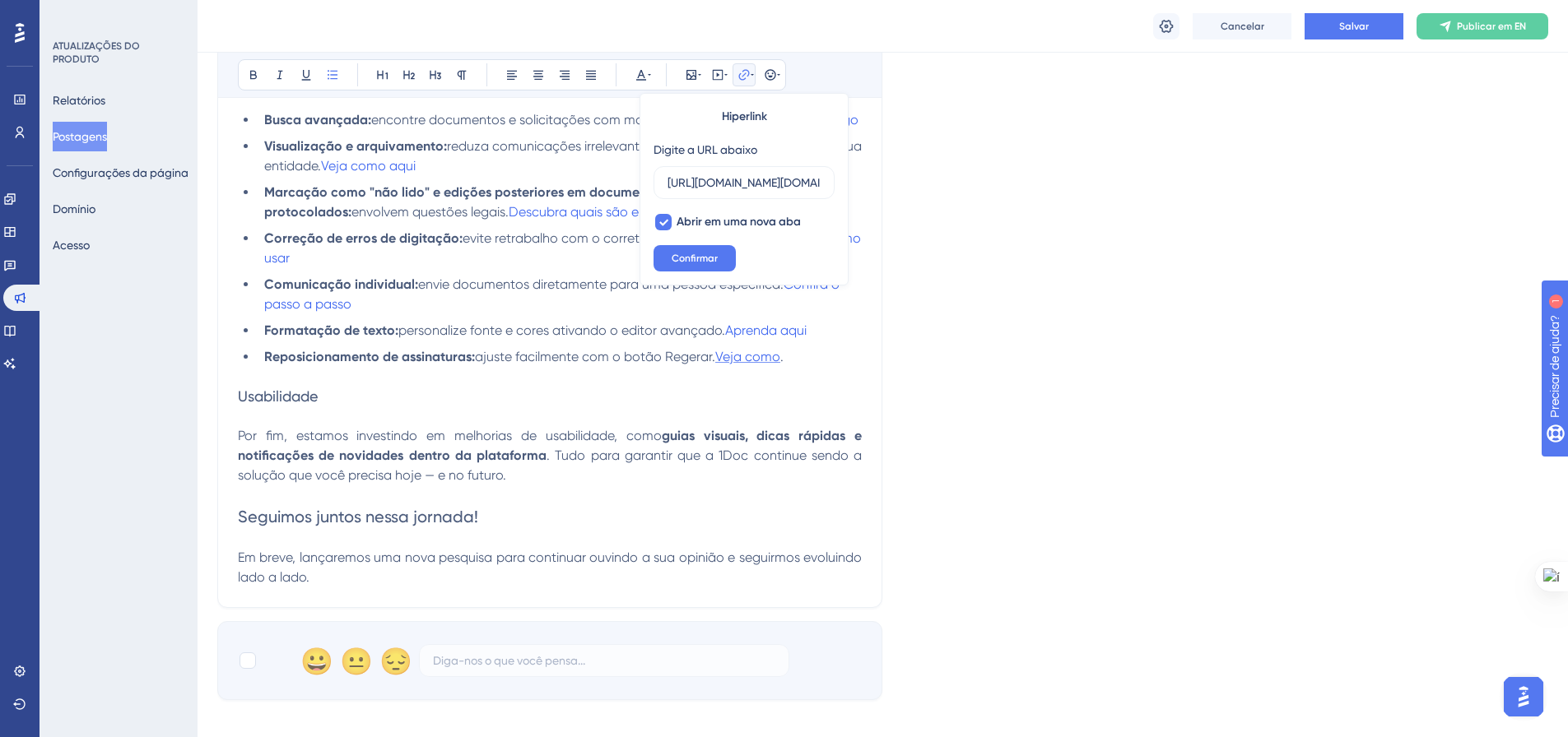
click at [752, 365] on span "Veja como" at bounding box center [747, 356] width 65 height 16
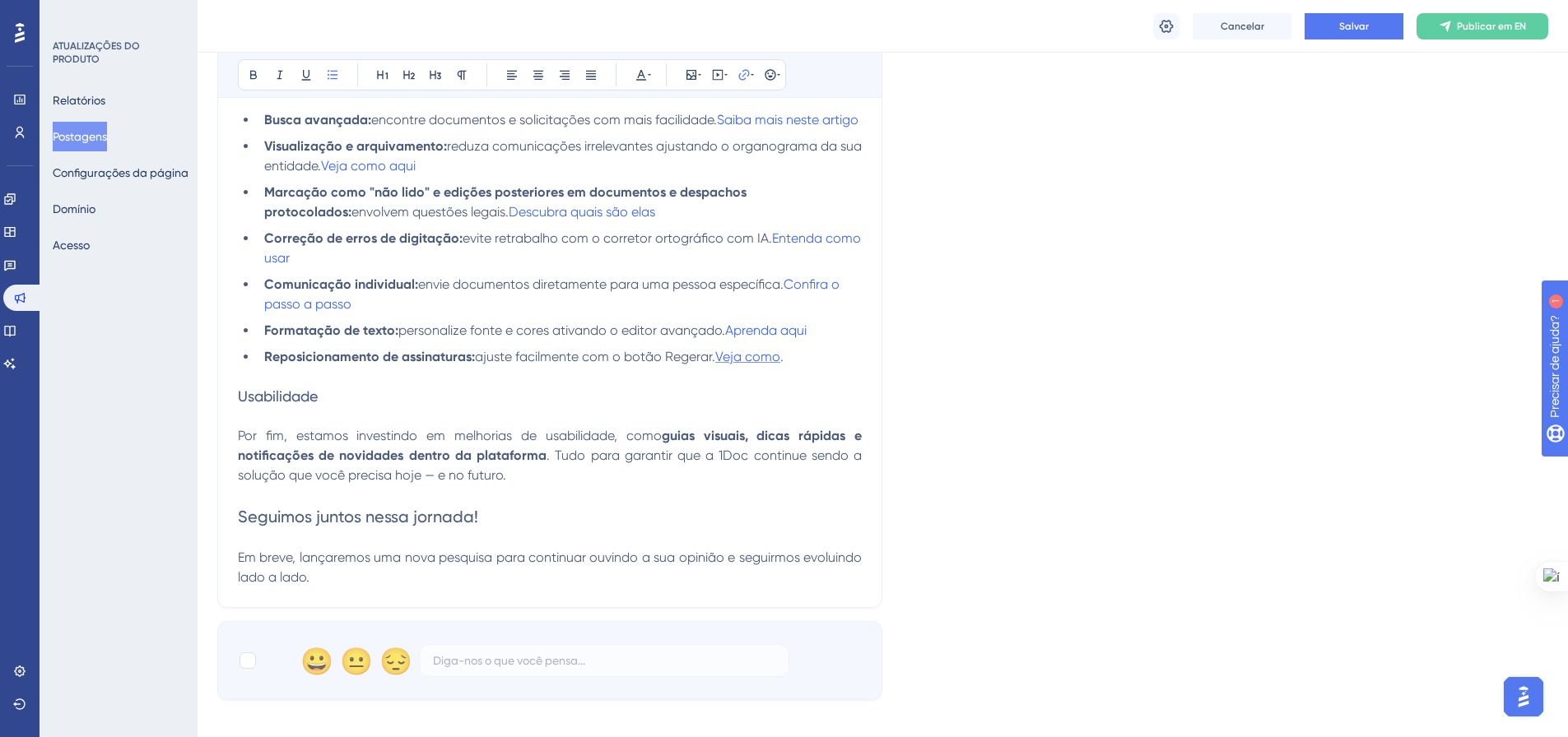
click at [752, 365] on span "Veja como" at bounding box center [747, 356] width 65 height 16
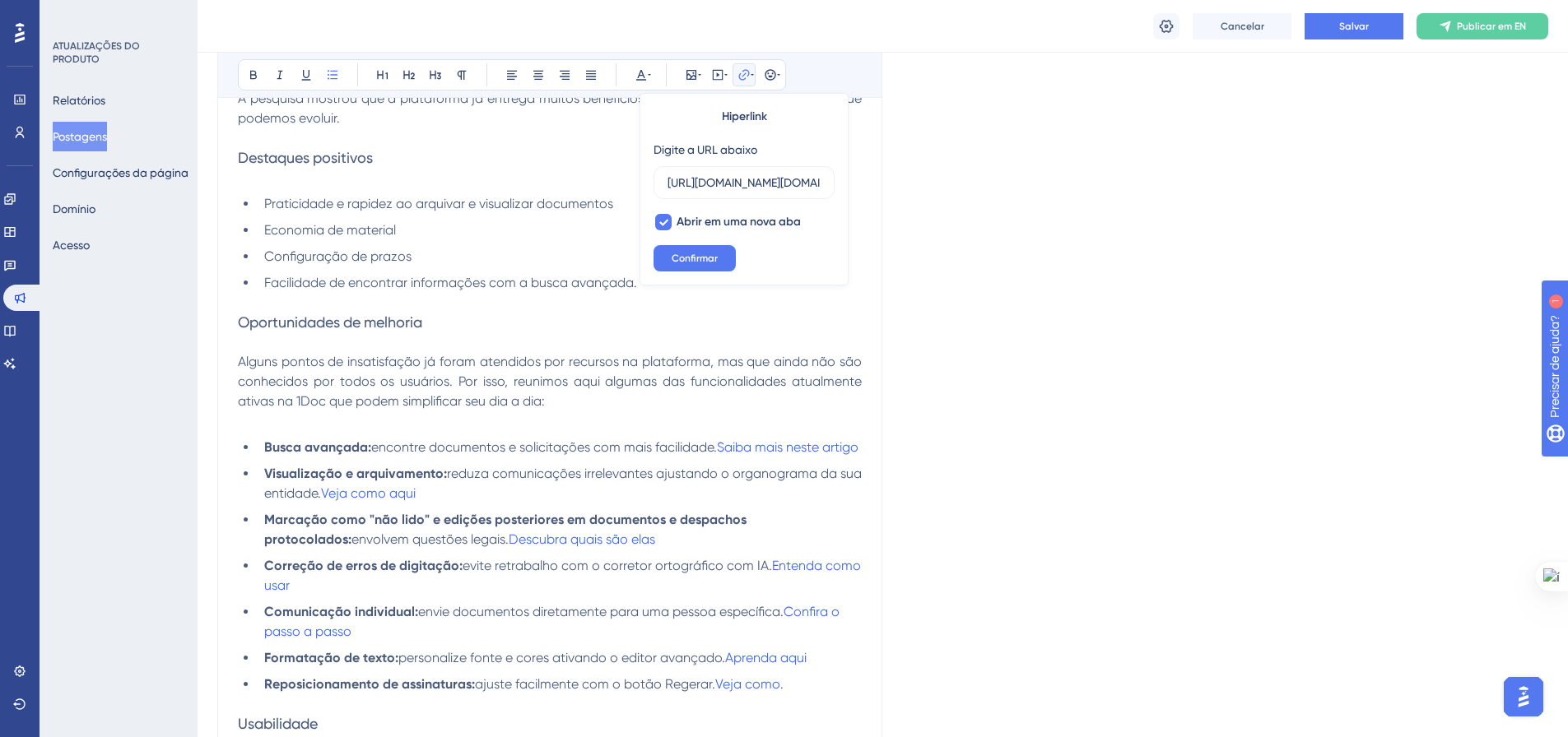
scroll to position [742, 0]
click at [509, 549] on span "Descubra quais são elas" at bounding box center [582, 540] width 146 height 16
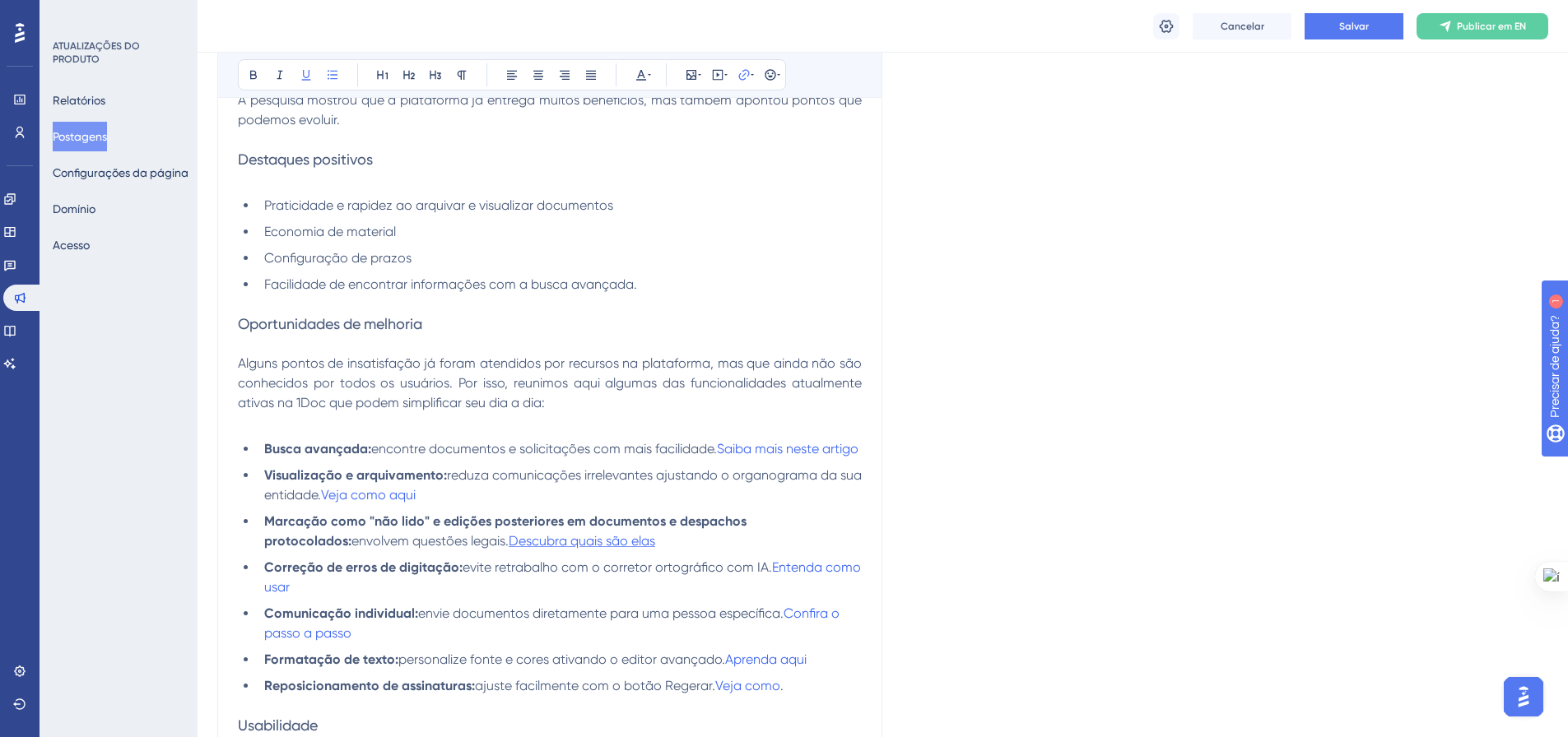
click at [509, 549] on span "Descubra quais são elas" at bounding box center [582, 540] width 146 height 16
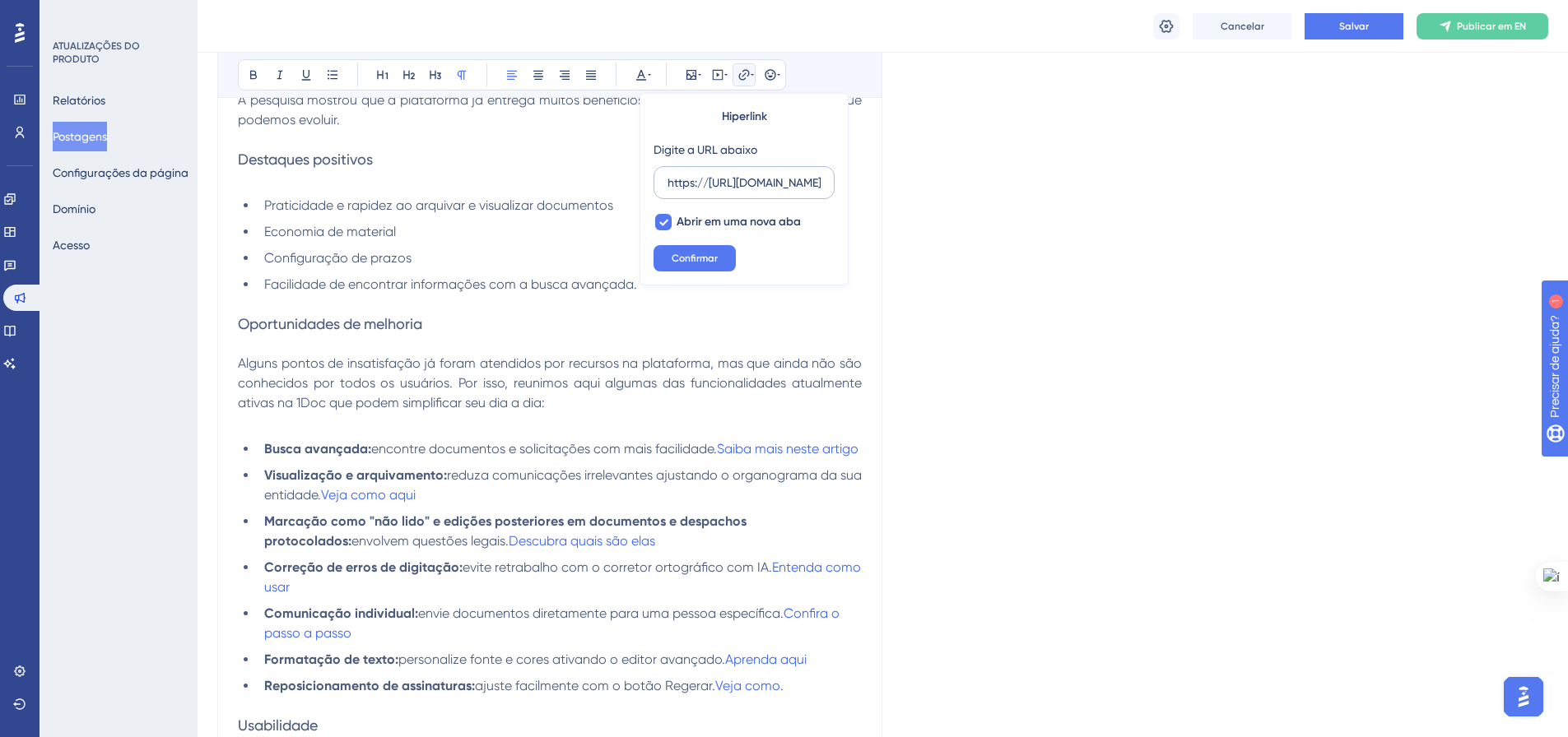
drag, startPoint x: 708, startPoint y: 177, endPoint x: 747, endPoint y: 184, distance: 39.6
click at [747, 184] on input "https://[URL][DOMAIN_NAME]" at bounding box center [744, 183] width 153 height 18
drag, startPoint x: 752, startPoint y: 184, endPoint x: 718, endPoint y: 183, distance: 34.0
click at [718, 183] on input "https://[URL][DOMAIN_NAME]" at bounding box center [744, 183] width 153 height 18
click at [710, 182] on input "https://[URL][DOMAIN_NAME]" at bounding box center [744, 183] width 153 height 18
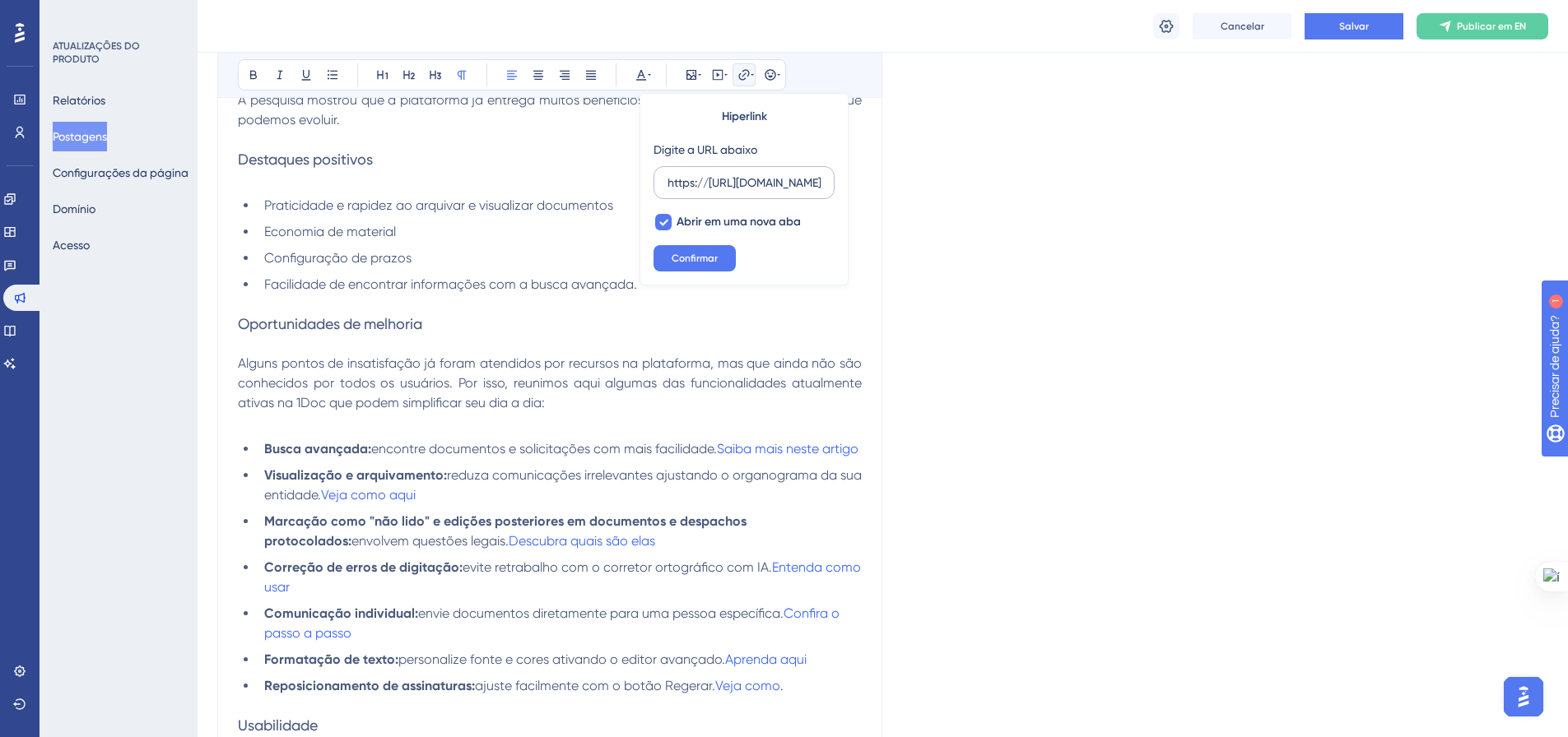
drag, startPoint x: 720, startPoint y: 186, endPoint x: 754, endPoint y: 187, distance: 34.0
click at [754, 187] on input "https://[URL][DOMAIN_NAME]" at bounding box center [744, 183] width 153 height 18
click at [755, 179] on input "https://[URL][DOMAIN_NAME]" at bounding box center [744, 183] width 153 height 18
click at [773, 180] on input "https://[URL][DOMAIN_NAME]" at bounding box center [744, 183] width 153 height 18
drag, startPoint x: 708, startPoint y: 185, endPoint x: 721, endPoint y: 199, distance: 19.1
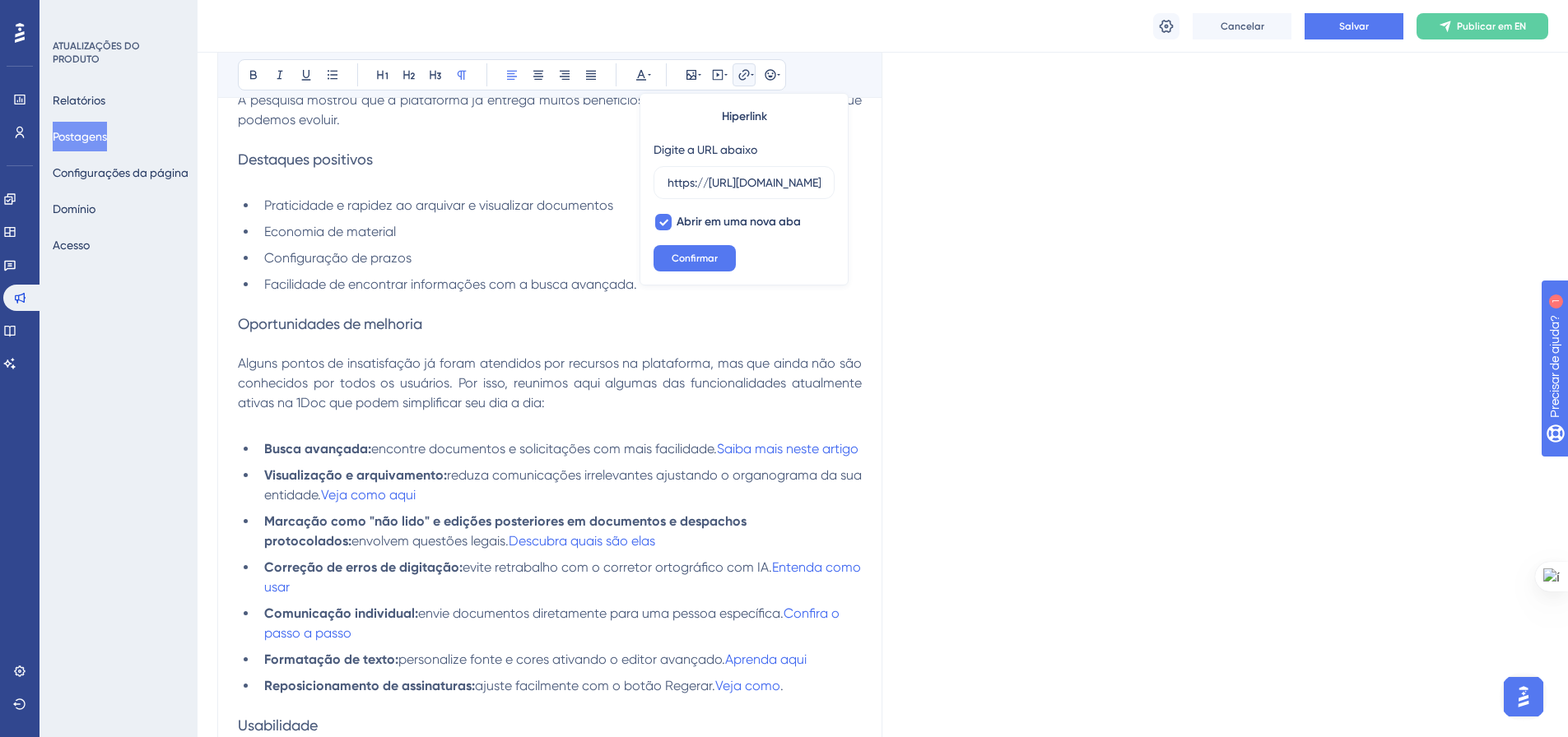
click at [773, 186] on input "https://[URL][DOMAIN_NAME]" at bounding box center [744, 183] width 153 height 18
click at [673, 386] on span "Alguns pontos de insatisfação já foram atendidos por recursos na plataforma, ma…" at bounding box center [552, 383] width 627 height 55
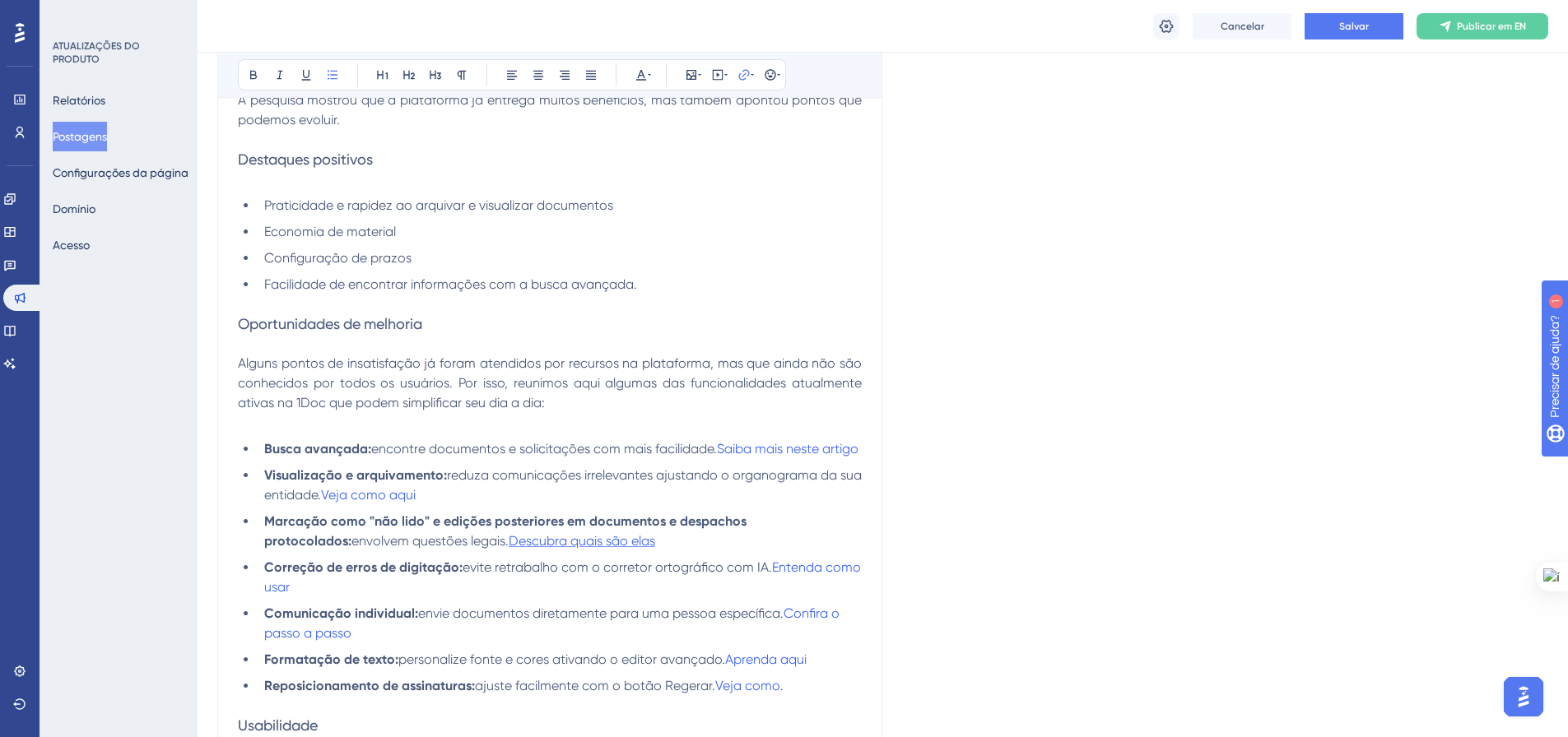
click at [527, 549] on span "Descubra quais são elas" at bounding box center [582, 540] width 146 height 16
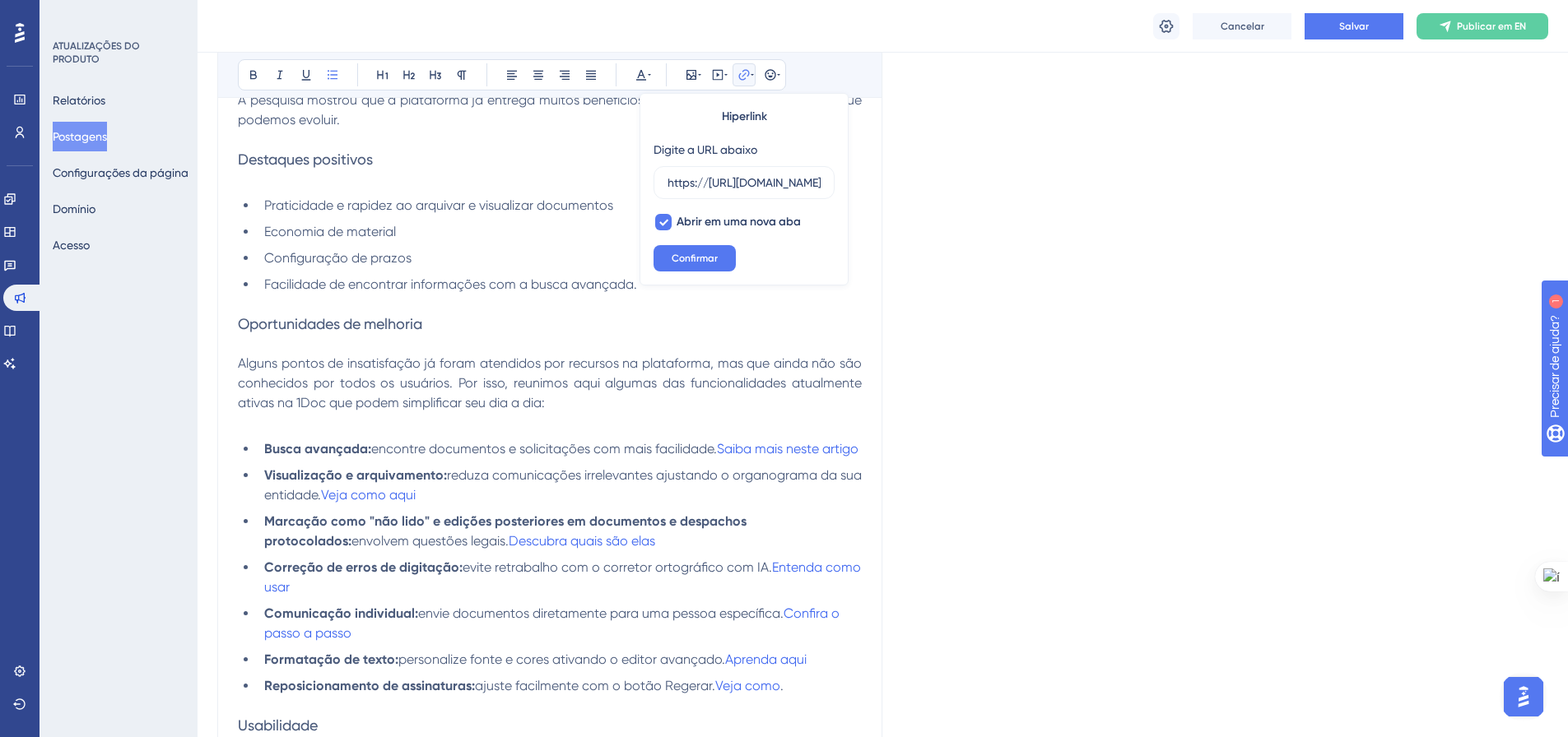
click at [422, 549] on span "envolvem questões legais." at bounding box center [430, 540] width 157 height 16
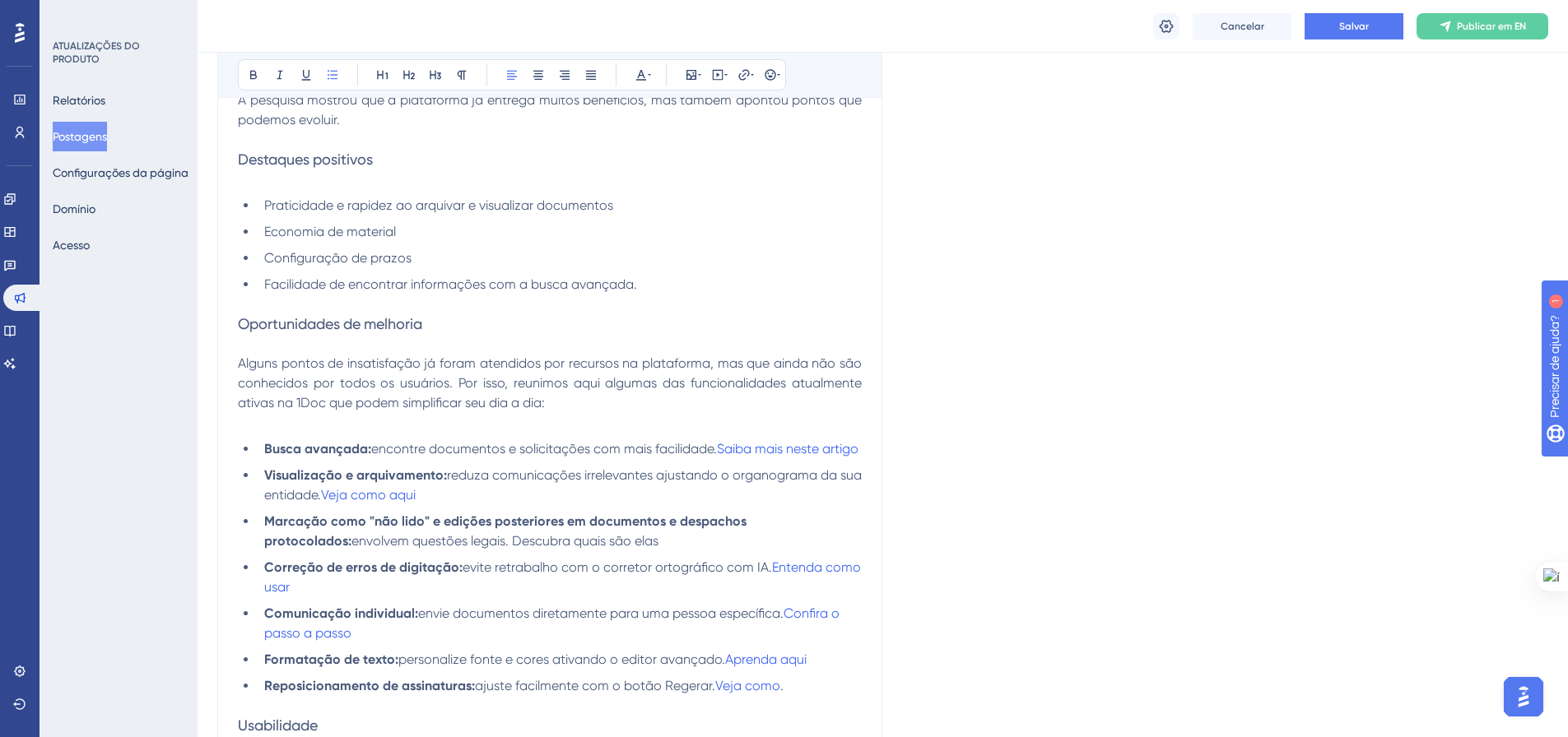
click at [616, 575] on ul "Busca avançada: encontre documentos e solicitações com mais facilidade. Saiba m…" at bounding box center [550, 567] width 624 height 256
click at [592, 551] on li "Marcação como "não lido" e edições posteriores em documentos e despachos protoc…" at bounding box center [559, 531] width 604 height 39
drag, startPoint x: 570, startPoint y: 559, endPoint x: 524, endPoint y: 333, distance: 230.6
click at [427, 551] on li "Marcação como "não lido" e edições posteriores em documentos e despachos protoc…" at bounding box center [559, 531] width 604 height 39
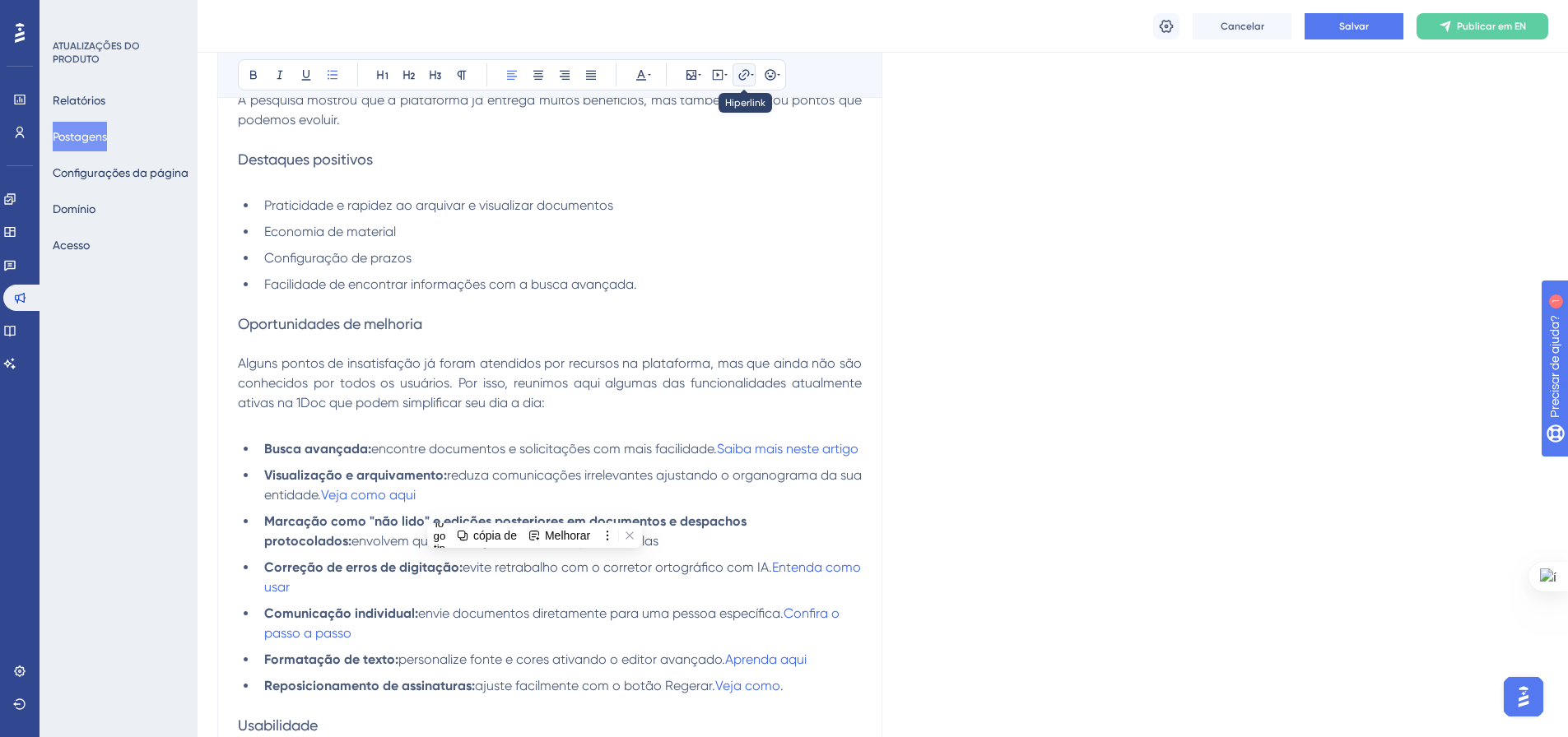
click at [736, 75] on button at bounding box center [743, 74] width 23 height 23
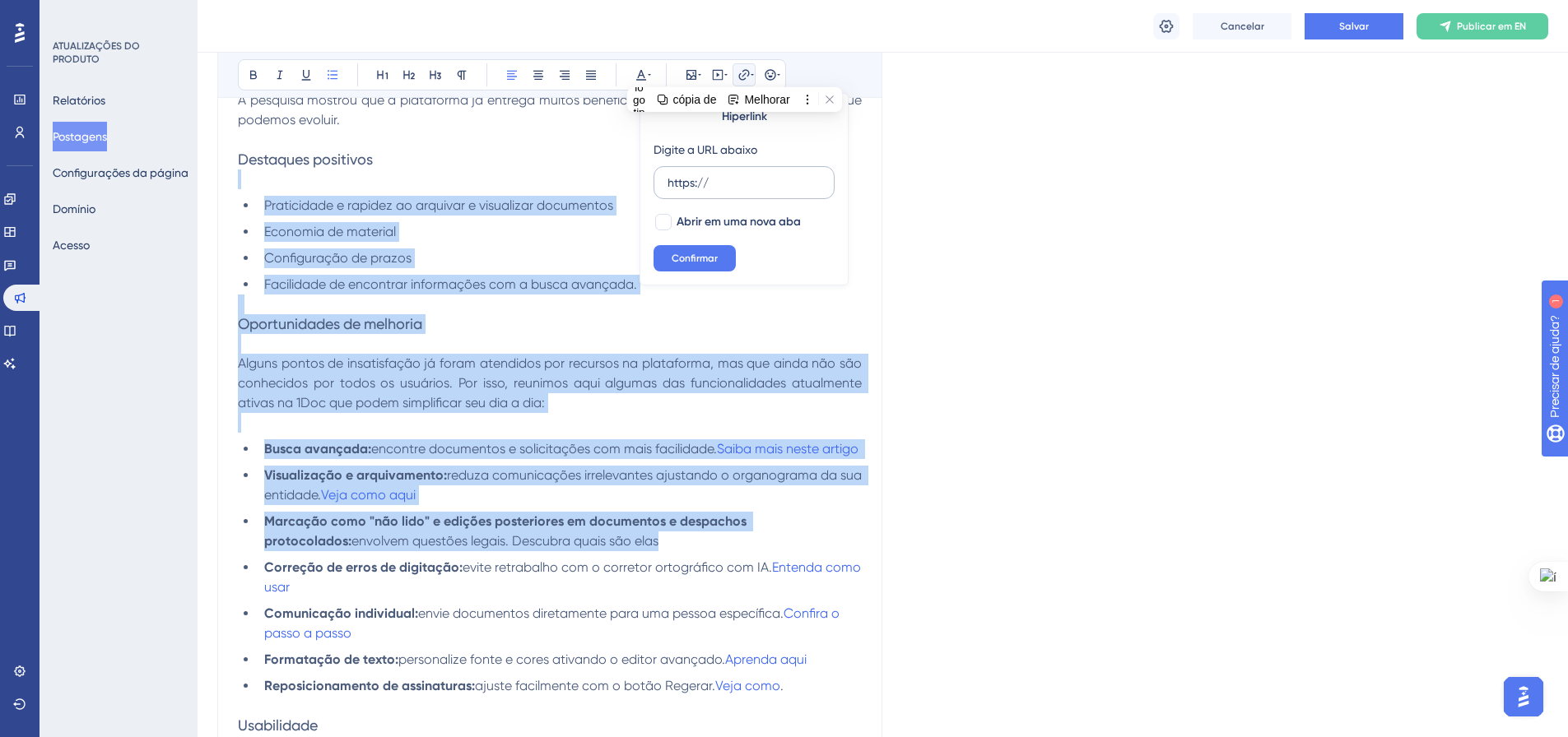
click at [717, 178] on input "https://" at bounding box center [744, 183] width 153 height 18
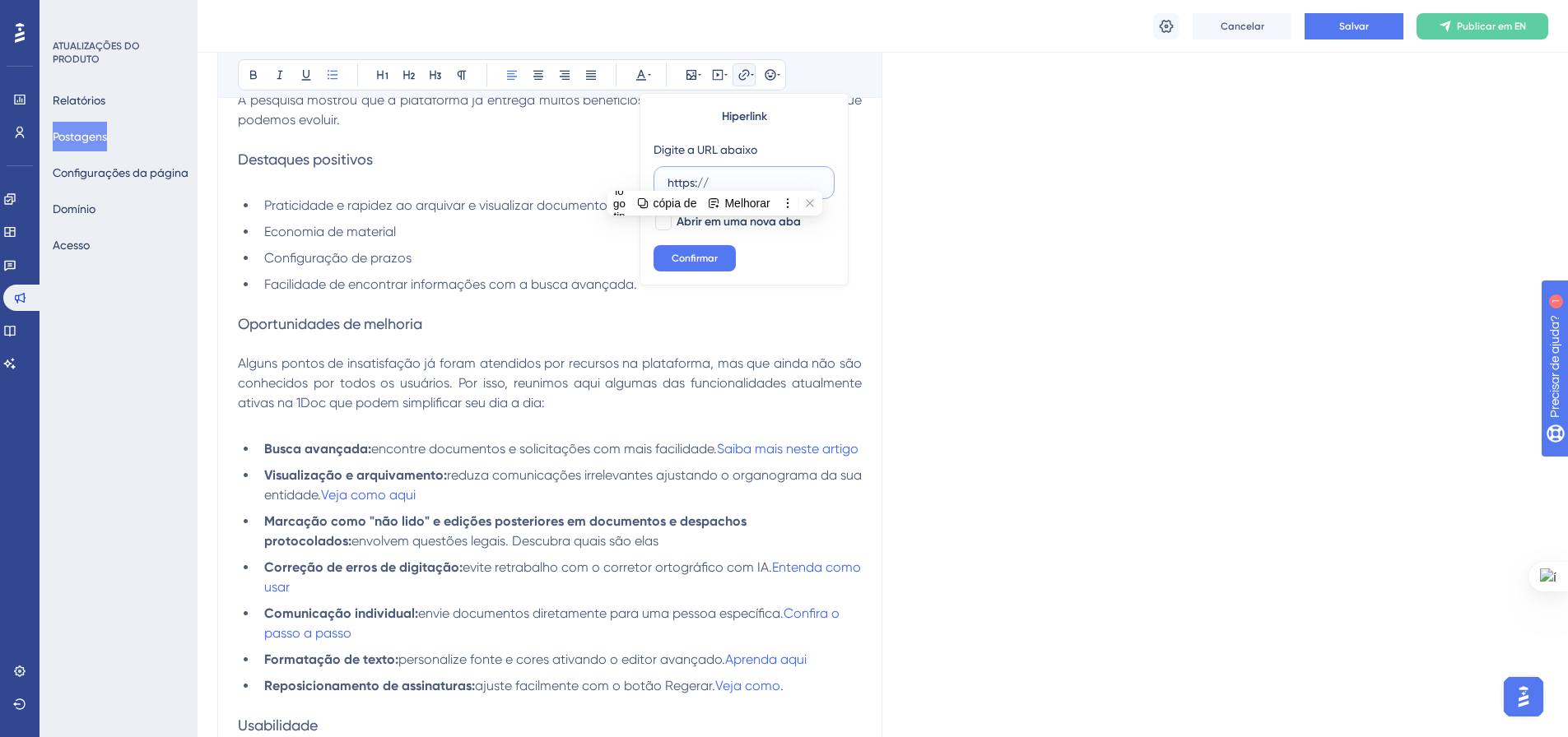
click at [717, 178] on input "https://" at bounding box center [744, 183] width 153 height 18
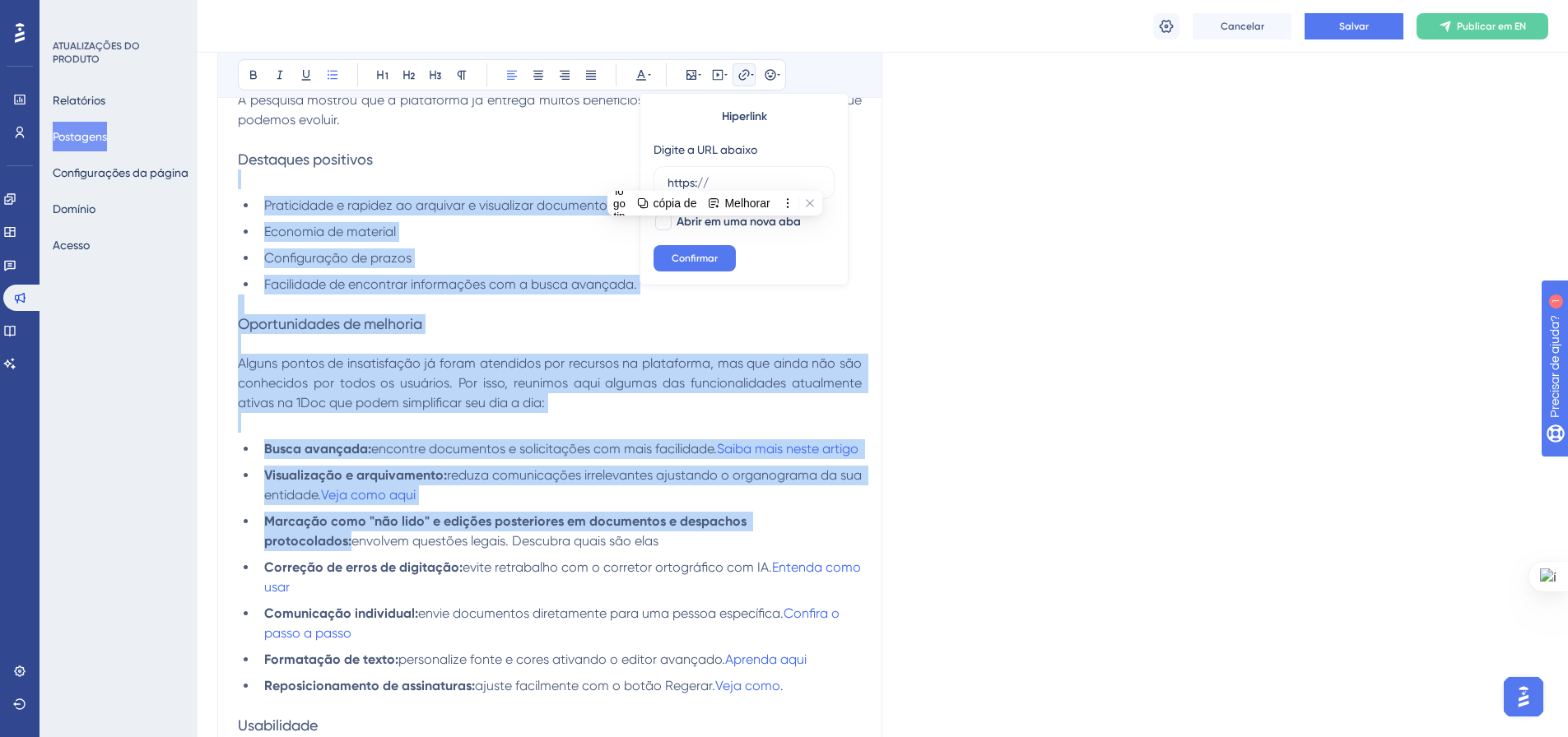
click at [652, 407] on p "Alguns pontos de insatisfação já foram atendidos por recursos na plataforma, ma…" at bounding box center [550, 383] width 624 height 59
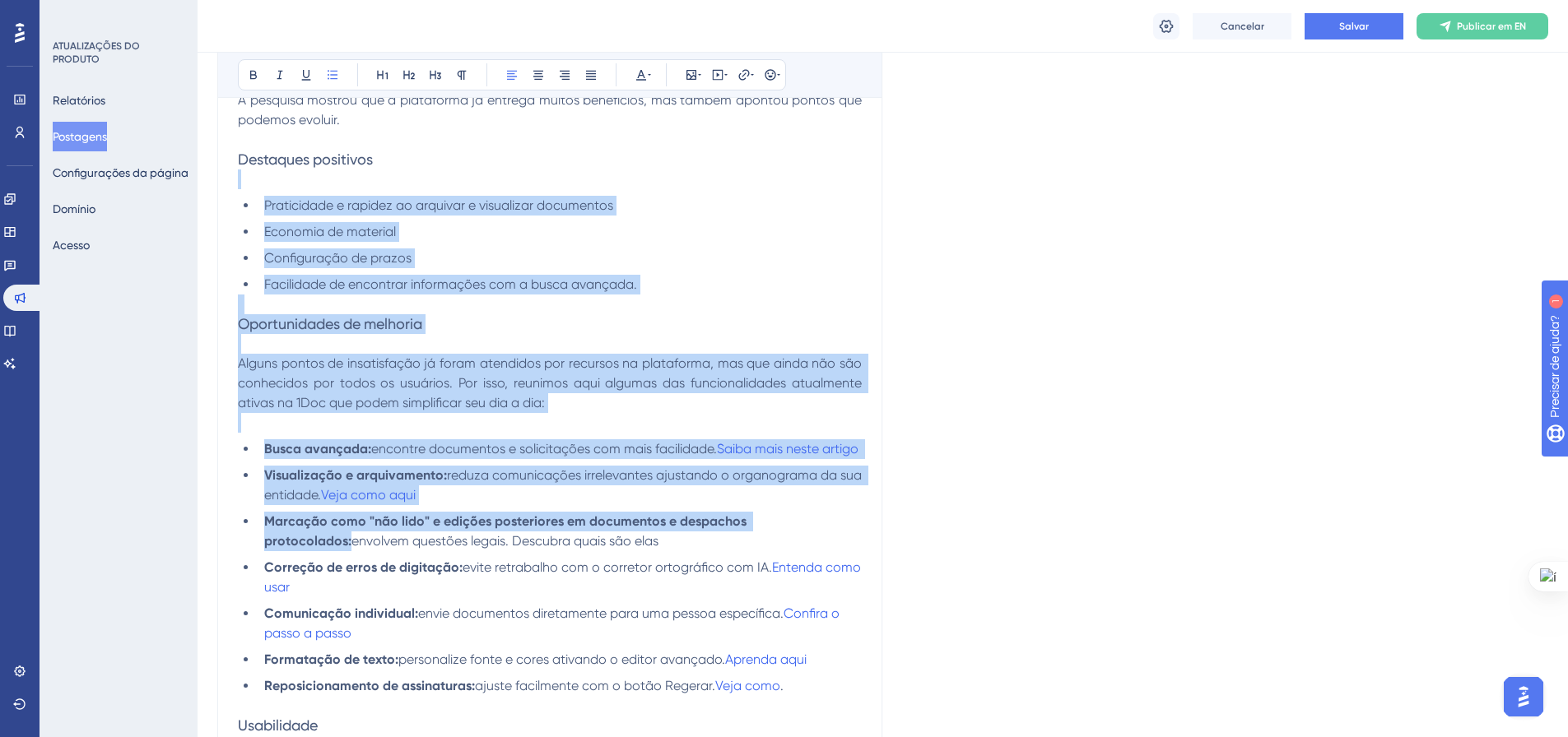
click at [563, 549] on span "envolvem questões legais. Descubra quais são elas" at bounding box center [504, 540] width 307 height 16
click at [589, 551] on li "Marcação como "não lido" e edições posteriores em documentos e despachos protoc…" at bounding box center [559, 531] width 604 height 39
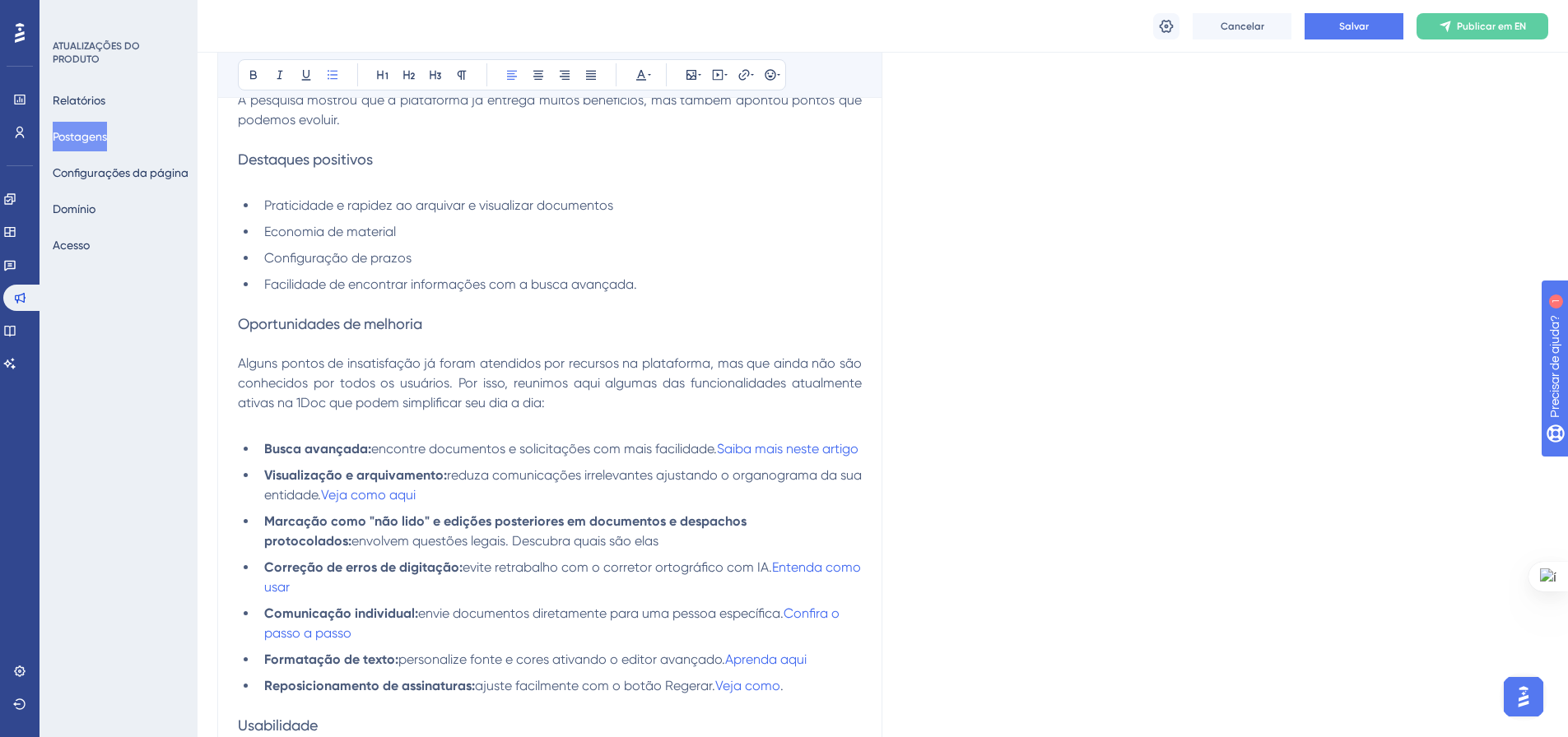
click at [580, 621] on span "envie documentos diretamente para uma pessoa específica." at bounding box center [600, 613] width 366 height 16
drag, startPoint x: 573, startPoint y: 567, endPoint x: 430, endPoint y: 566, distance: 143.0
click at [430, 551] on li "Marcação como "não lido" e edições posteriores em documentos e despachos protoc…" at bounding box center [559, 531] width 604 height 39
click at [742, 76] on icon at bounding box center [743, 74] width 11 height 11
click at [723, 186] on input "https://" at bounding box center [744, 183] width 153 height 18
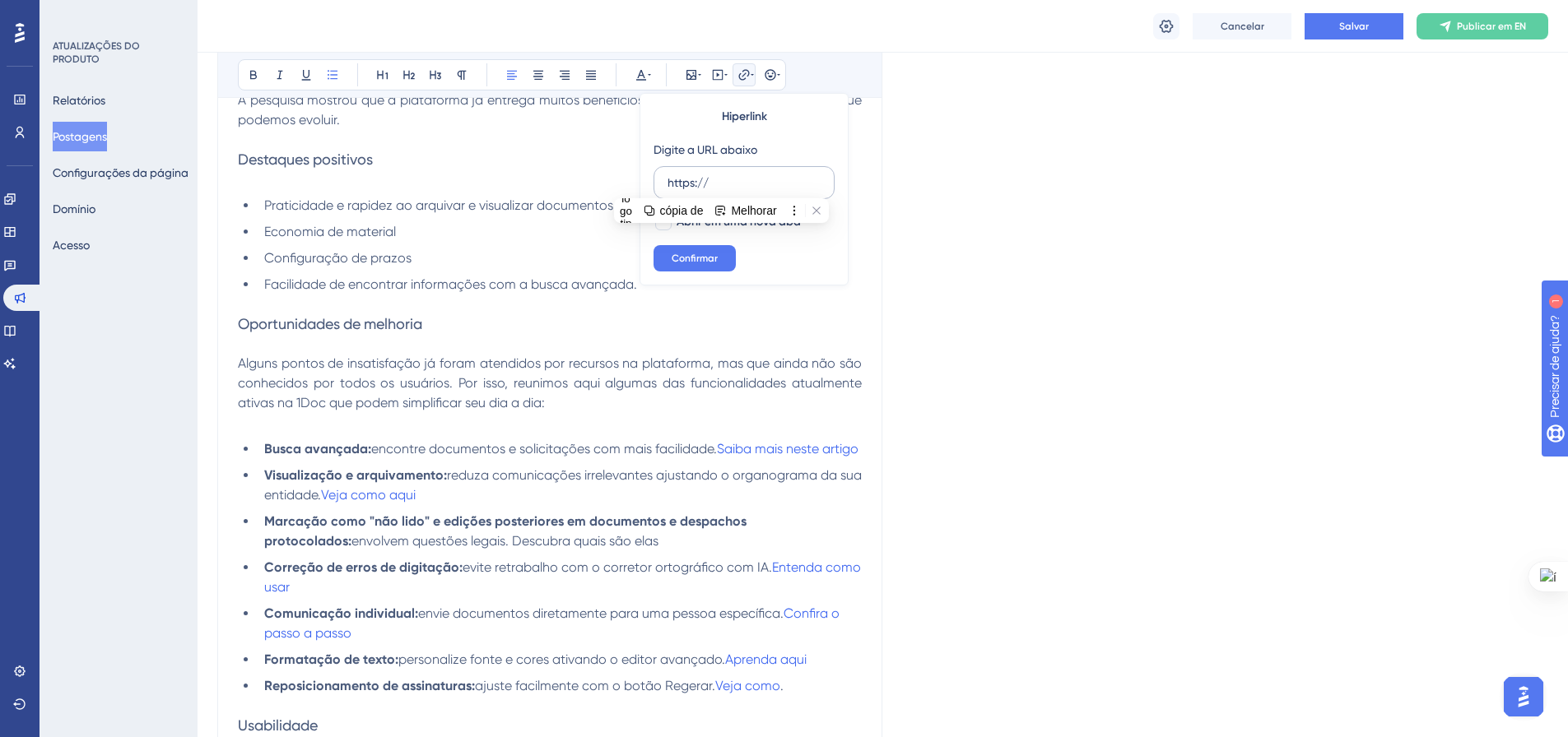
click at [719, 175] on input "https://" at bounding box center [744, 183] width 153 height 18
click at [719, 179] on input "https://" at bounding box center [744, 183] width 153 height 18
drag, startPoint x: 625, startPoint y: 580, endPoint x: 428, endPoint y: 559, distance: 198.1
click at [427, 551] on li "Marcação como "não lido" e edições posteriores em documentos e despachos protoc…" at bounding box center [559, 531] width 604 height 39
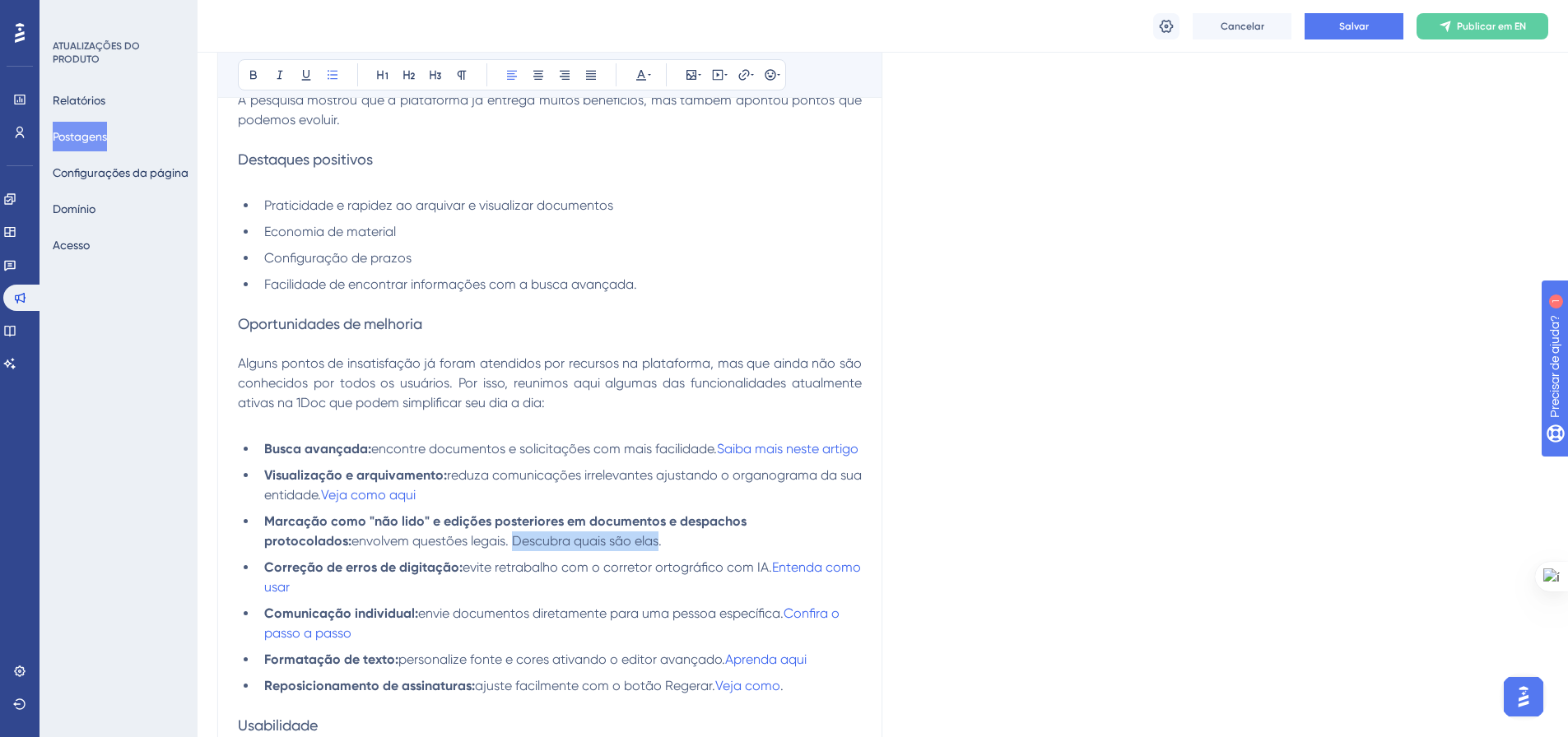
drag, startPoint x: 428, startPoint y: 555, endPoint x: 572, endPoint y: 566, distance: 144.4
click at [572, 549] on span "envolvem questões legais. Descubra quais são elas." at bounding box center [506, 540] width 310 height 16
drag, startPoint x: 571, startPoint y: 560, endPoint x: 424, endPoint y: 561, distance: 147.0
click at [424, 549] on span "envolvem questões legais. Descubra quais são elas." at bounding box center [506, 540] width 310 height 16
click at [738, 77] on icon at bounding box center [744, 75] width 13 height 13
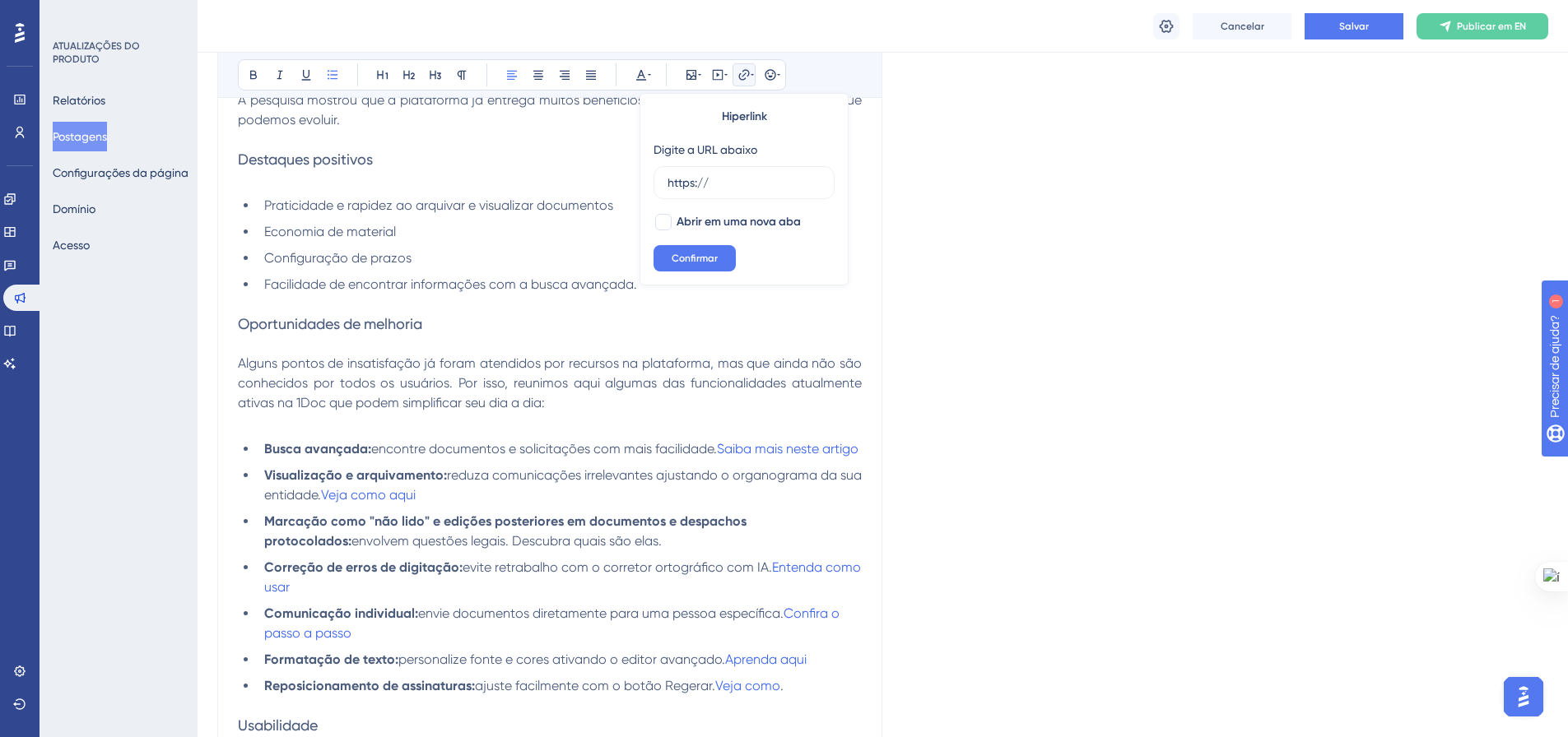
click at [747, 162] on div "Digite a URL abaixo https://" at bounding box center [743, 169] width 181 height 59
click at [743, 176] on button "Melhorar" at bounding box center [768, 186] width 68 height 21
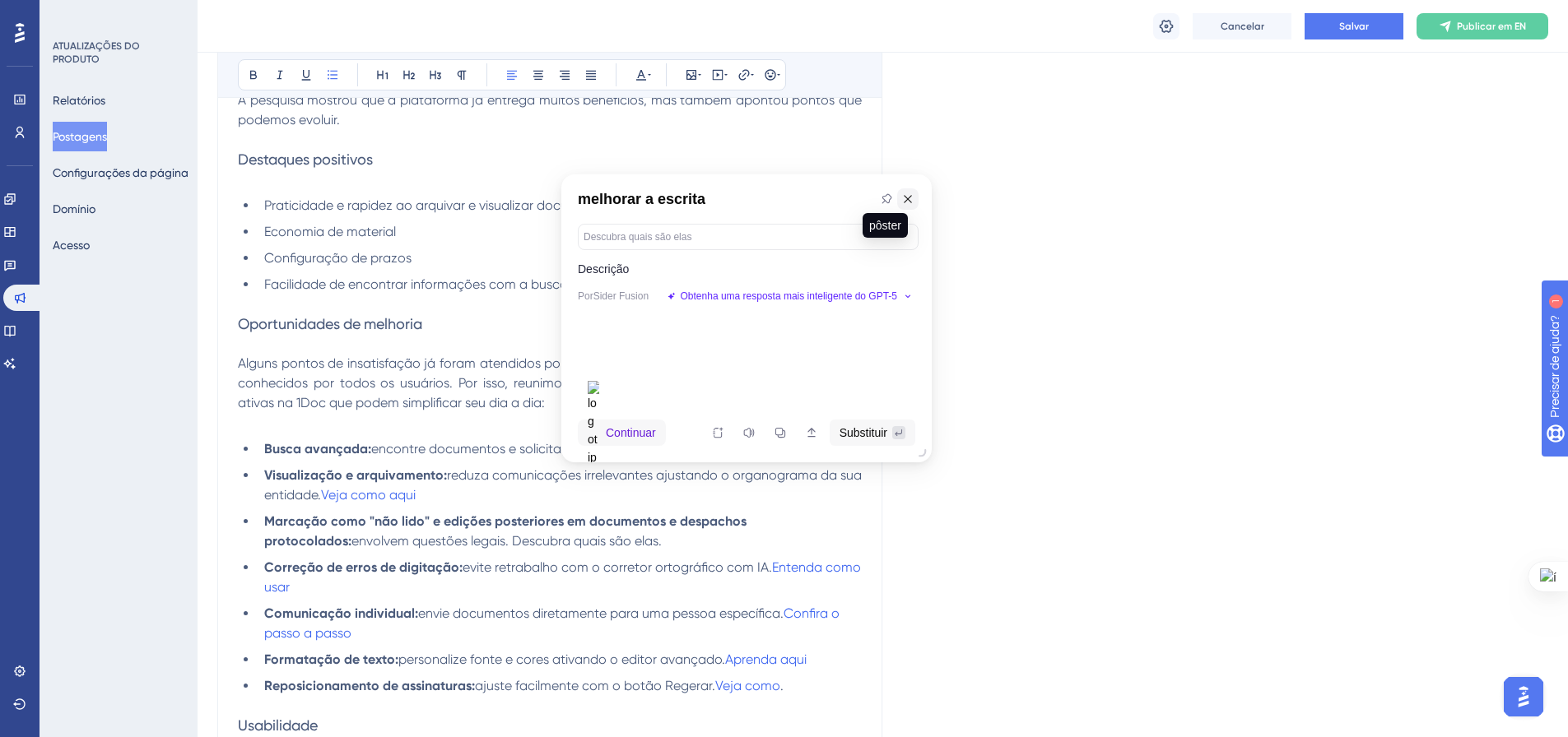
click at [906, 202] on icon at bounding box center [907, 198] width 8 height 8
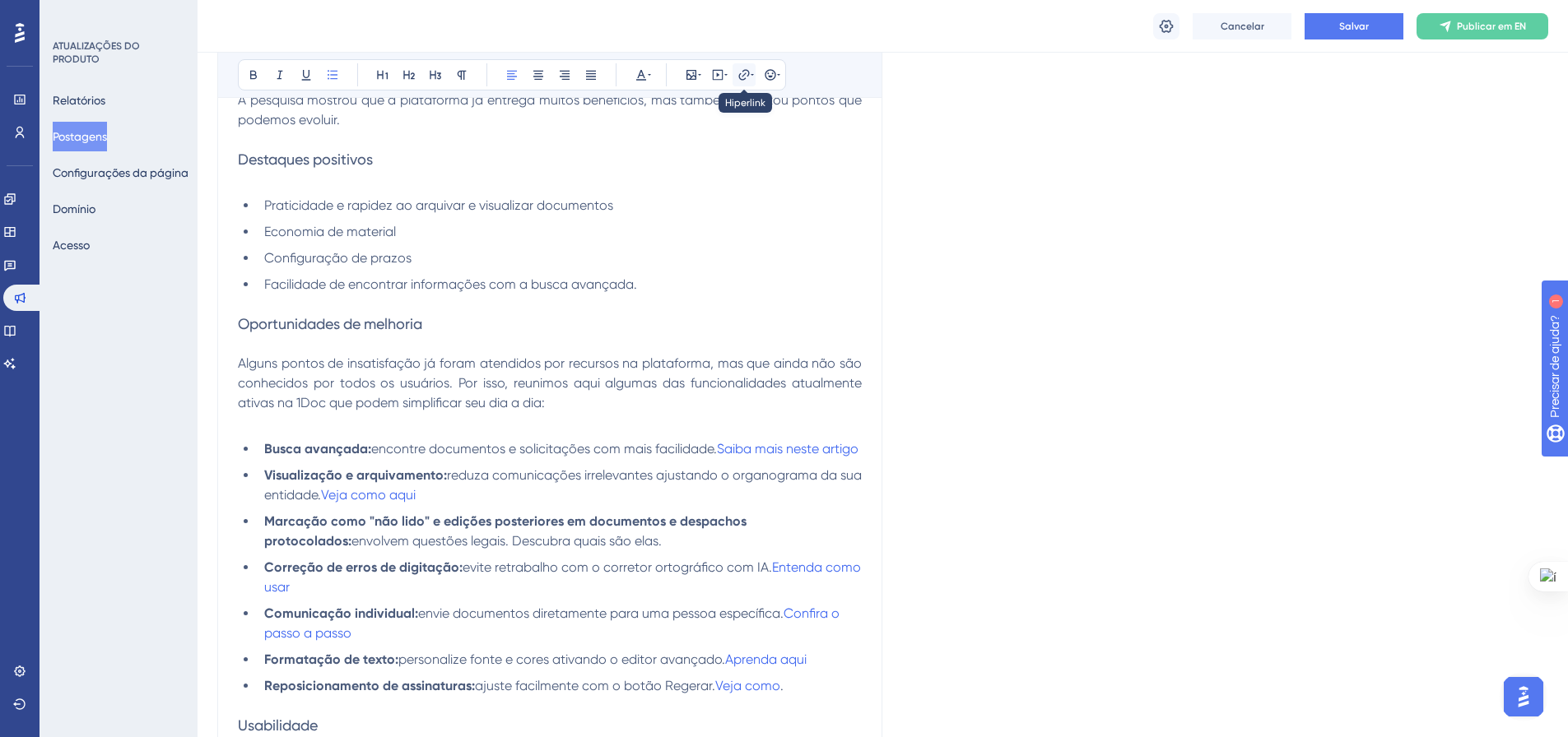
click at [740, 76] on icon at bounding box center [744, 75] width 13 height 13
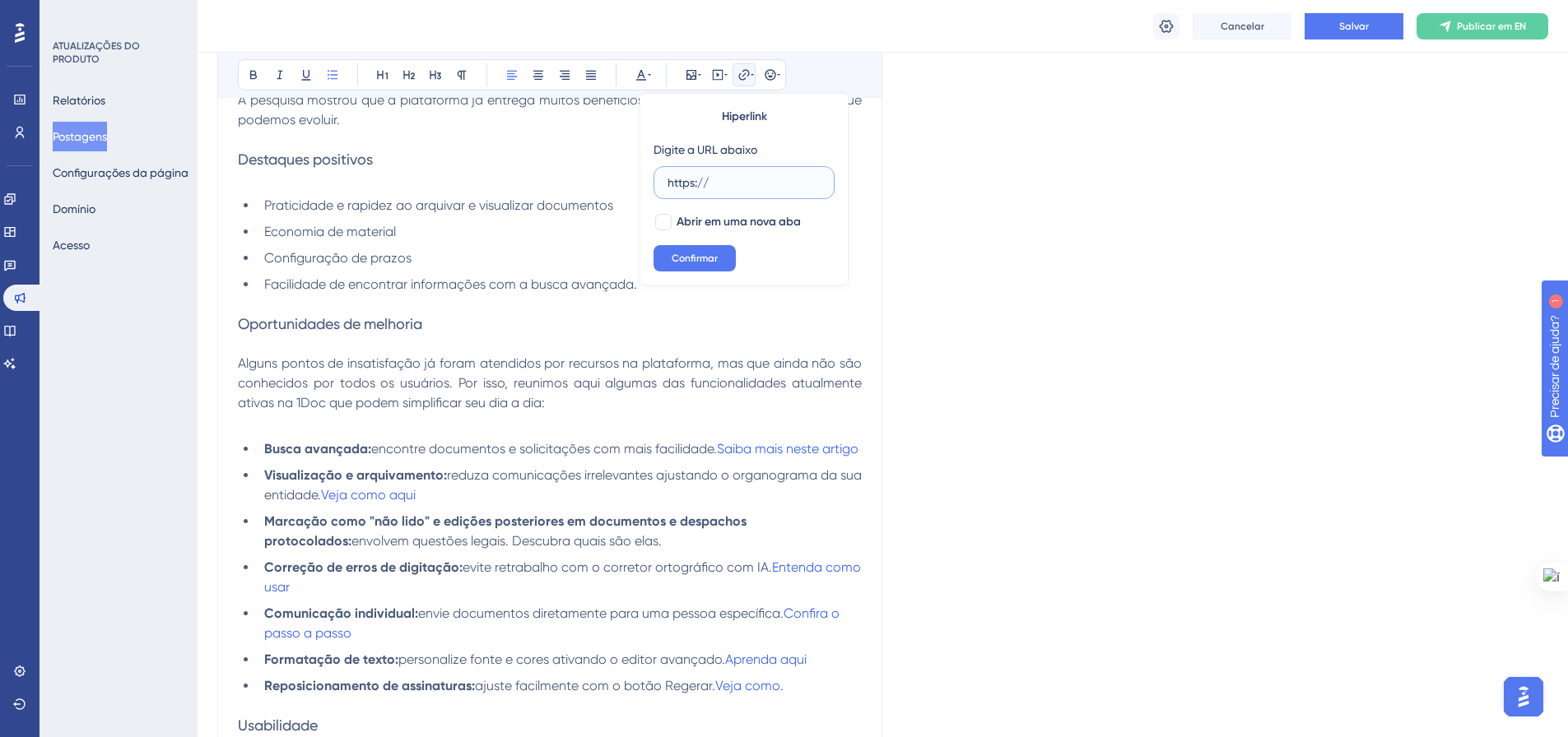
click at [745, 179] on input "https://" at bounding box center [744, 183] width 153 height 18
click at [1337, 29] on button "Salvar" at bounding box center [1353, 26] width 98 height 26
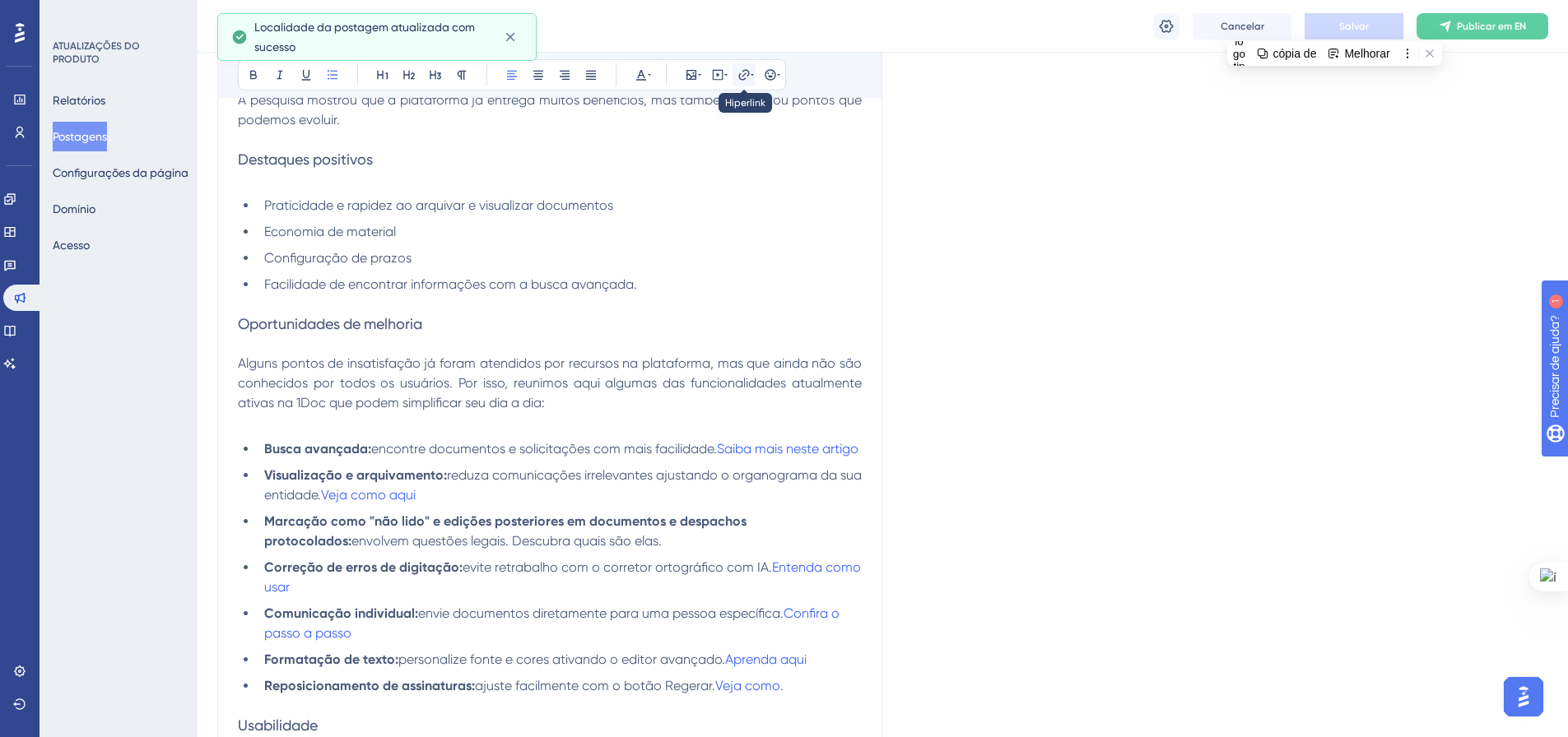
click at [740, 77] on icon at bounding box center [744, 75] width 13 height 13
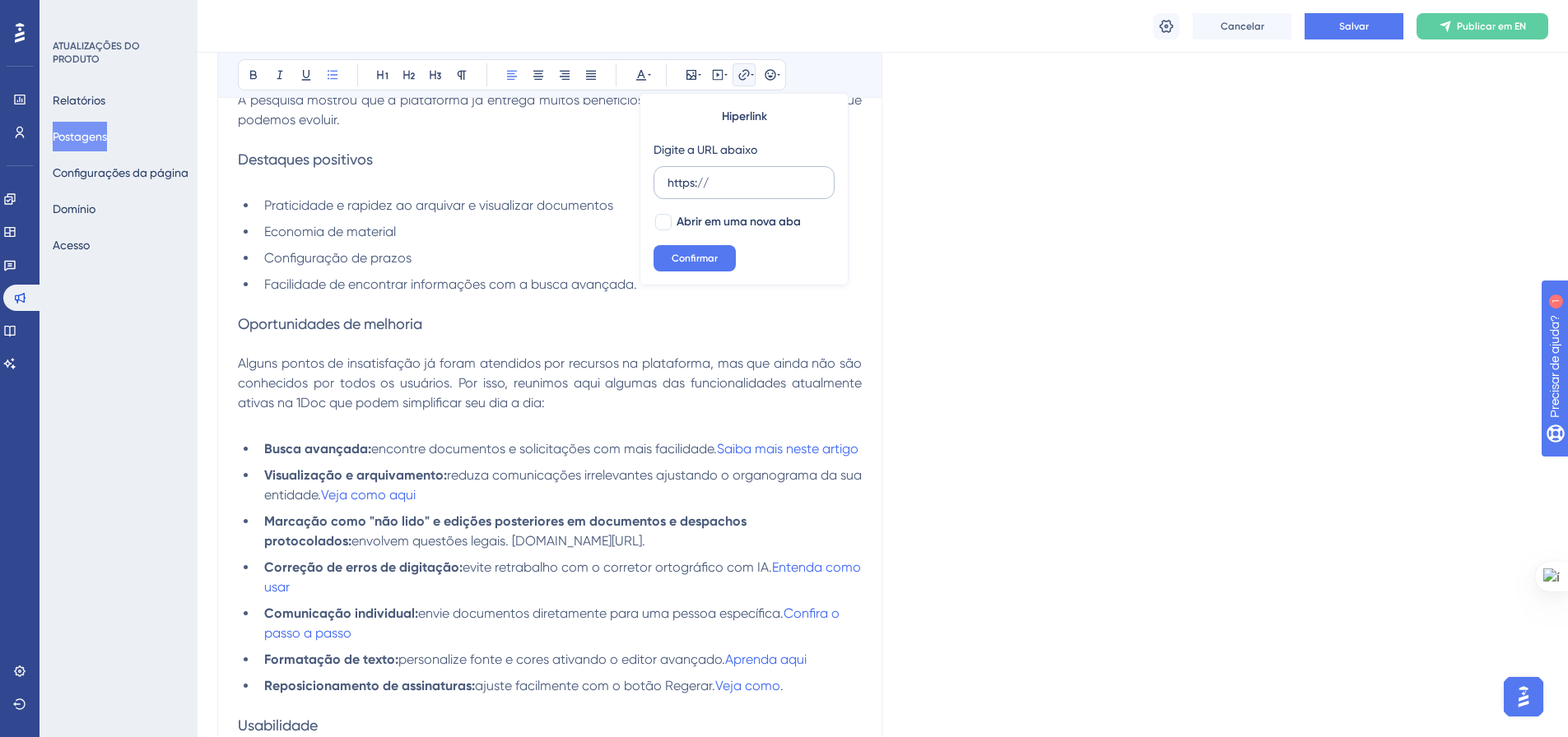
click at [733, 194] on label "https://" at bounding box center [743, 182] width 181 height 33
click at [733, 192] on input "https://" at bounding box center [744, 183] width 153 height 18
click at [728, 176] on input "https://" at bounding box center [744, 183] width 153 height 18
drag, startPoint x: 733, startPoint y: 589, endPoint x: 426, endPoint y: 564, distance: 308.0
click at [426, 551] on li "Marcação como "não lido" e edições posteriores em documentos e despachos protoc…" at bounding box center [559, 531] width 604 height 39
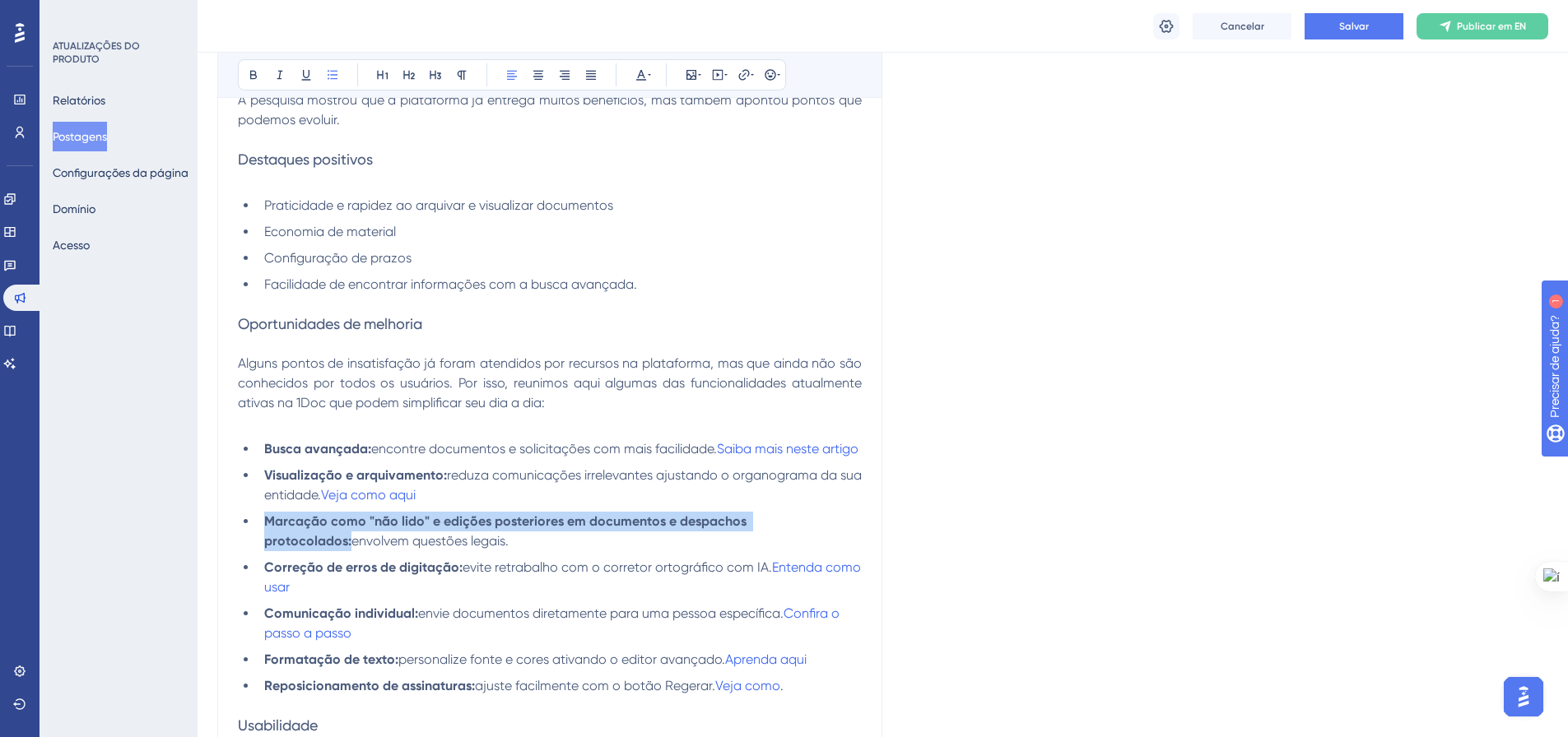
drag, startPoint x: 301, startPoint y: 559, endPoint x: 262, endPoint y: 541, distance: 43.0
click at [262, 541] on li "Marcação como "não lido" e edições posteriores em documentos e despachos protoc…" at bounding box center [559, 531] width 604 height 39
copy li "Marcação como "não lido" e edições posteriores em documentos e despachos protoc…"
drag, startPoint x: 831, startPoint y: 540, endPoint x: 266, endPoint y: 544, distance: 565.0
click at [266, 544] on li "Marcação como "não lido" e edições posteriores em documentos e despachos protoc…" at bounding box center [559, 531] width 604 height 39
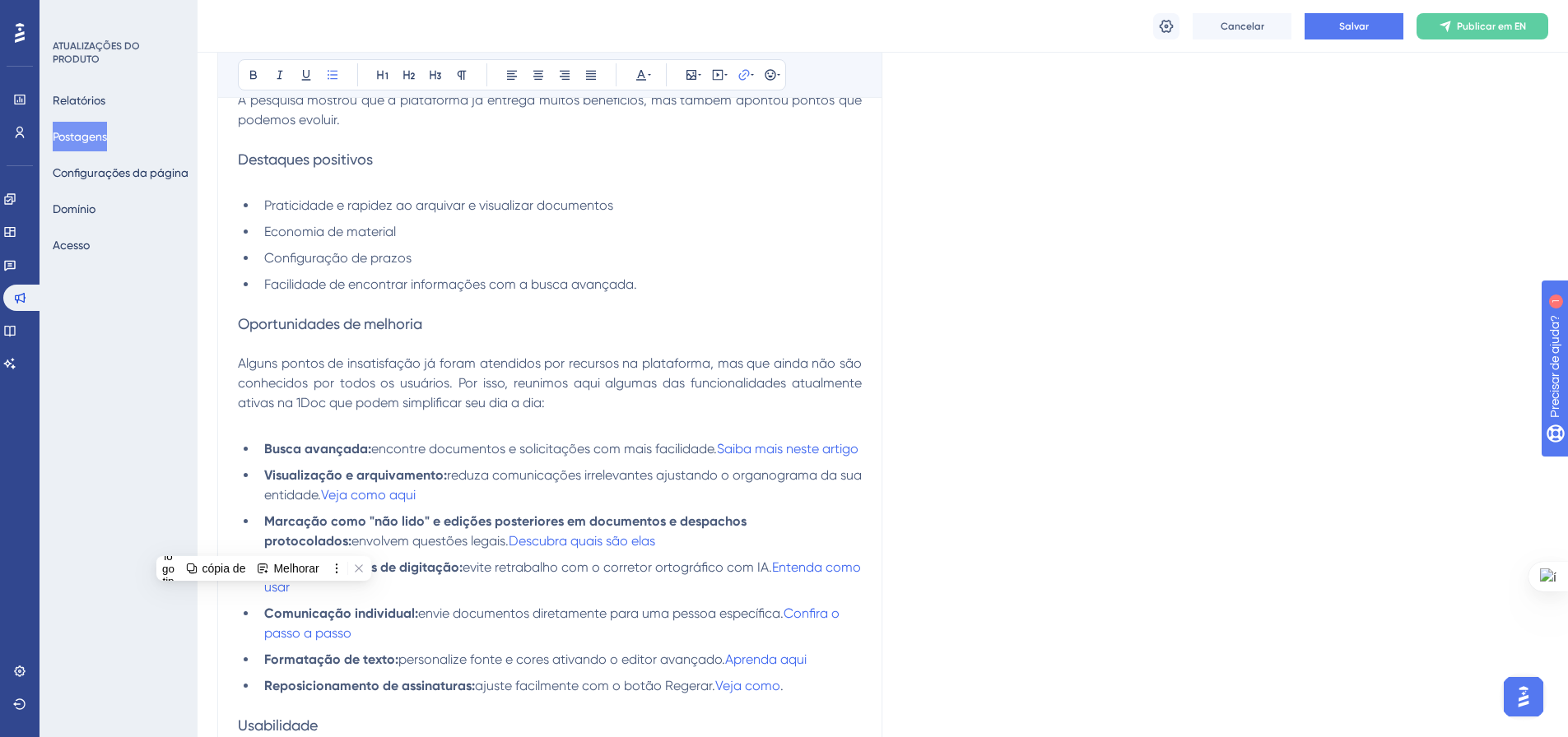
click at [519, 505] on li "Visualização e arquivamento: reduza comunicações irrelevantes ajustando o organ…" at bounding box center [559, 485] width 604 height 39
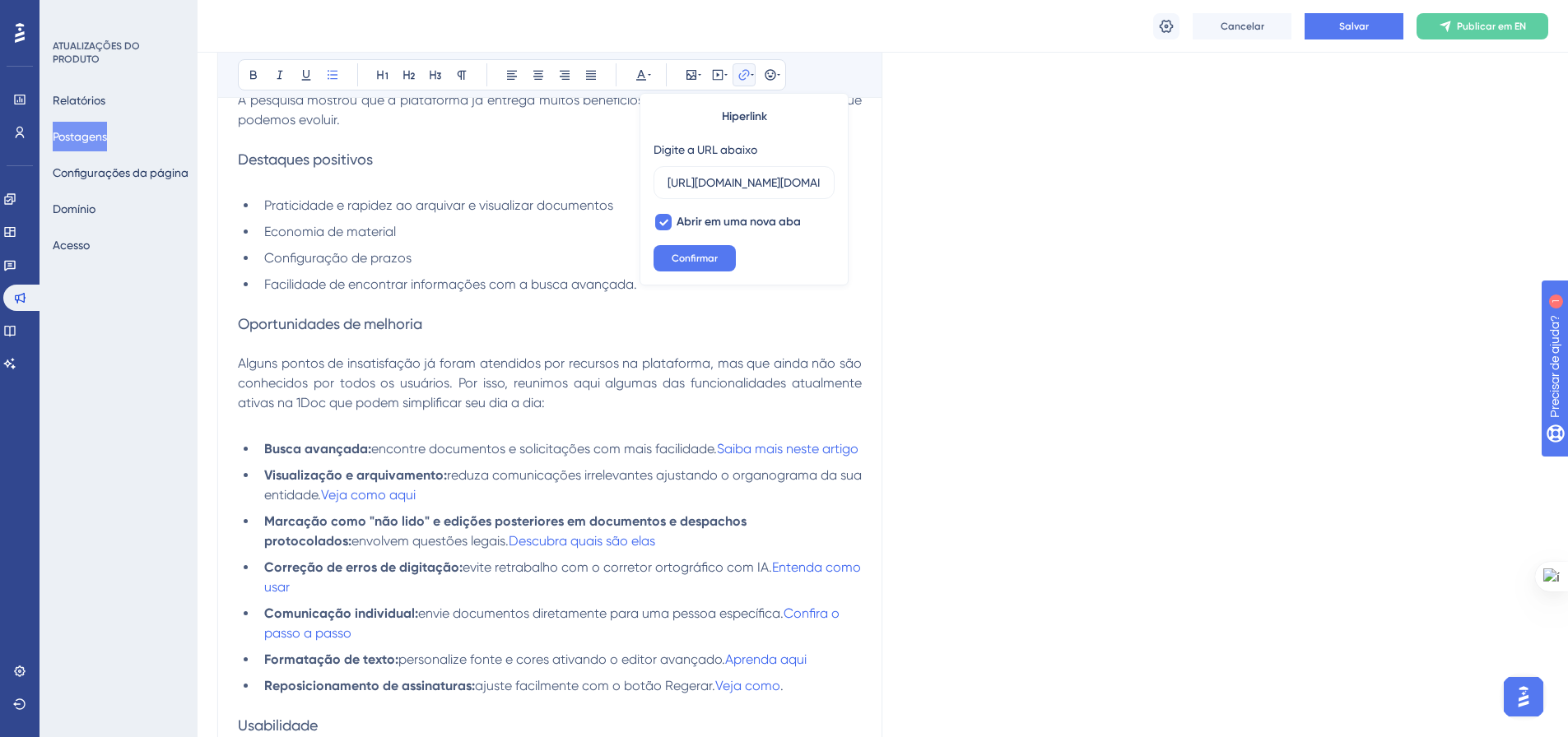
click at [626, 551] on li "Marcação como "não lido" e edições posteriores em documentos e despachos protoc…" at bounding box center [559, 531] width 604 height 39
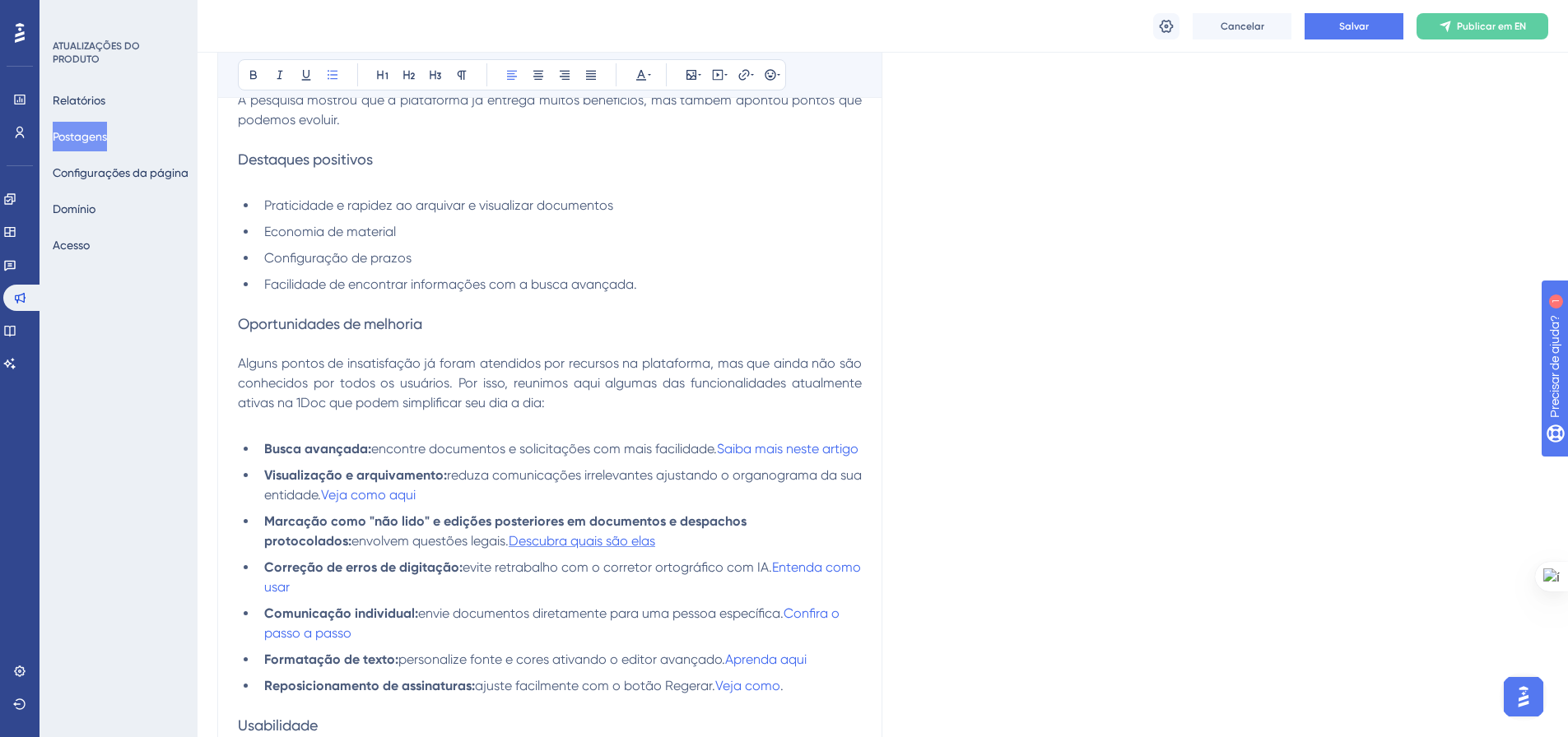
click at [545, 549] on span "Descubra quais são elas" at bounding box center [582, 540] width 146 height 16
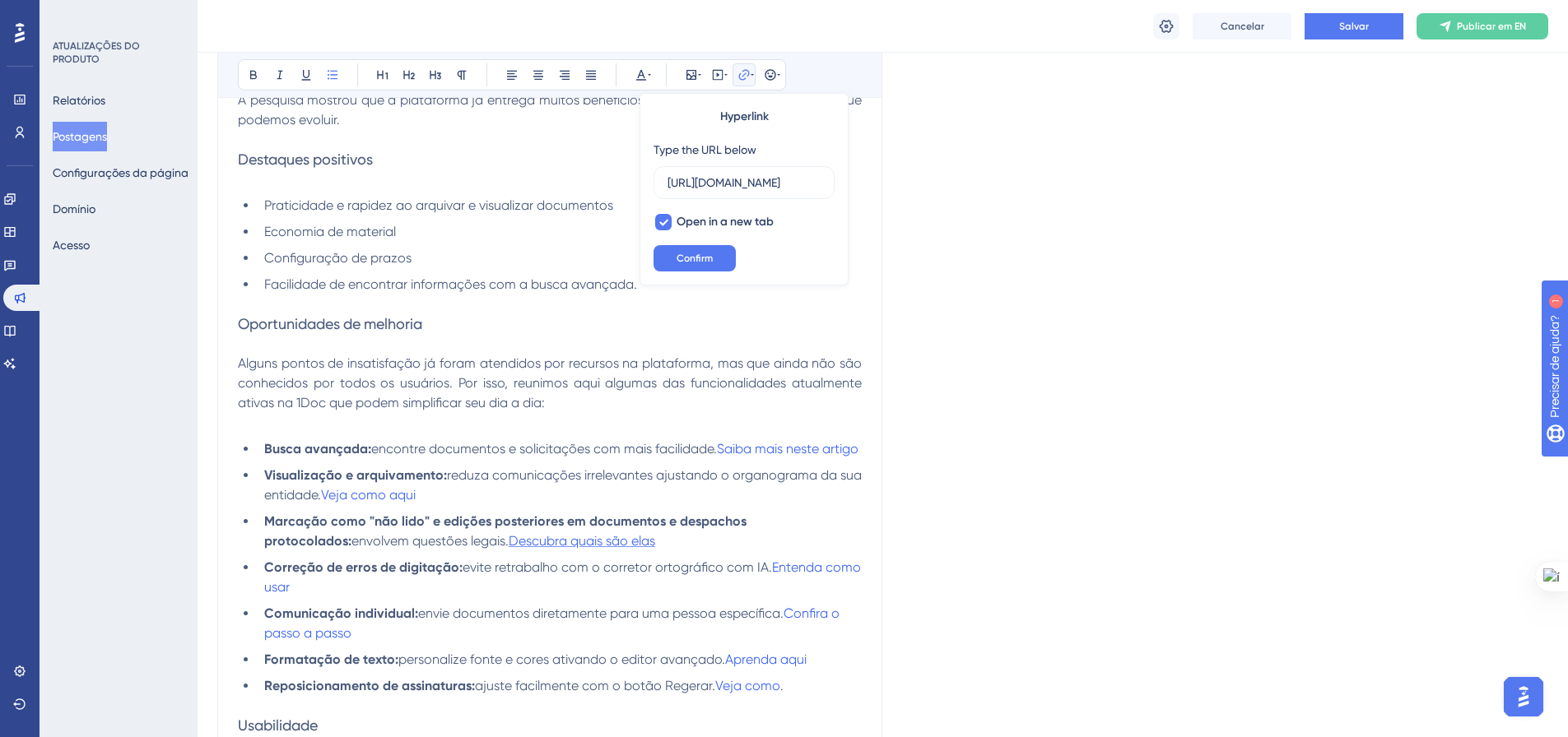
scroll to position [0, 0]
click at [645, 551] on li "Marcação como "não lido" e edições posteriores em documentos e despachos protoc…" at bounding box center [559, 531] width 604 height 39
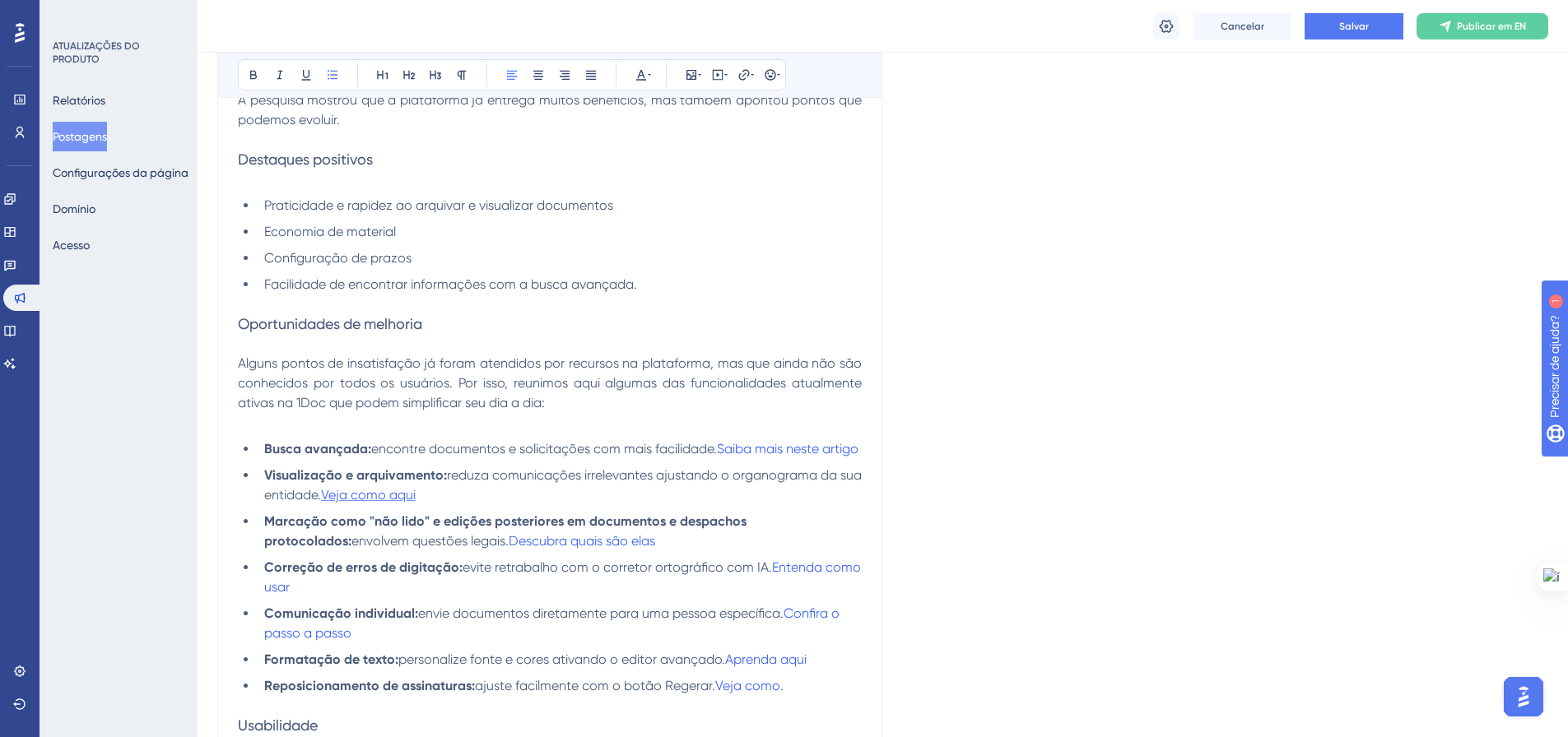
click at [394, 503] on span "Veja como aqui" at bounding box center [368, 494] width 95 height 16
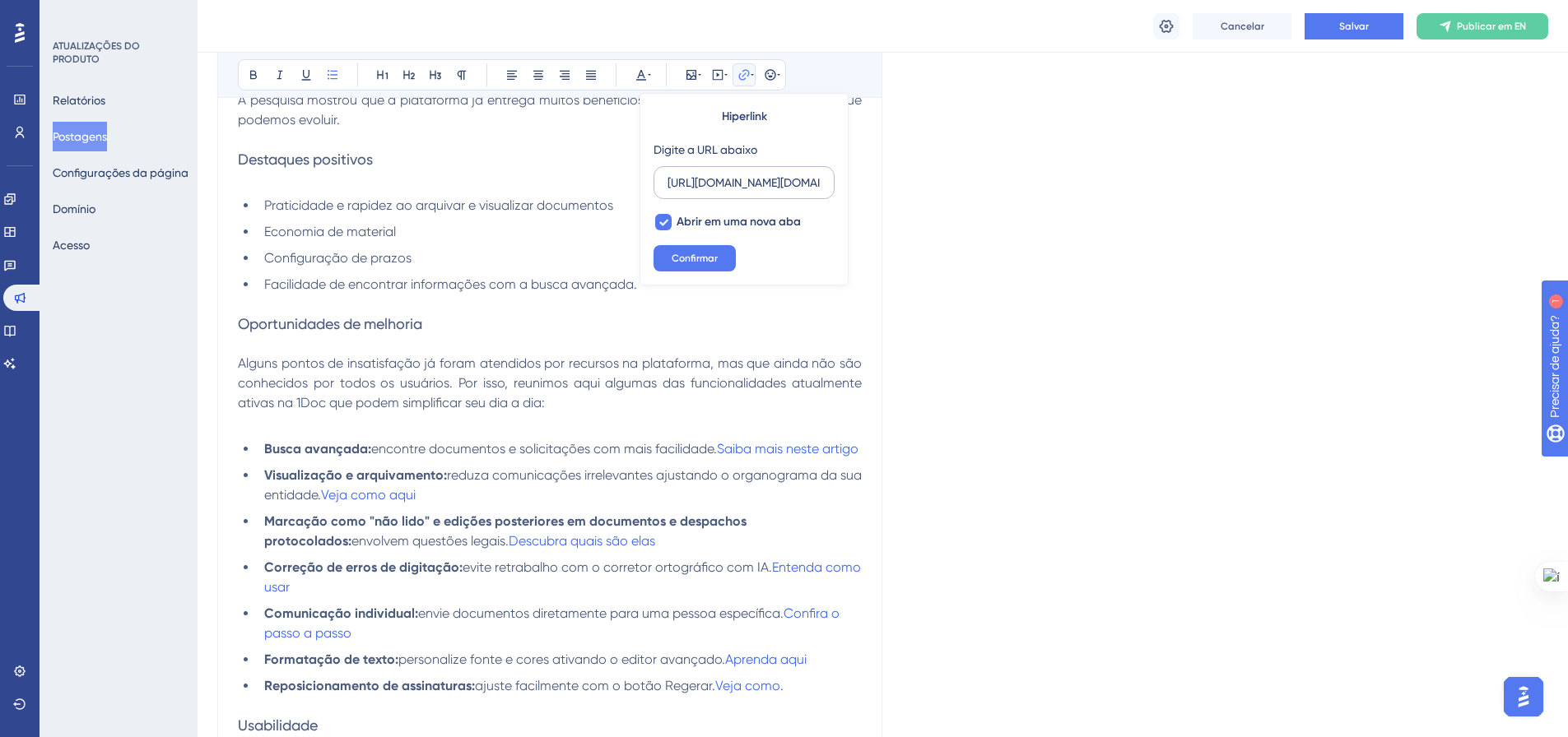
click at [782, 181] on input "[URL][DOMAIN_NAME][DOMAIN_NAME][DOMAIN_NAME]" at bounding box center [744, 183] width 153 height 18
drag, startPoint x: 761, startPoint y: 181, endPoint x: 824, endPoint y: 181, distance: 63.0
click at [826, 181] on label "[URL][DOMAIN_NAME][DOMAIN_NAME][DOMAIN_NAME]" at bounding box center [743, 182] width 181 height 33
click at [821, 181] on input "[URL][DOMAIN_NAME][DOMAIN_NAME][DOMAIN_NAME]" at bounding box center [744, 183] width 153 height 18
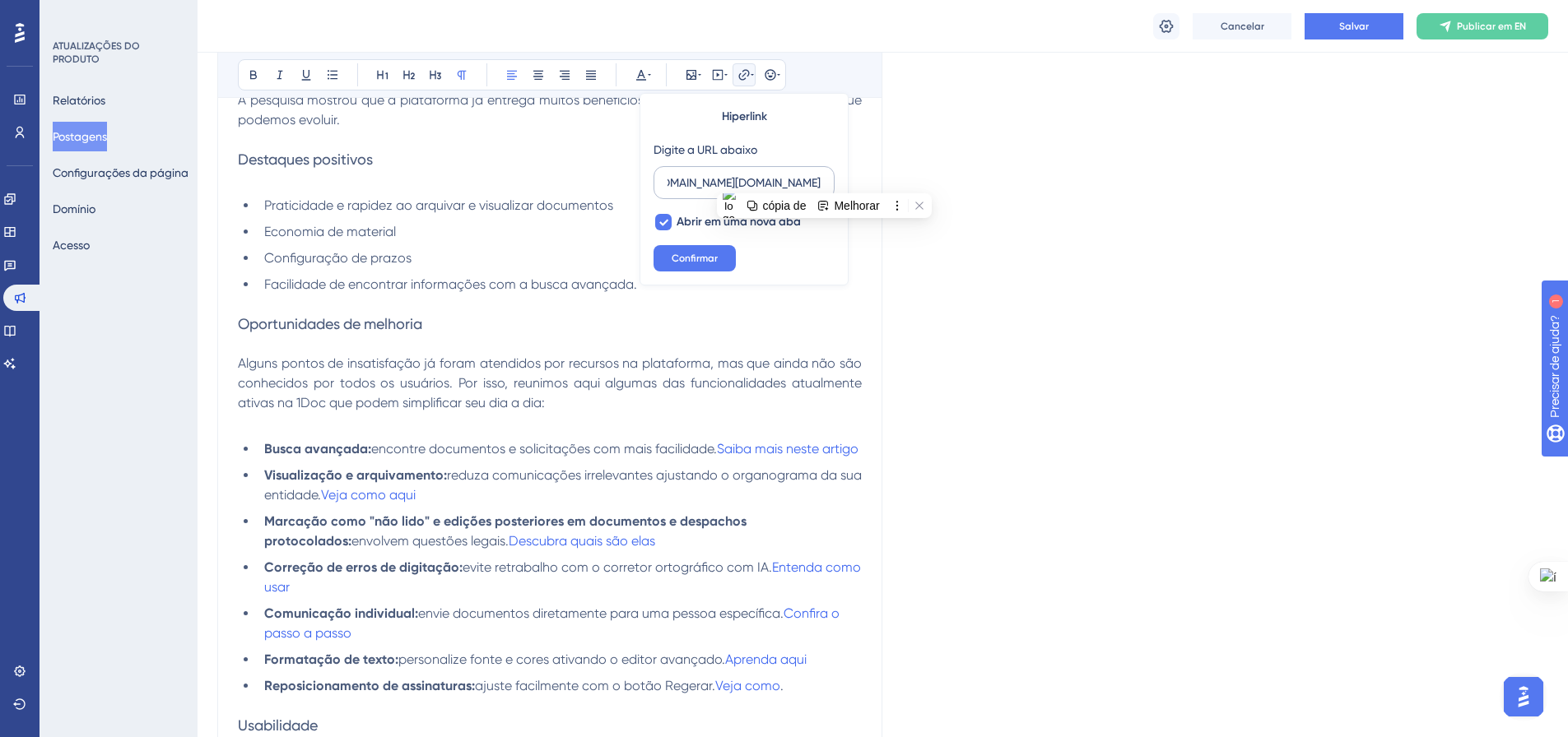
scroll to position [0, 0]
